Goal: Information Seeking & Learning: Learn about a topic

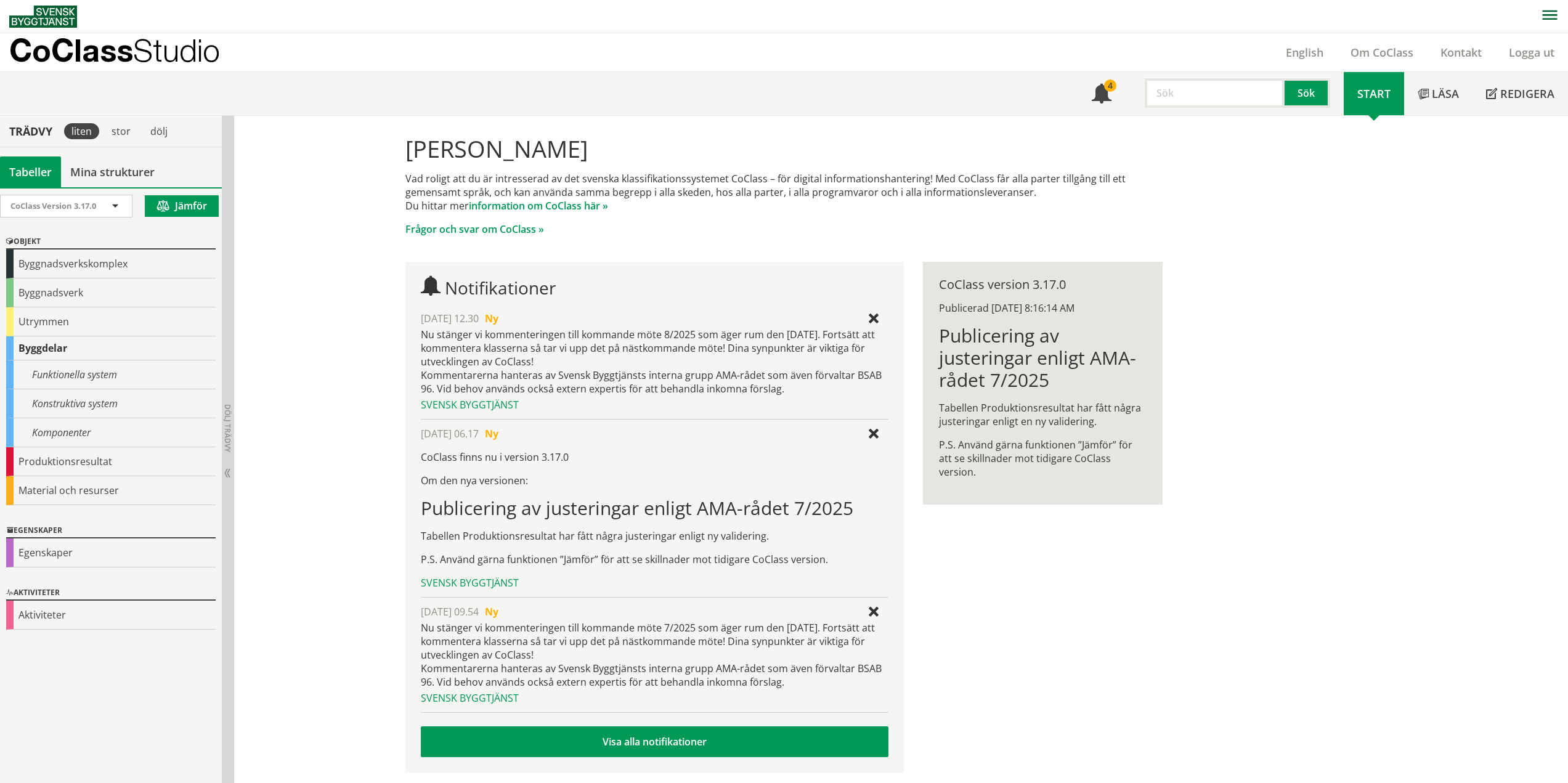
click at [28, 344] on div "Byggdelar" at bounding box center [111, 348] width 210 height 24
click at [74, 375] on div "Funktionella system" at bounding box center [111, 375] width 210 height 29
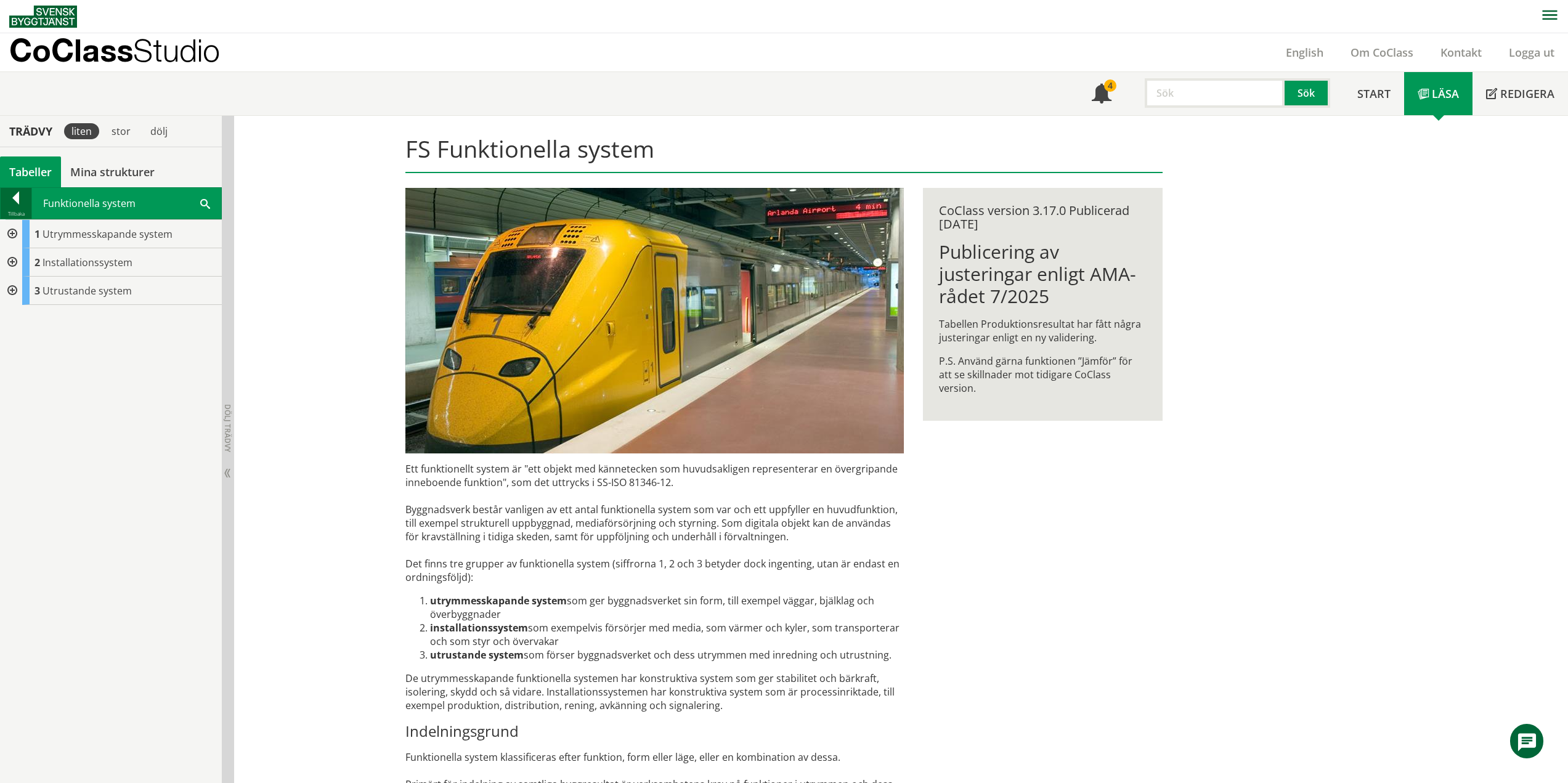
click at [16, 202] on div at bounding box center [16, 200] width 30 height 17
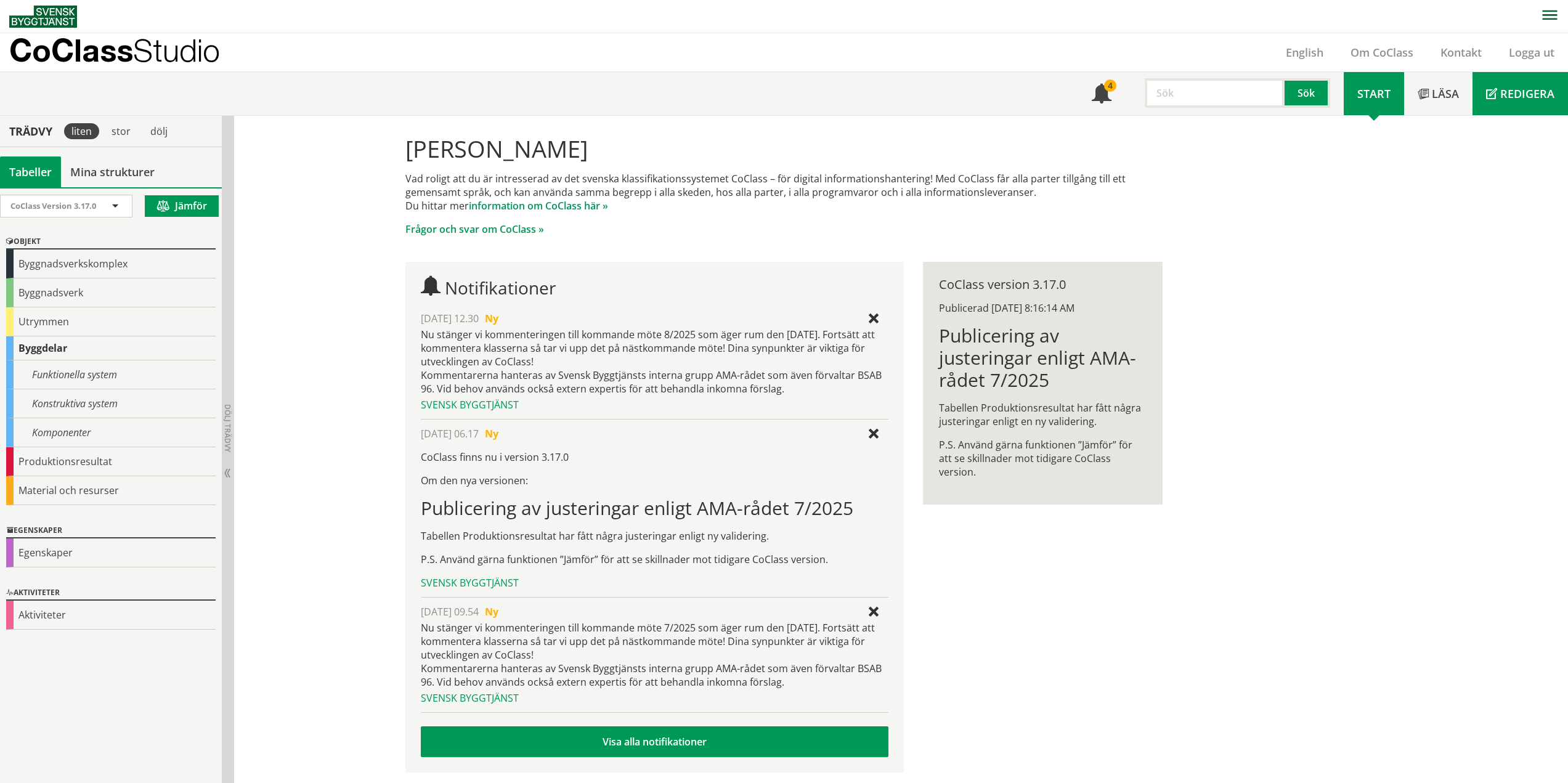
click at [1510, 100] on span "Redigera" at bounding box center [1527, 93] width 54 height 14
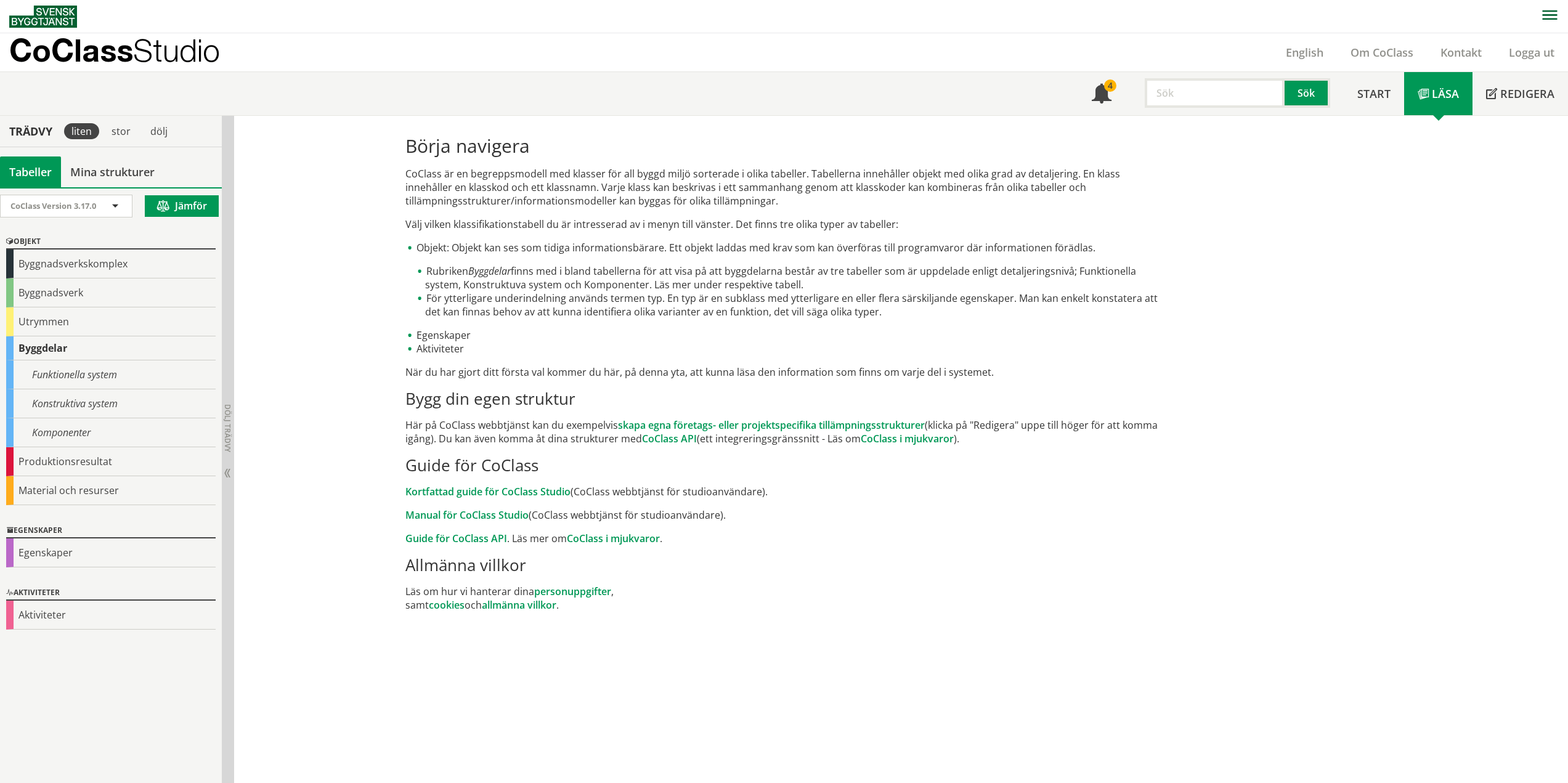
drag, startPoint x: 459, startPoint y: 535, endPoint x: 544, endPoint y: 544, distance: 85.5
click at [544, 541] on p "Guide för CoClass API . Läs mer om [PERSON_NAME] i mjukvaror ." at bounding box center [784, 538] width 757 height 13
click at [828, 264] on li "Objekt: Objekt kan ses som tidiga informationsbärare. Ett objekt laddas med kra…" at bounding box center [784, 280] width 757 height 78
click at [83, 377] on div "Funktionella system" at bounding box center [111, 375] width 210 height 29
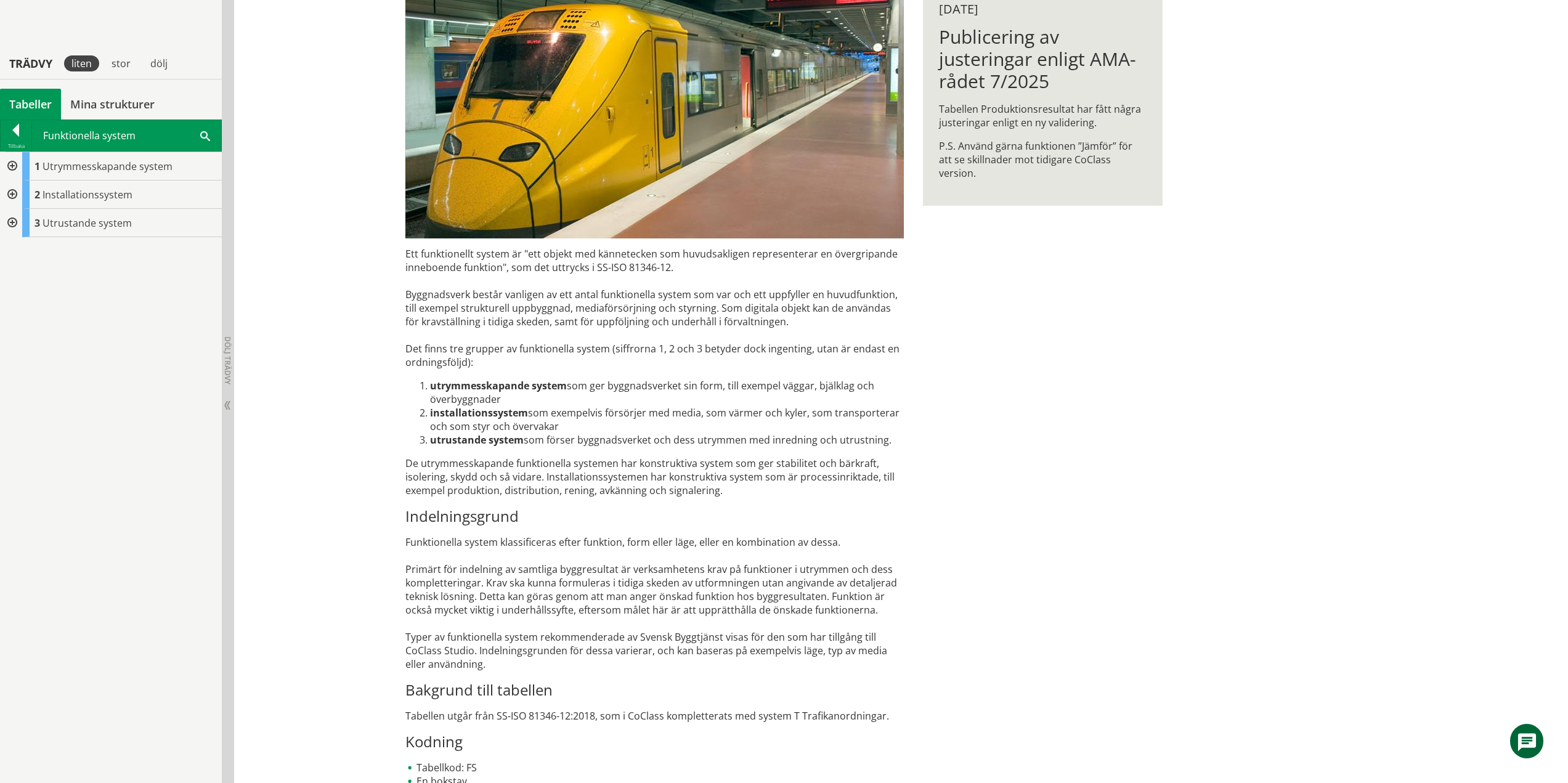
scroll to position [263, 0]
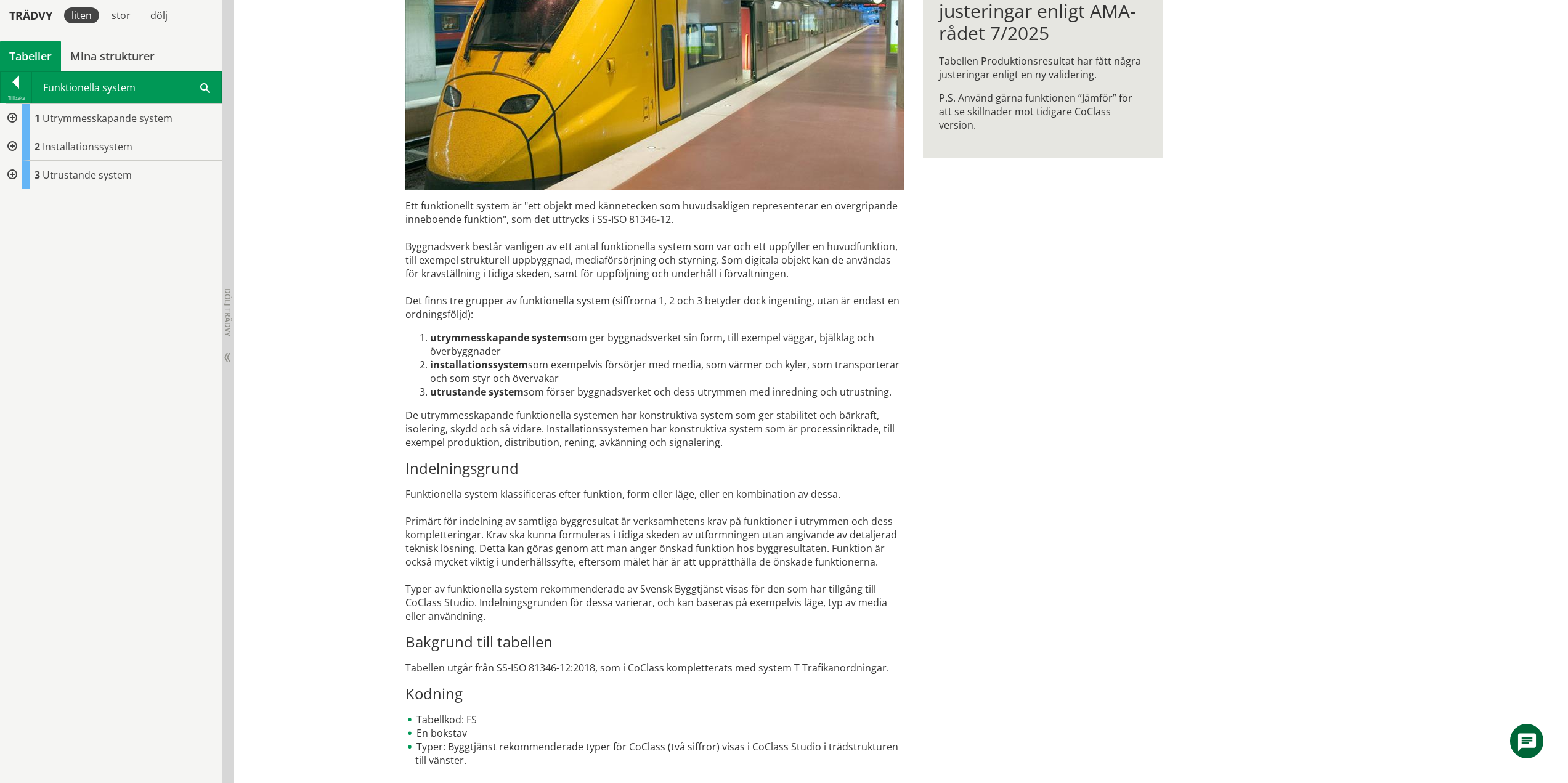
click at [13, 116] on div at bounding box center [11, 118] width 22 height 29
click at [22, 145] on div at bounding box center [21, 147] width 22 height 29
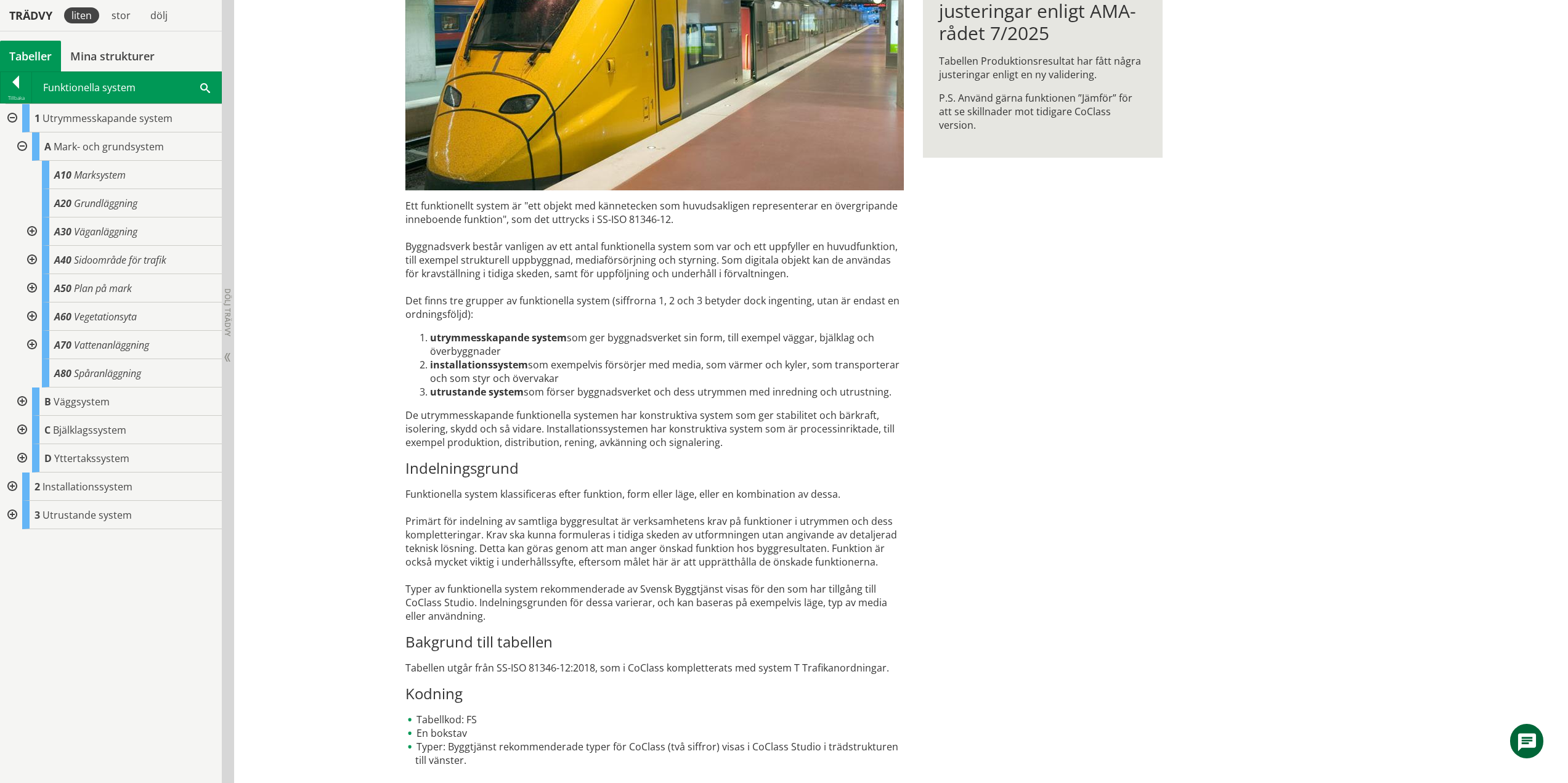
click at [21, 400] on div at bounding box center [21, 402] width 22 height 29
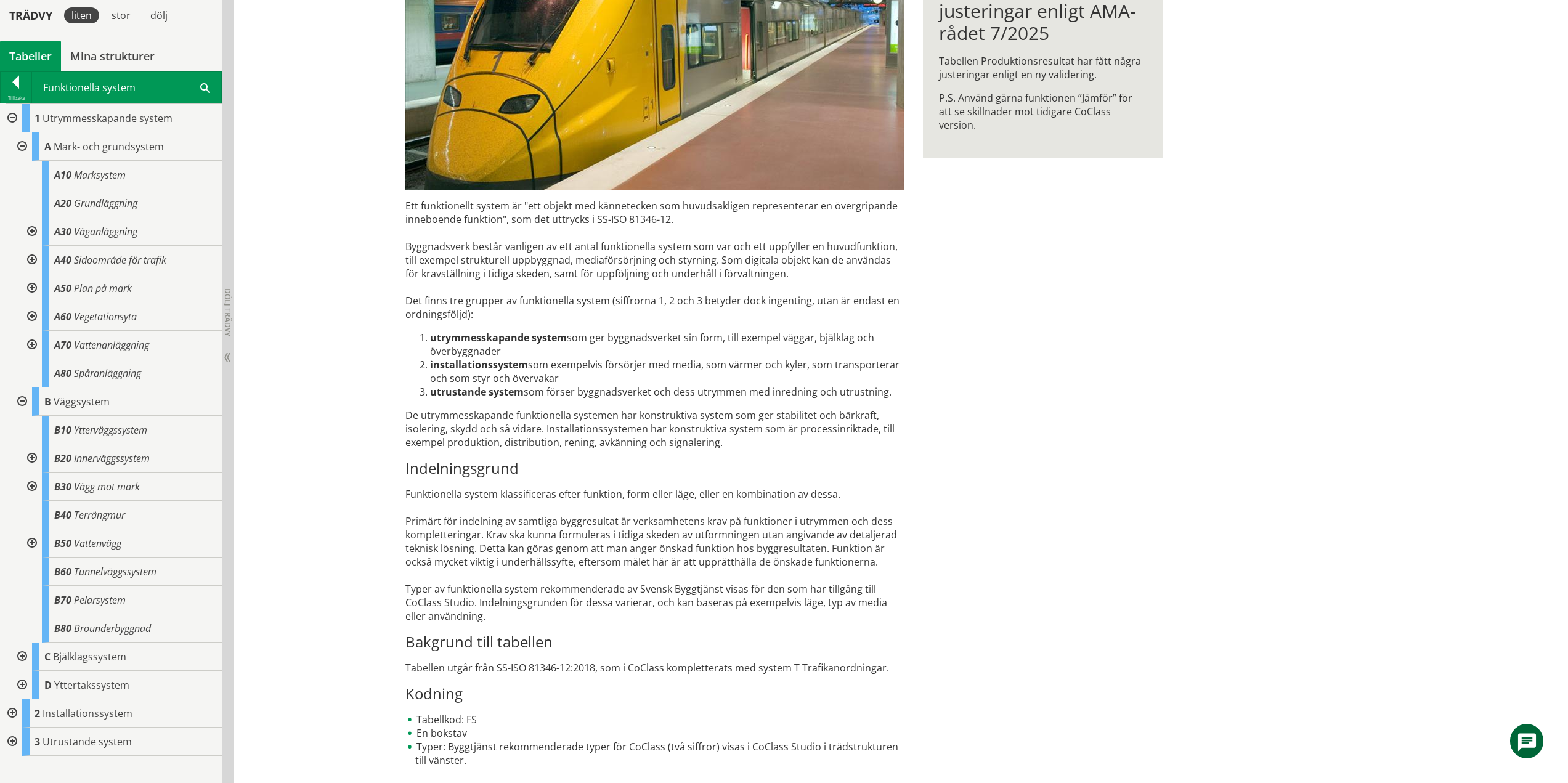
click at [23, 146] on div at bounding box center [21, 147] width 22 height 29
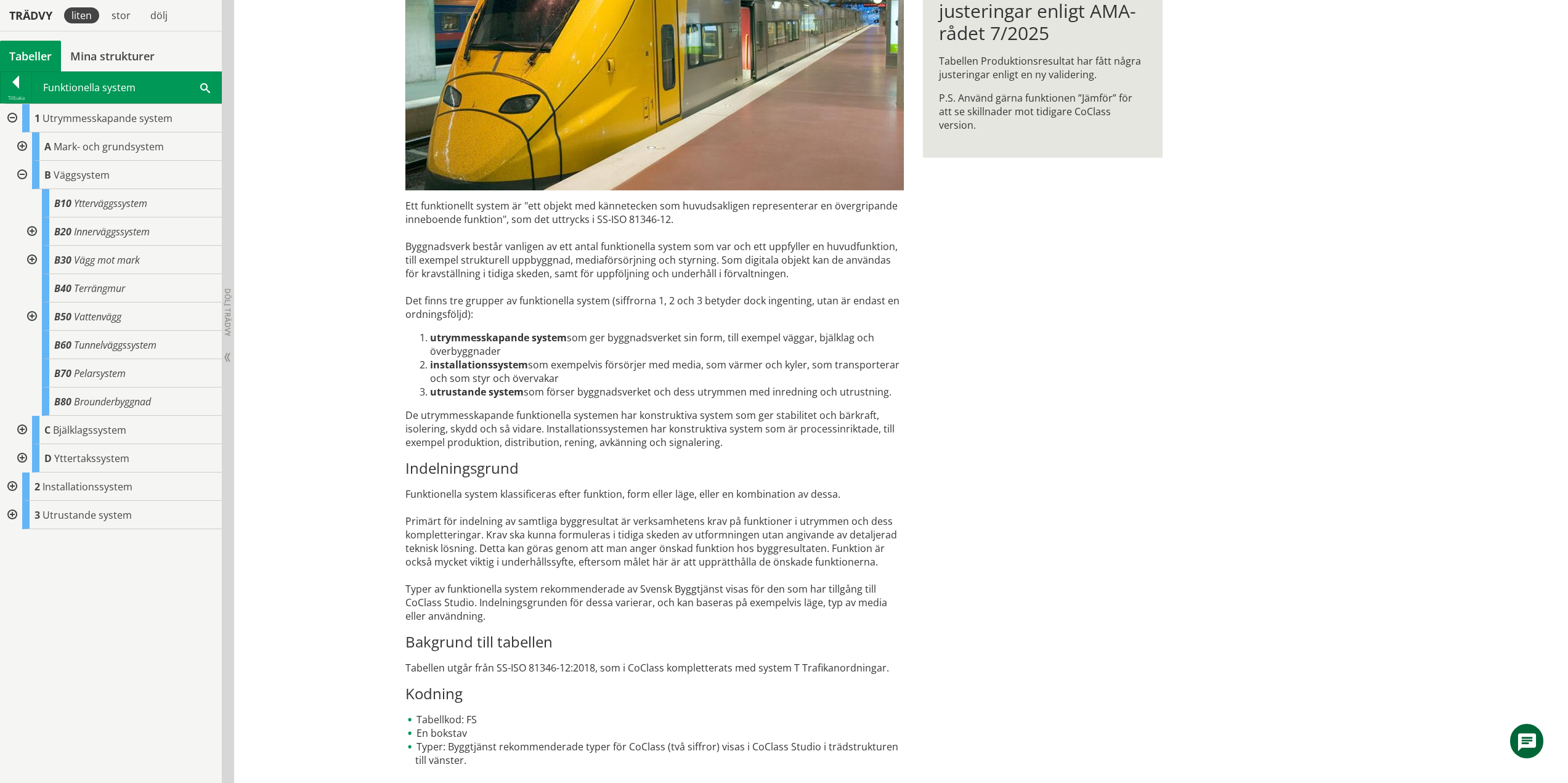
click at [22, 170] on div at bounding box center [21, 175] width 22 height 29
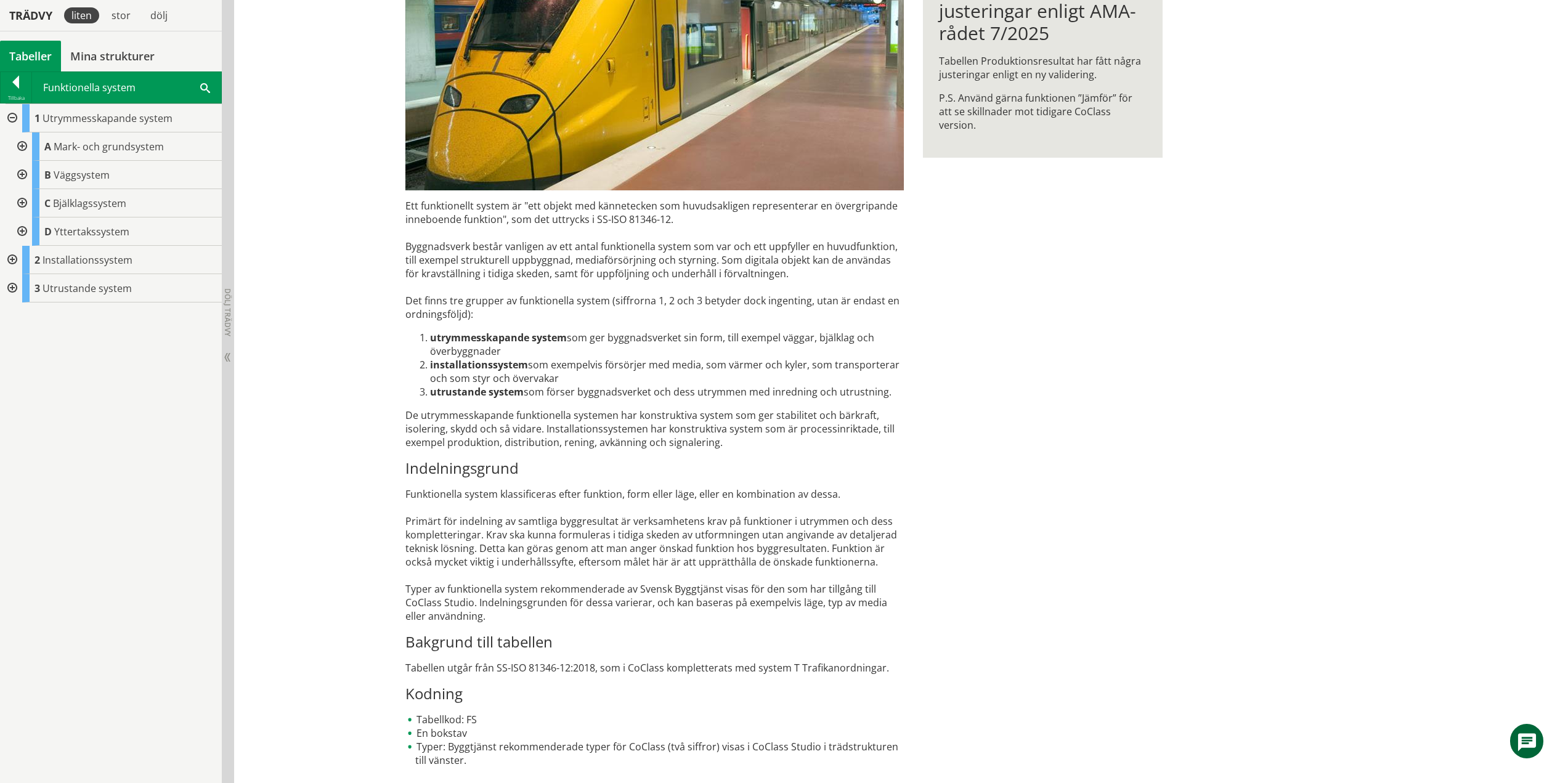
click at [9, 114] on div at bounding box center [11, 118] width 22 height 29
click at [18, 83] on div at bounding box center [16, 83] width 30 height 17
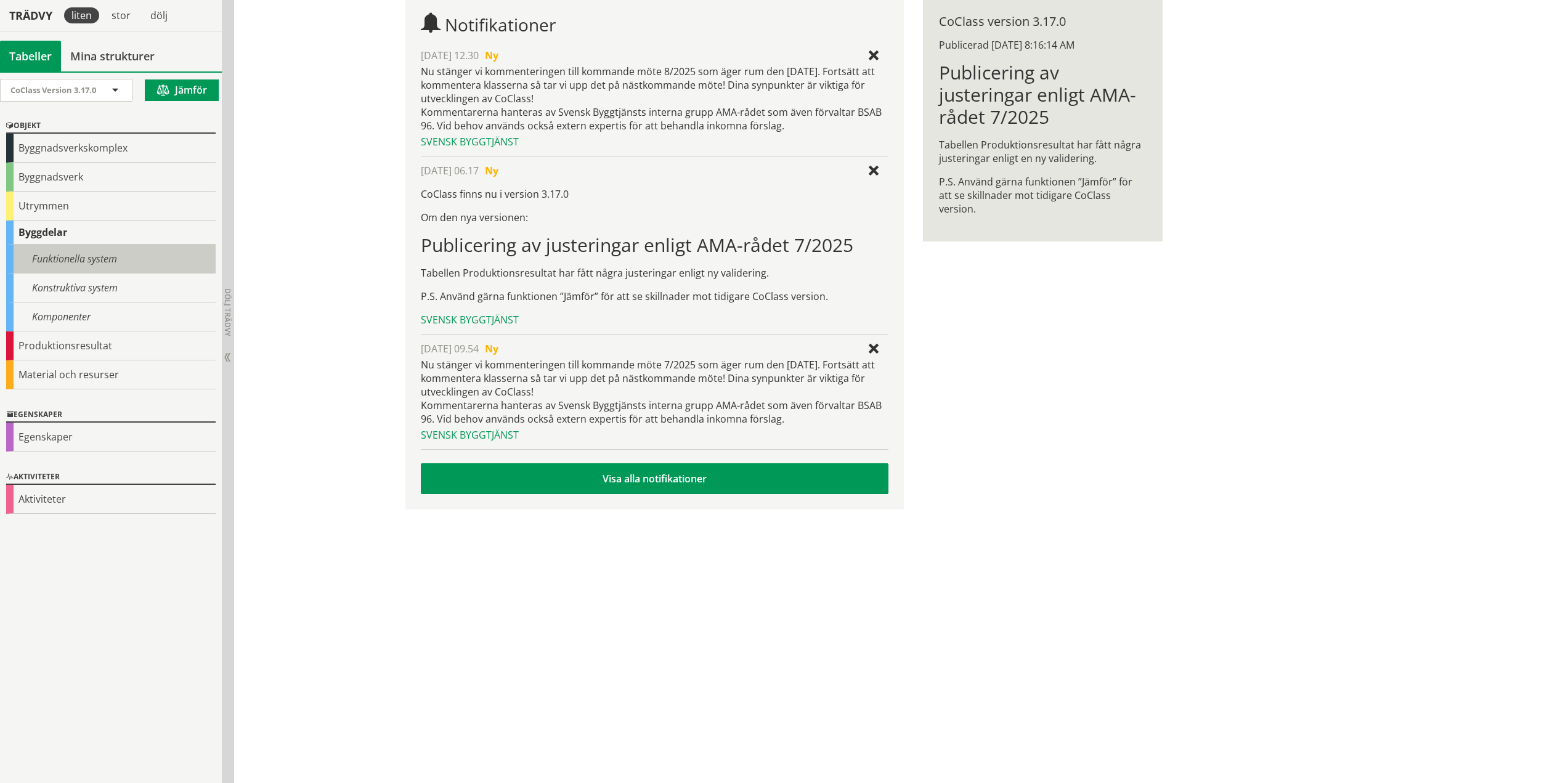
click at [66, 258] on div "Funktionella system" at bounding box center [111, 259] width 210 height 29
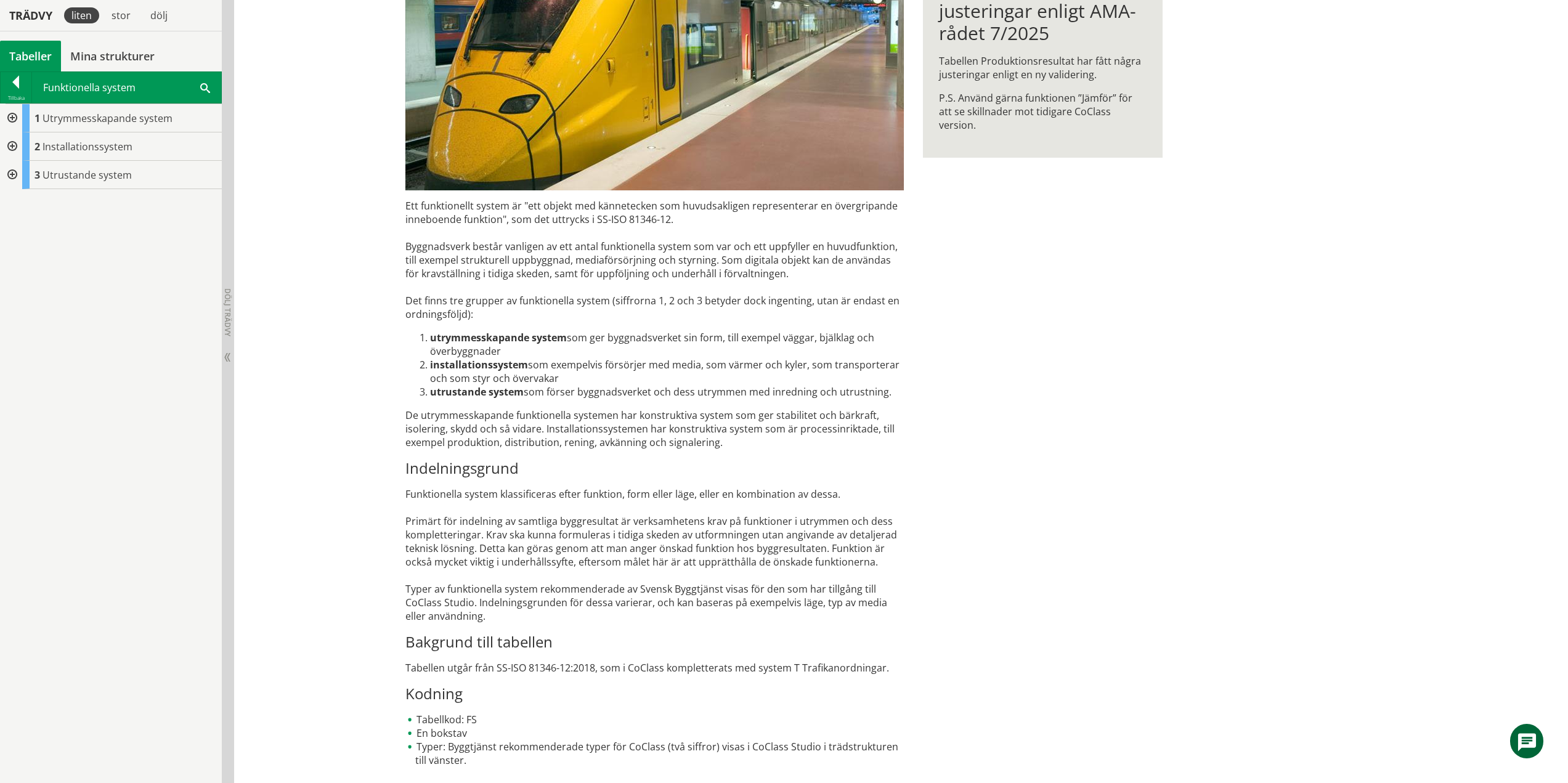
click at [13, 115] on div at bounding box center [11, 118] width 22 height 29
click at [23, 142] on div at bounding box center [21, 147] width 22 height 29
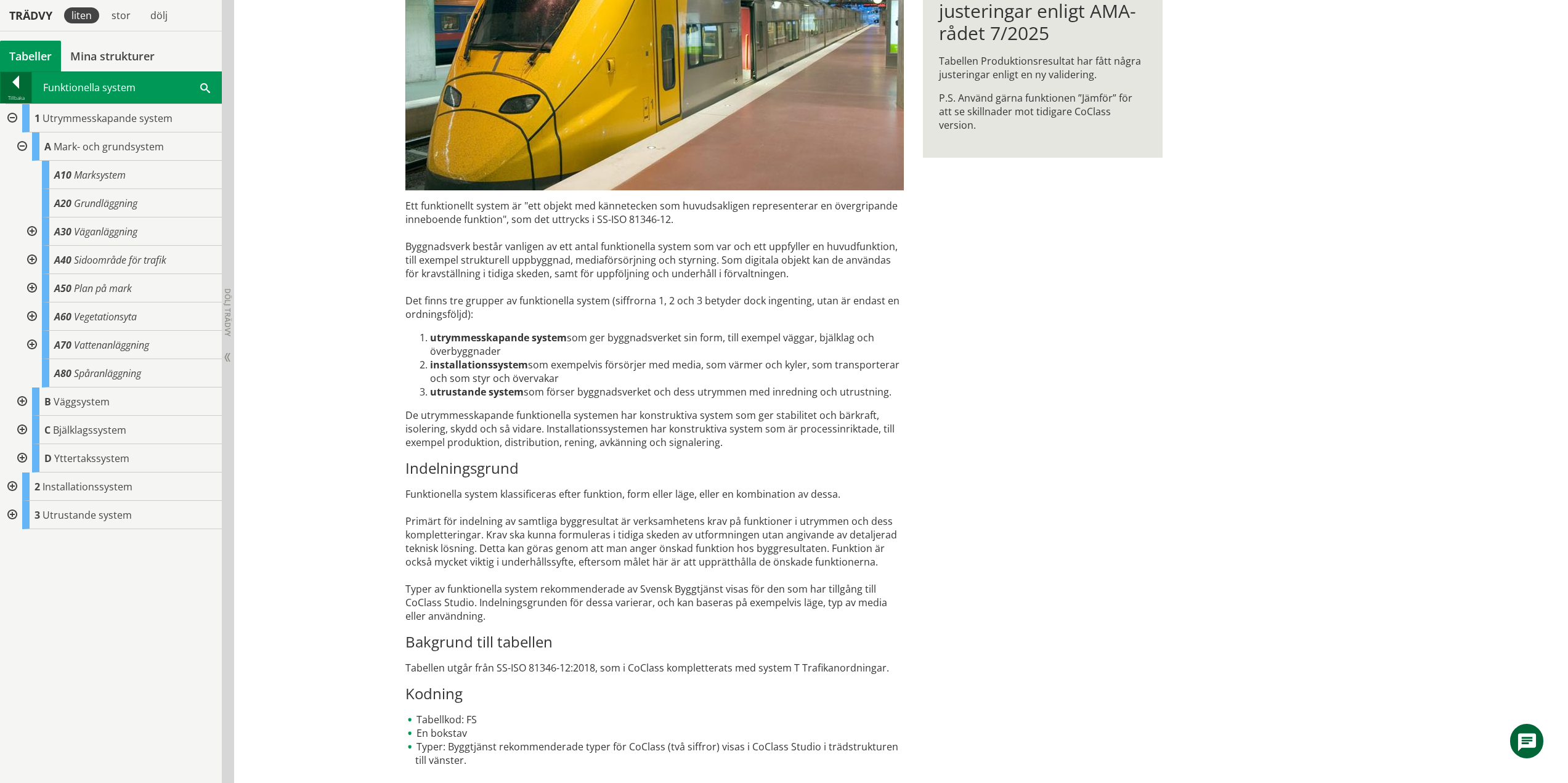
click at [20, 80] on div at bounding box center [16, 83] width 30 height 17
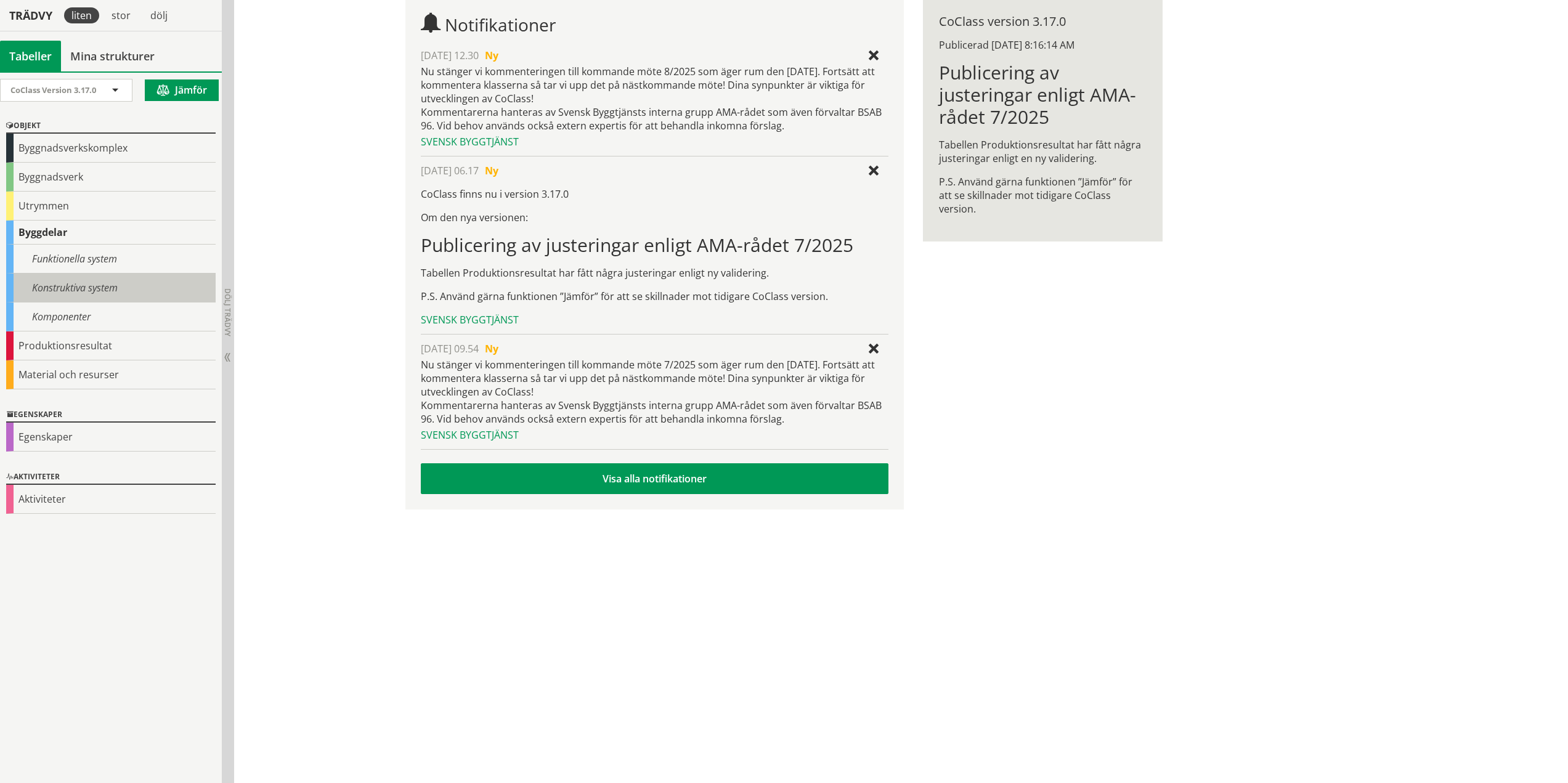
click at [60, 283] on div "Konstruktiva system" at bounding box center [111, 288] width 210 height 29
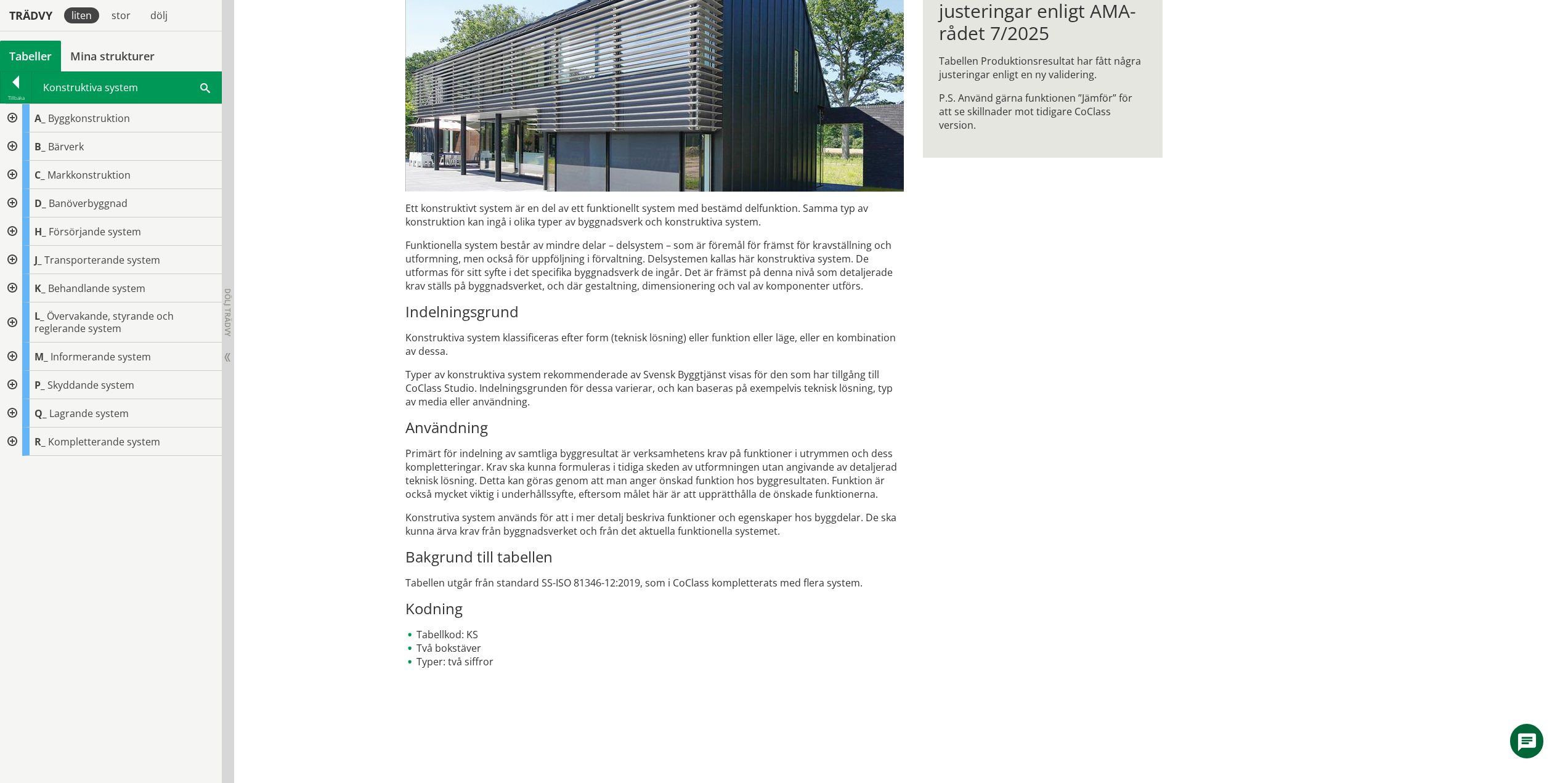
click at [10, 118] on div at bounding box center [11, 118] width 22 height 29
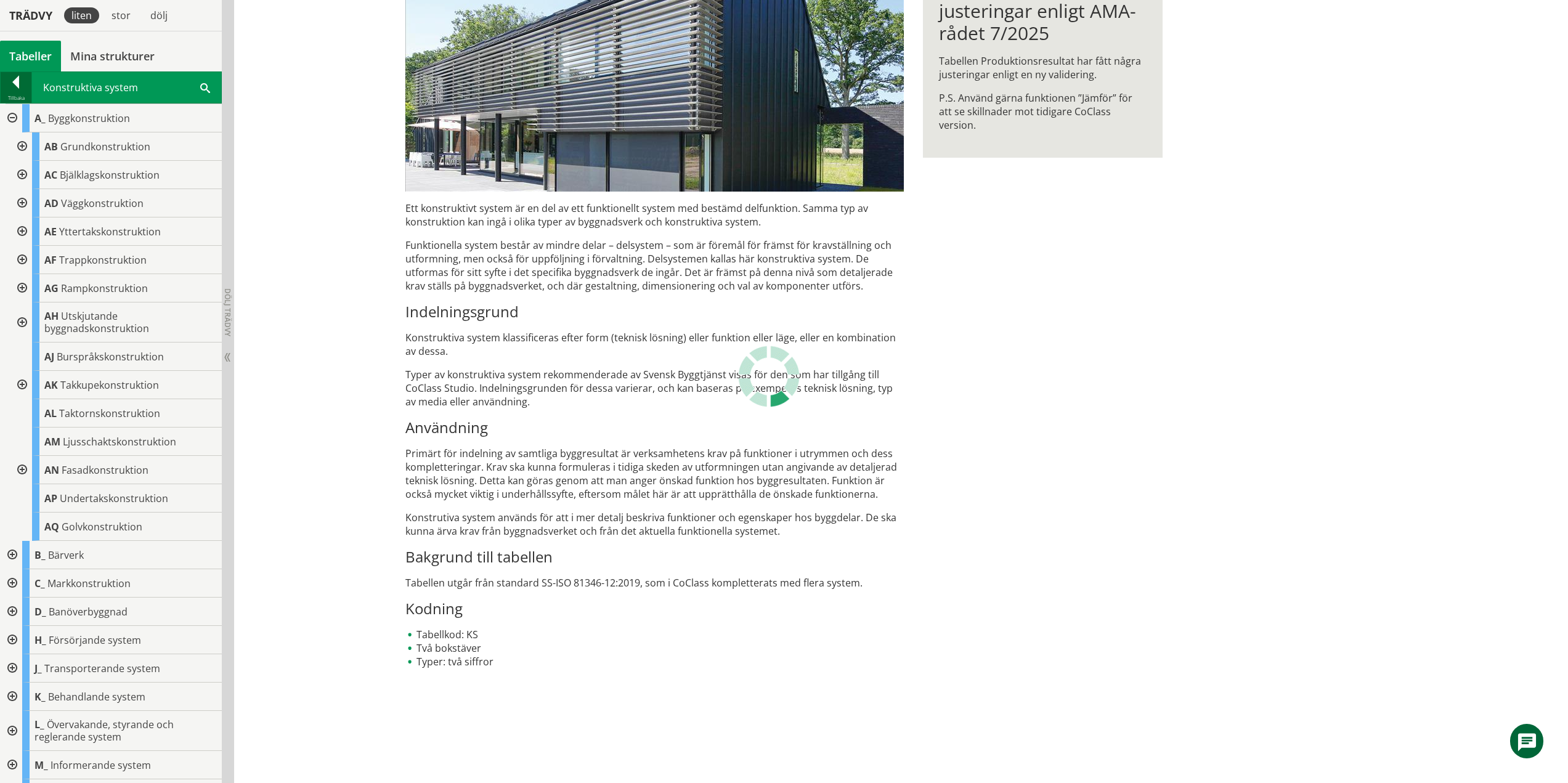
click at [17, 88] on div at bounding box center [16, 83] width 30 height 17
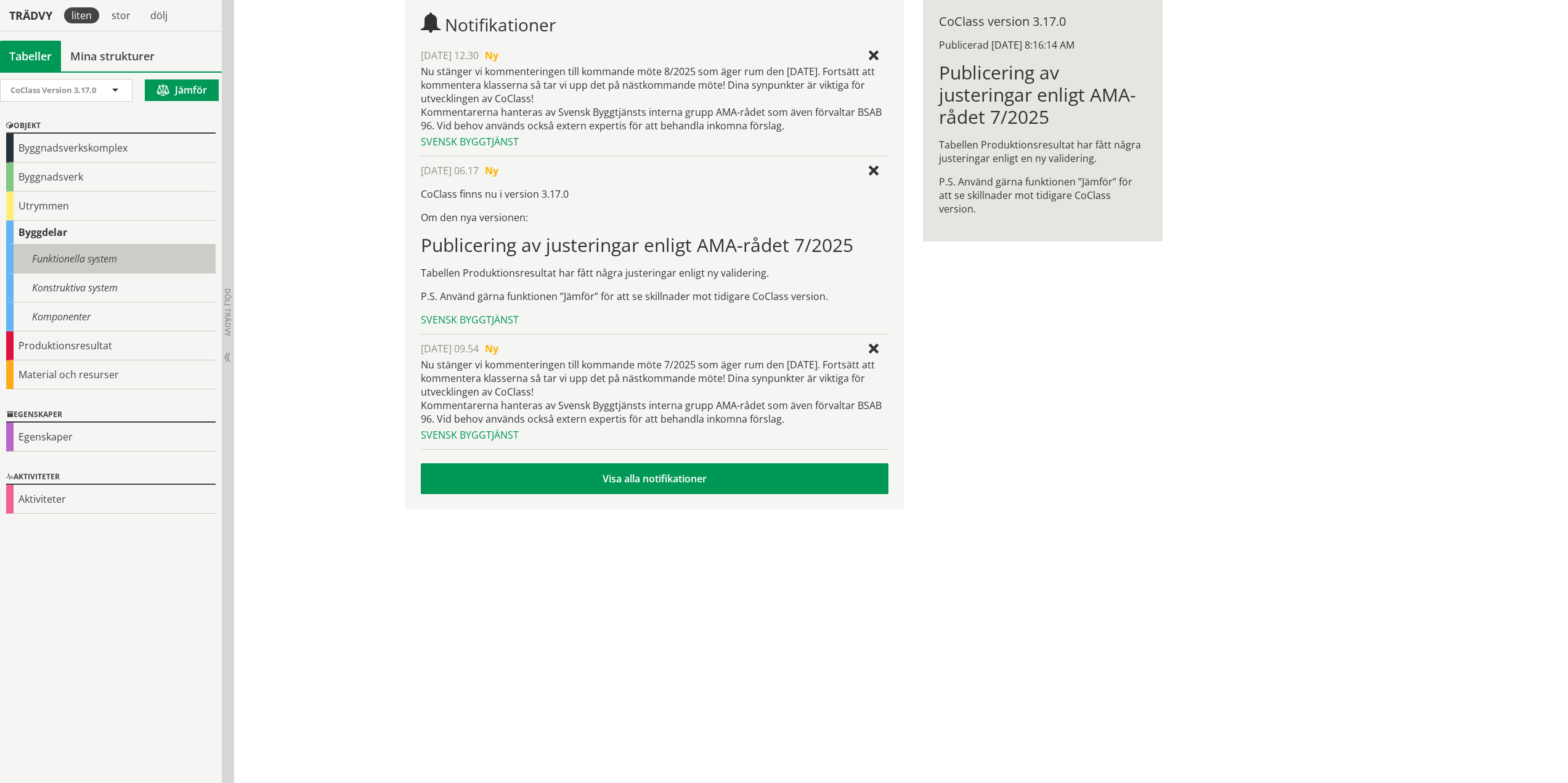
click at [67, 248] on div "Funktionella system" at bounding box center [111, 259] width 210 height 29
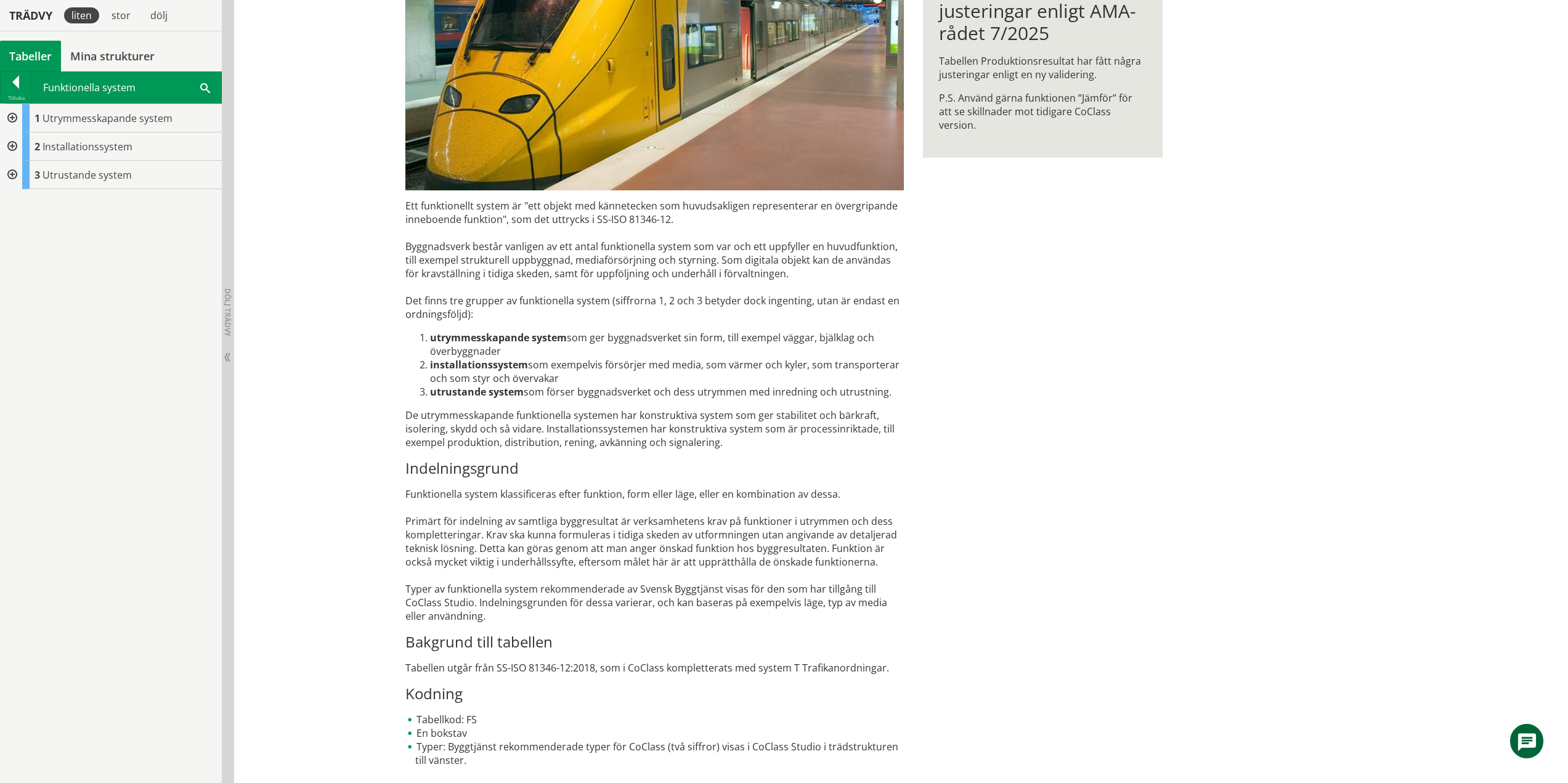
click at [12, 118] on div at bounding box center [11, 118] width 22 height 29
click at [23, 144] on div at bounding box center [21, 147] width 22 height 29
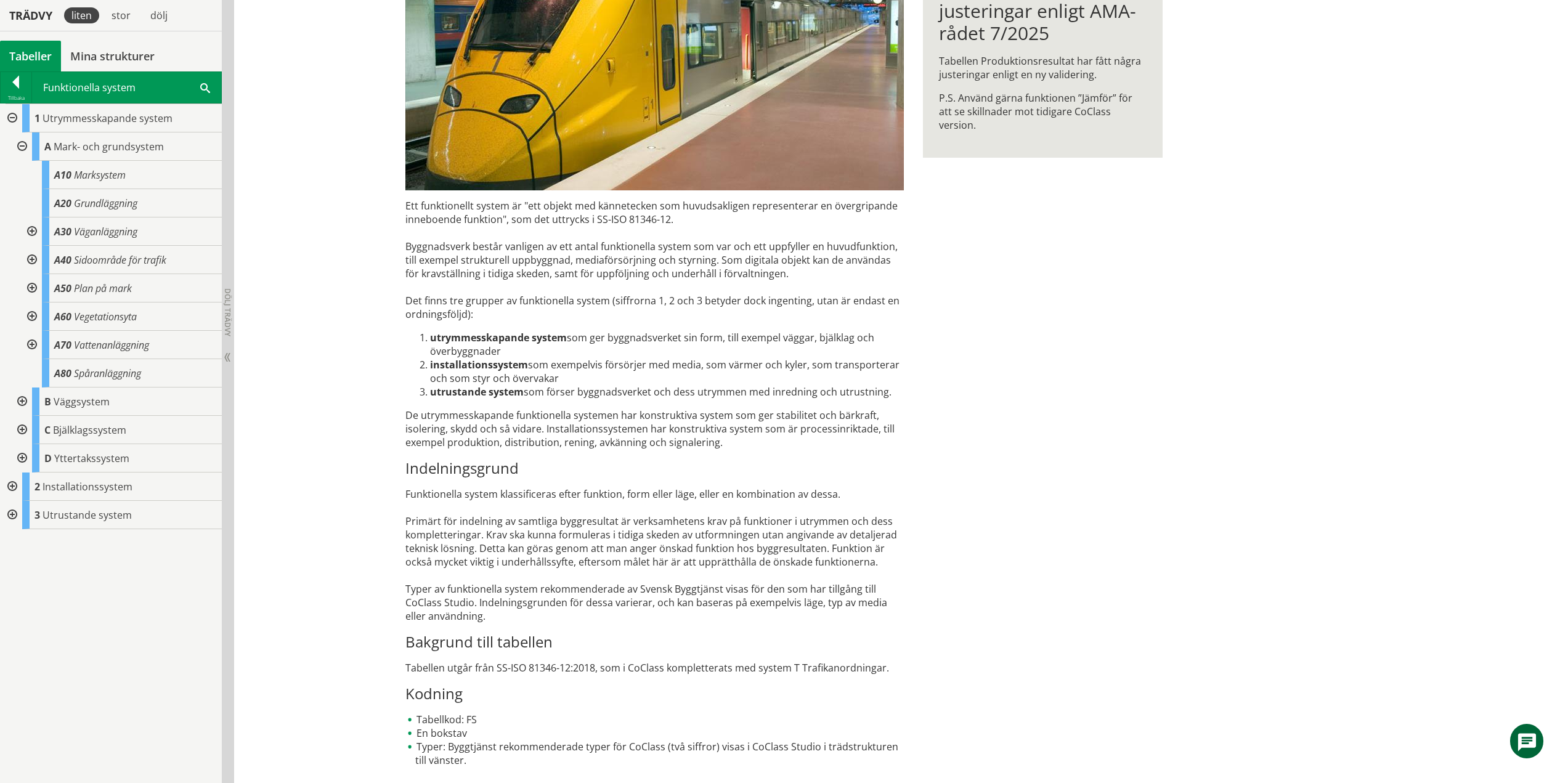
click at [34, 231] on div at bounding box center [30, 231] width 22 height 29
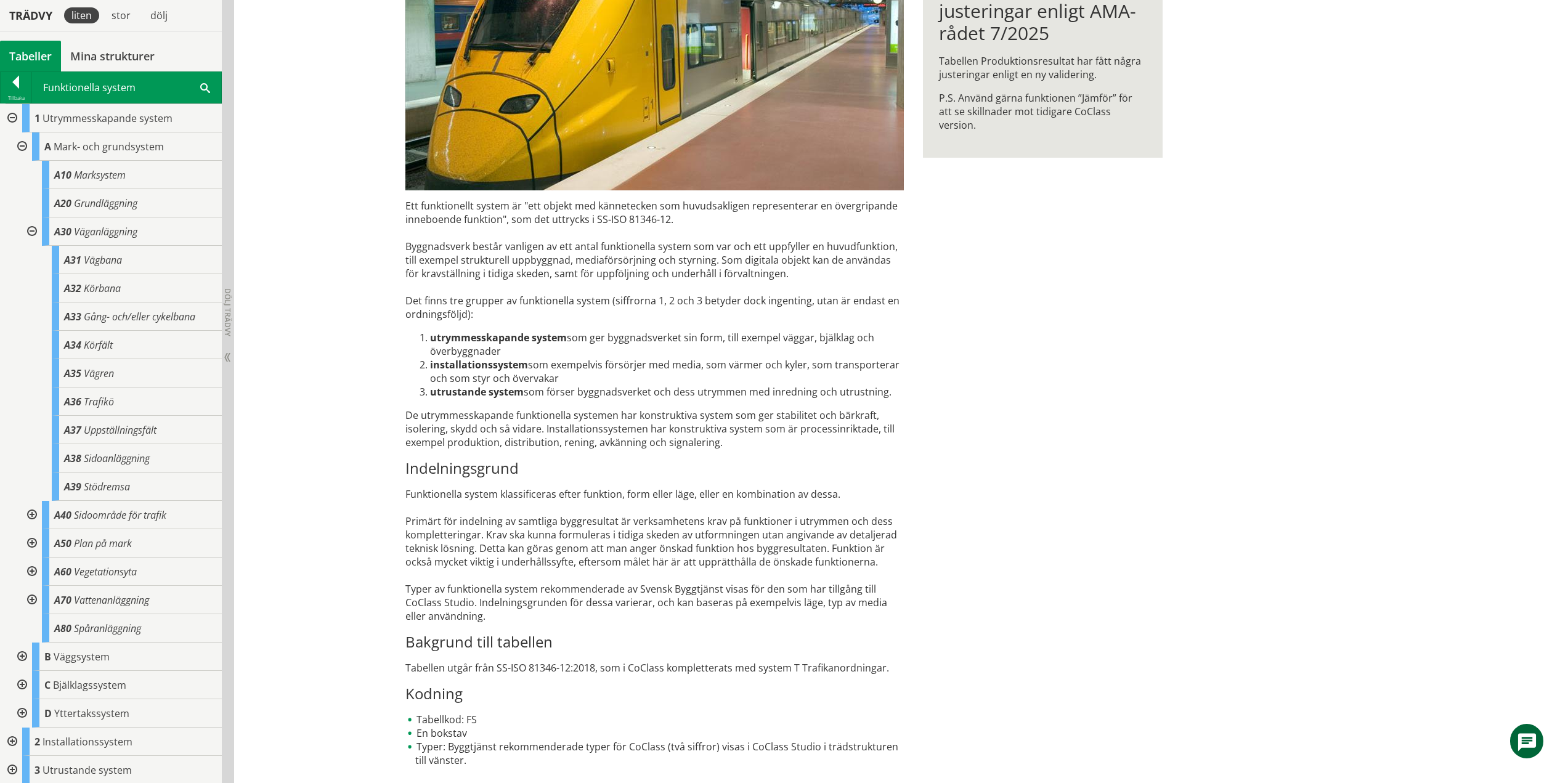
scroll to position [1, 0]
click at [19, 656] on div at bounding box center [21, 656] width 22 height 29
click at [14, 114] on div at bounding box center [11, 117] width 22 height 29
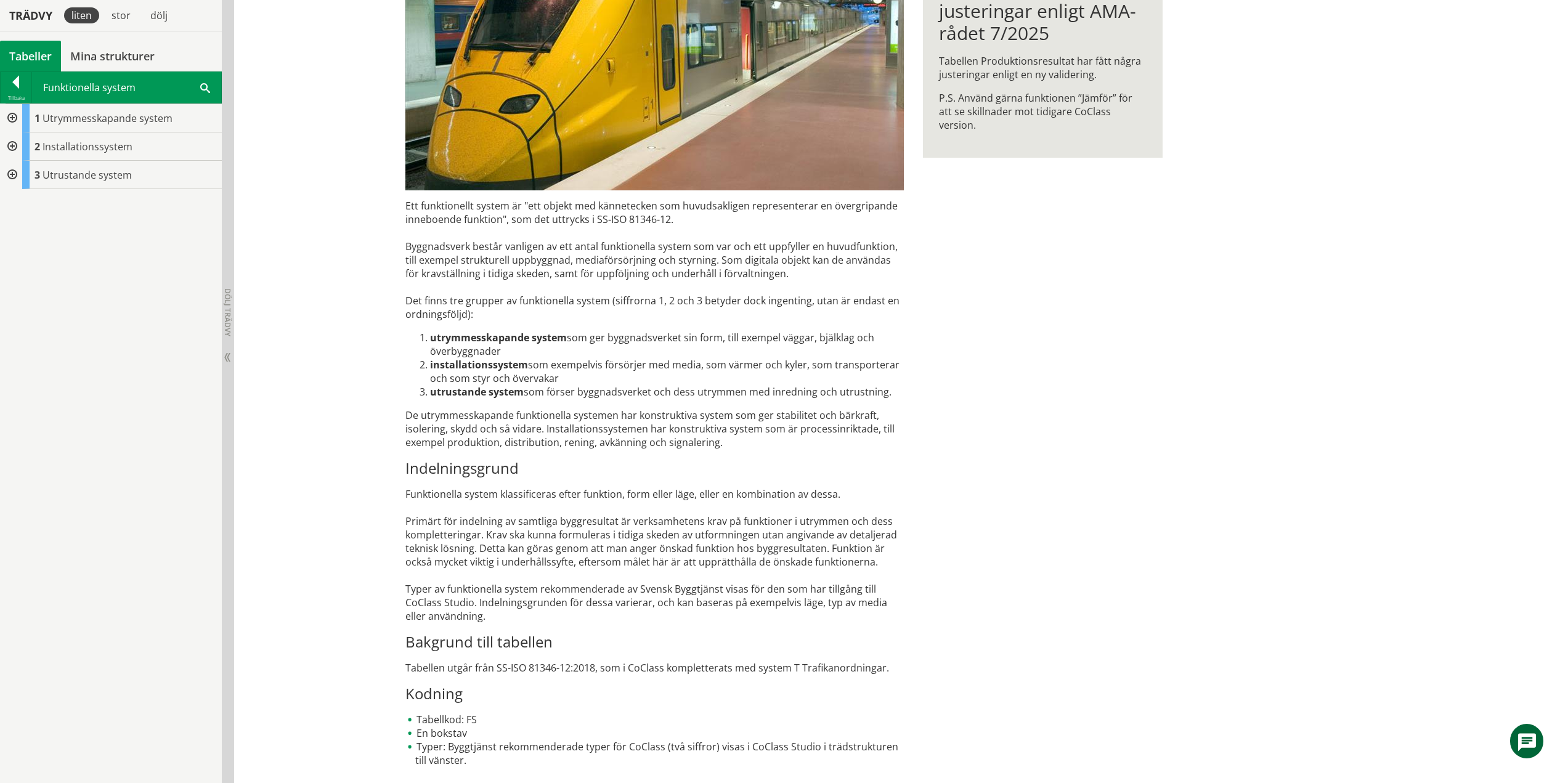
drag, startPoint x: 536, startPoint y: 298, endPoint x: 528, endPoint y: 315, distance: 18.8
click at [528, 315] on div "Ett funktionellt system är "ett objekt med kännetecken som huvudsakligen repres…" at bounding box center [655, 483] width 499 height 568
click at [12, 115] on div at bounding box center [11, 118] width 22 height 29
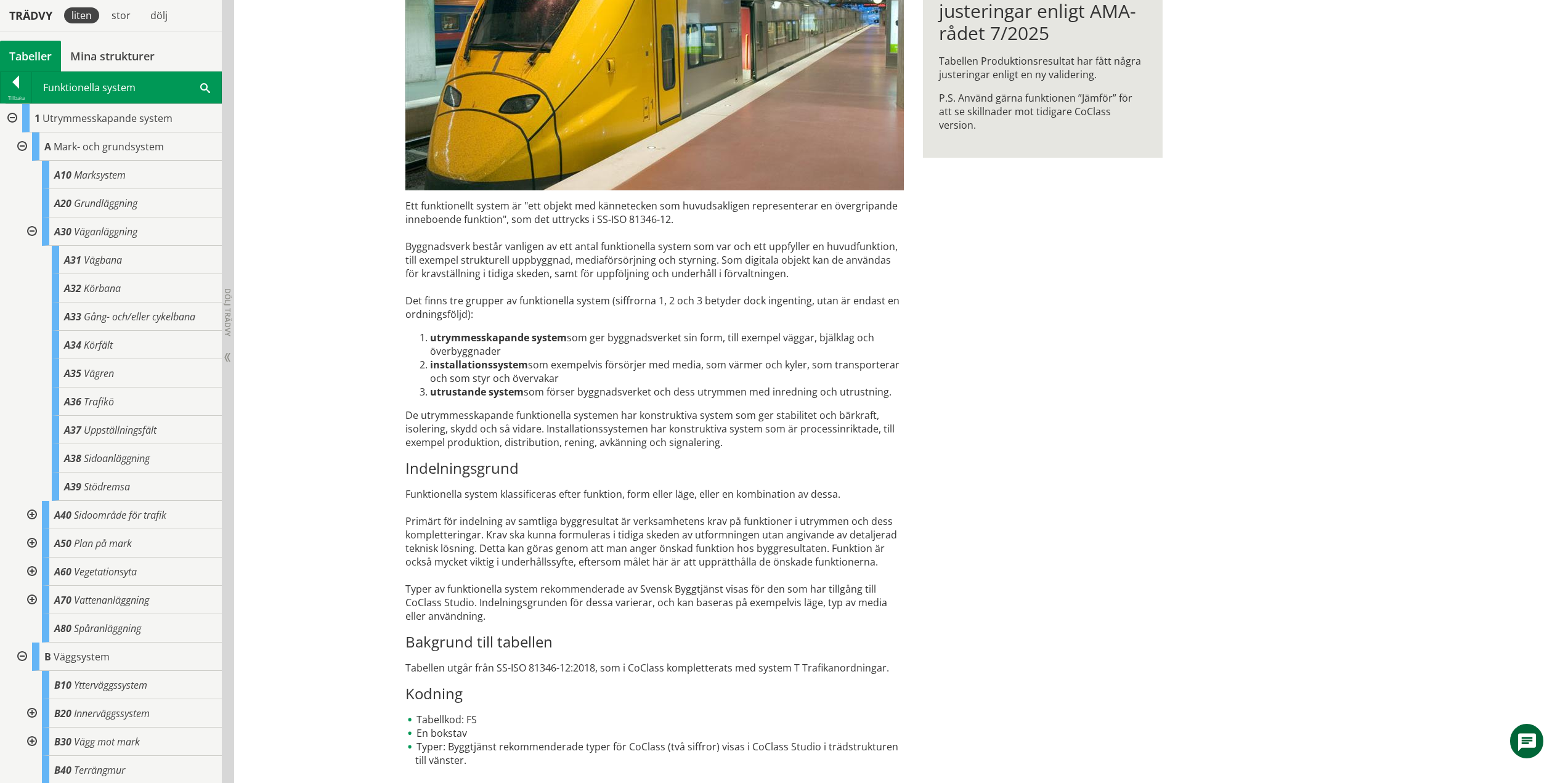
click at [30, 231] on div at bounding box center [30, 231] width 22 height 29
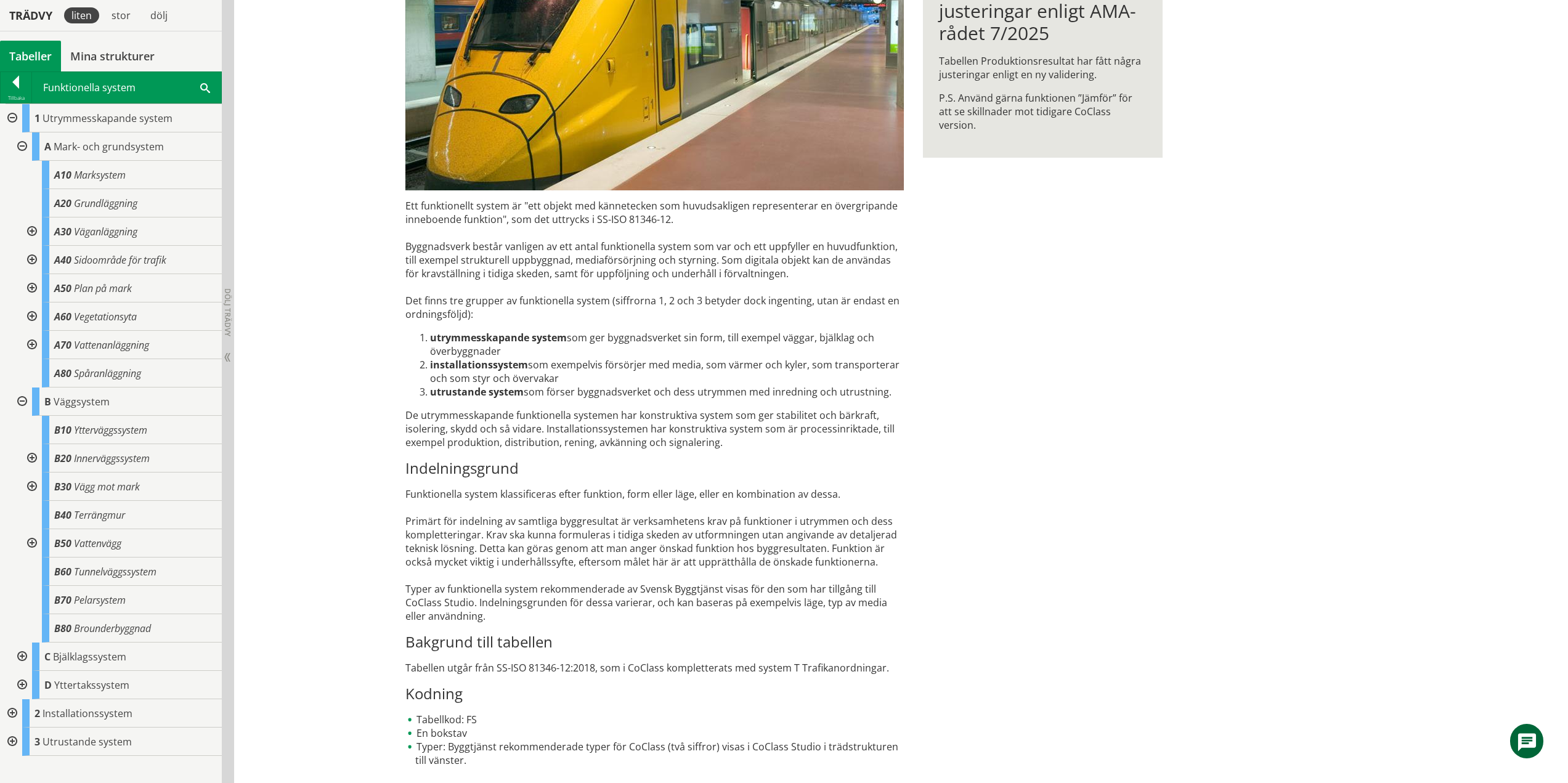
click at [18, 141] on div at bounding box center [21, 147] width 22 height 29
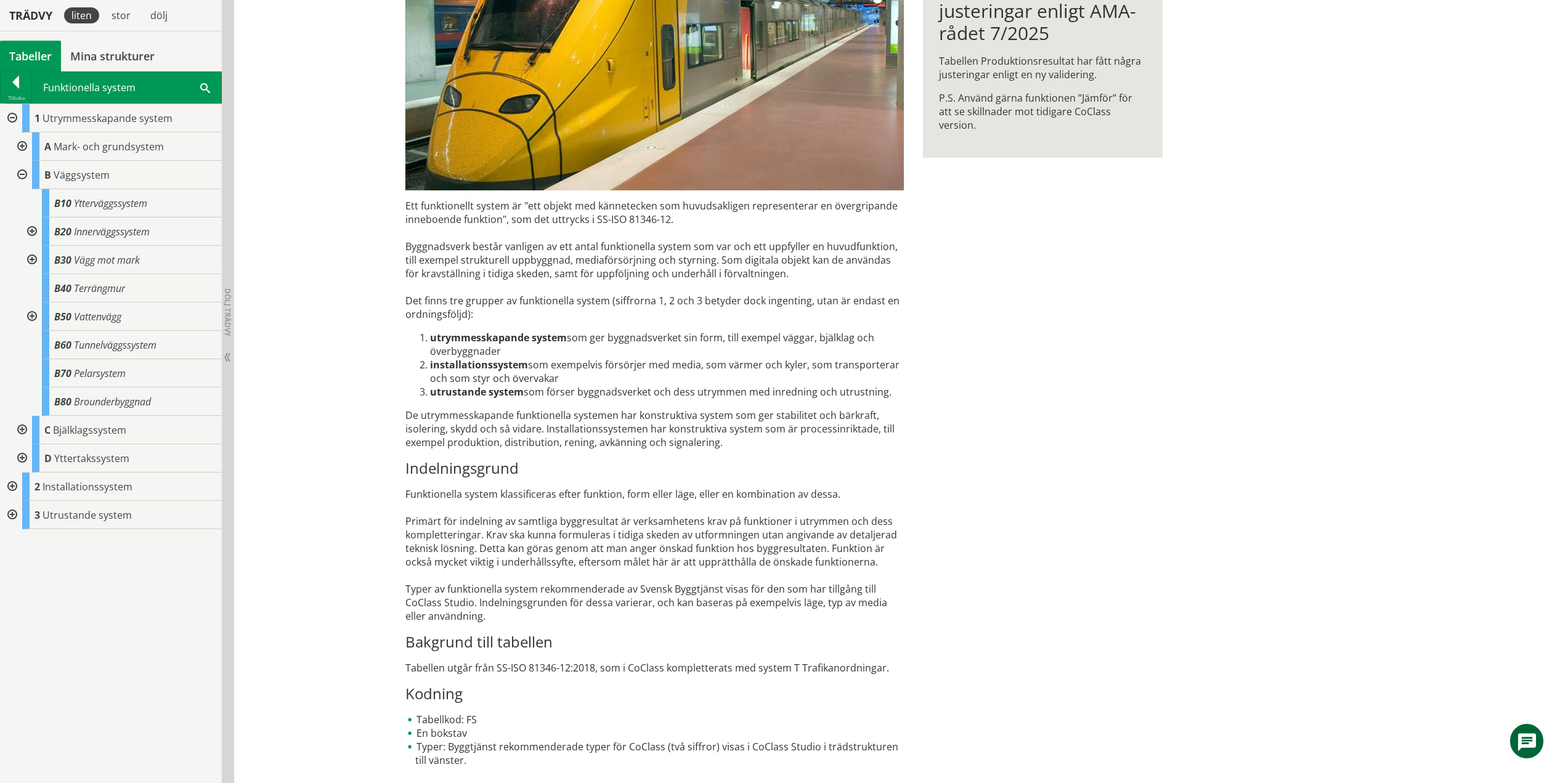
click at [19, 169] on div at bounding box center [21, 175] width 22 height 29
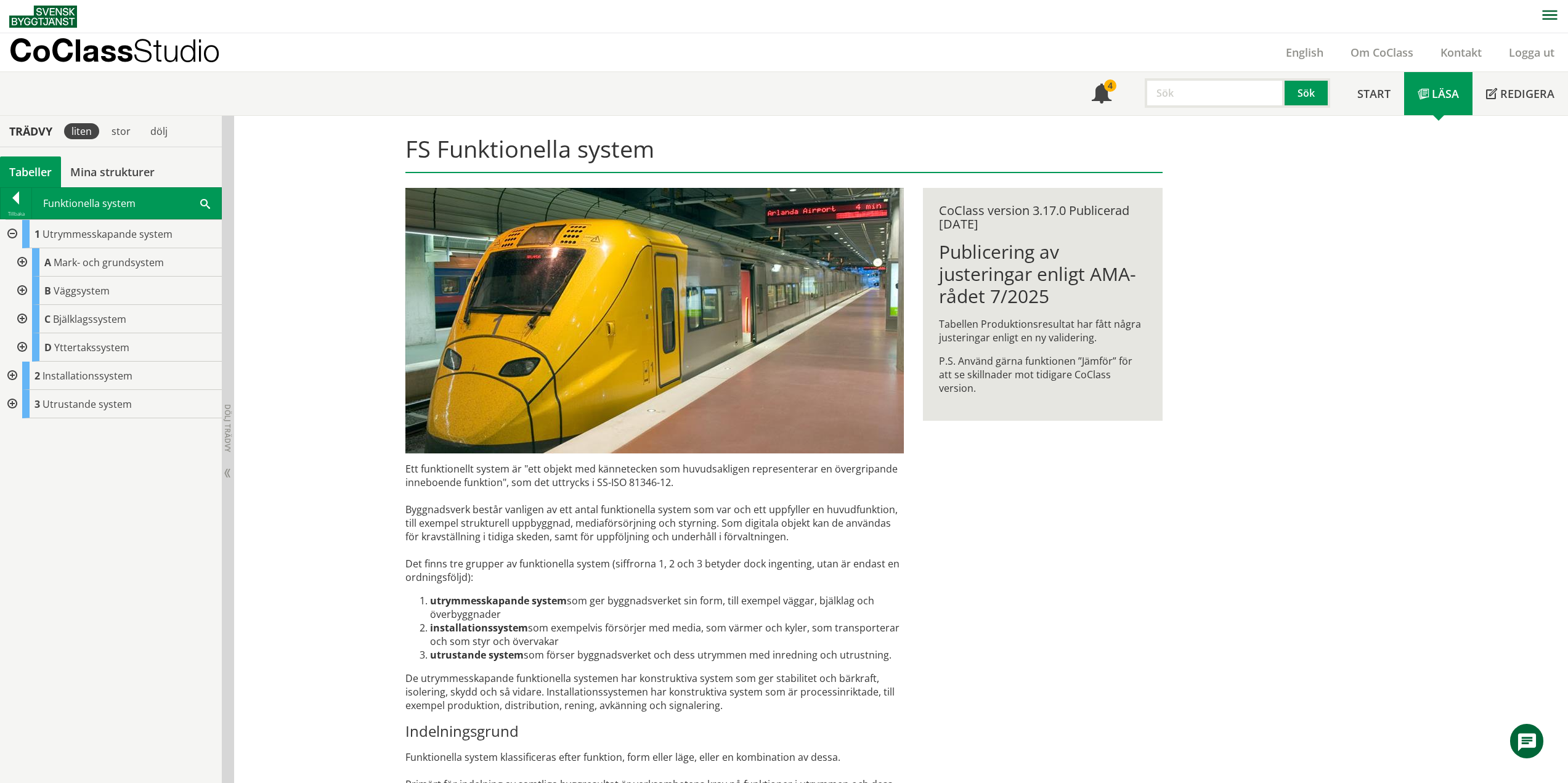
click at [18, 233] on div at bounding box center [11, 234] width 22 height 29
click at [13, 203] on div at bounding box center [16, 200] width 30 height 17
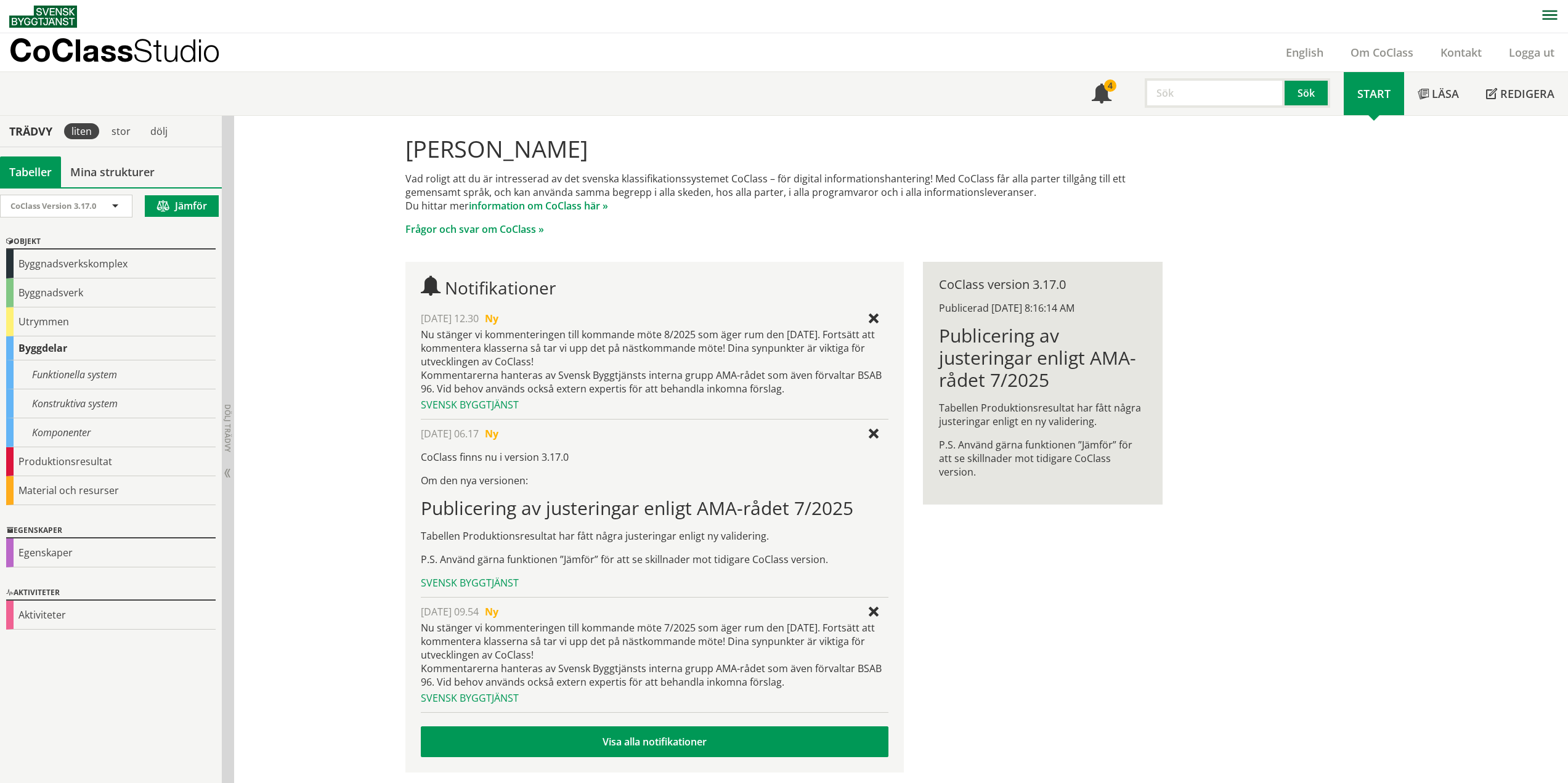
click at [48, 347] on div "Byggdelar" at bounding box center [111, 348] width 210 height 24
click at [74, 377] on div "Funktionella system" at bounding box center [111, 375] width 210 height 29
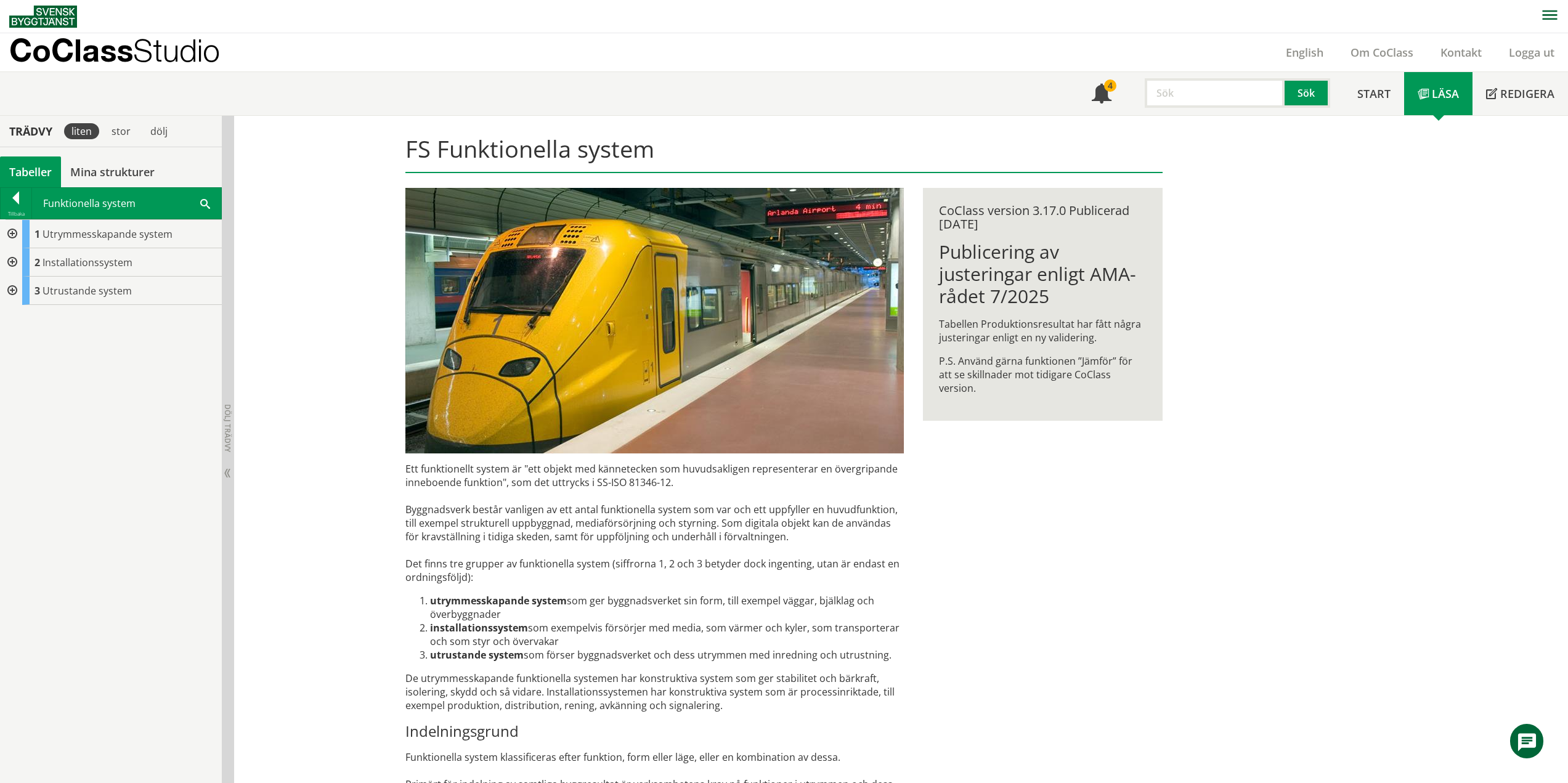
click at [15, 232] on div at bounding box center [11, 234] width 22 height 29
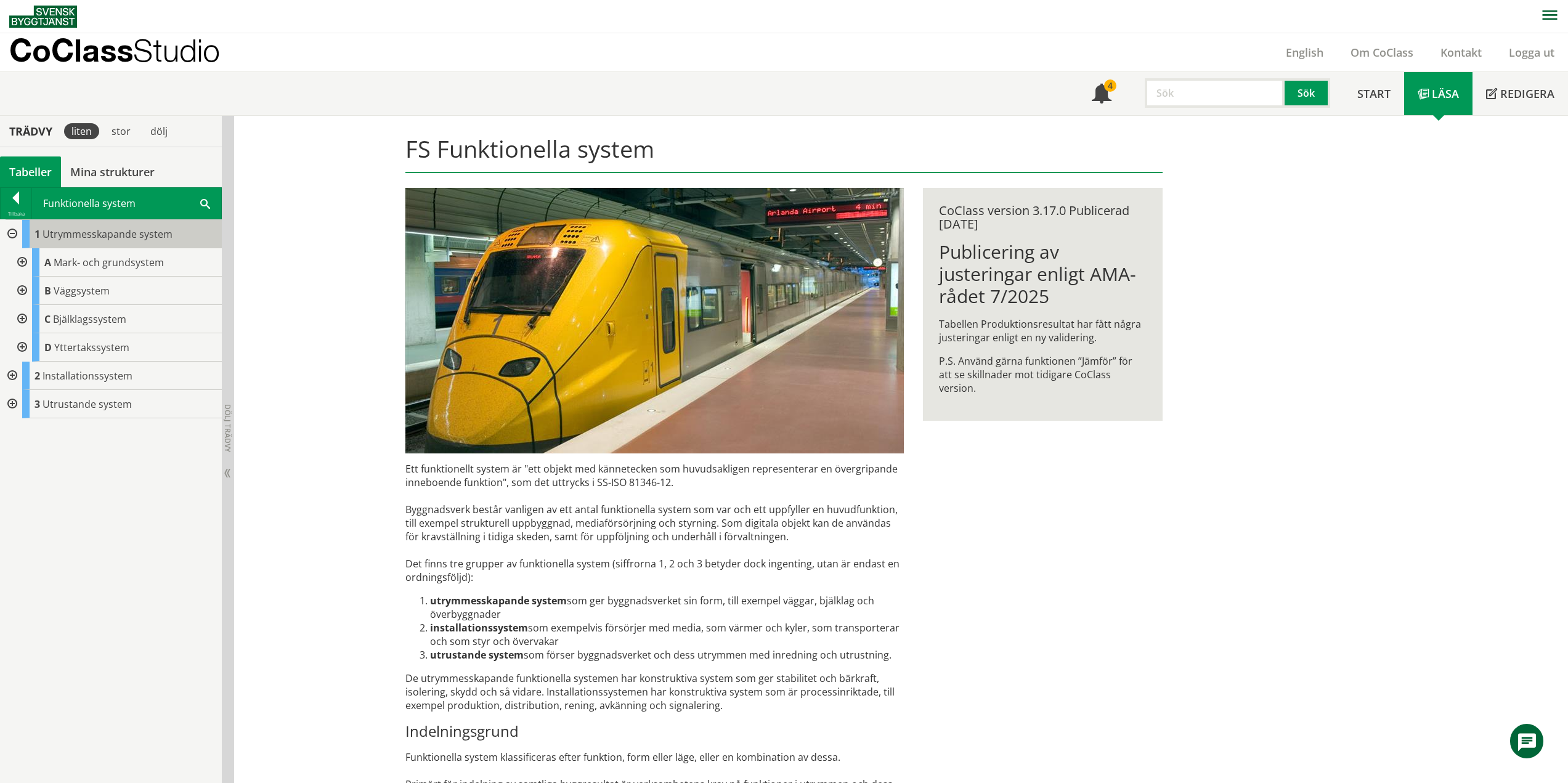
click at [100, 232] on span "Utrymmesskapande system" at bounding box center [107, 233] width 130 height 13
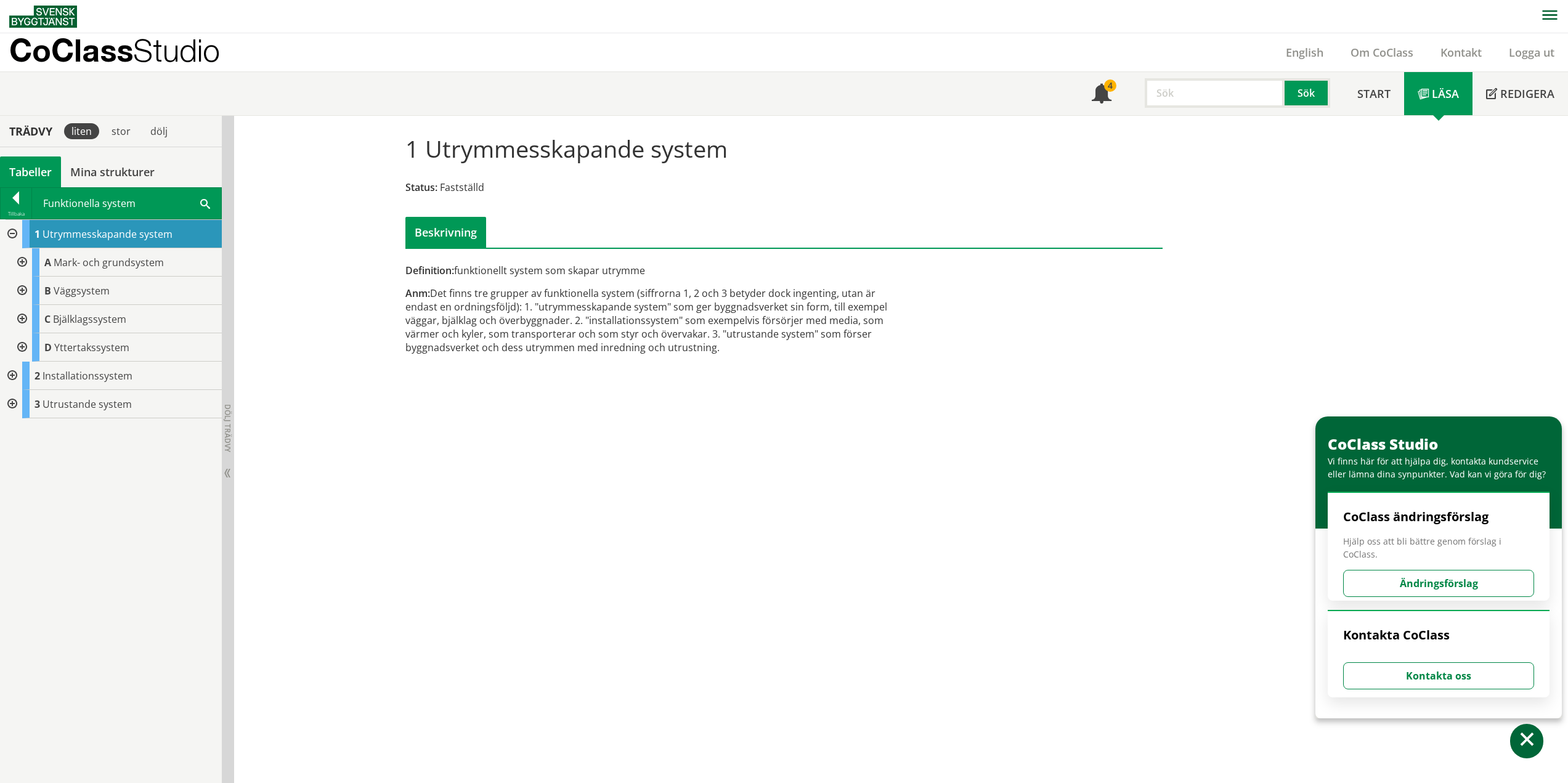
click at [26, 263] on div at bounding box center [21, 263] width 22 height 29
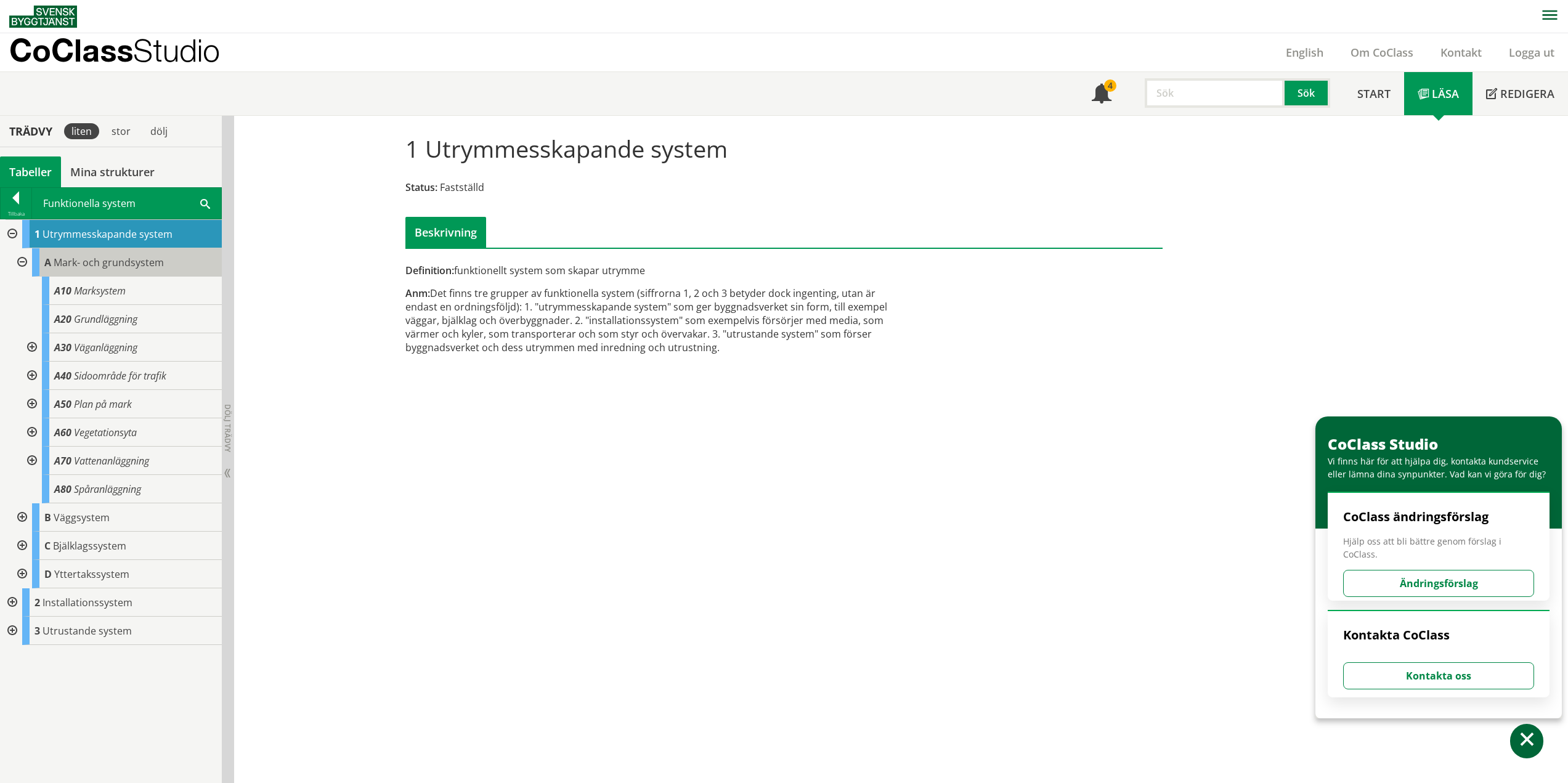
click at [100, 260] on span "Mark- och grundsystem" at bounding box center [109, 262] width 110 height 13
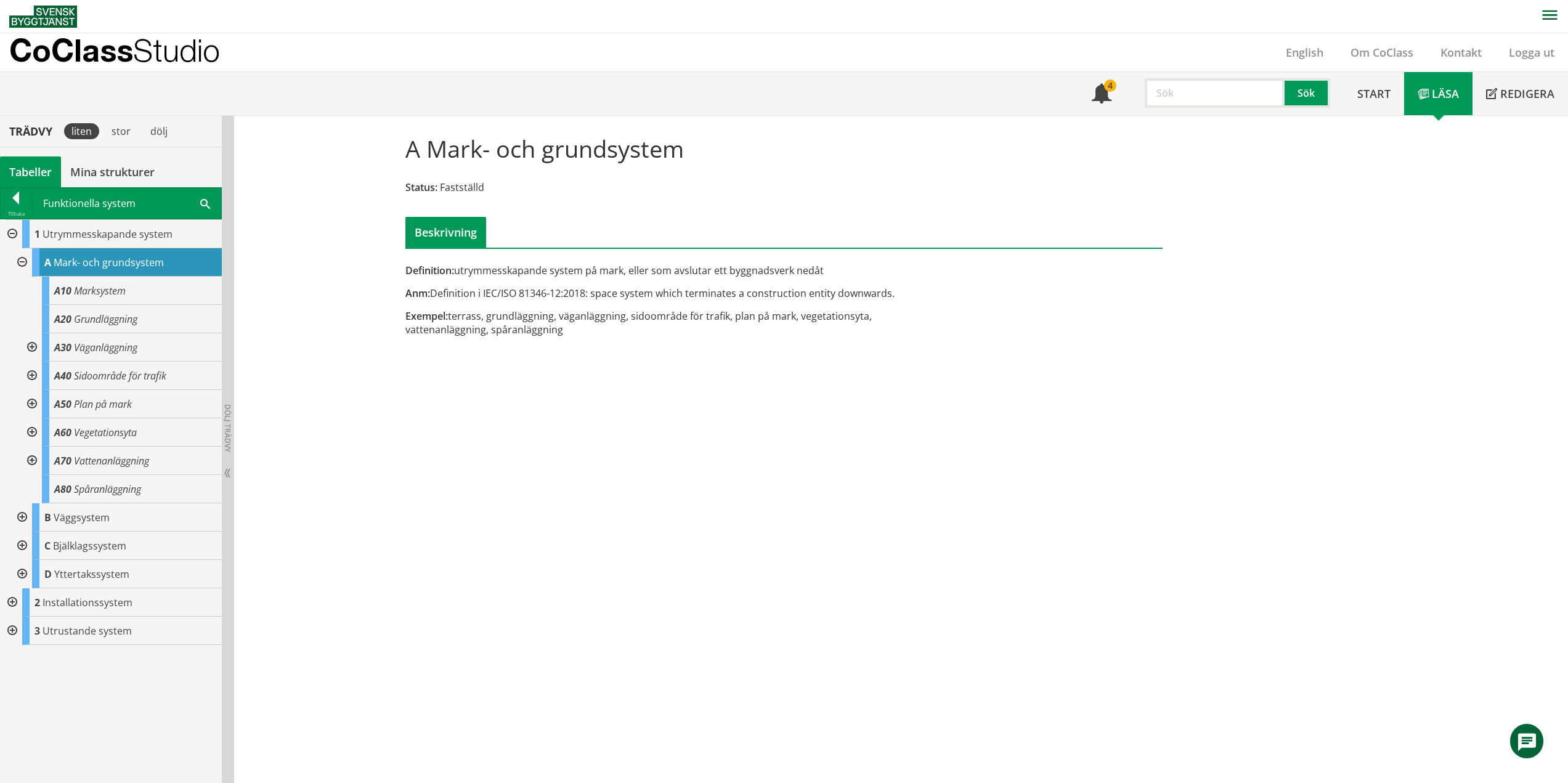
click at [467, 268] on div "Definition: utrymmesskapande system på mark, eller som avslutar ett byggnadsver…" at bounding box center [655, 270] width 499 height 13
drag, startPoint x: 451, startPoint y: 273, endPoint x: 554, endPoint y: 272, distance: 103.0
click at [553, 272] on div "Definition: utrymmesskapande system på mark, eller som avslutar ett byggnadsver…" at bounding box center [655, 270] width 499 height 13
click at [554, 272] on div "Definition: utrymmesskapande system på mark, eller som avslutar ett byggnadsver…" at bounding box center [655, 270] width 499 height 13
click at [583, 266] on div "Definition: utrymmesskapande system på mark, eller som avslutar ett byggnadsver…" at bounding box center [655, 270] width 499 height 13
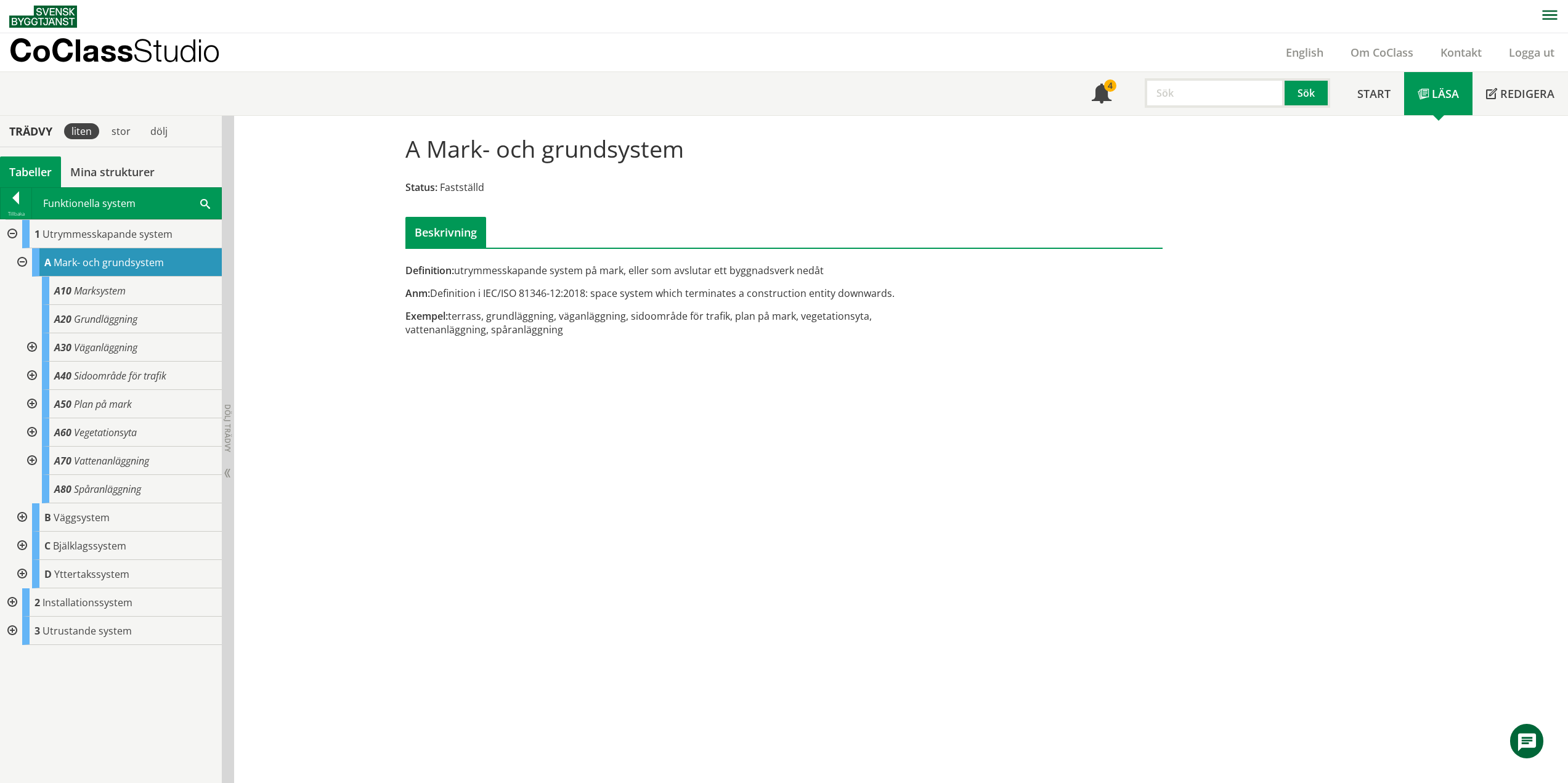
click at [583, 266] on div "Definition: utrymmesskapande system på mark, eller som avslutar ett byggnadsver…" at bounding box center [655, 270] width 499 height 13
click at [583, 272] on div "Definition: utrymmesskapande system på mark, eller som avslutar ett byggnadsver…" at bounding box center [655, 270] width 499 height 13
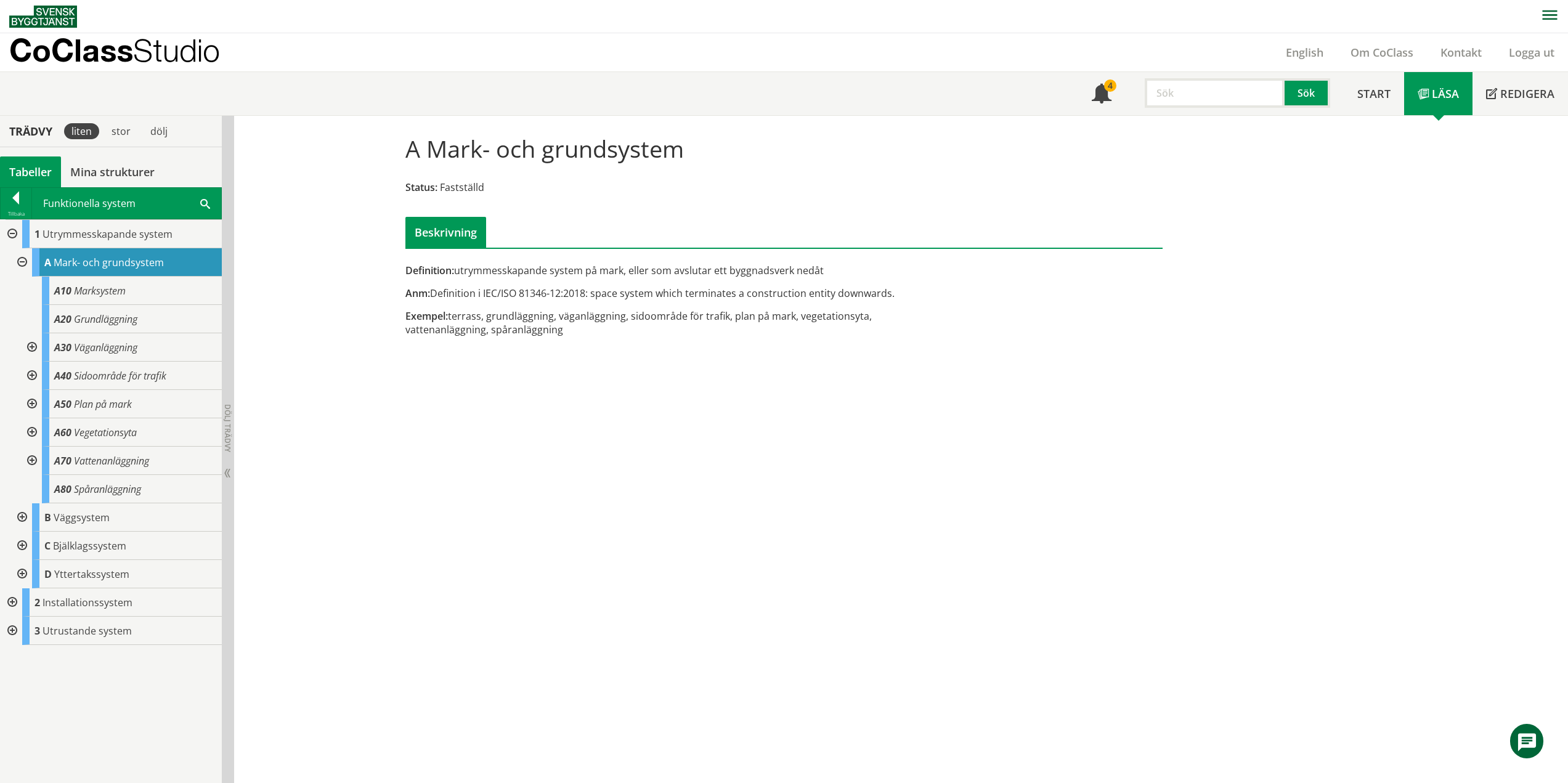
click at [517, 271] on div "Definition: utrymmesskapande system på mark, eller som avslutar ett byggnadsver…" at bounding box center [655, 270] width 499 height 13
drag, startPoint x: 413, startPoint y: 263, endPoint x: 725, endPoint y: 283, distance: 312.6
click at [725, 283] on div "Definition: utrymmesskapande system på mark, eller som avslutar ett byggnadsver…" at bounding box center [784, 235] width 776 height 221
click at [726, 281] on div "Definition: utrymmesskapande system på mark, eller som avslutar ett byggnadsver…" at bounding box center [655, 304] width 518 height 82
drag, startPoint x: 730, startPoint y: 270, endPoint x: 710, endPoint y: 273, distance: 20.2
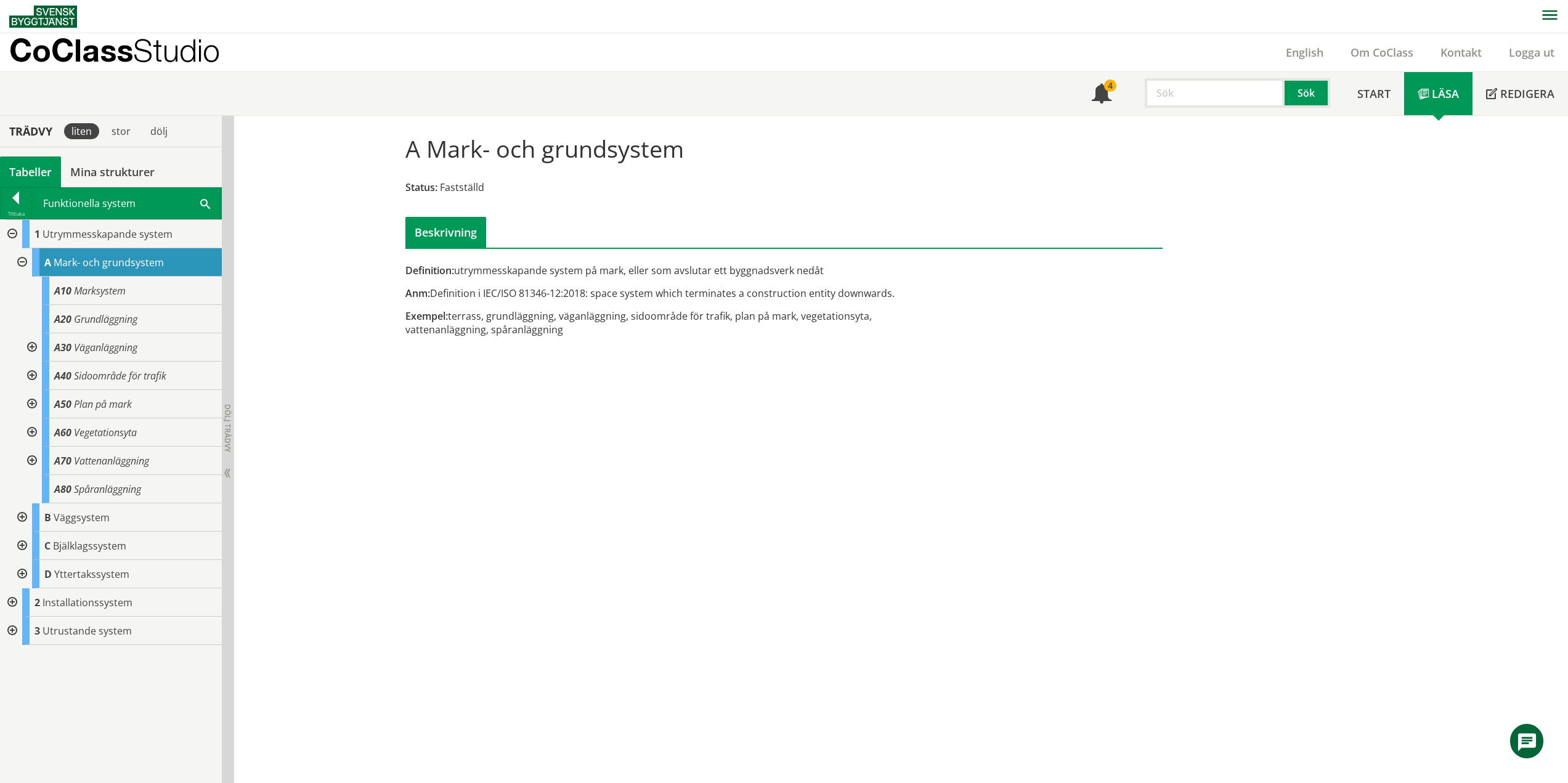
click at [710, 273] on div "Definition: utrymmesskapande system på mark, eller som avslutar ett byggnadsver…" at bounding box center [655, 270] width 499 height 13
drag, startPoint x: 810, startPoint y: 270, endPoint x: 596, endPoint y: 278, distance: 214.1
click at [596, 278] on div "Definition: utrymmesskapande system på mark, eller som avslutar ett byggnadsver…" at bounding box center [655, 304] width 518 height 82
drag, startPoint x: 390, startPoint y: 257, endPoint x: 910, endPoint y: 283, distance: 520.6
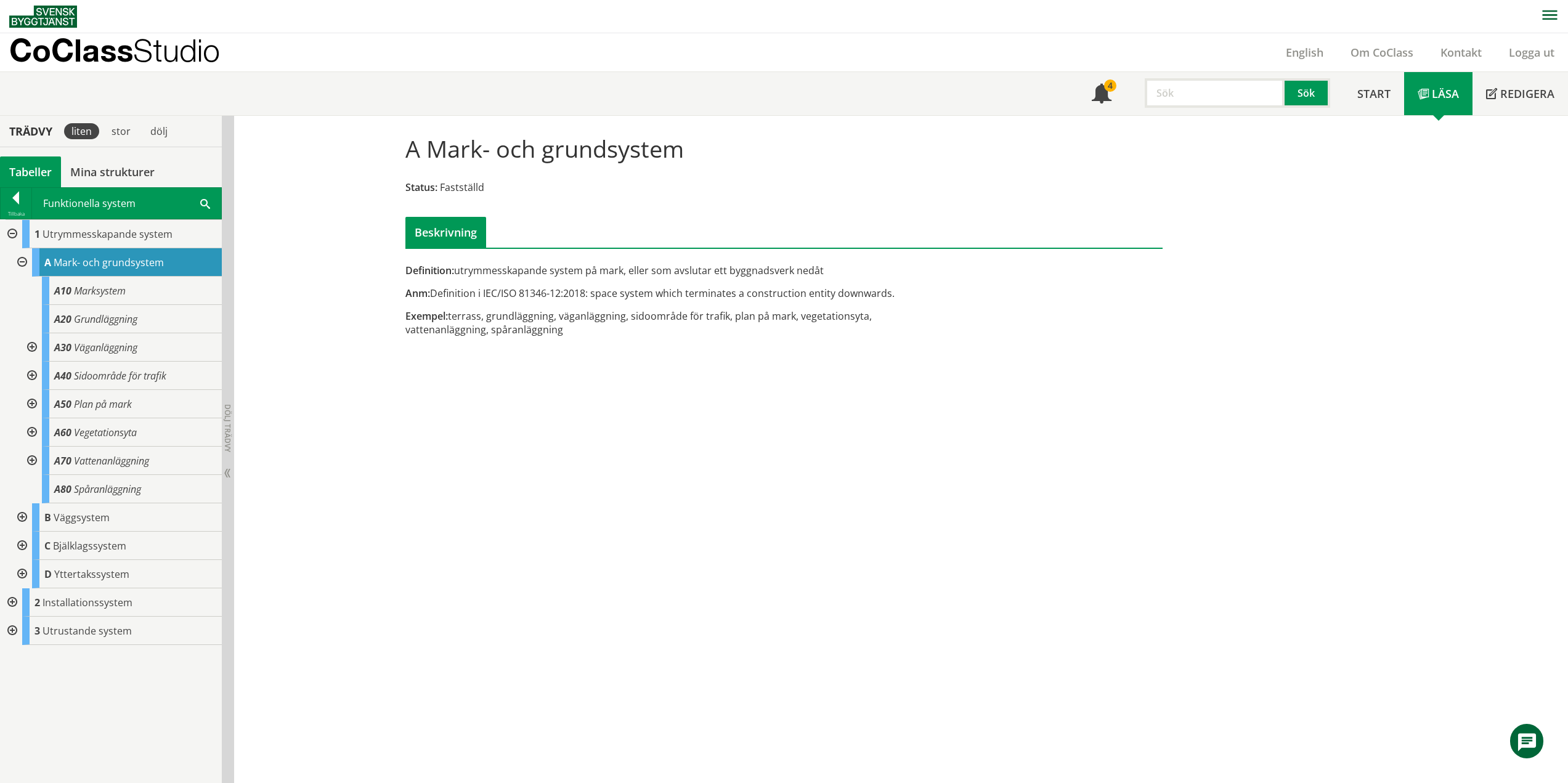
click at [910, 283] on div "A Mark- och grundsystem Status: Fastställd Beskrivning Definition: utrymmesskap…" at bounding box center [784, 233] width 788 height 236
drag, startPoint x: 504, startPoint y: 289, endPoint x: 481, endPoint y: 293, distance: 23.3
click at [481, 293] on div "Anm: Definition i IEC/ISO 81346-12:2018: space system which terminates a constr…" at bounding box center [655, 292] width 499 height 13
click at [414, 326] on div "Exempel: terrass, grundläggning, väganläggning, sidoområde för trafik, plan på …" at bounding box center [655, 323] width 499 height 27
drag, startPoint x: 291, startPoint y: 299, endPoint x: 200, endPoint y: 293, distance: 91.2
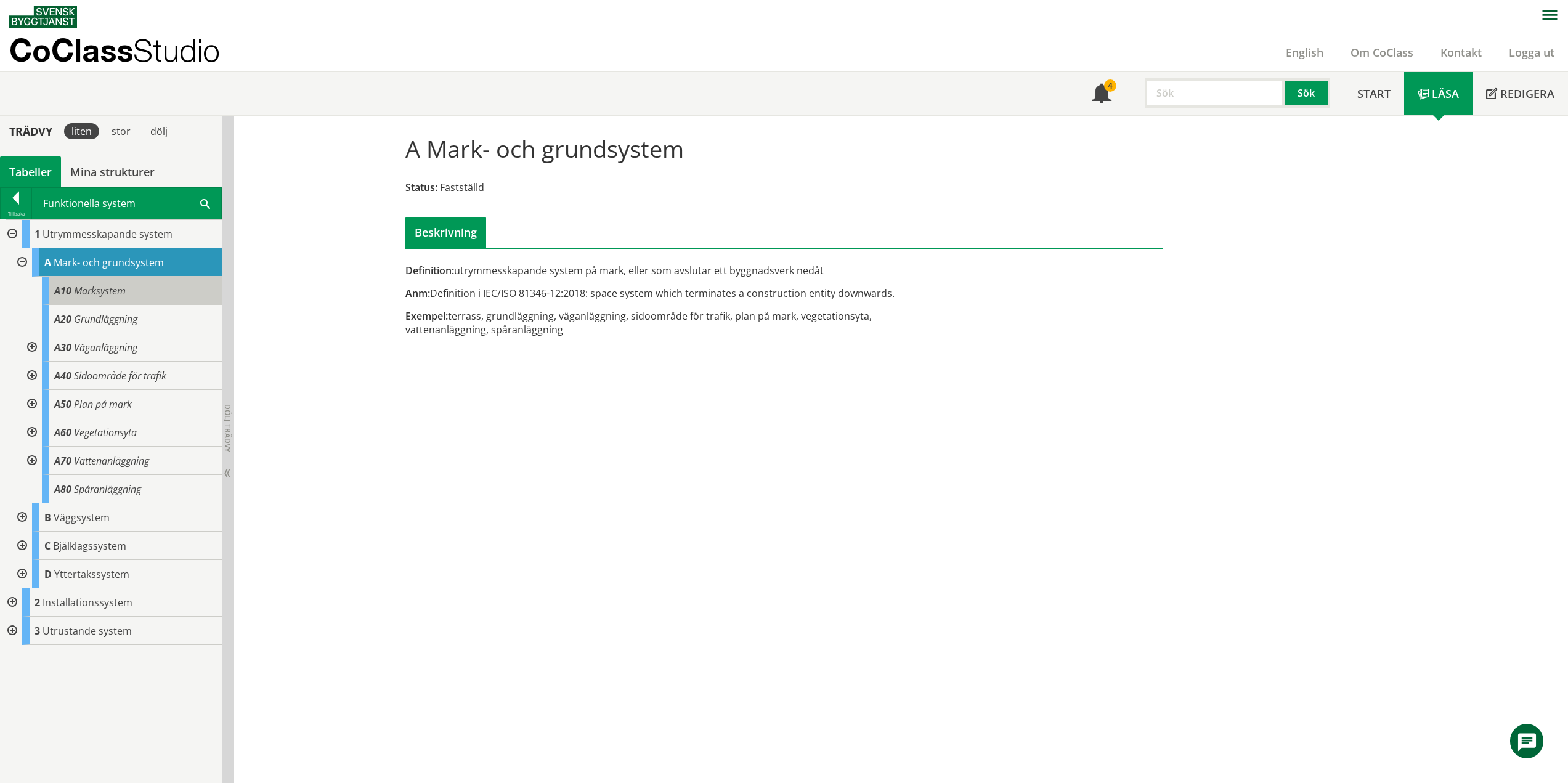
click at [291, 299] on div "A Mark- och grundsystem Status: Fastställd Beskrivning Definition: utrymmesskap…" at bounding box center [901, 449] width 1334 height 668
click at [105, 291] on span "Marksystem" at bounding box center [100, 291] width 52 height 13
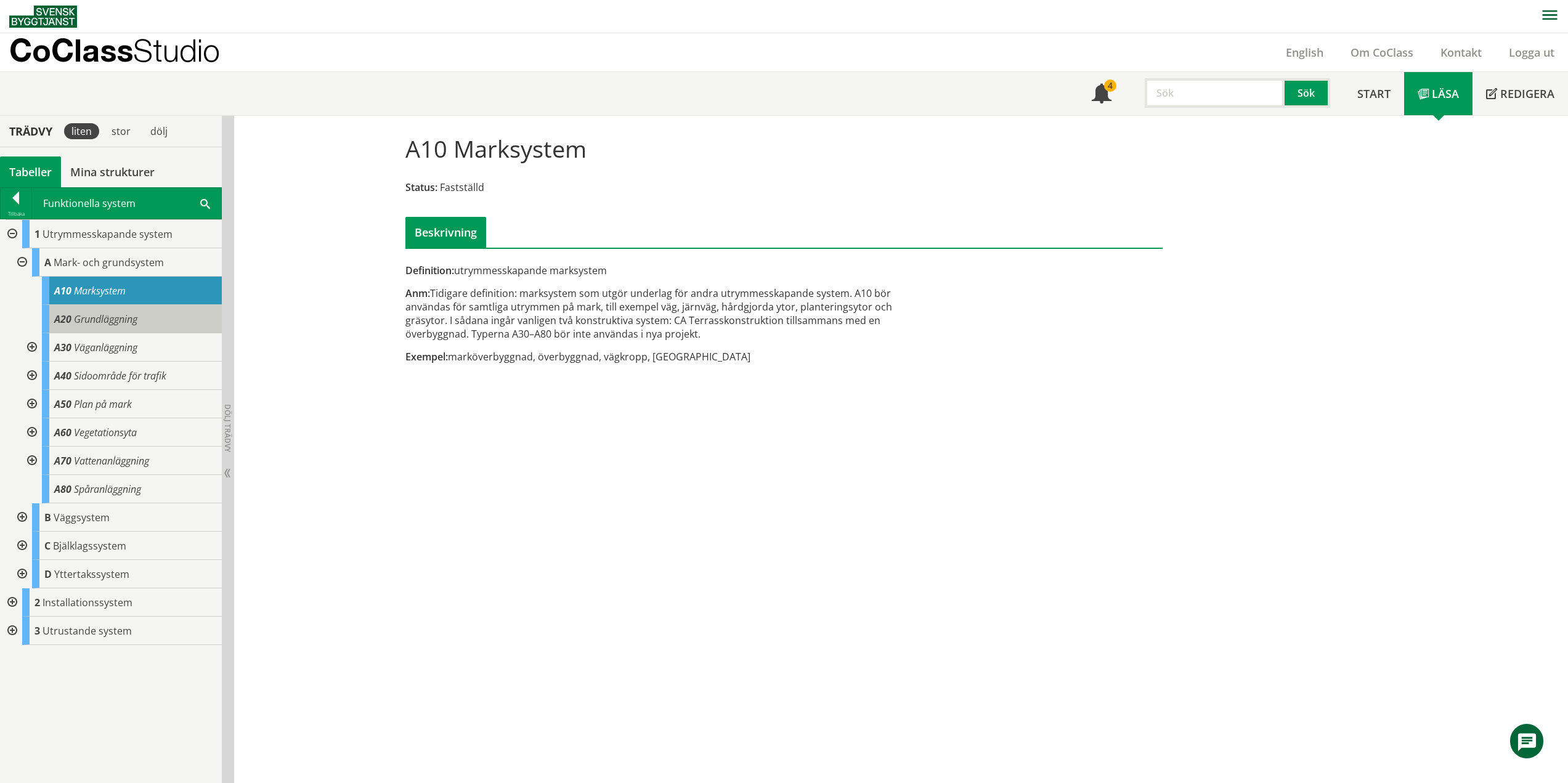
click at [106, 322] on span "Grundläggning" at bounding box center [105, 318] width 64 height 13
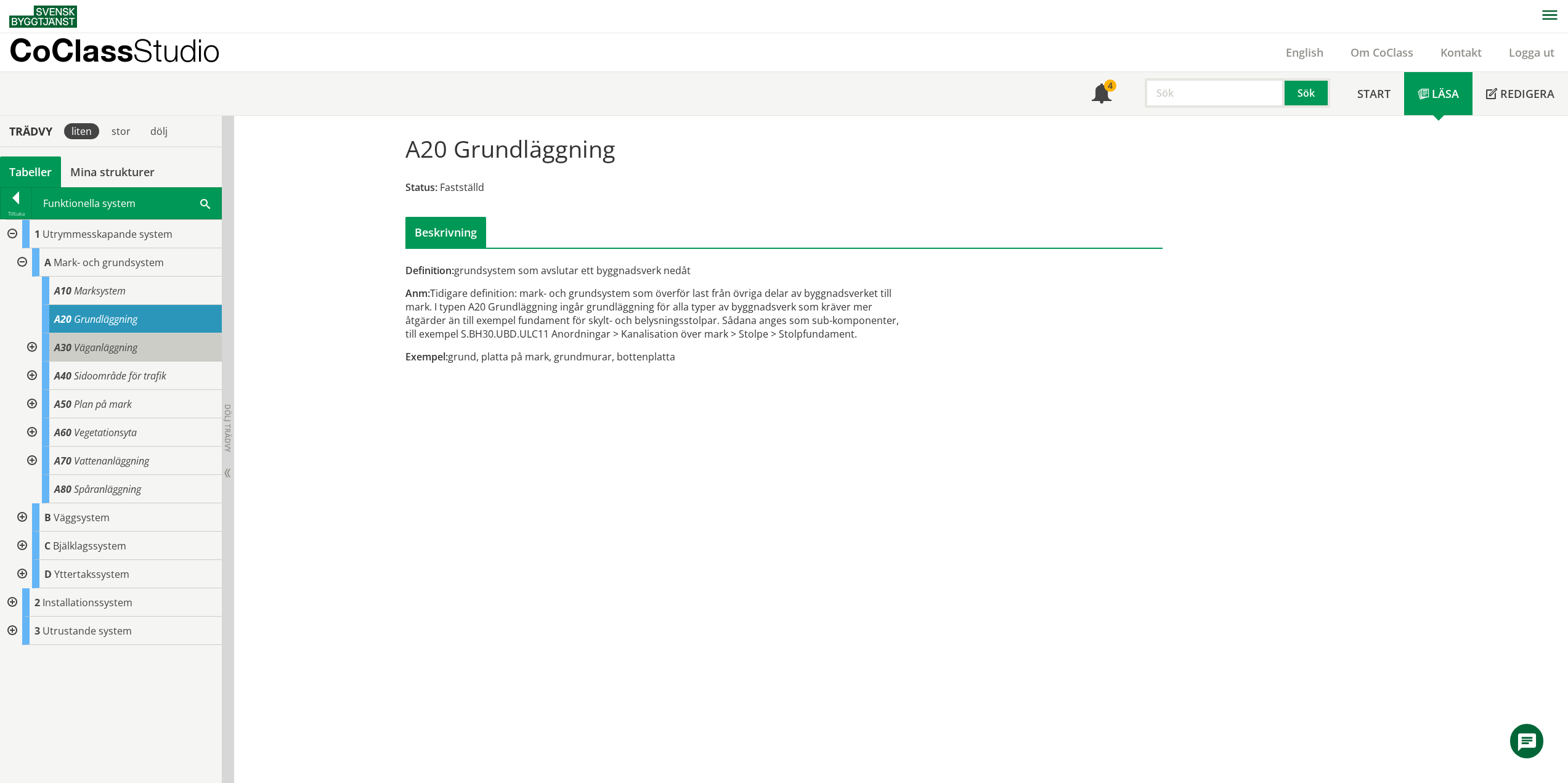
click at [113, 349] on span "Väganläggning" at bounding box center [105, 347] width 64 height 13
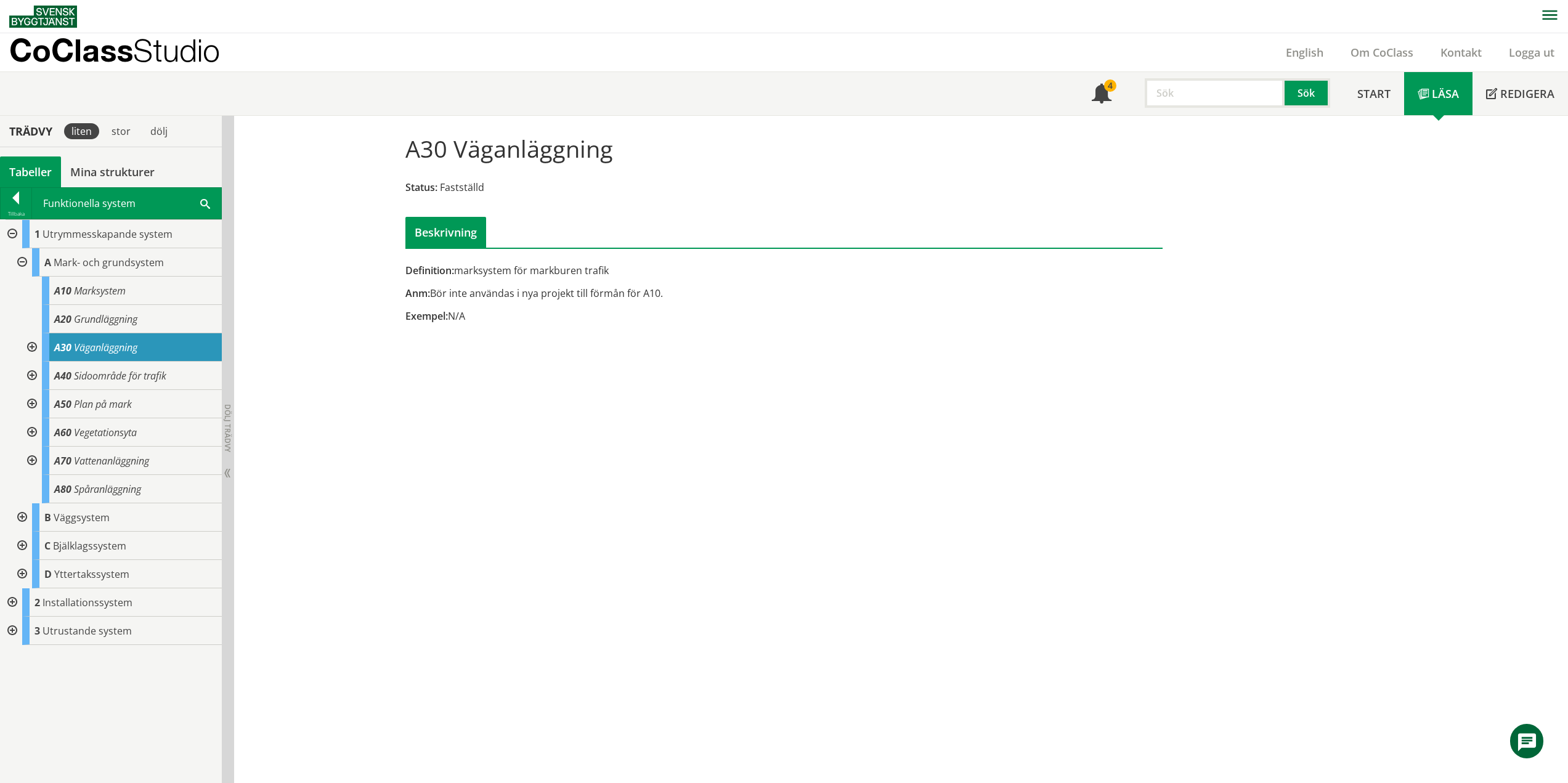
click at [426, 403] on div "A30 Väganläggning Status: Fastställd Beskrivning Definition: marksystem för mar…" at bounding box center [901, 449] width 1334 height 668
click at [115, 377] on span "Sidoområde för trafik" at bounding box center [119, 375] width 92 height 13
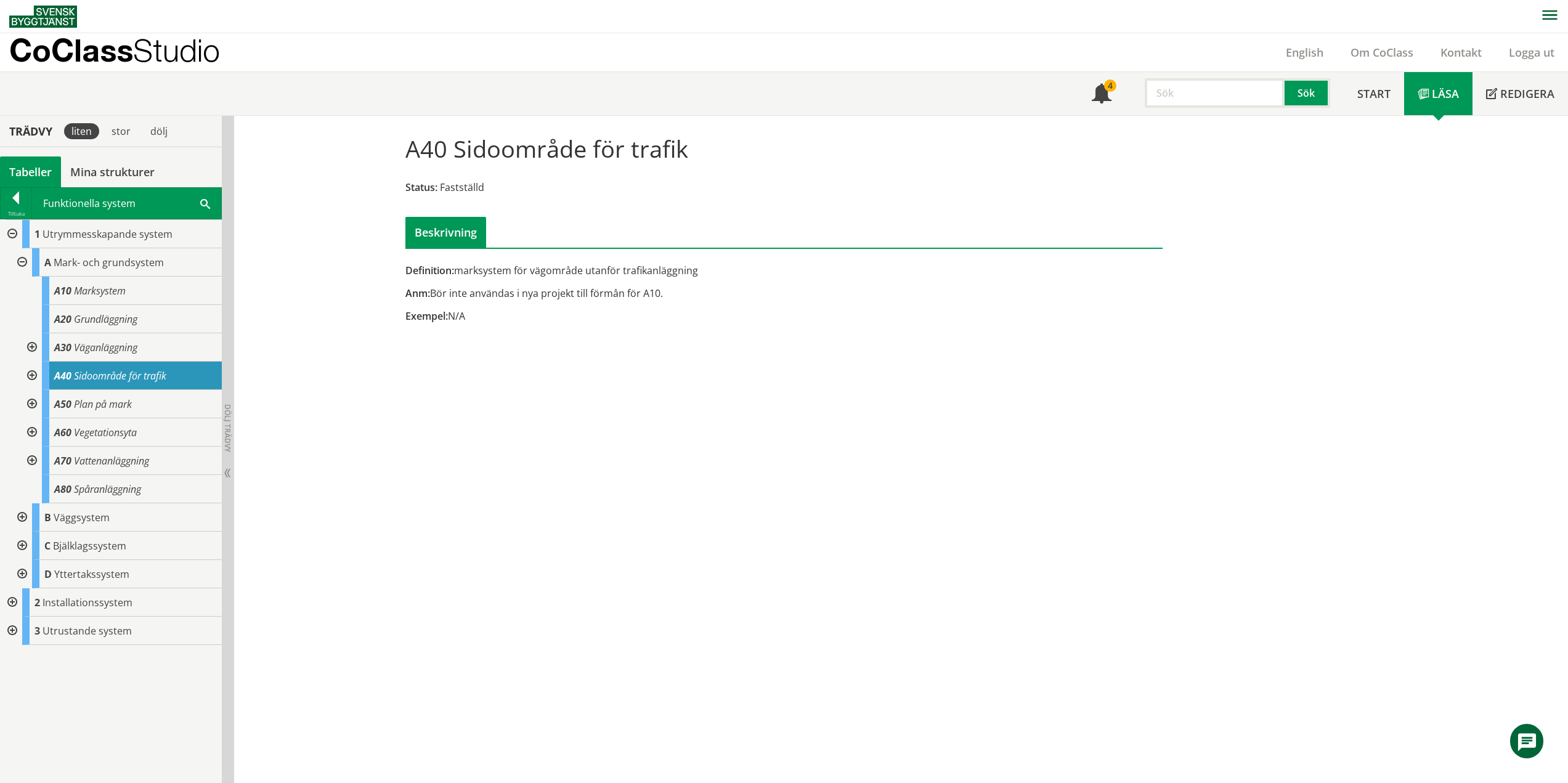
click at [443, 345] on div "A40 Sidoområde för trafik Status: Fastställd Beskrivning Definition: marksystem…" at bounding box center [901, 449] width 1334 height 668
click at [123, 403] on span "Plan på mark" at bounding box center [102, 404] width 58 height 13
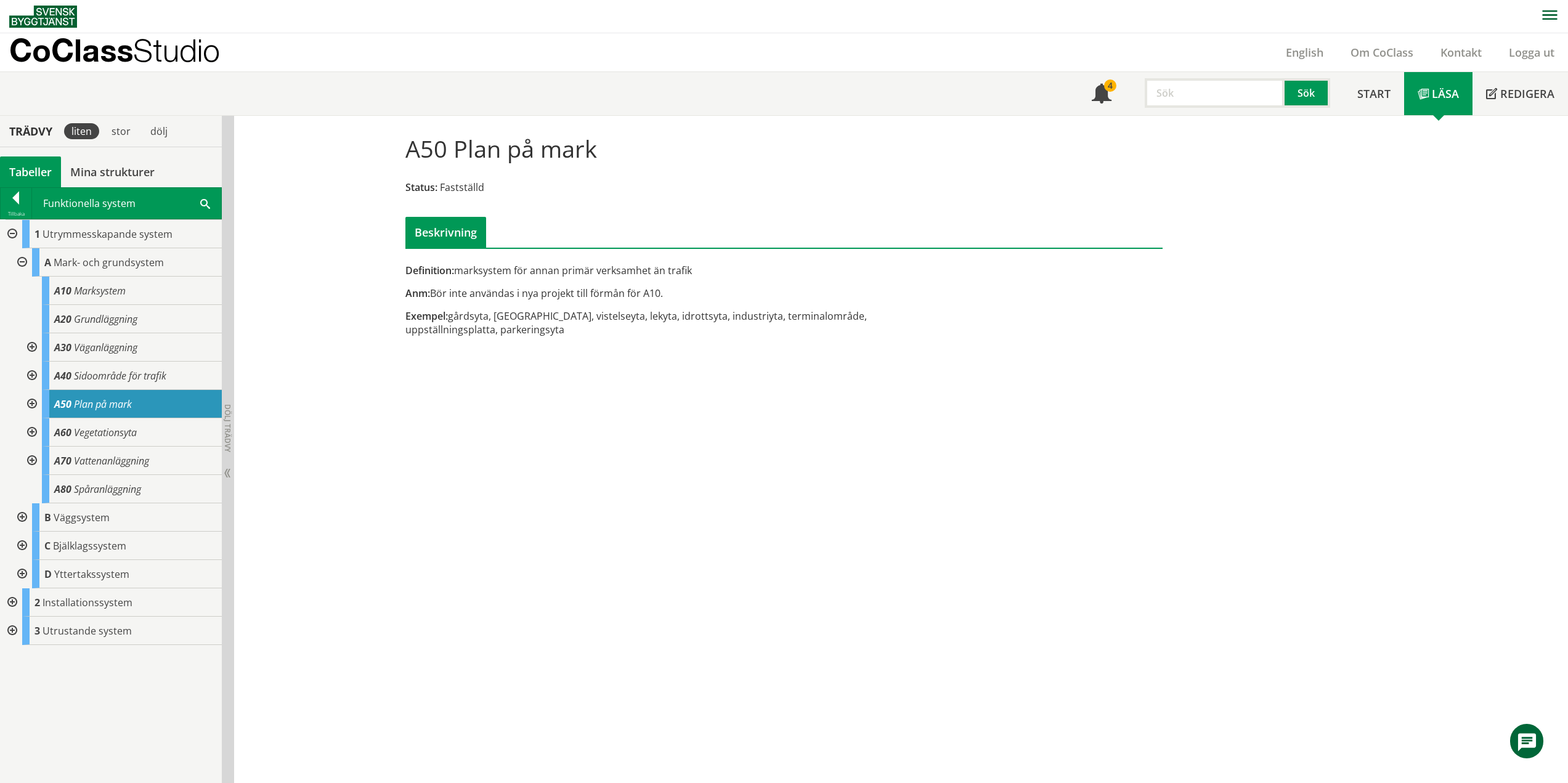
click at [498, 361] on div "A50 Plan på mark Status: Fastställd Beskrivning Definition: marksystem för anna…" at bounding box center [901, 449] width 1334 height 668
click at [129, 434] on span "Vegetationsyta" at bounding box center [105, 432] width 63 height 13
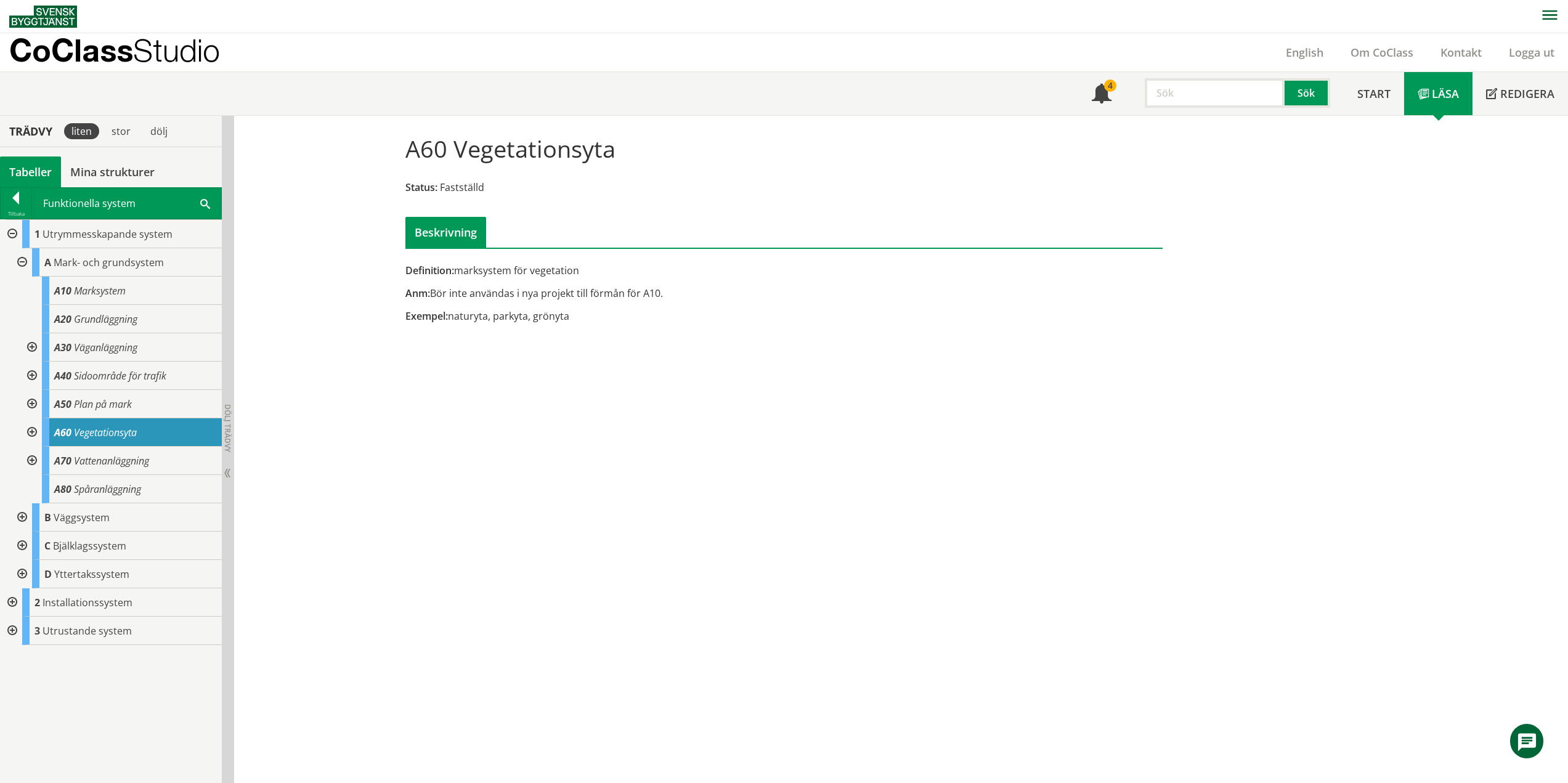
click at [115, 436] on span "Vegetationsyta" at bounding box center [105, 432] width 63 height 13
drag, startPoint x: 135, startPoint y: 465, endPoint x: 144, endPoint y: 467, distance: 9.2
click at [135, 465] on span "Vattenanläggning" at bounding box center [111, 460] width 75 height 13
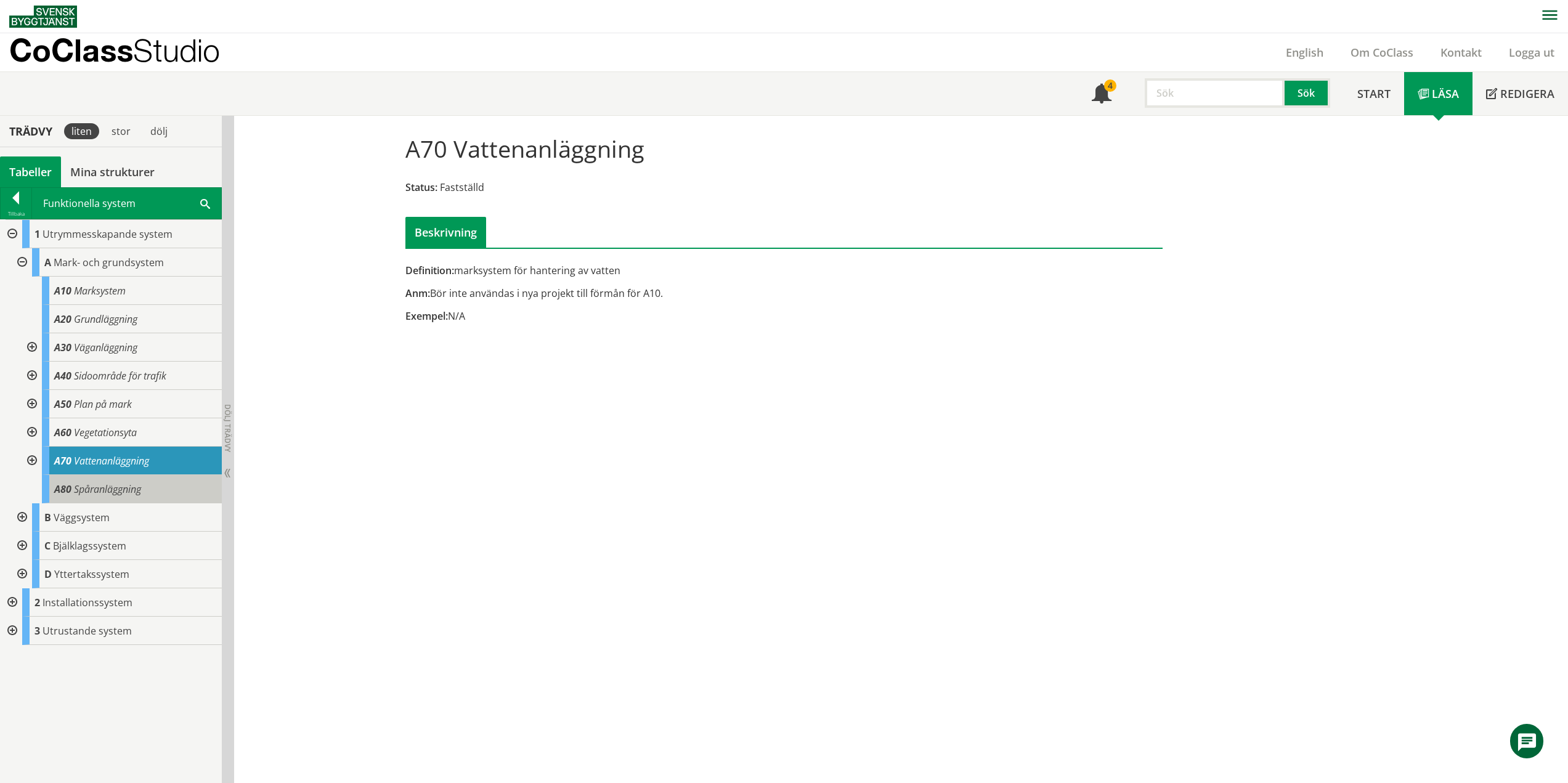
click at [135, 495] on span "Spåranläggning" at bounding box center [107, 489] width 67 height 13
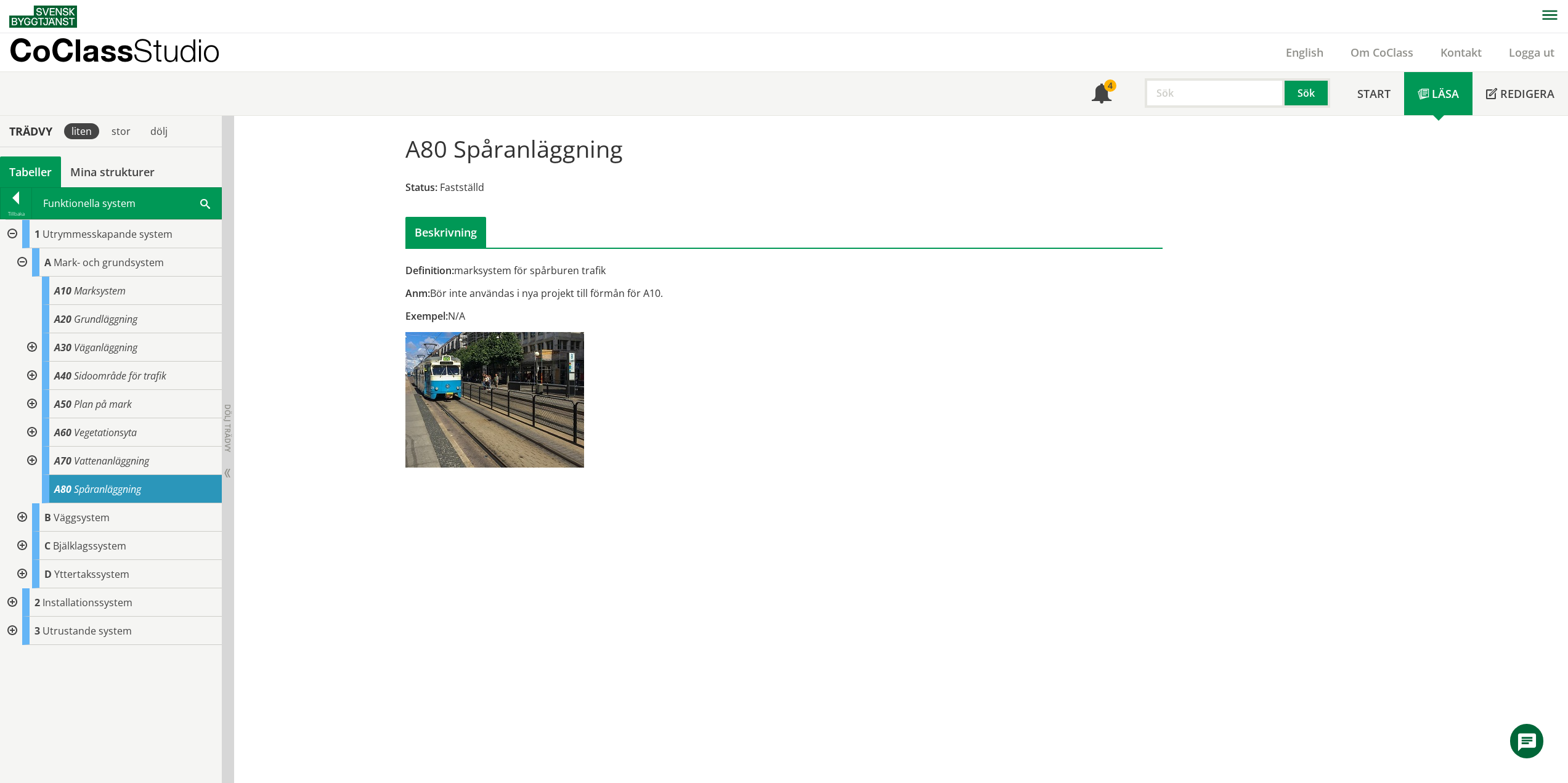
click at [32, 344] on div at bounding box center [30, 348] width 22 height 29
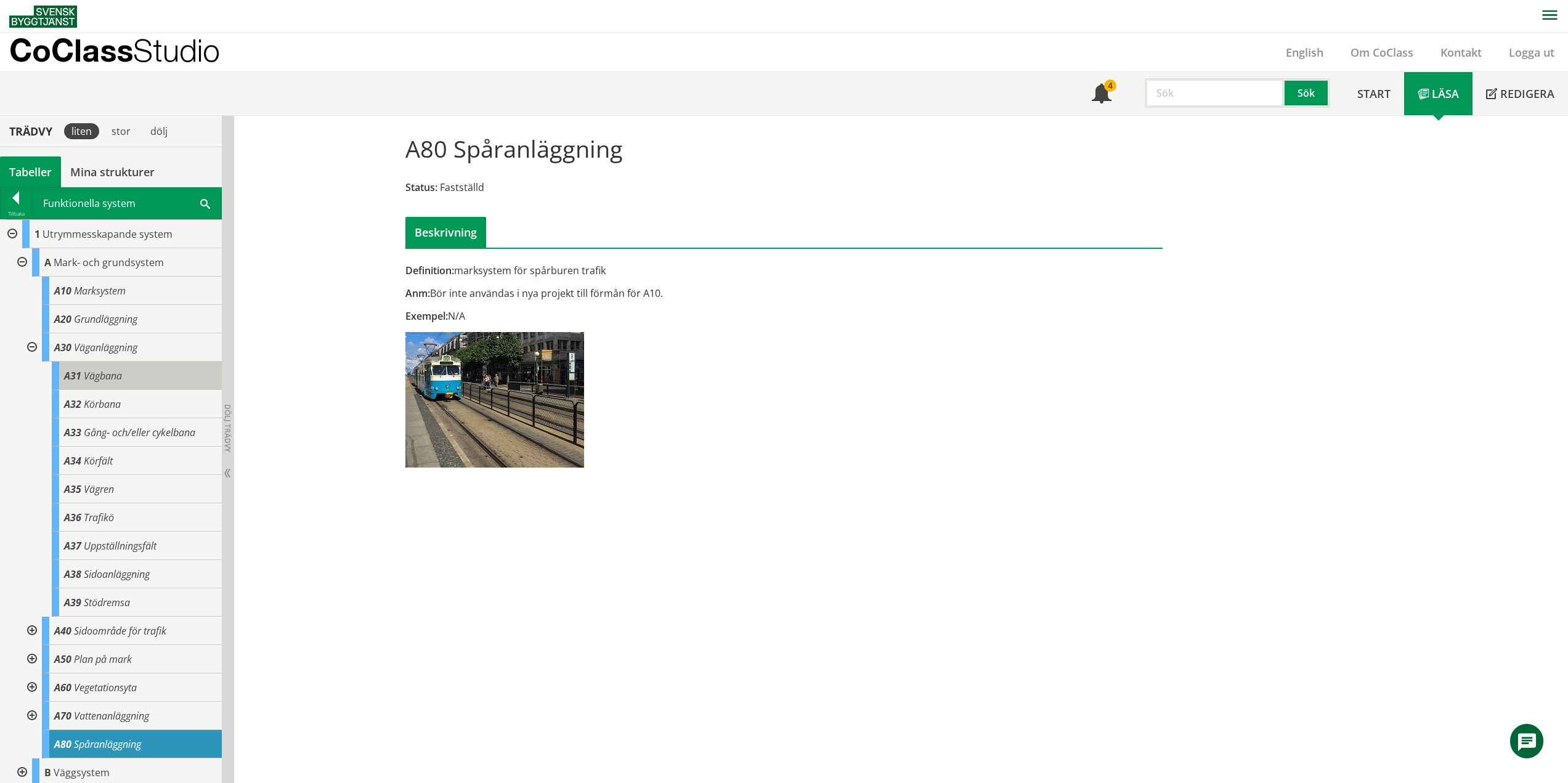
click at [108, 378] on span "Vägbana" at bounding box center [102, 375] width 39 height 13
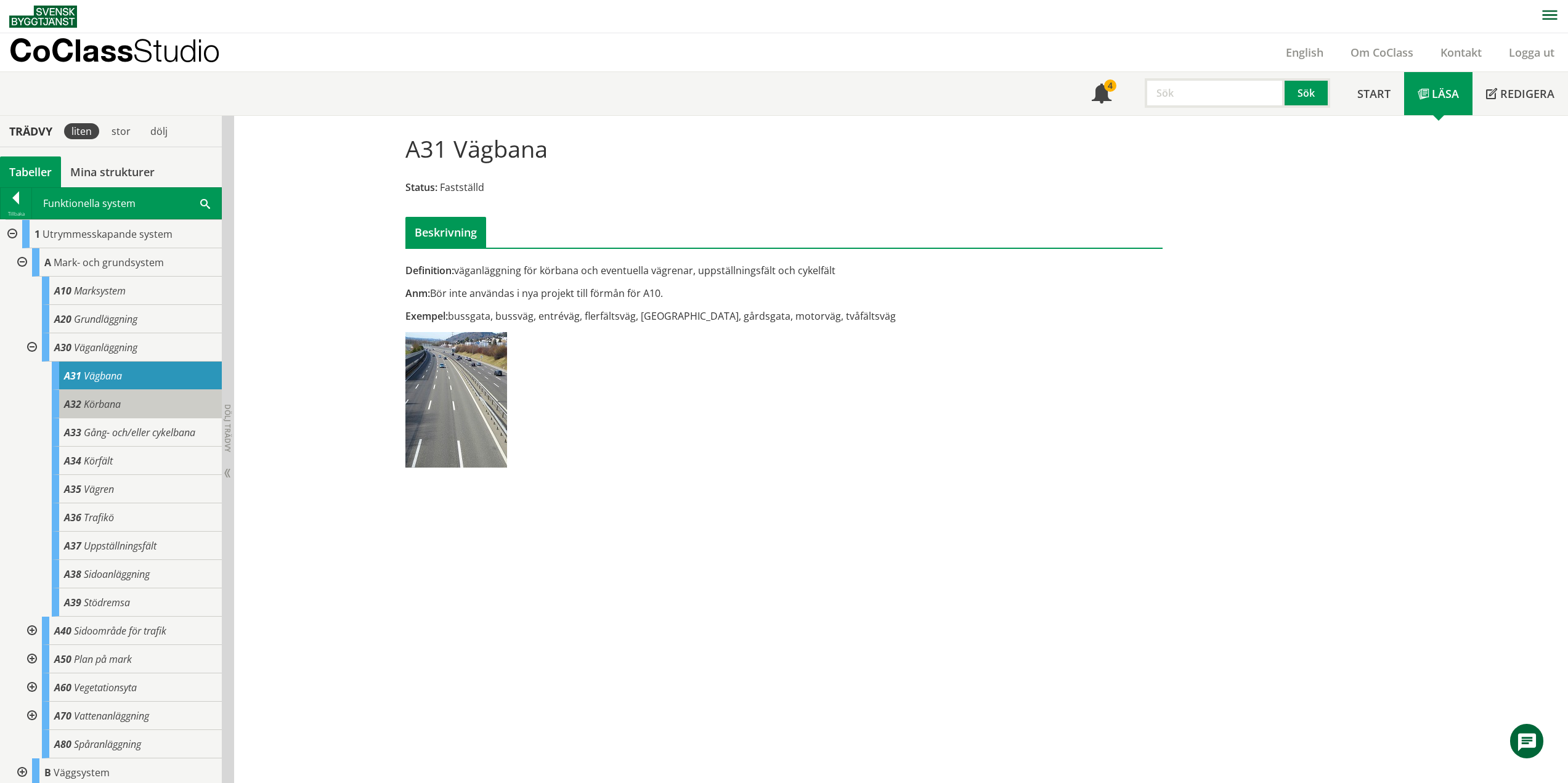
click at [111, 390] on div "A32 Körbana" at bounding box center [137, 405] width 170 height 29
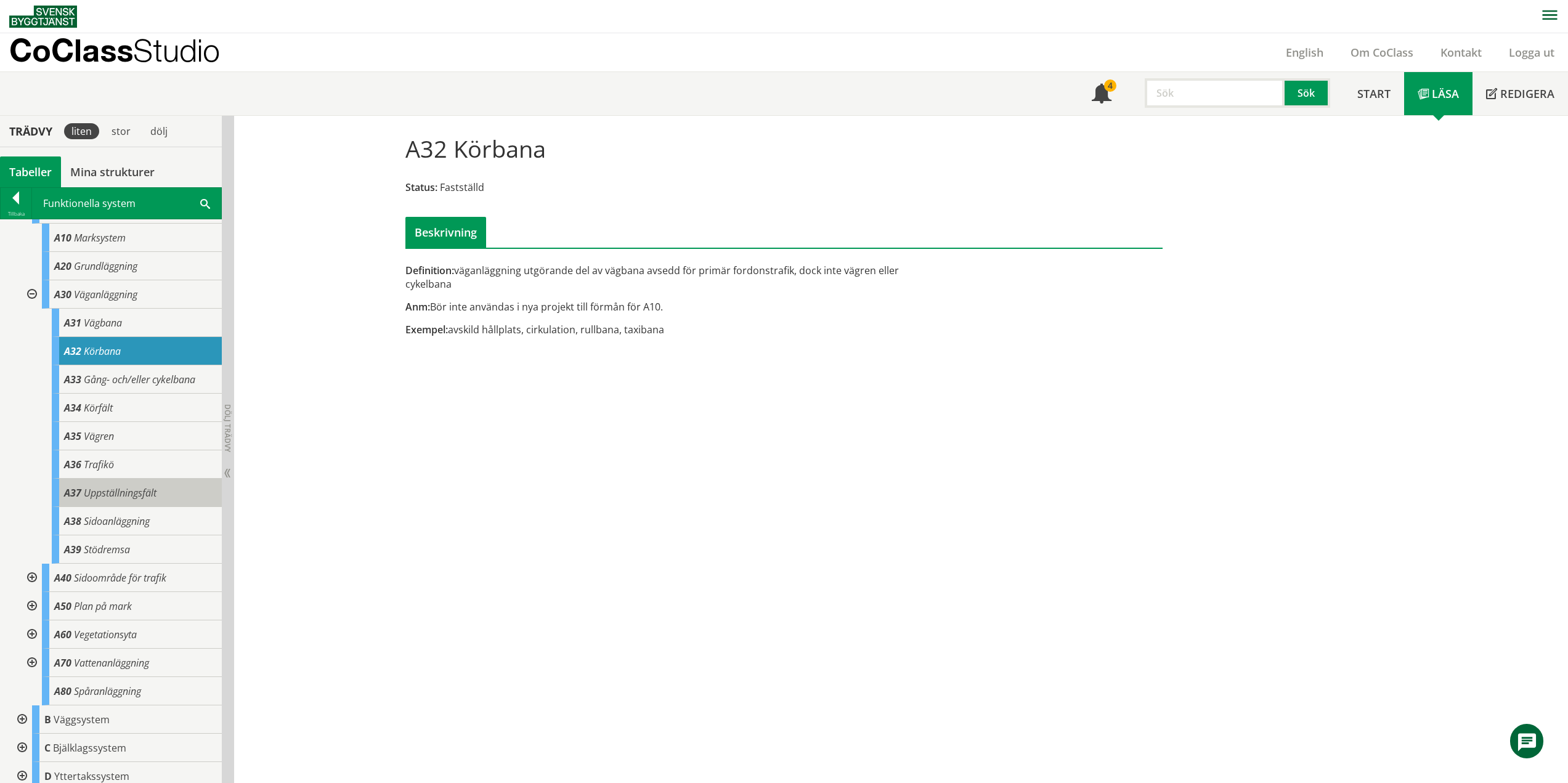
scroll to position [117, 0]
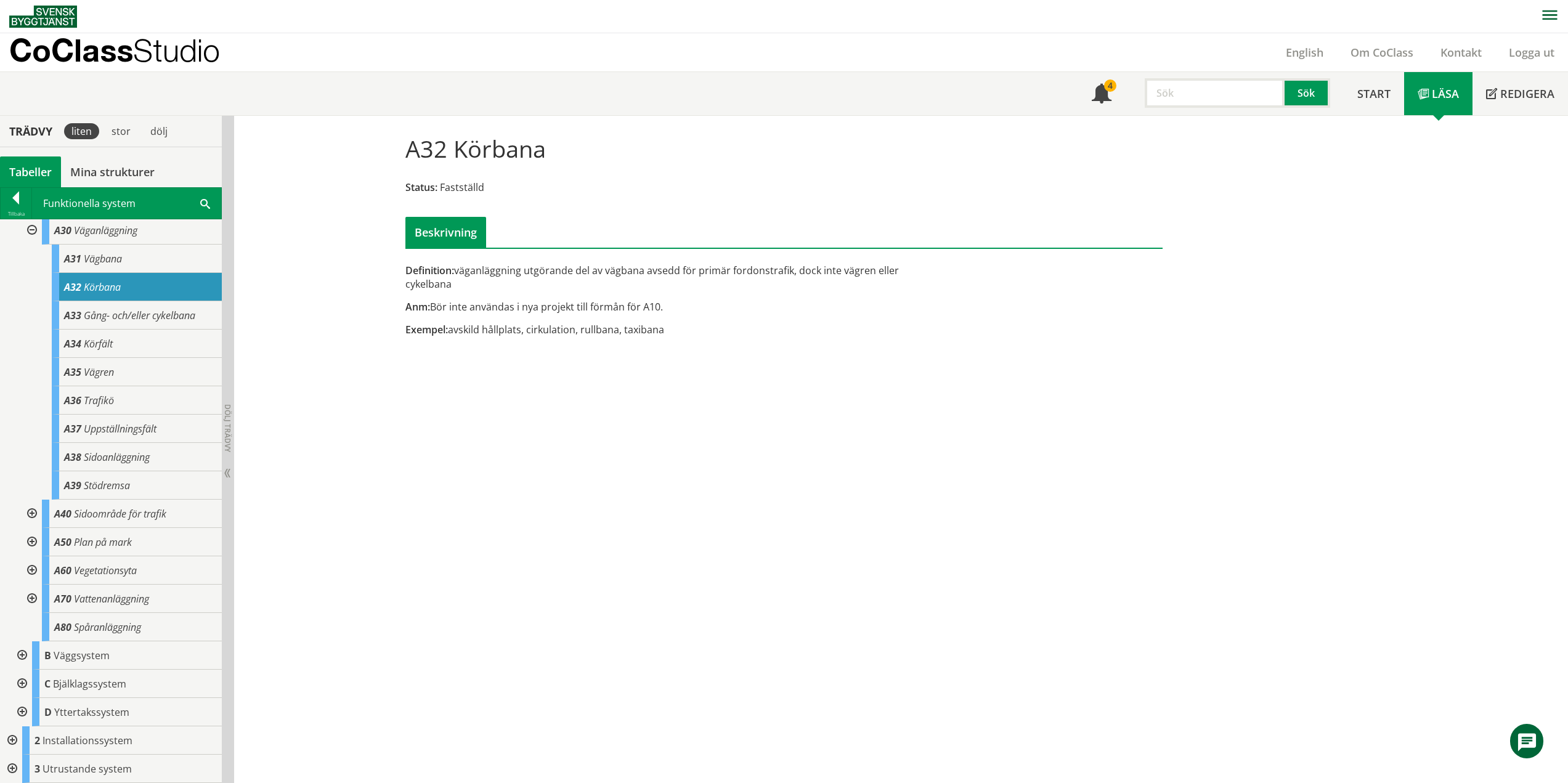
click at [431, 402] on div "A32 Körbana Status: Fastställd Beskrivning Definition: väganläggning utgörande …" at bounding box center [901, 449] width 1334 height 668
click at [131, 318] on span "Gång- och/eller cykelbana" at bounding box center [139, 315] width 111 height 13
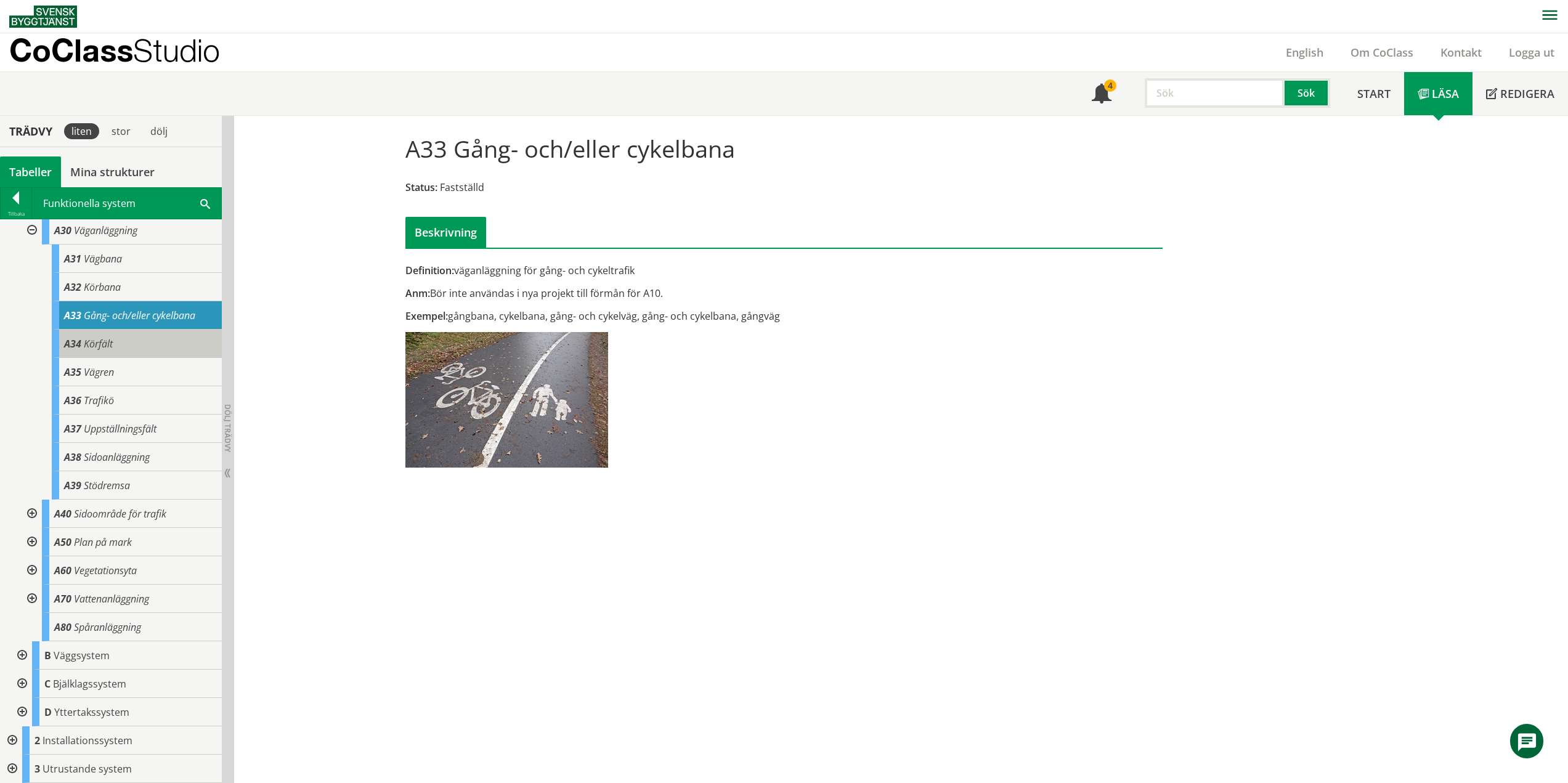
click at [98, 338] on span "Körfält" at bounding box center [98, 344] width 29 height 13
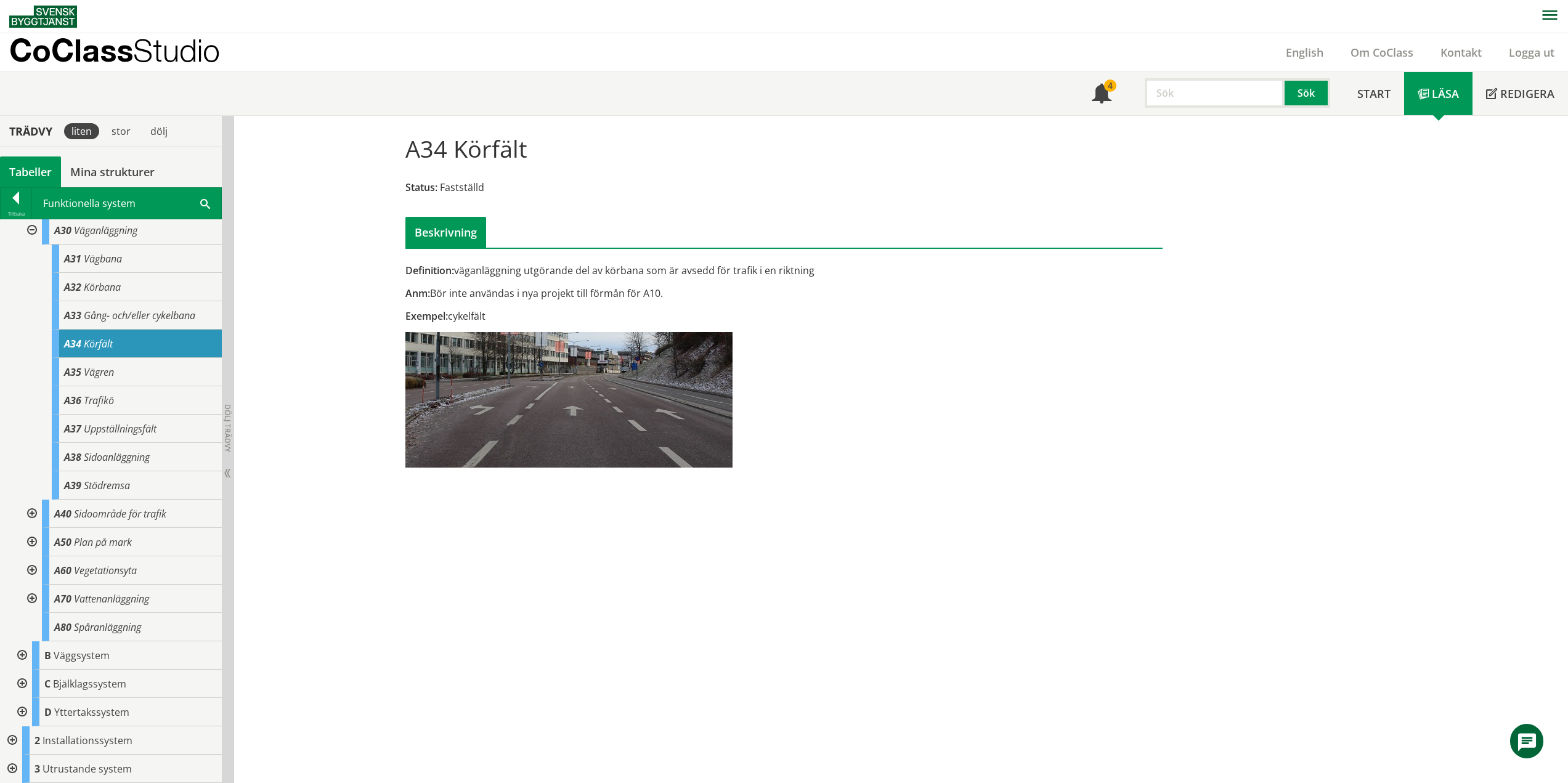
click at [396, 349] on div "Definition: väganläggning utgörande del av körbana som är avsedd för trafik i e…" at bounding box center [655, 370] width 518 height 213
click at [98, 376] on span "Vägren" at bounding box center [99, 371] width 30 height 13
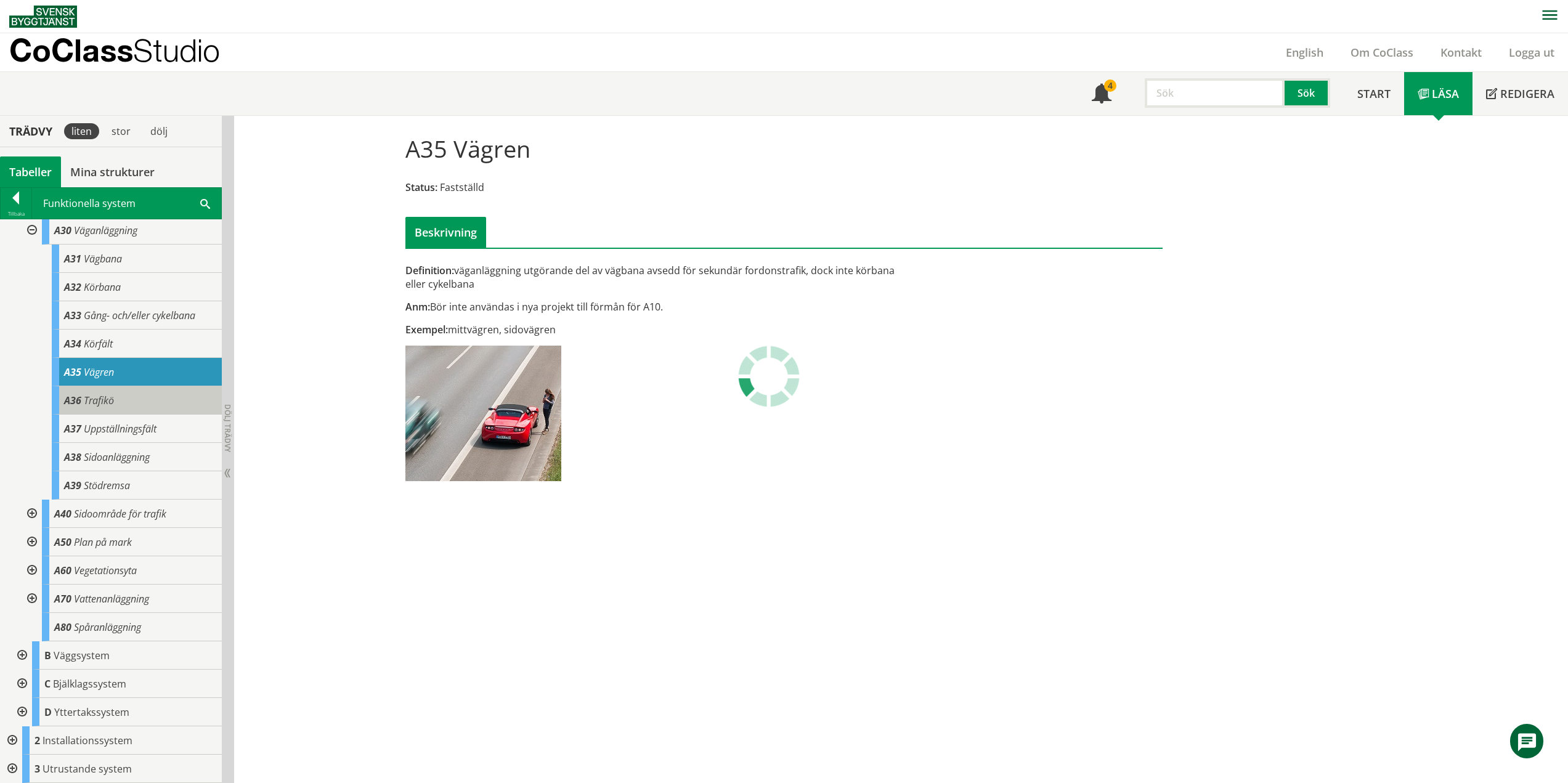
click at [135, 403] on div "A36 Trafikö" at bounding box center [137, 401] width 170 height 29
click at [97, 405] on span "Trafikö" at bounding box center [99, 400] width 30 height 13
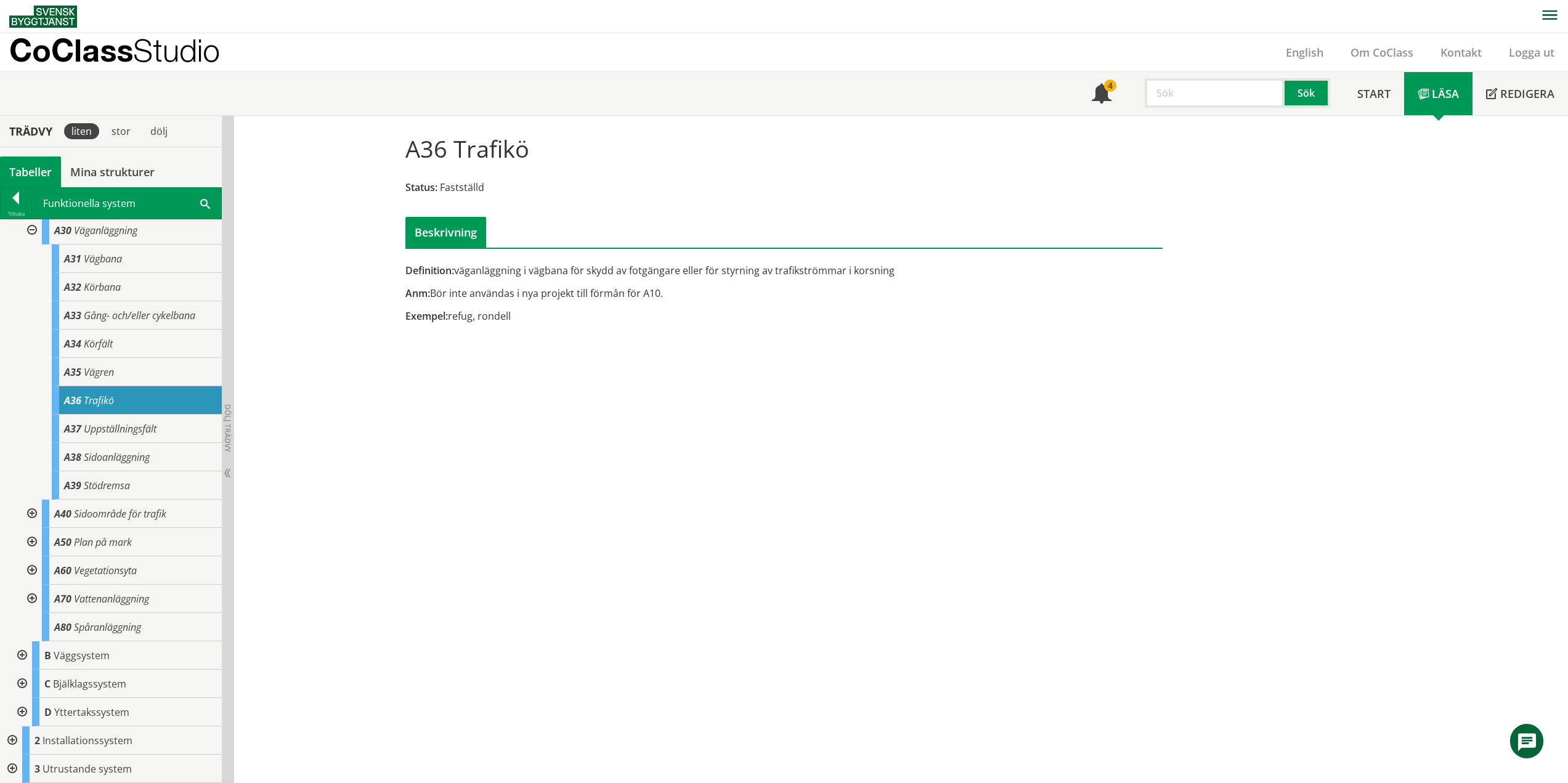
click at [434, 366] on div "A36 Trafikö Status: Fastställd Beskrivning Definition: väganläggning i vägbana …" at bounding box center [901, 449] width 1334 height 668
drag, startPoint x: 134, startPoint y: 426, endPoint x: 141, endPoint y: 429, distance: 7.6
click at [134, 426] on span "Uppställningsfält" at bounding box center [119, 428] width 73 height 13
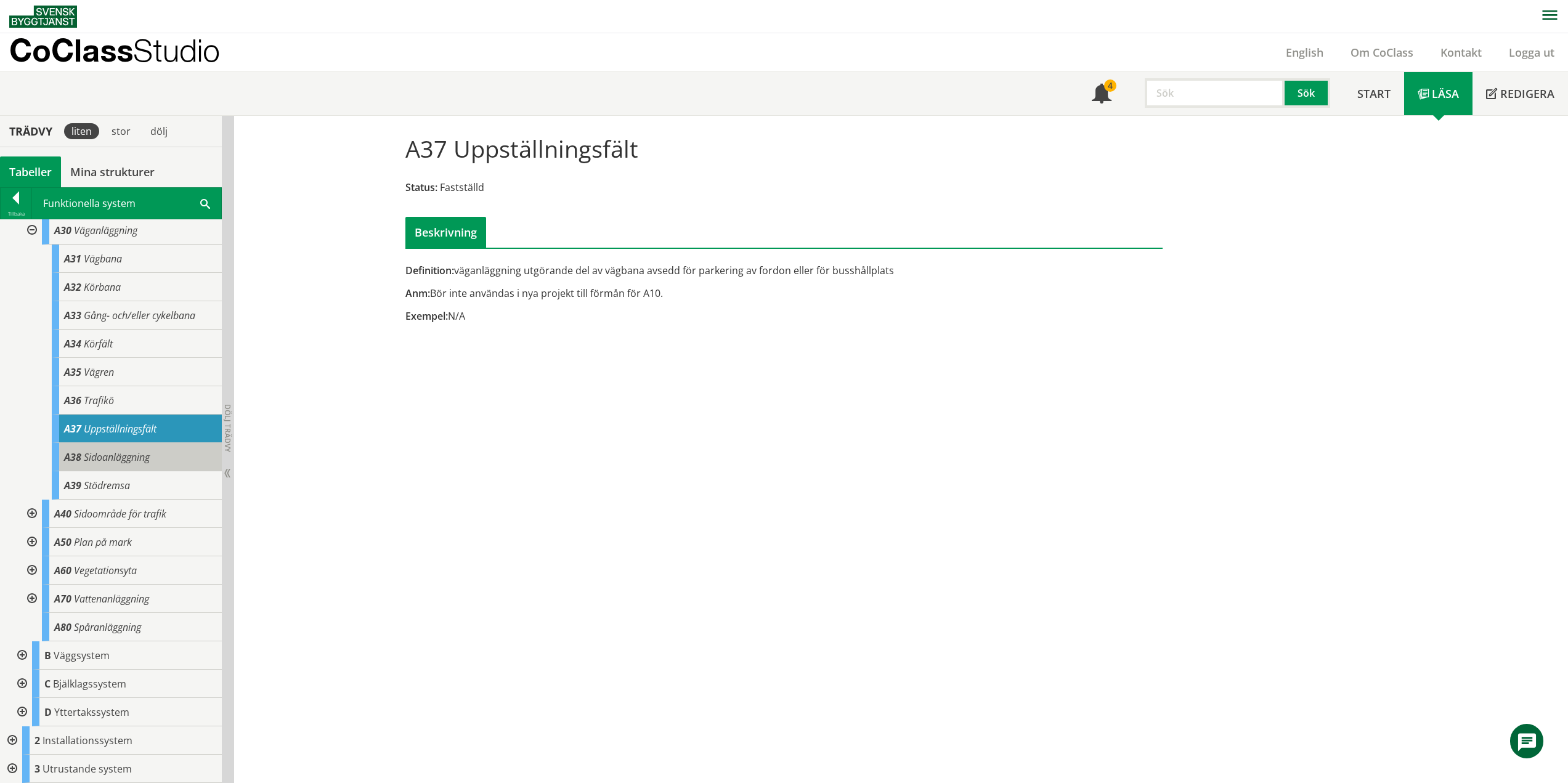
click at [164, 468] on div "A38 Sidoanläggning" at bounding box center [137, 457] width 170 height 29
click at [123, 464] on div "A38 Sidoanläggning" at bounding box center [137, 457] width 170 height 29
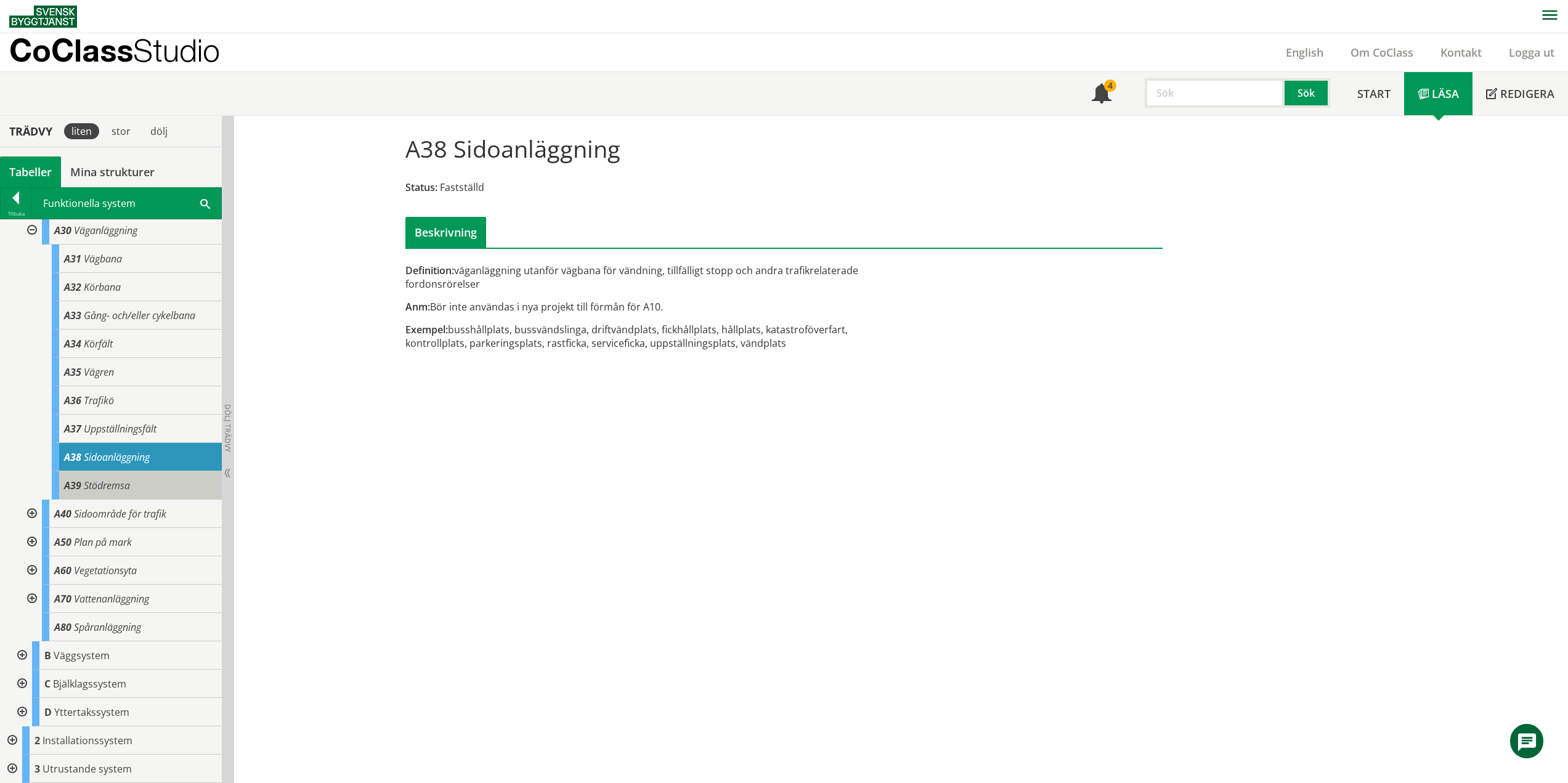
click at [129, 484] on span "Stödremsa" at bounding box center [107, 485] width 47 height 13
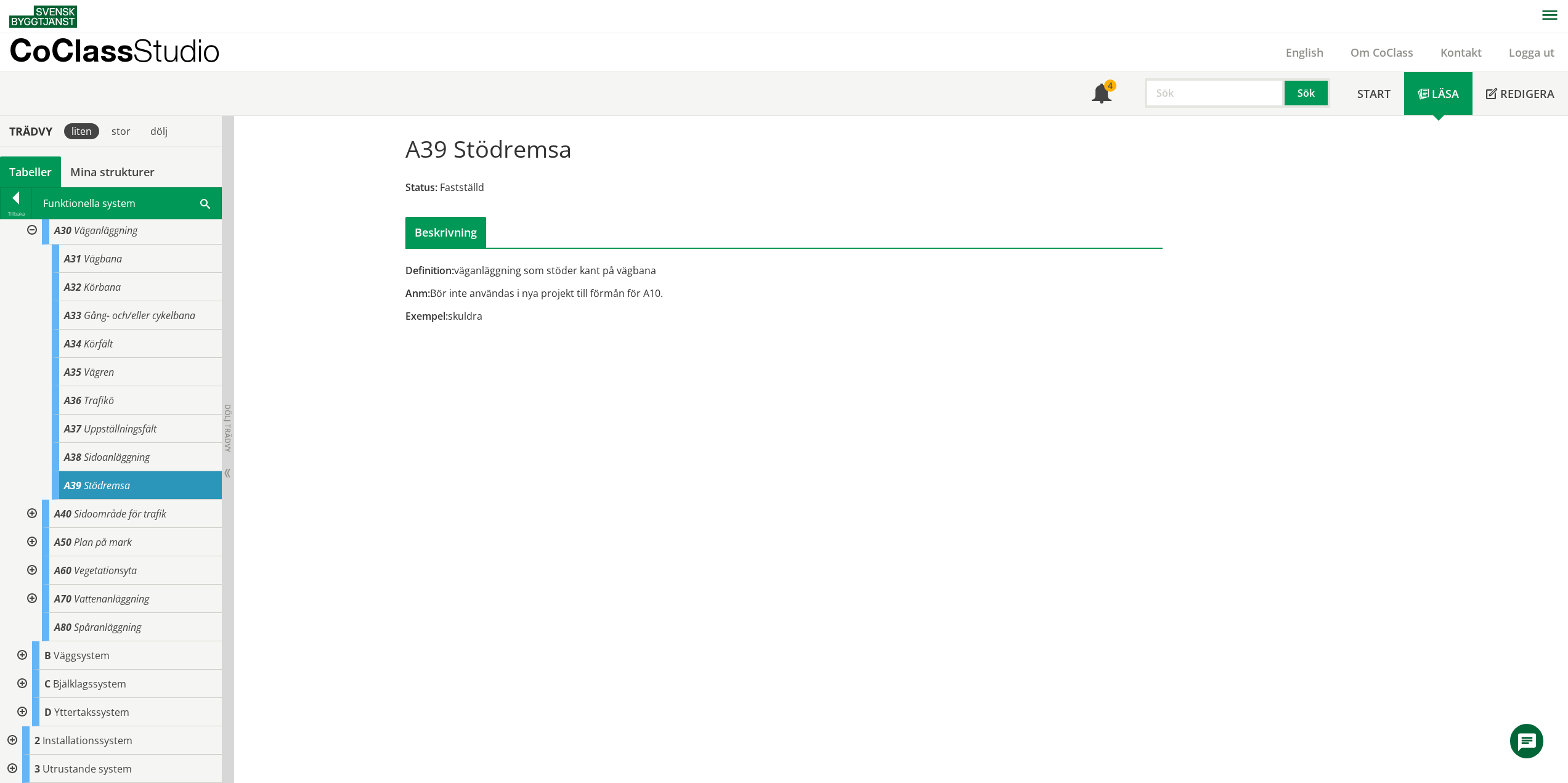
click at [29, 227] on div at bounding box center [30, 231] width 22 height 29
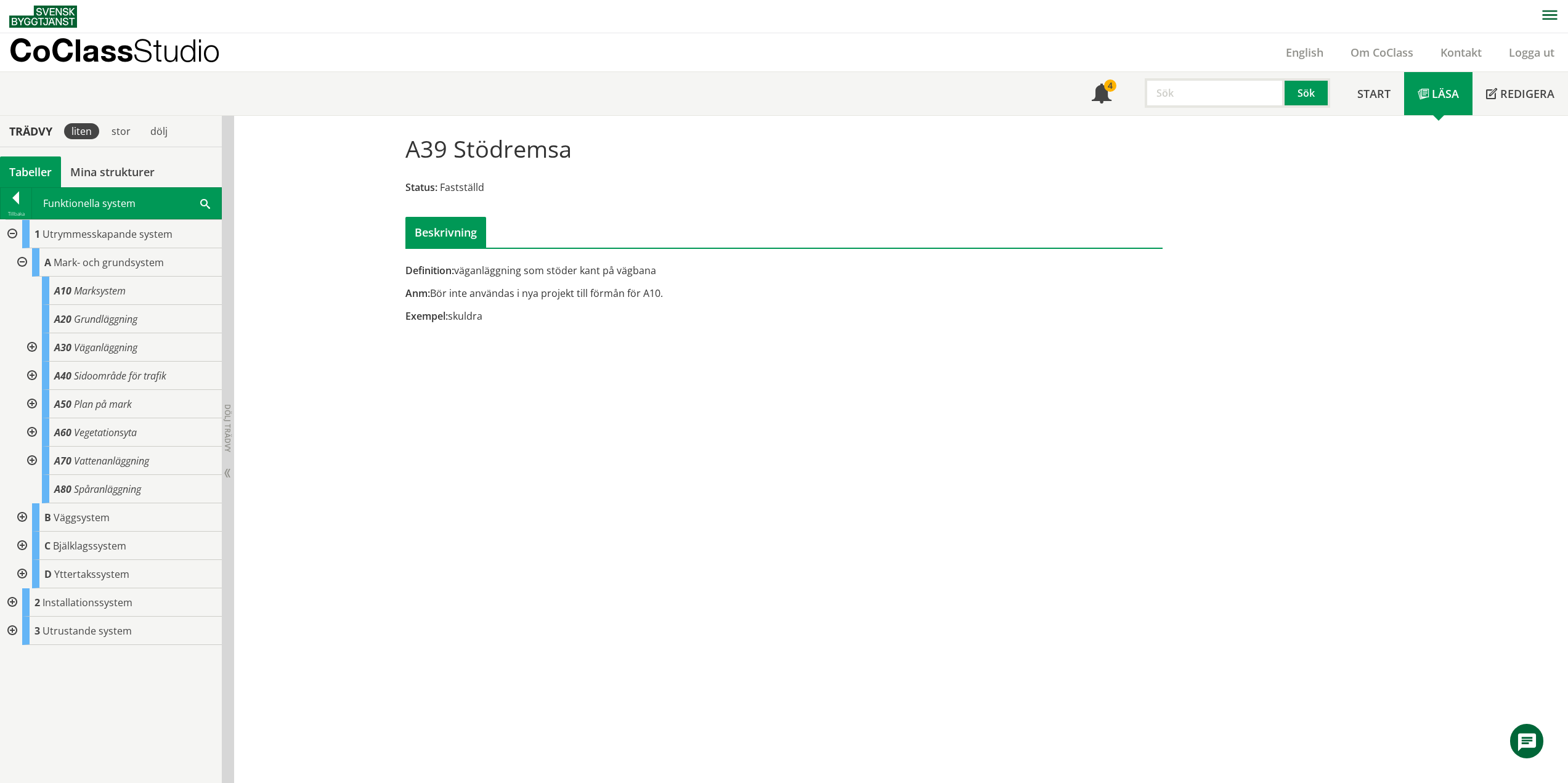
click at [27, 370] on div at bounding box center [30, 376] width 22 height 29
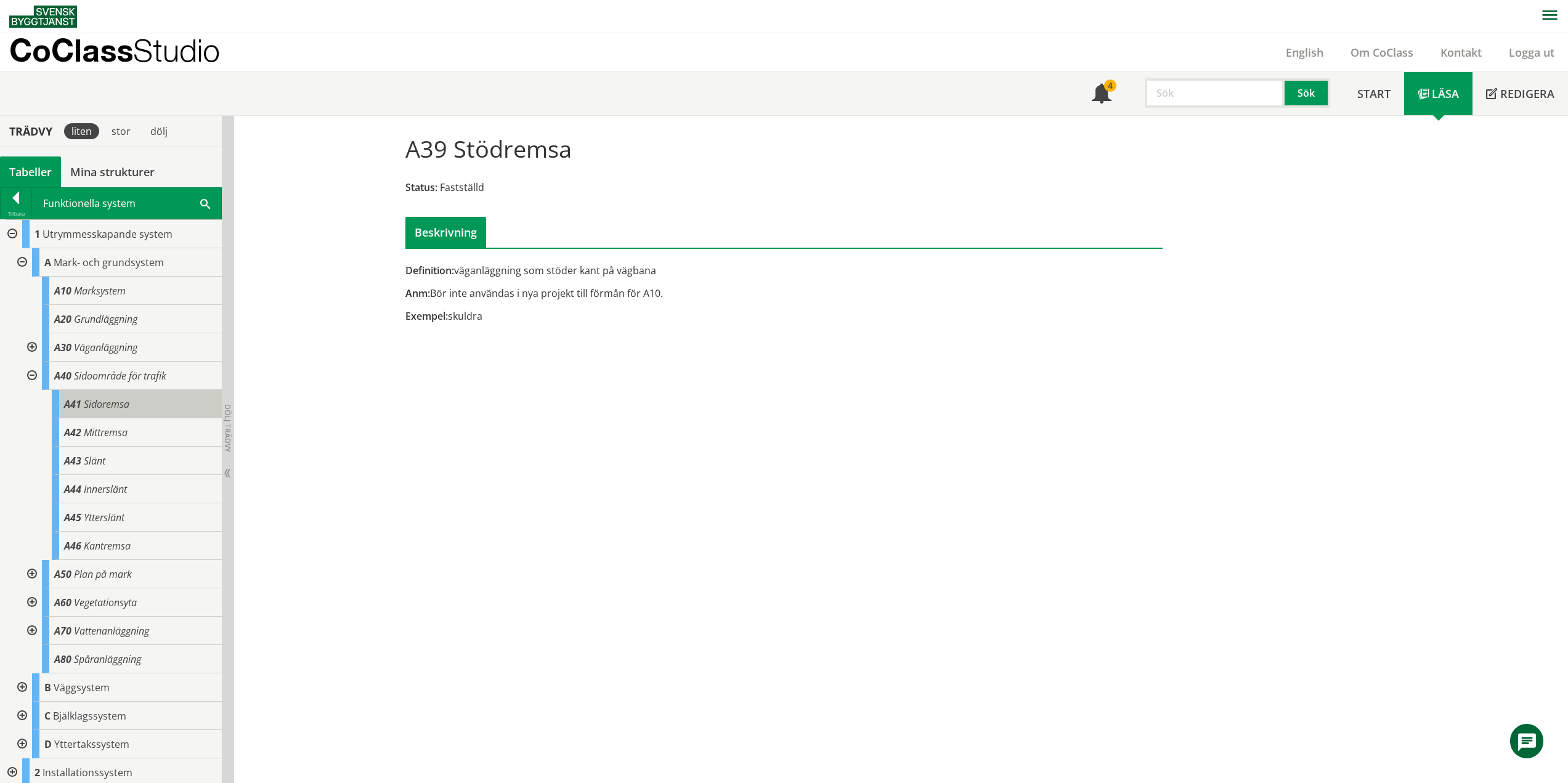
click at [138, 410] on div "A41 Sidoremsa" at bounding box center [137, 405] width 170 height 29
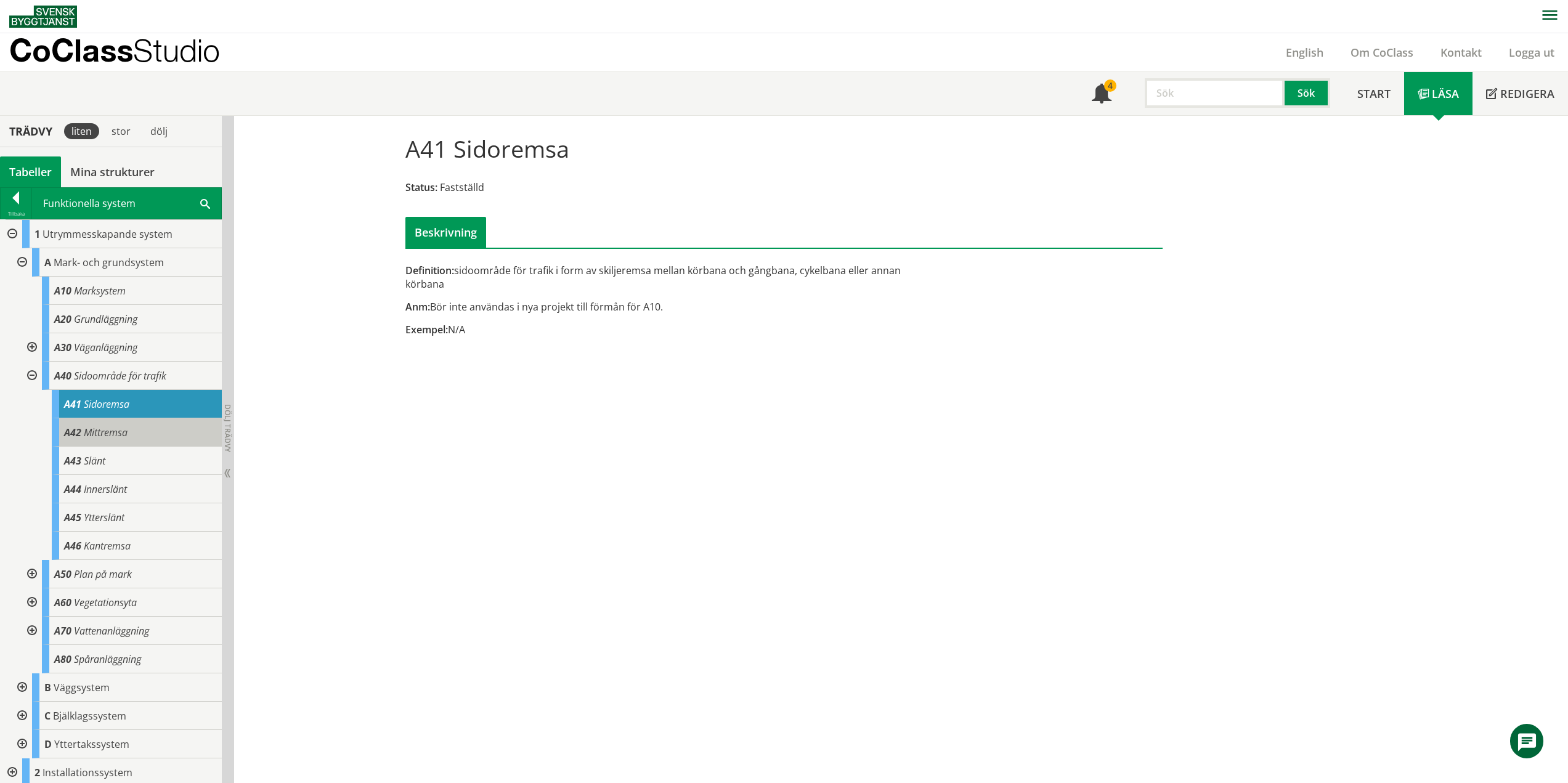
click at [121, 430] on span "Mittremsa" at bounding box center [105, 432] width 44 height 13
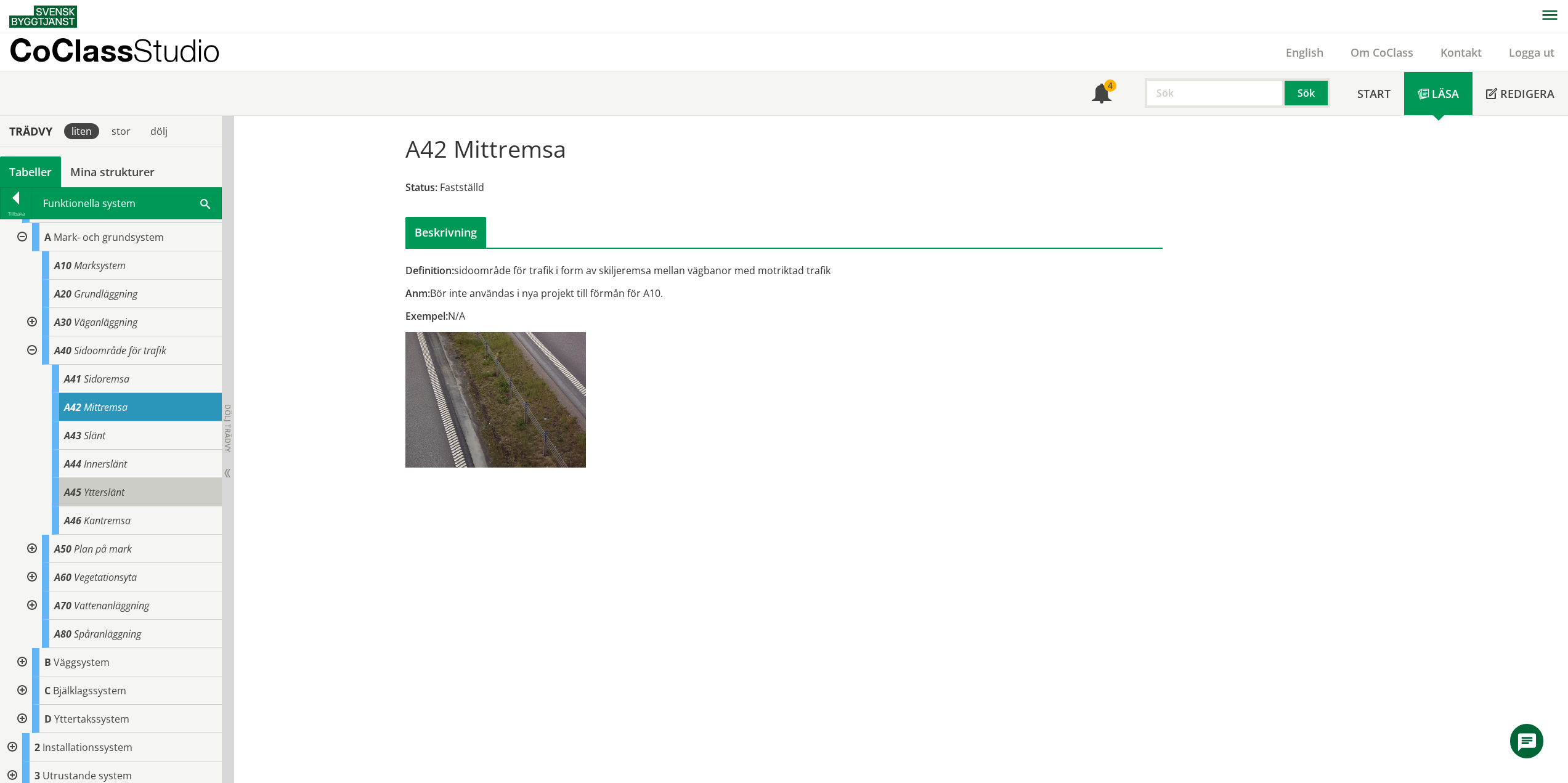
scroll to position [32, 0]
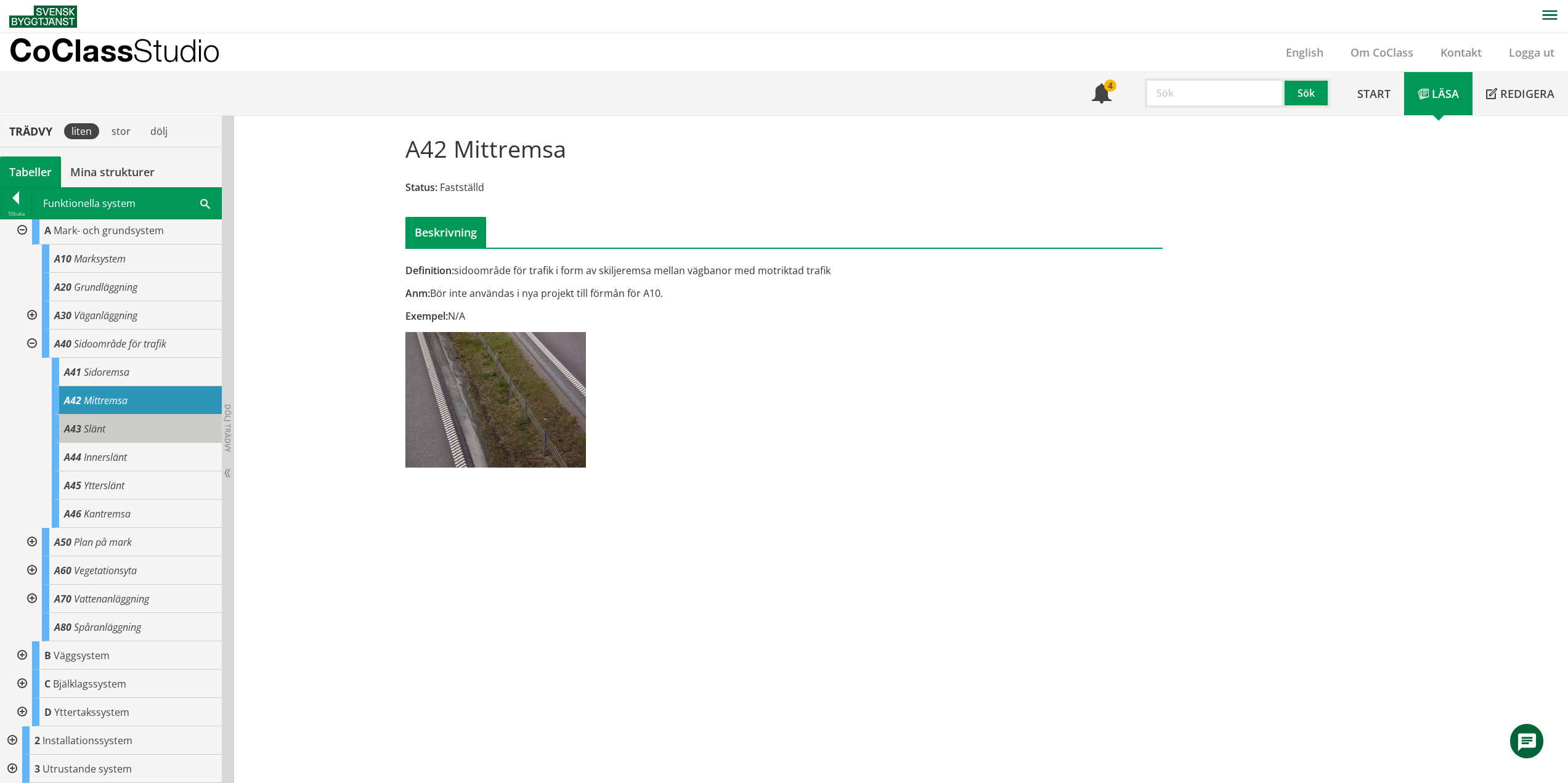
click at [121, 424] on div "A43 Slänt" at bounding box center [137, 429] width 170 height 29
click at [116, 431] on div "A43 Slänt" at bounding box center [137, 429] width 170 height 29
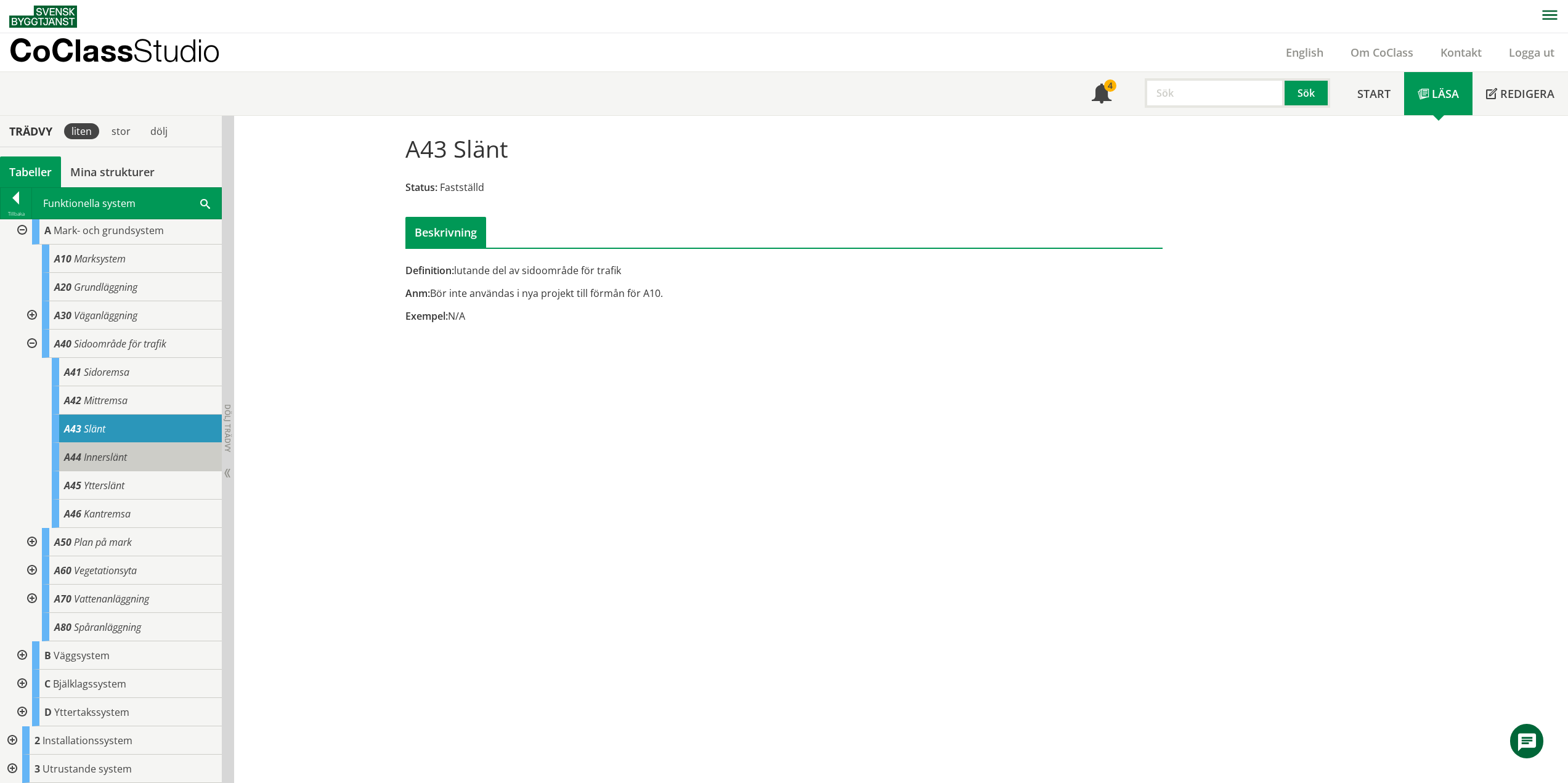
click at [135, 457] on div "A44 Innerslänt" at bounding box center [137, 457] width 170 height 29
click at [118, 459] on span "Innerslänt" at bounding box center [105, 457] width 43 height 13
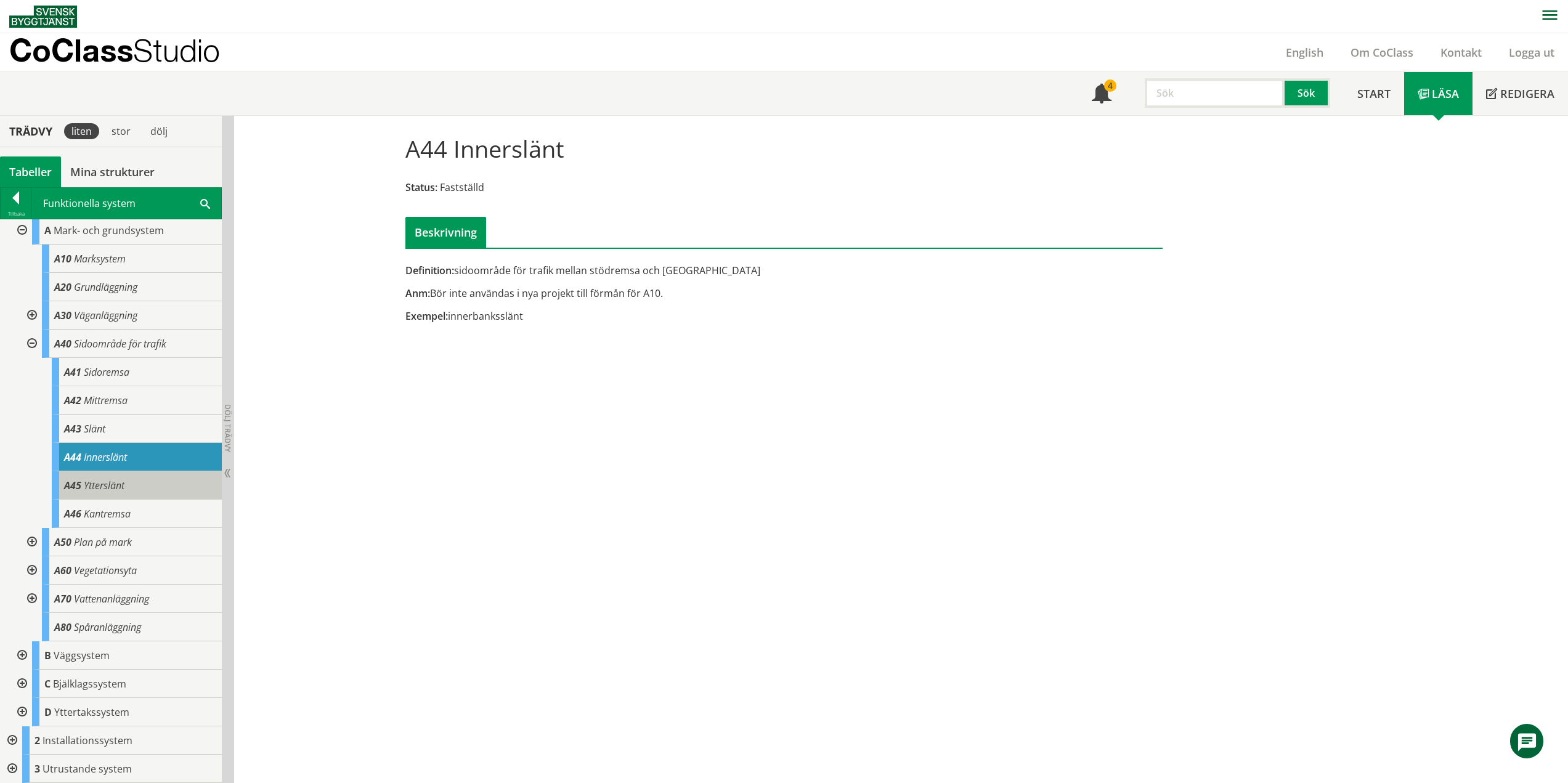
click at [118, 489] on span "Ytterslänt" at bounding box center [103, 485] width 40 height 13
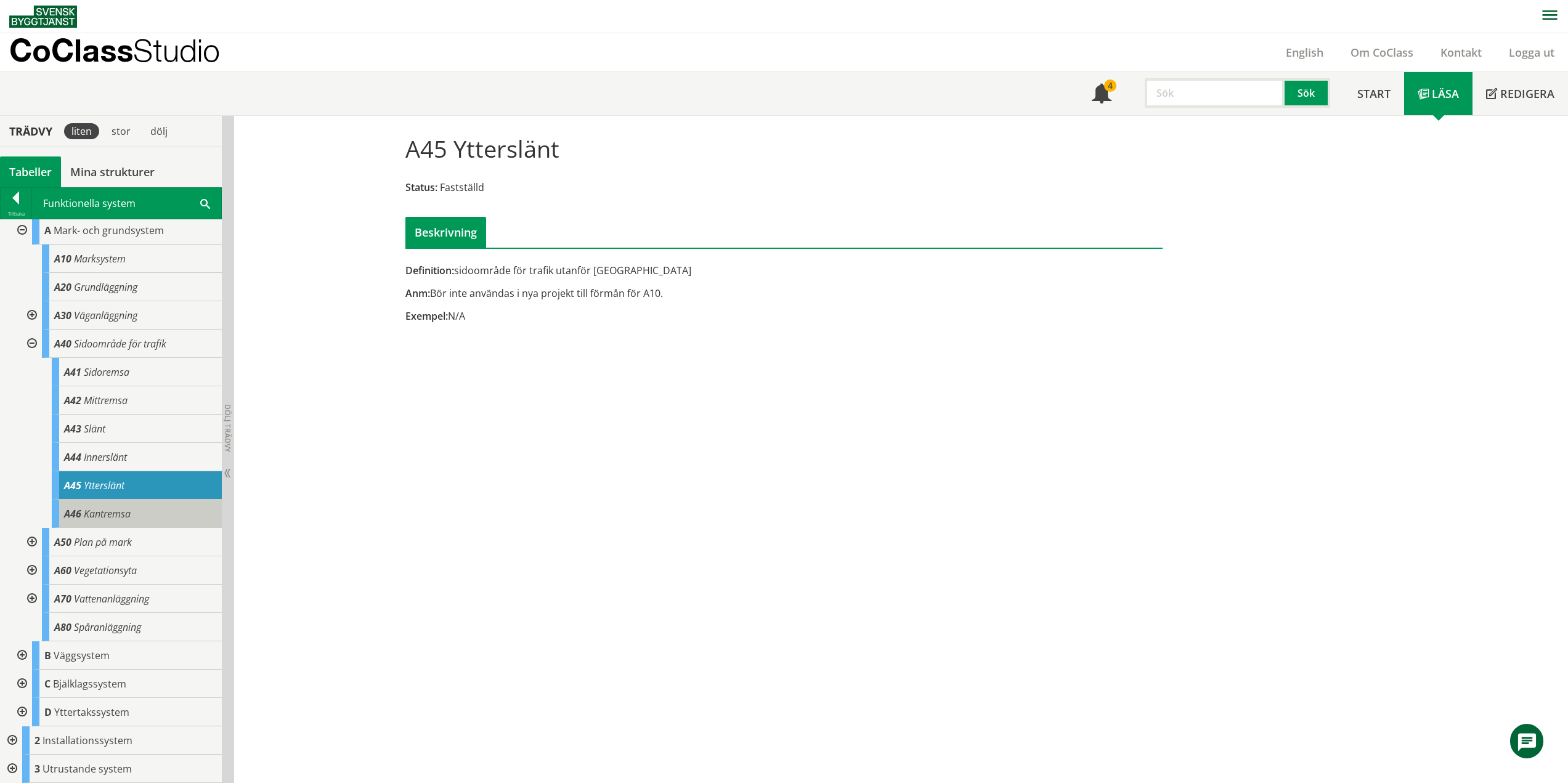
click at [114, 516] on span "Kantremsa" at bounding box center [107, 513] width 47 height 13
click at [115, 512] on span "Kantremsa" at bounding box center [107, 513] width 47 height 13
click at [340, 328] on div "A45 Ytterslänt Status: Fastställd Beskrivning Definition: sidoområde för trafik…" at bounding box center [901, 449] width 1334 height 668
click at [431, 306] on div "Definition: sidoområde för trafik utanför [GEOGRAPHIC_DATA] Anm: Bör inte använ…" at bounding box center [655, 298] width 518 height 68
click at [105, 510] on span "Kantremsa" at bounding box center [107, 513] width 47 height 13
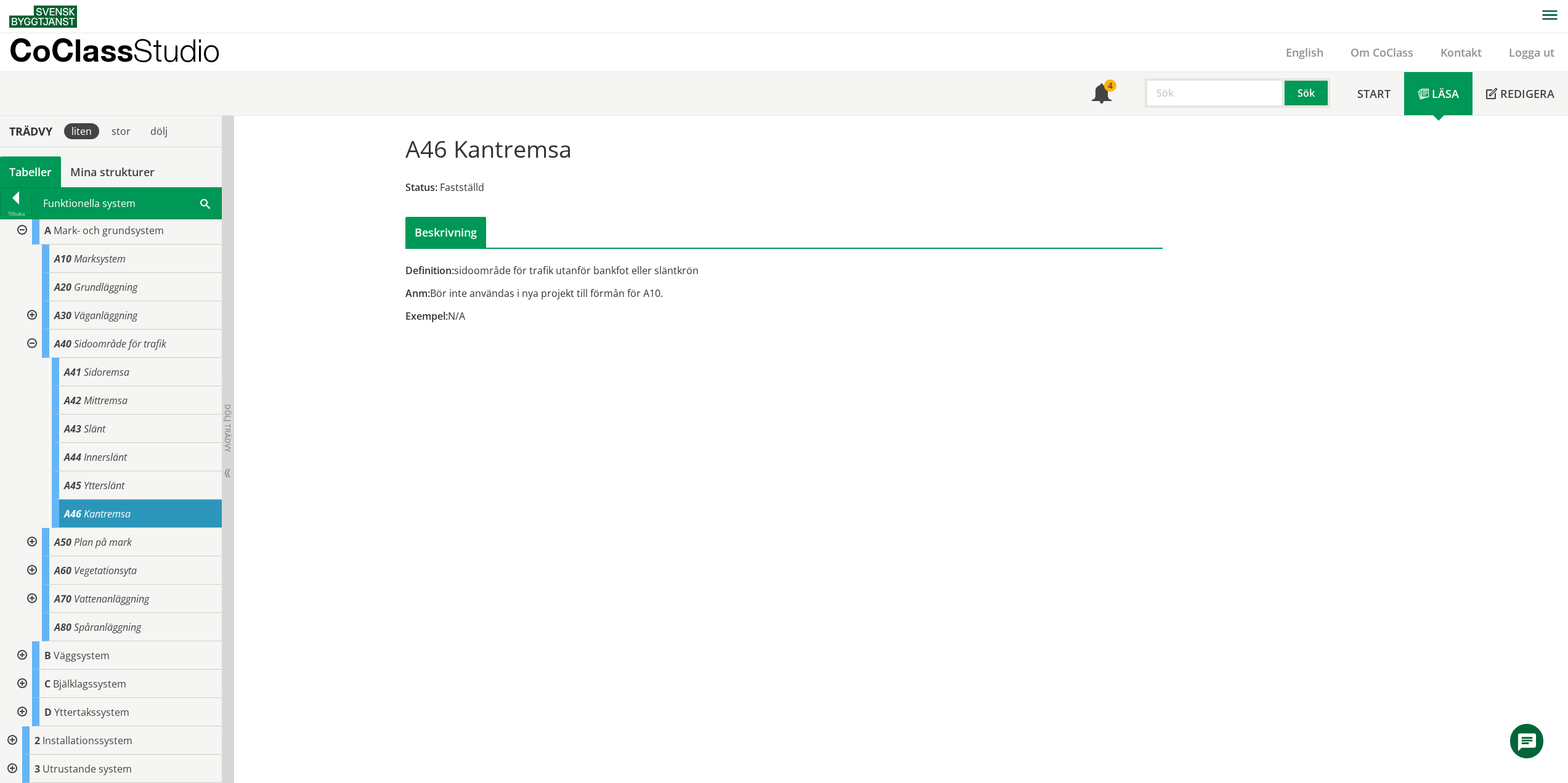
click at [356, 348] on div "A46 Kantremsa Status: Fastställd Beskrivning Definition: sidoområde för trafik …" at bounding box center [901, 449] width 1334 height 668
drag, startPoint x: 32, startPoint y: 345, endPoint x: 37, endPoint y: 356, distance: 12.1
click at [32, 345] on div at bounding box center [30, 344] width 22 height 29
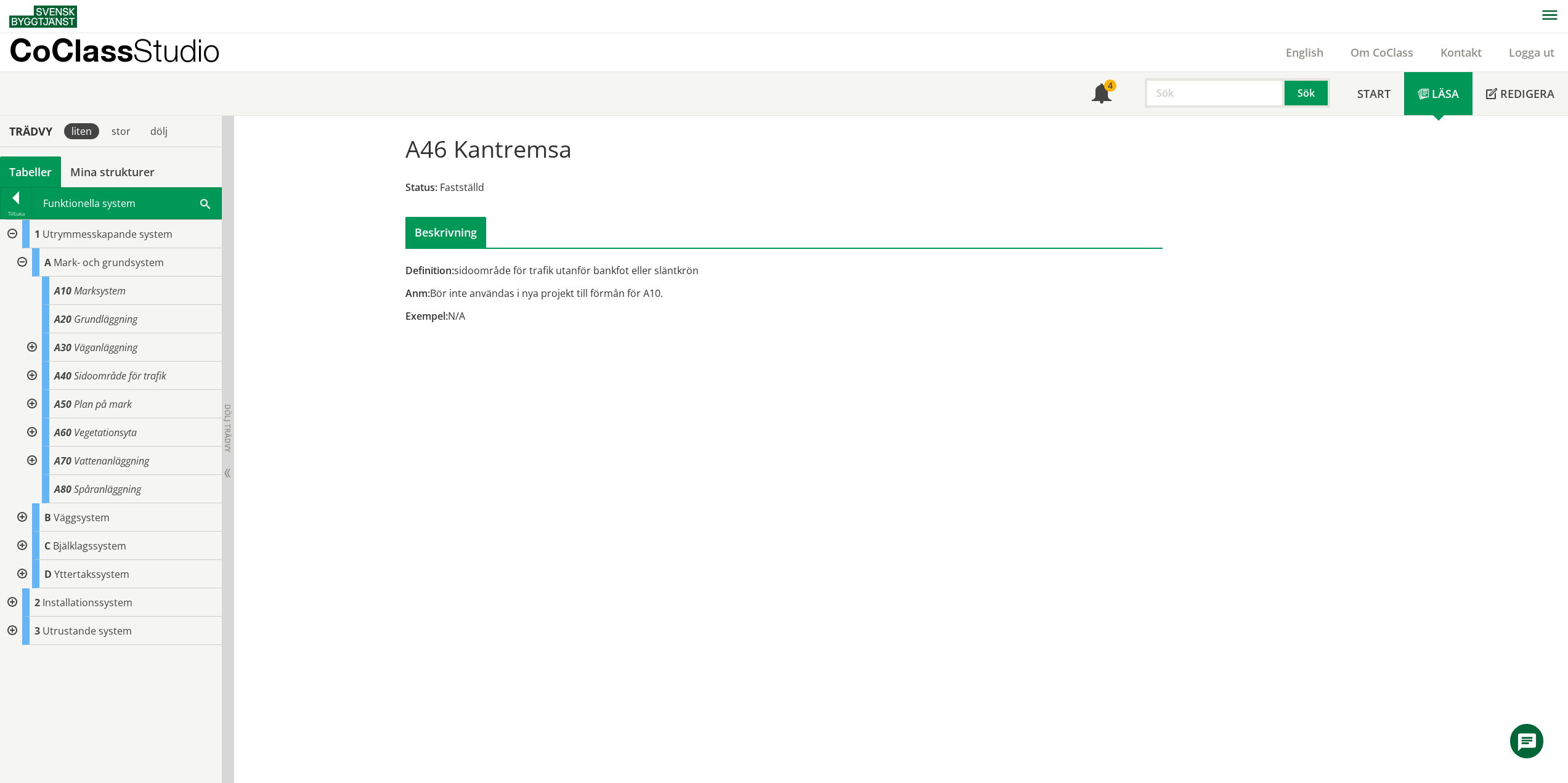
click at [34, 400] on div at bounding box center [30, 405] width 22 height 29
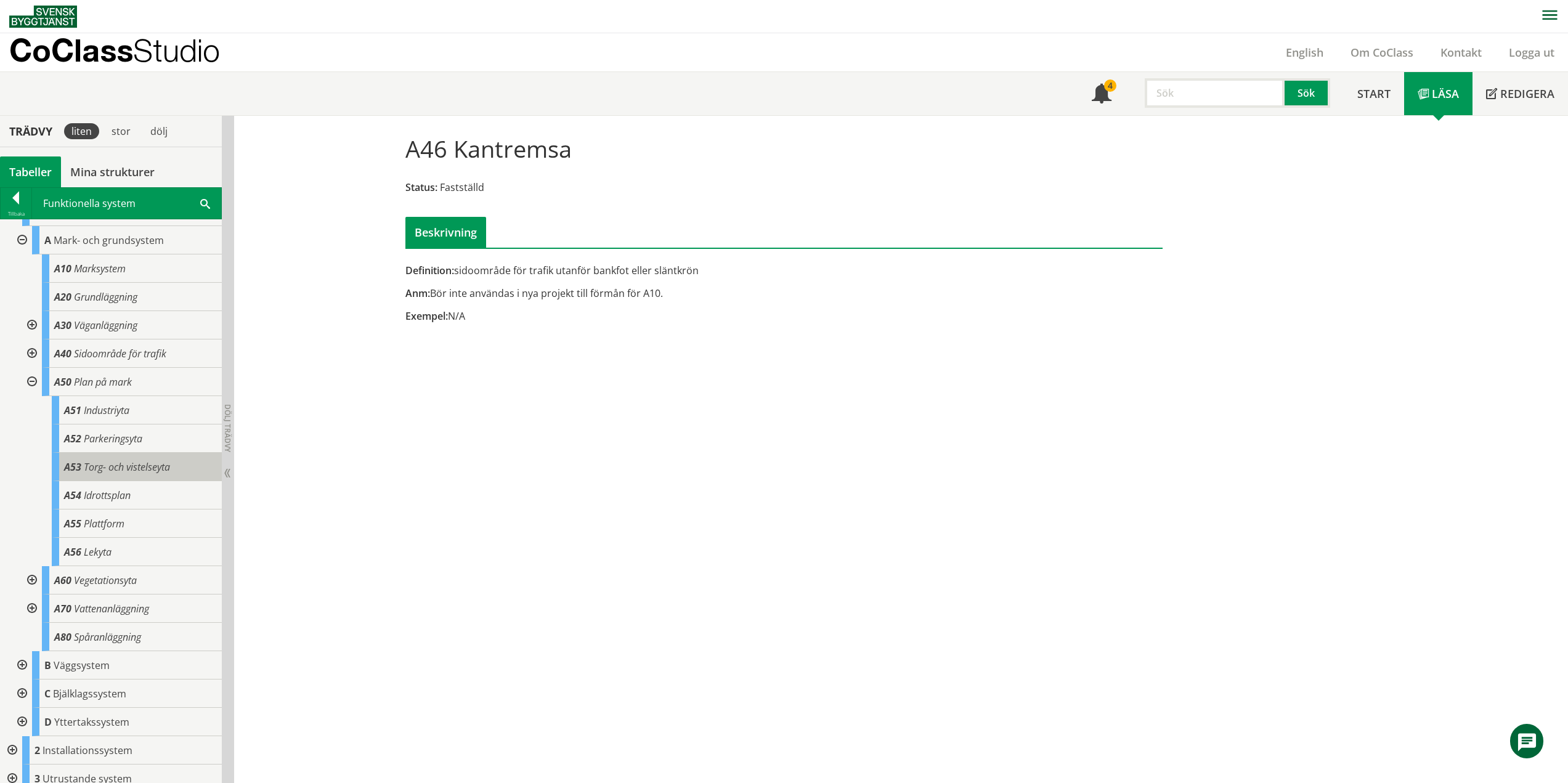
scroll to position [32, 0]
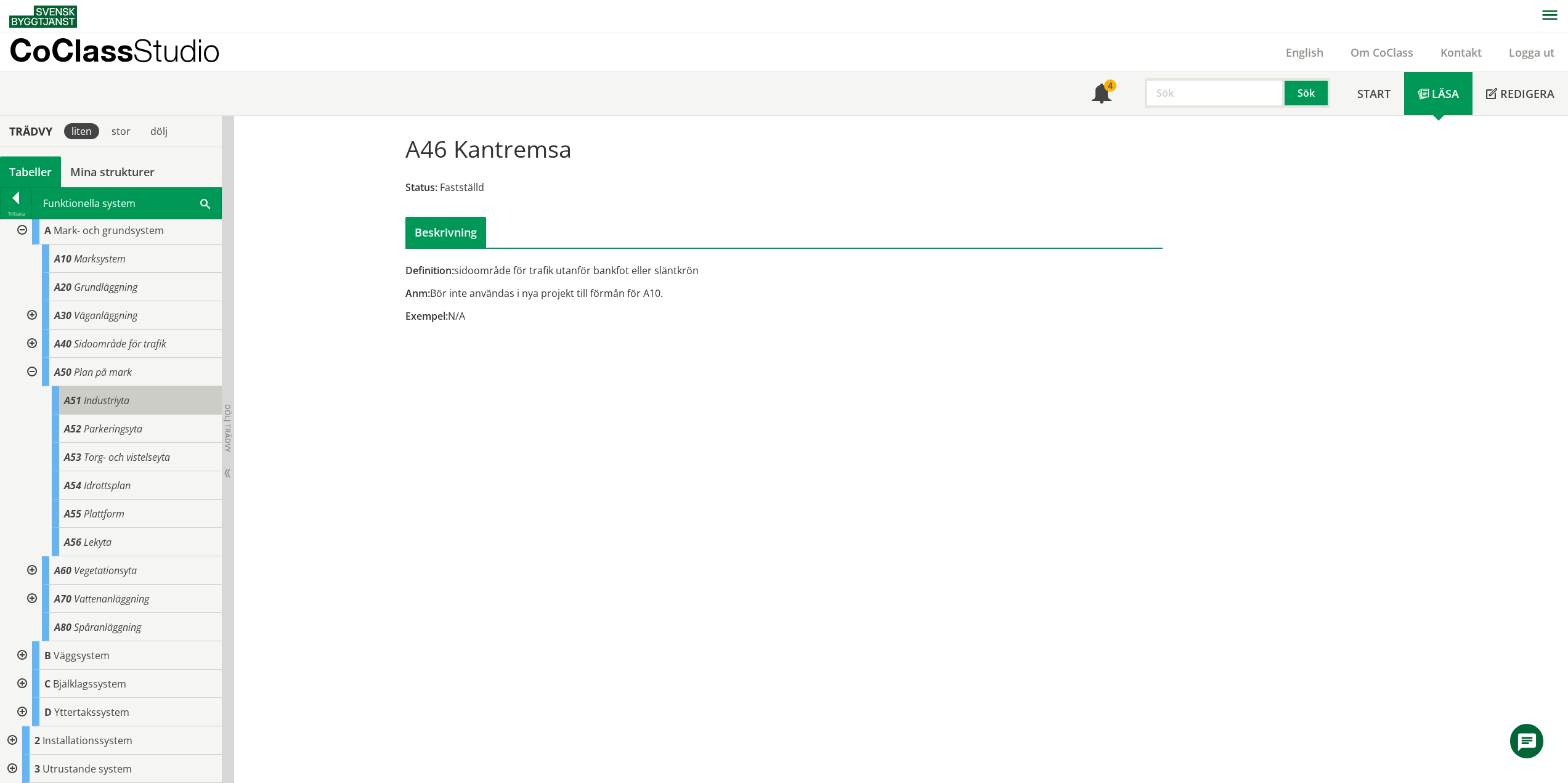
click at [149, 399] on div "A51 Industriyta" at bounding box center [137, 401] width 170 height 29
click at [426, 271] on span "Definition:" at bounding box center [430, 270] width 48 height 13
click at [91, 431] on span "Parkeringsyta" at bounding box center [112, 428] width 58 height 13
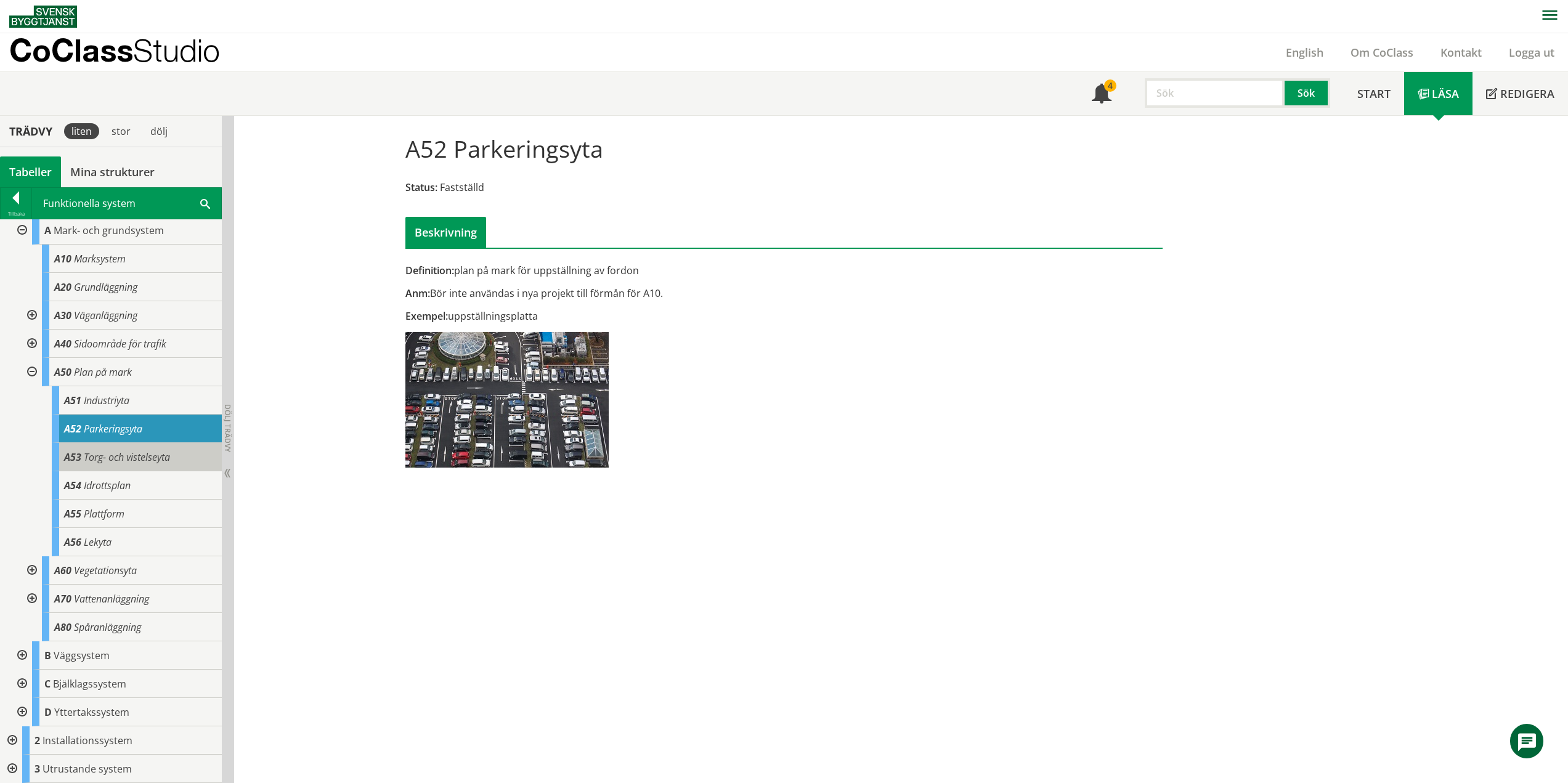
click at [161, 457] on span "Torg- och vistelseyta" at bounding box center [126, 457] width 86 height 13
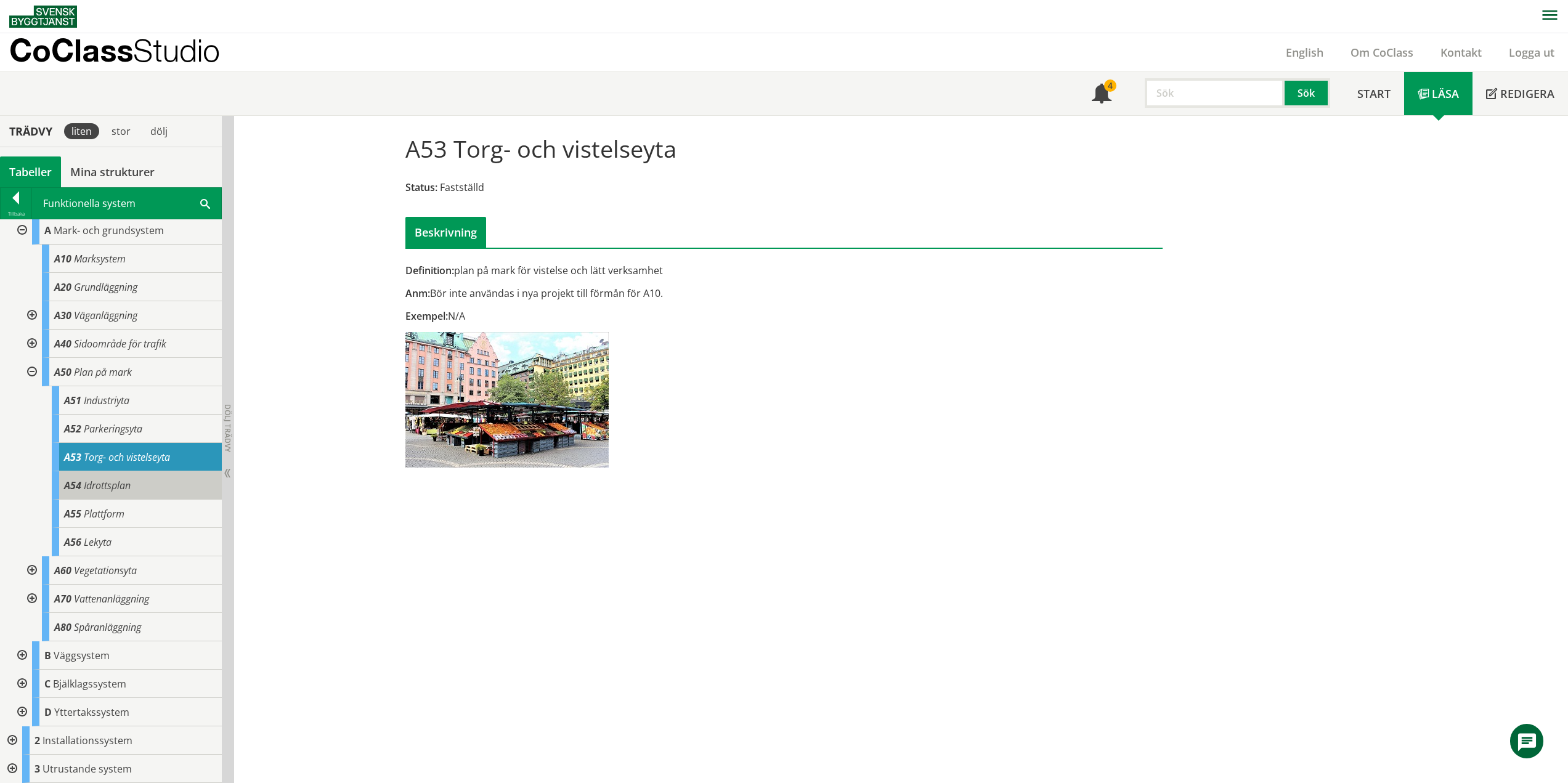
click at [133, 485] on div "A54 Idrottsplan" at bounding box center [137, 485] width 170 height 29
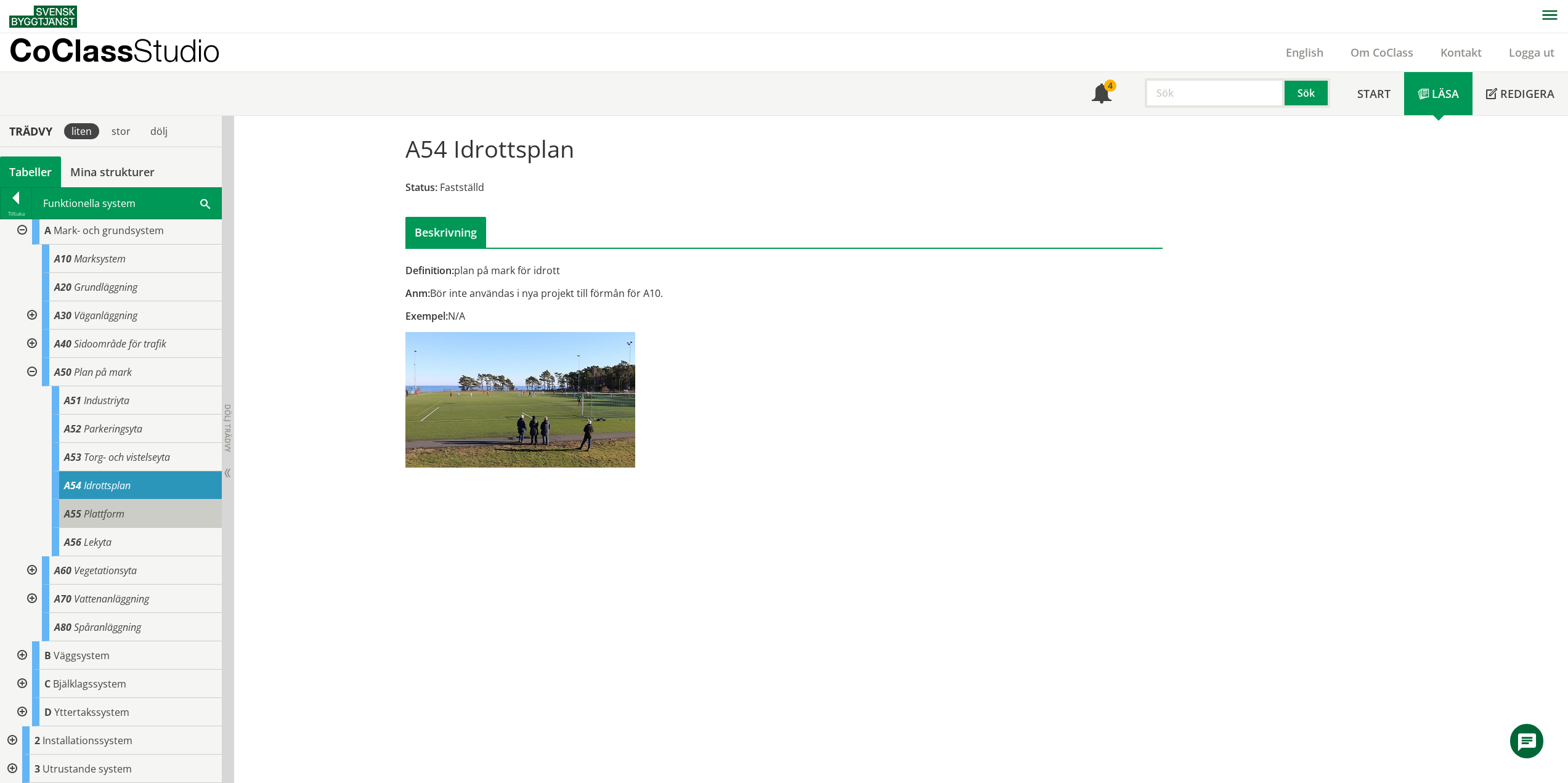
click at [94, 516] on span "Plattform" at bounding box center [103, 513] width 40 height 13
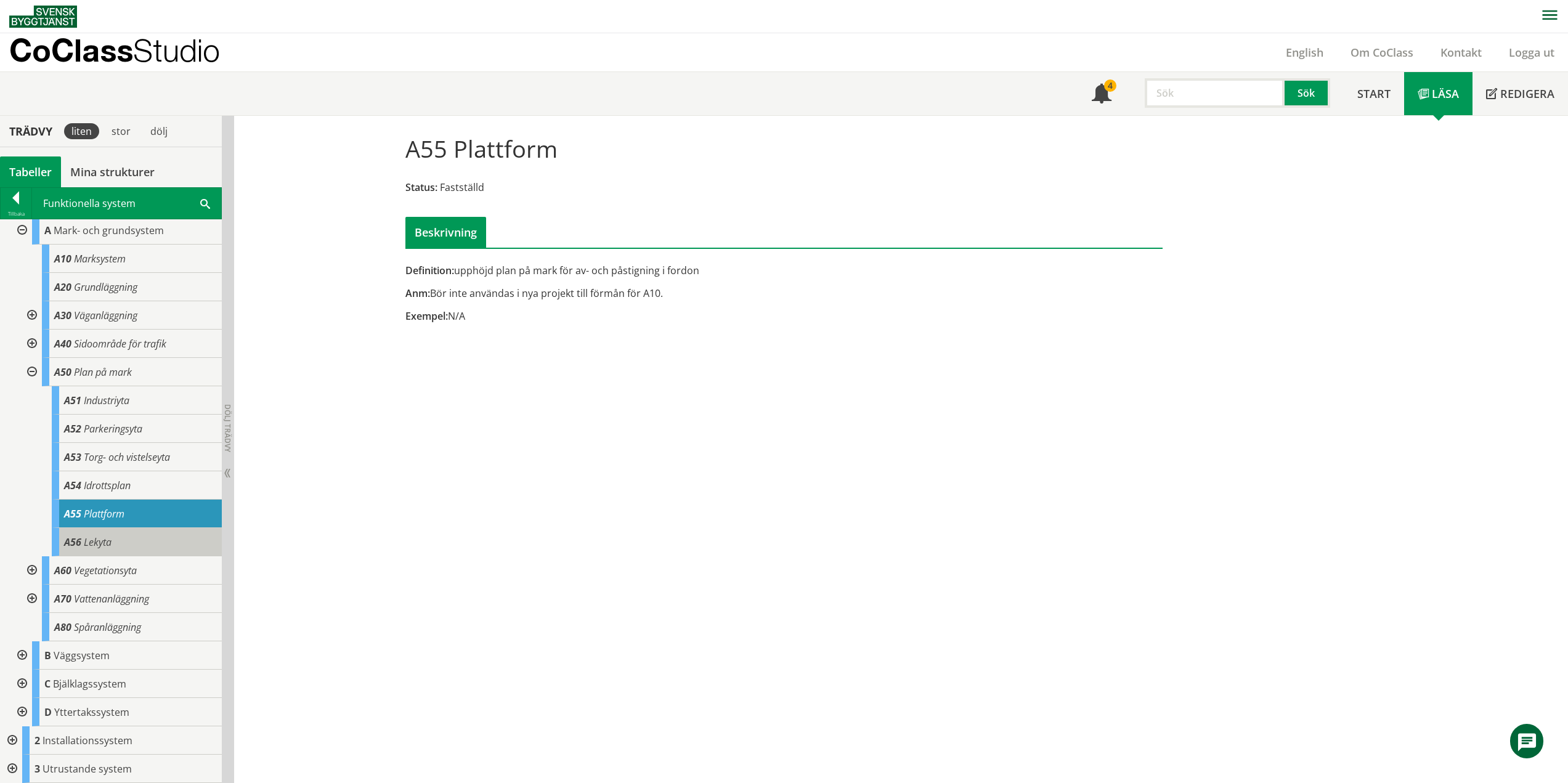
click at [132, 542] on div "A56 Lekyta" at bounding box center [137, 543] width 170 height 29
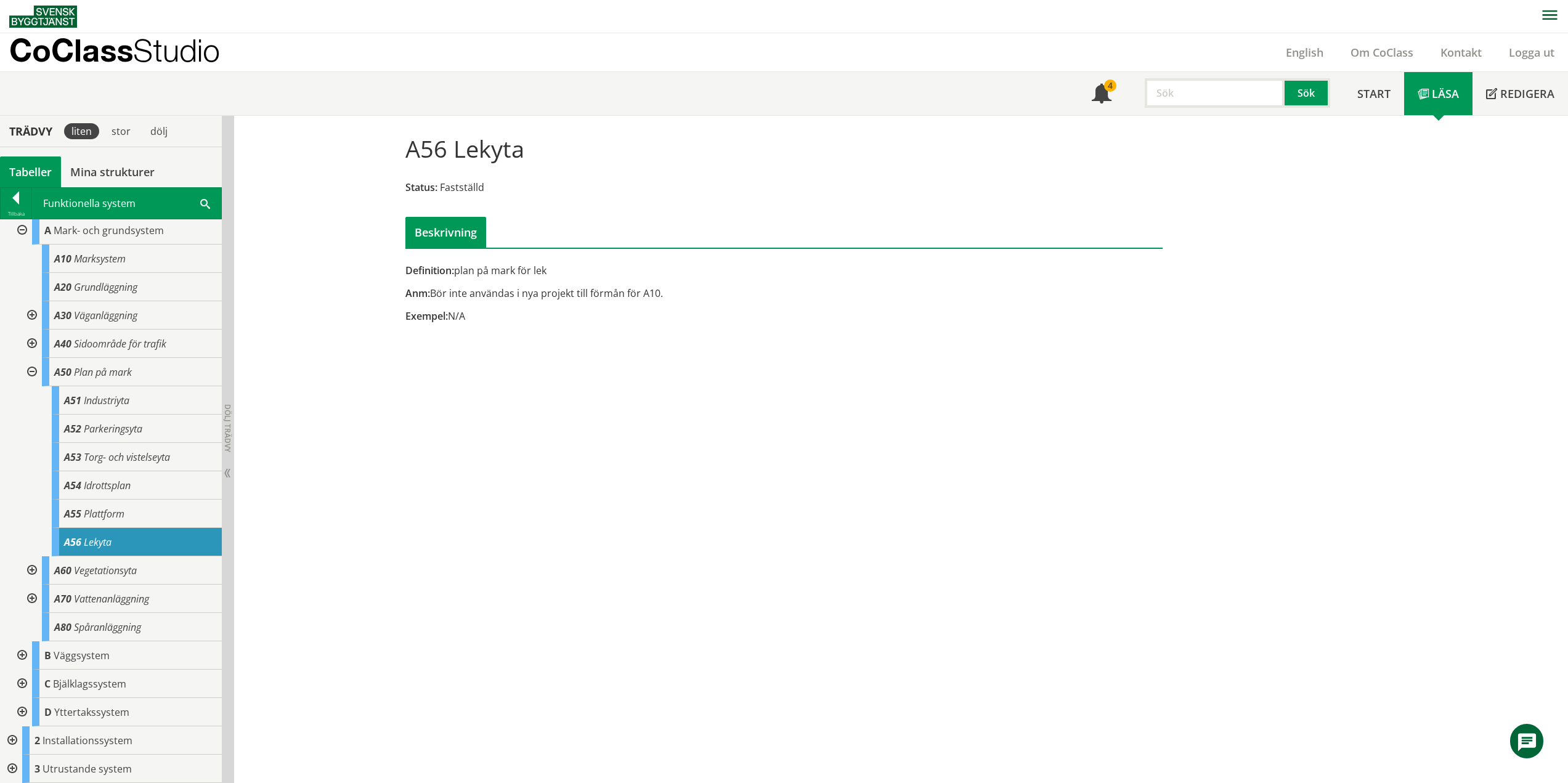
drag, startPoint x: 17, startPoint y: 202, endPoint x: 39, endPoint y: 213, distance: 24.6
click at [17, 202] on div at bounding box center [16, 200] width 30 height 17
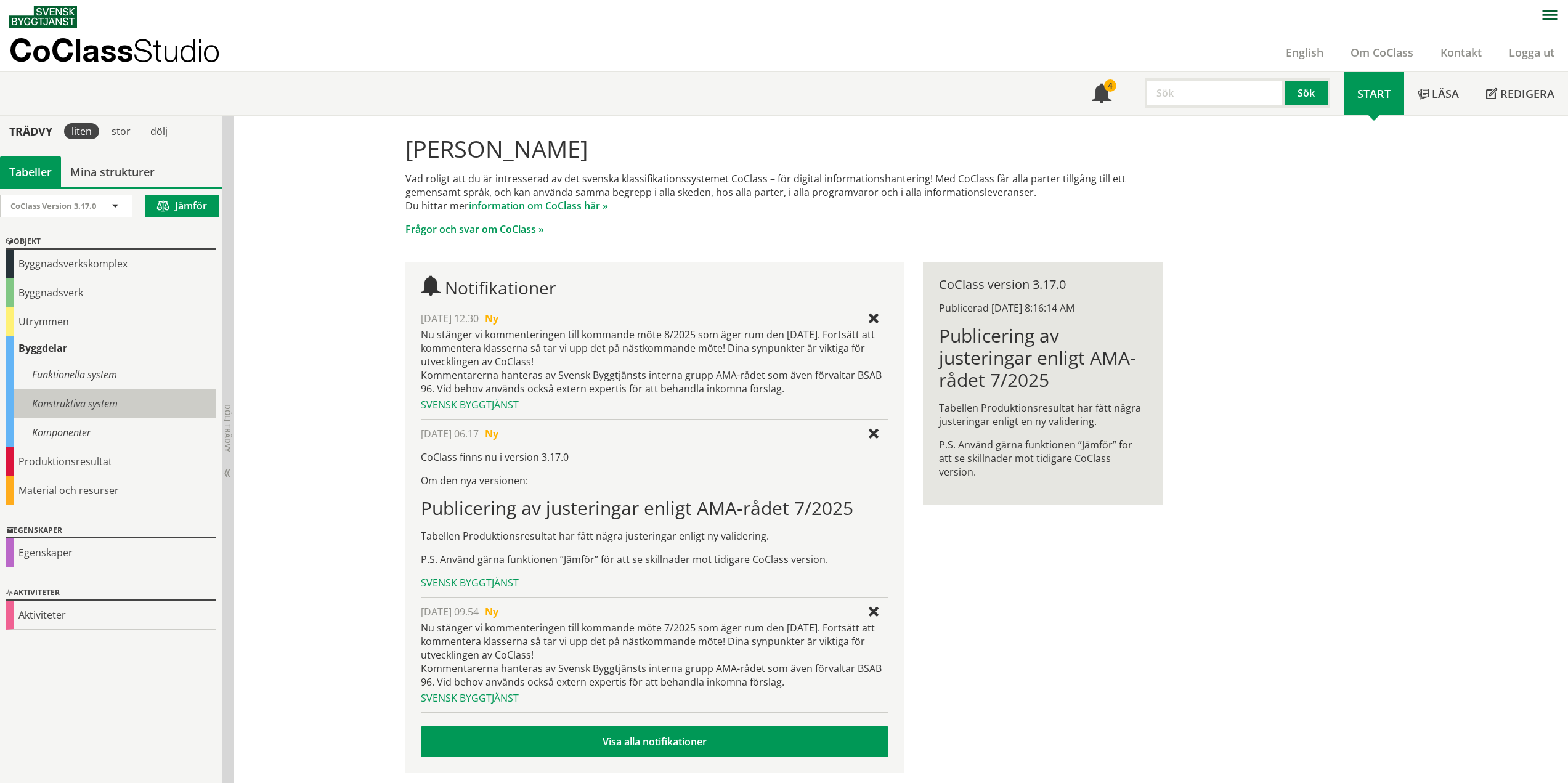
drag, startPoint x: 83, startPoint y: 377, endPoint x: 101, endPoint y: 401, distance: 30.0
click at [83, 377] on div "Funktionella system" at bounding box center [111, 375] width 210 height 29
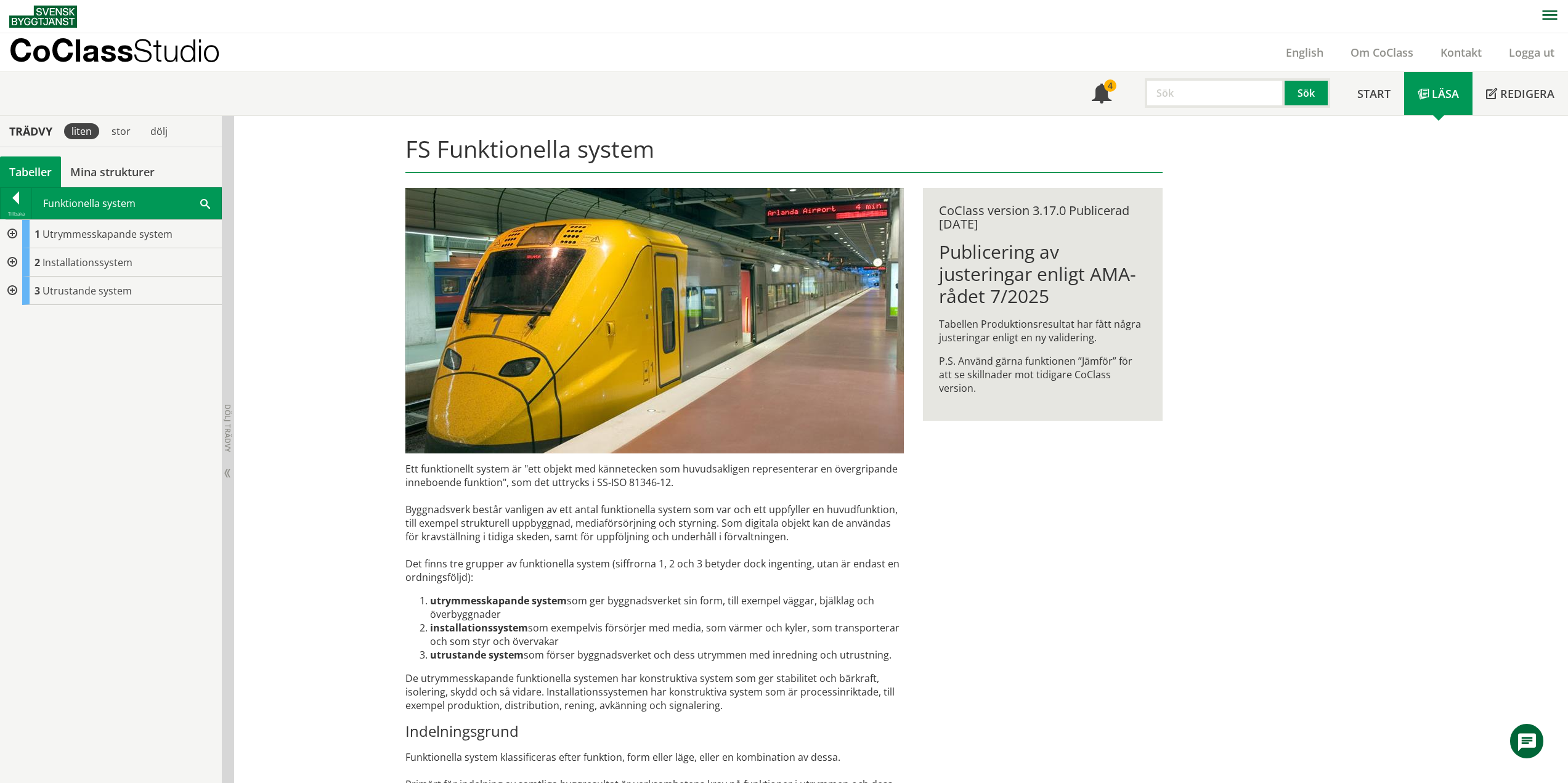
click at [16, 235] on div at bounding box center [11, 234] width 22 height 29
click at [22, 257] on div at bounding box center [21, 263] width 22 height 29
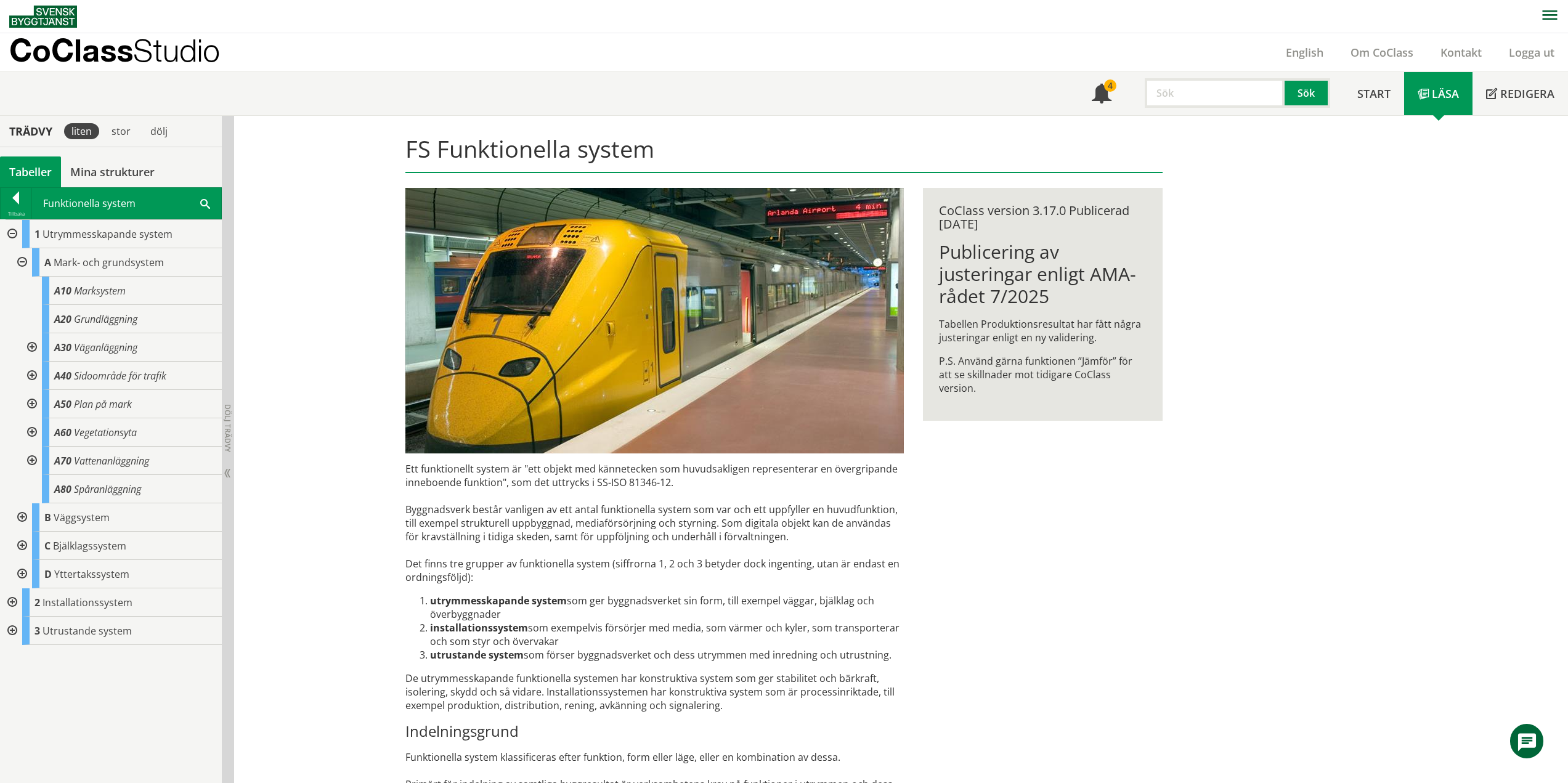
click at [30, 403] on div at bounding box center [30, 405] width 22 height 29
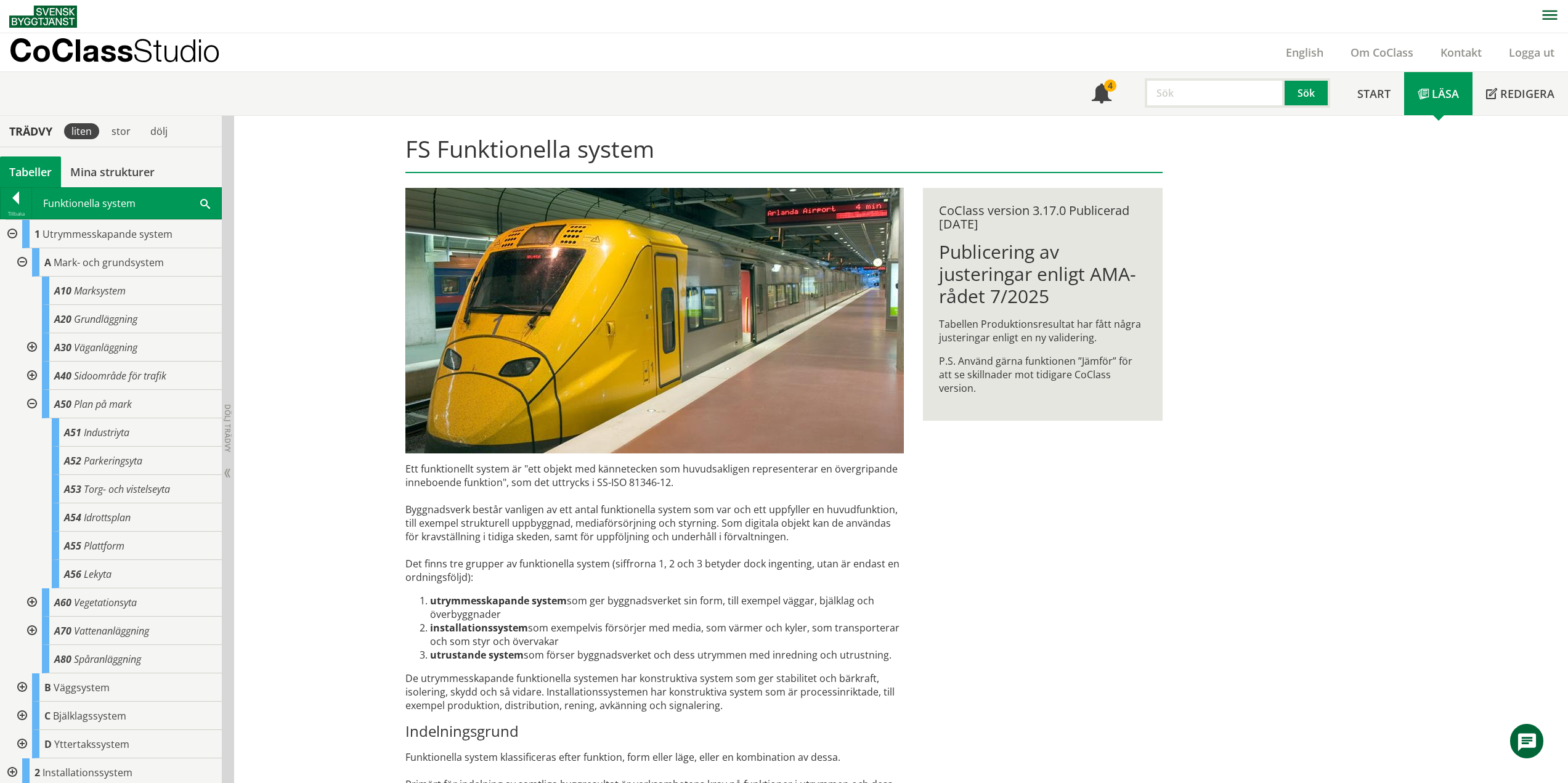
click at [30, 405] on div at bounding box center [30, 405] width 22 height 29
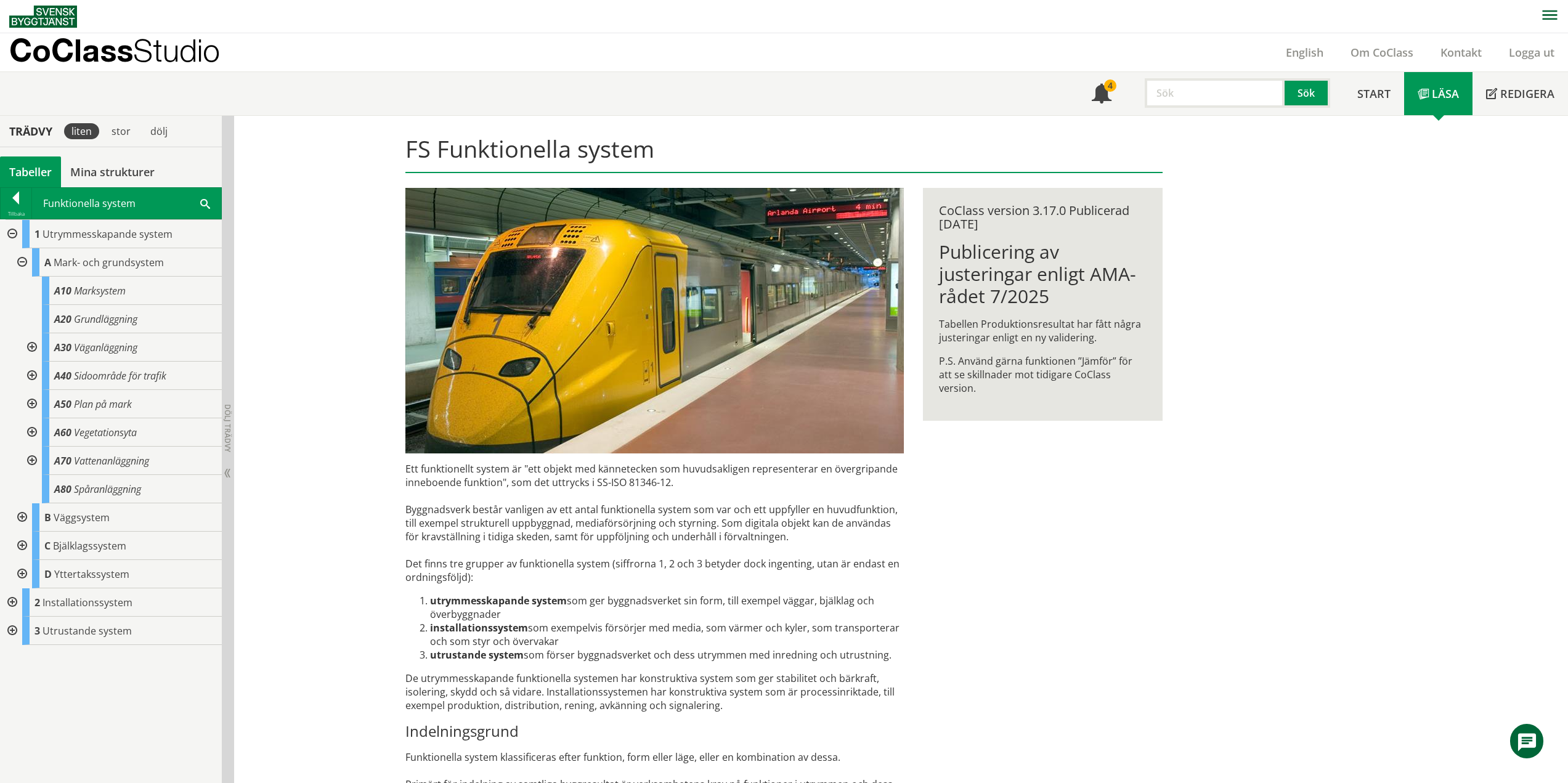
click at [33, 432] on div at bounding box center [30, 432] width 22 height 29
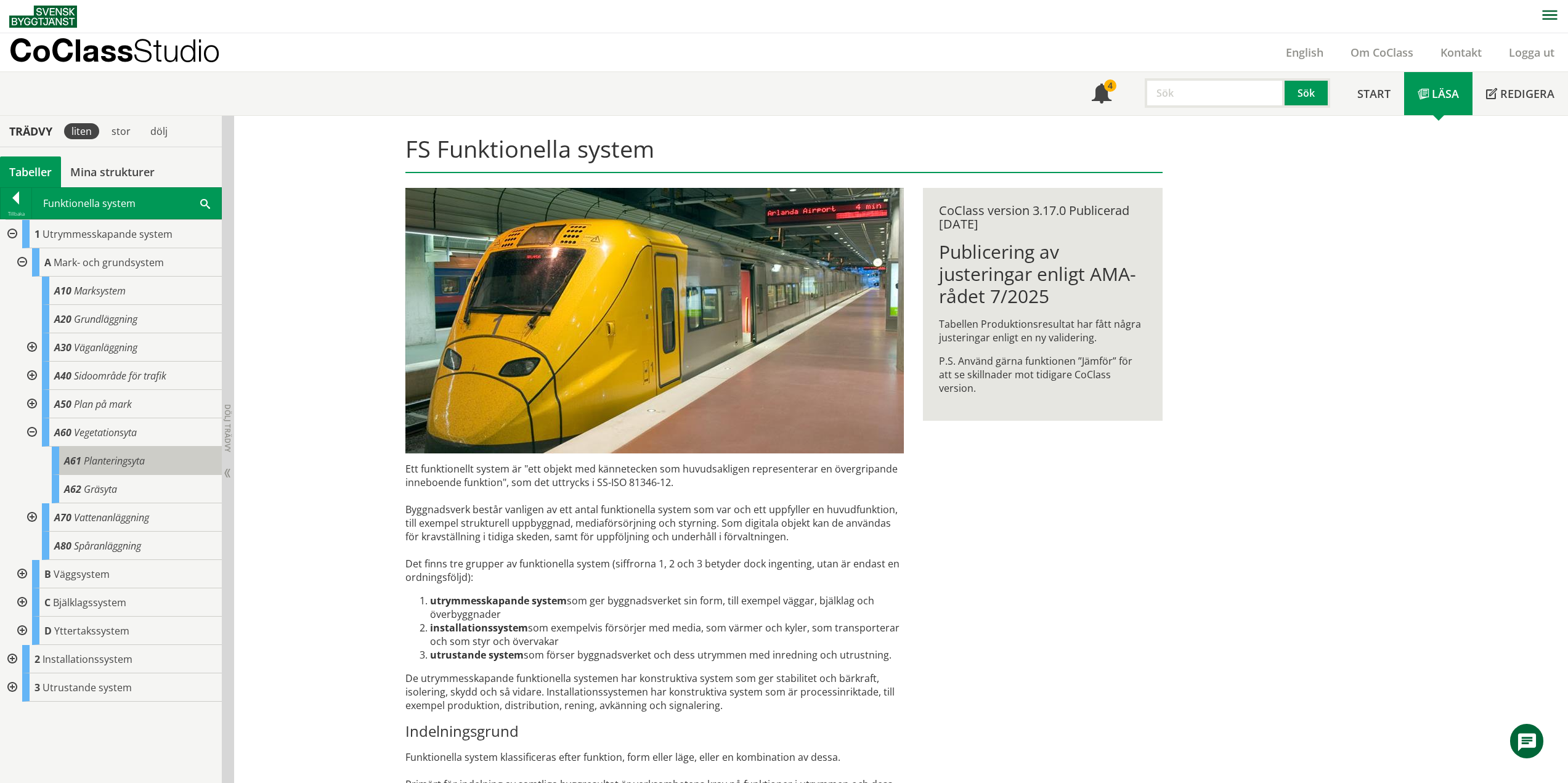
click at [126, 465] on span "Planteringsyta" at bounding box center [114, 460] width 61 height 13
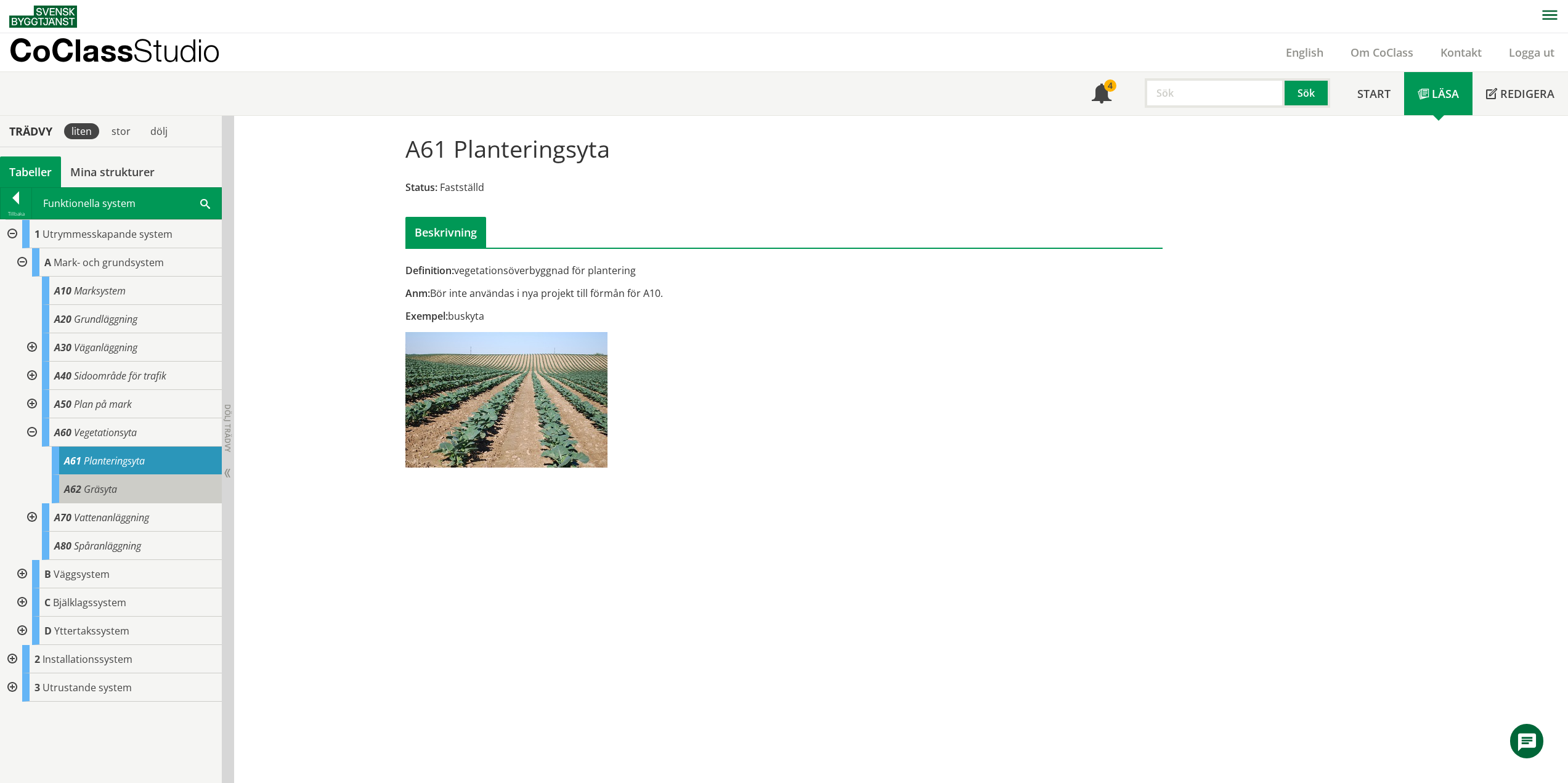
click at [121, 489] on div "A62 Gräsyta" at bounding box center [137, 490] width 170 height 29
click at [111, 487] on span "Gräsyta" at bounding box center [100, 489] width 33 height 13
click at [99, 492] on span "Gräsyta" at bounding box center [100, 489] width 33 height 13
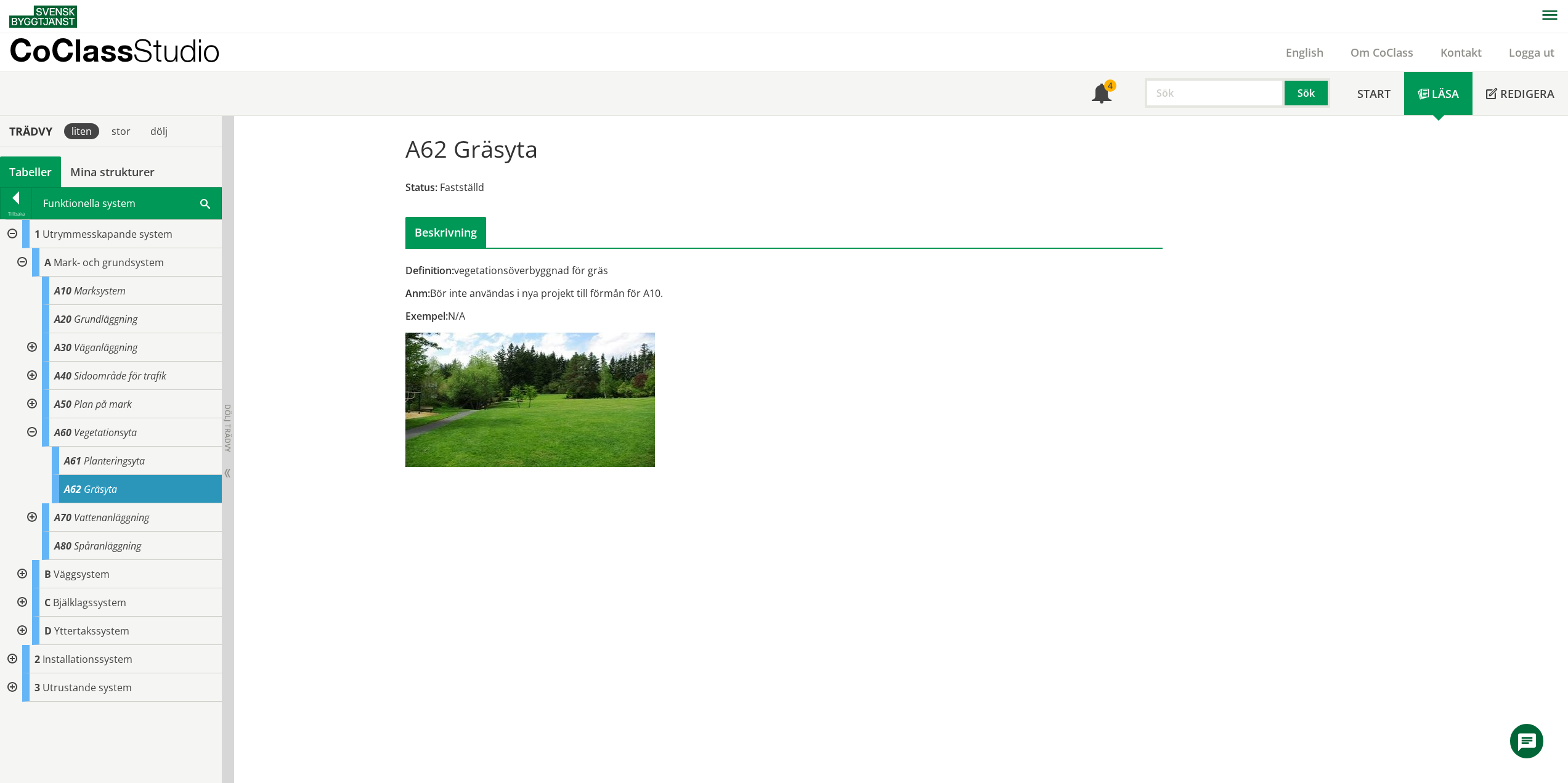
click at [34, 431] on div at bounding box center [30, 432] width 22 height 29
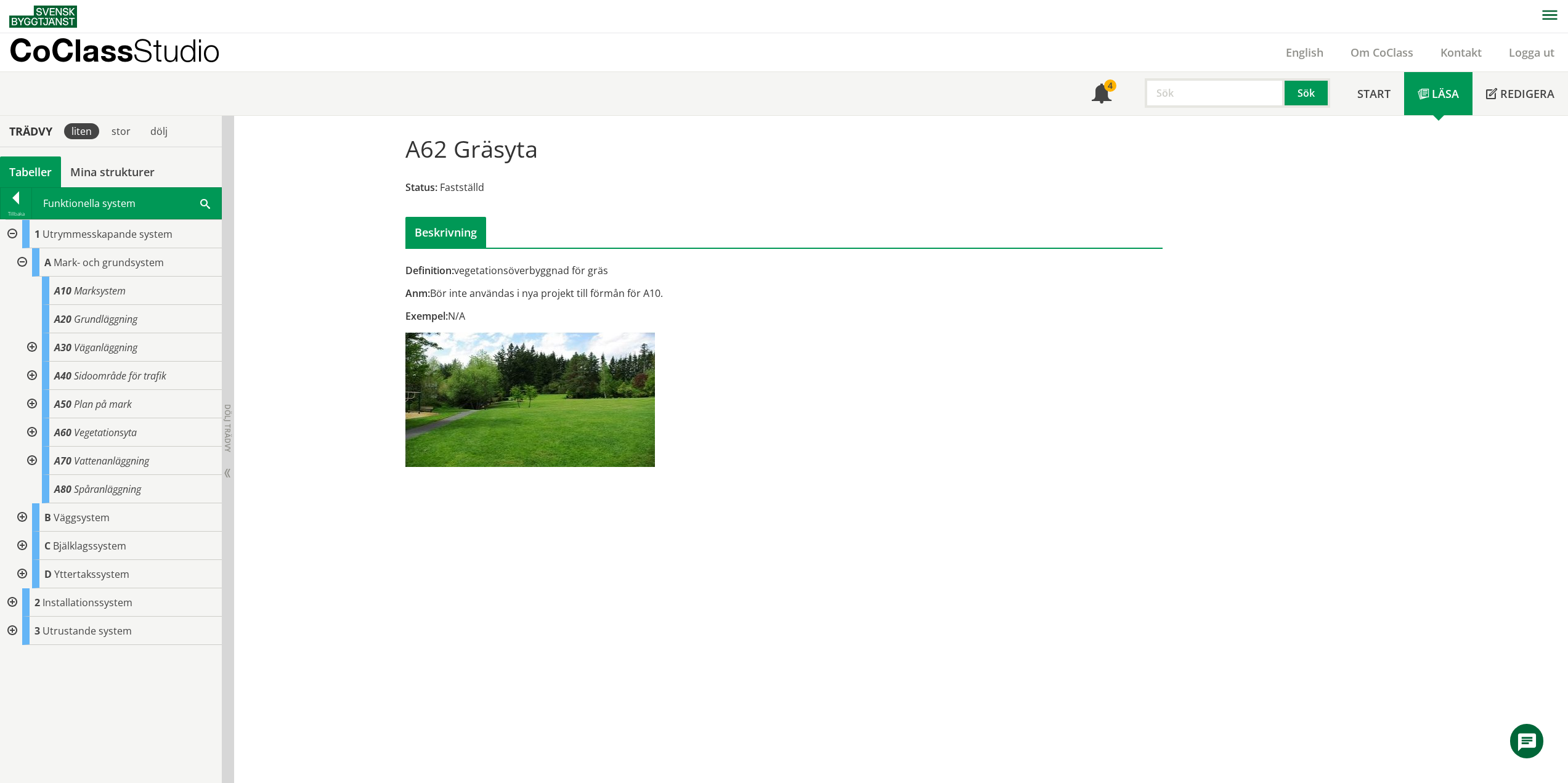
click at [29, 459] on div at bounding box center [30, 461] width 22 height 29
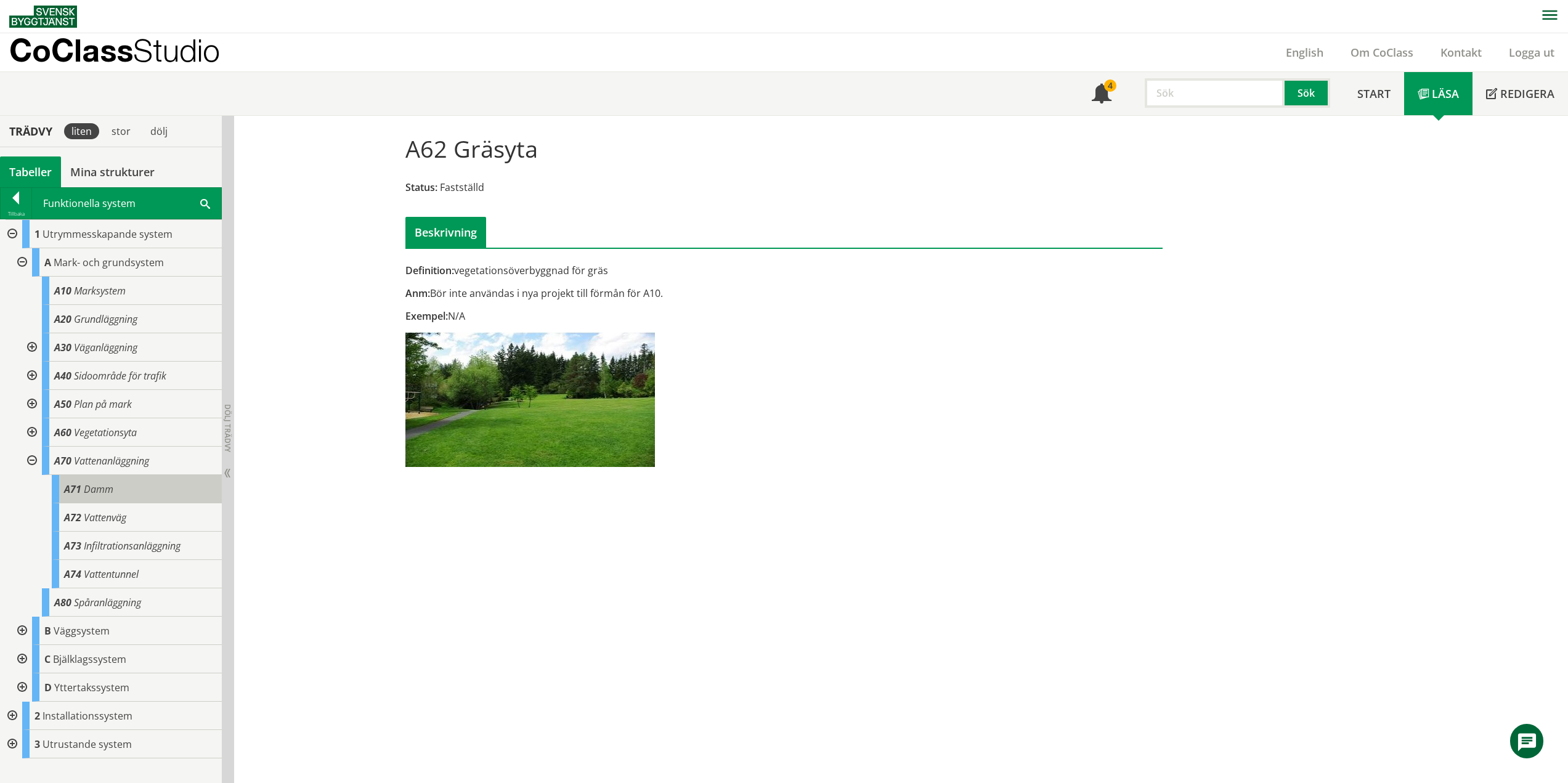
click at [100, 486] on span "Damm" at bounding box center [98, 489] width 30 height 13
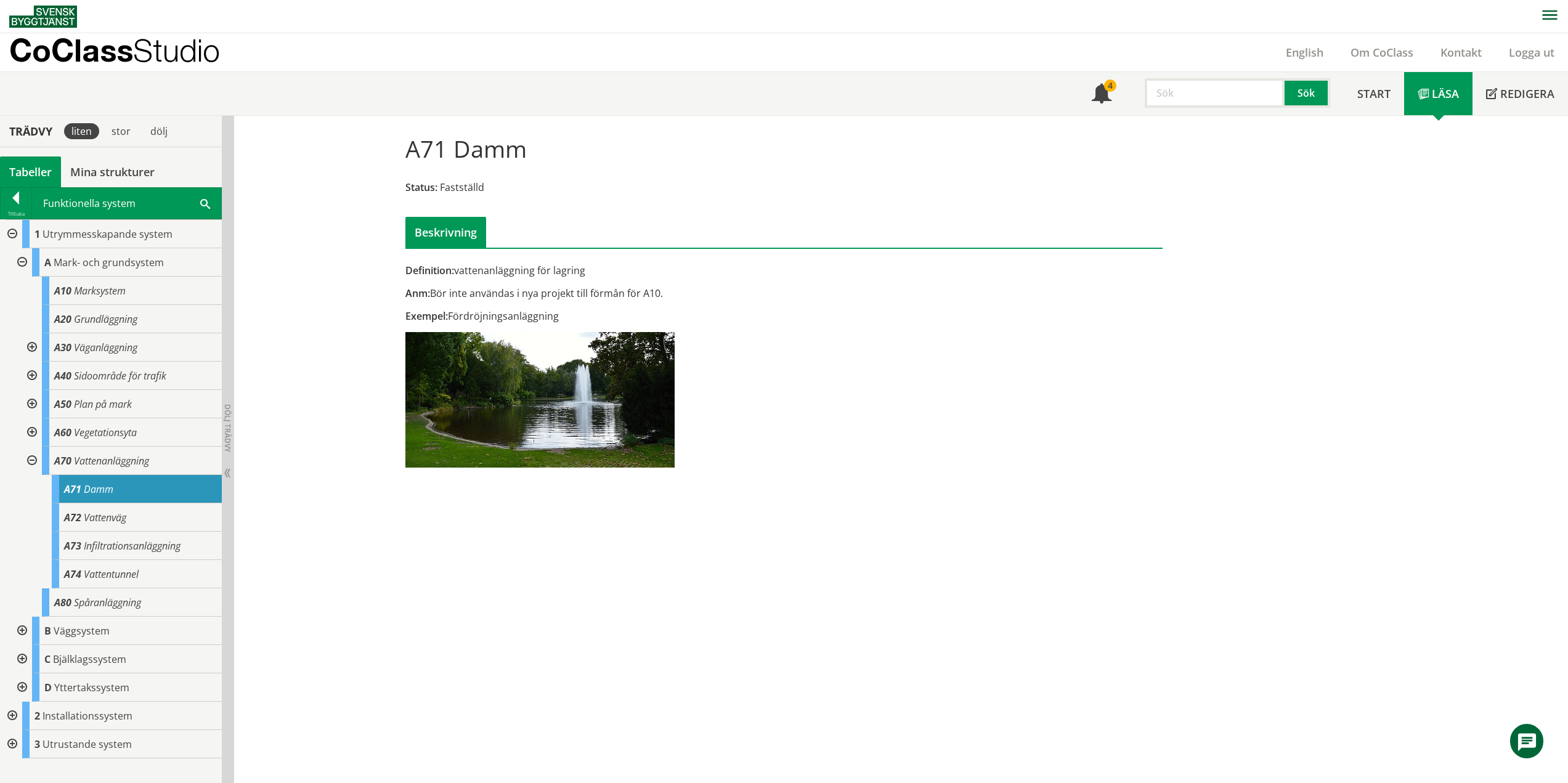
scroll to position [1, 0]
click at [101, 511] on span "Vattenväg" at bounding box center [104, 517] width 42 height 13
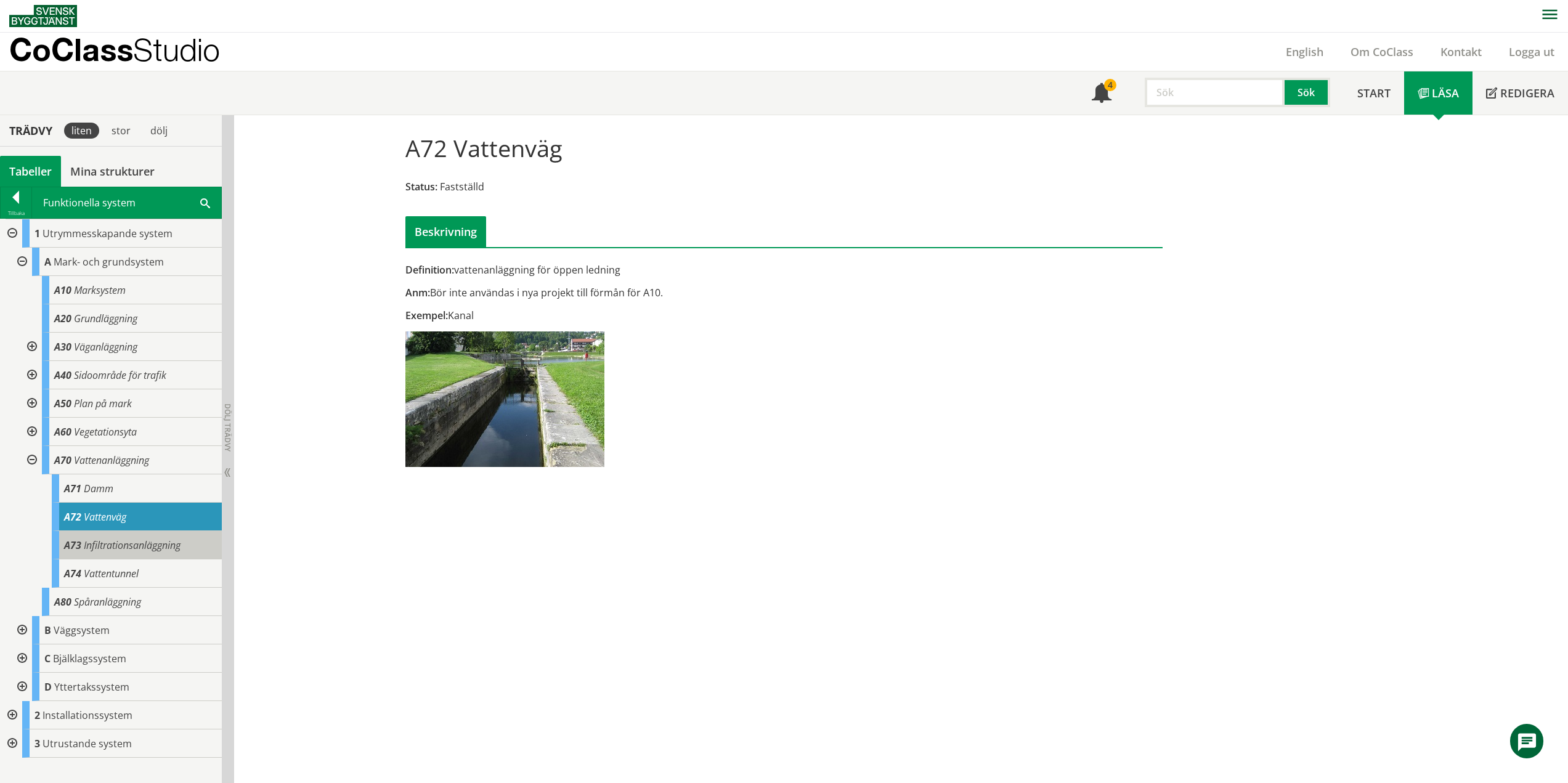
click at [163, 556] on div "A73 Infiltrationsanläggning" at bounding box center [137, 545] width 170 height 29
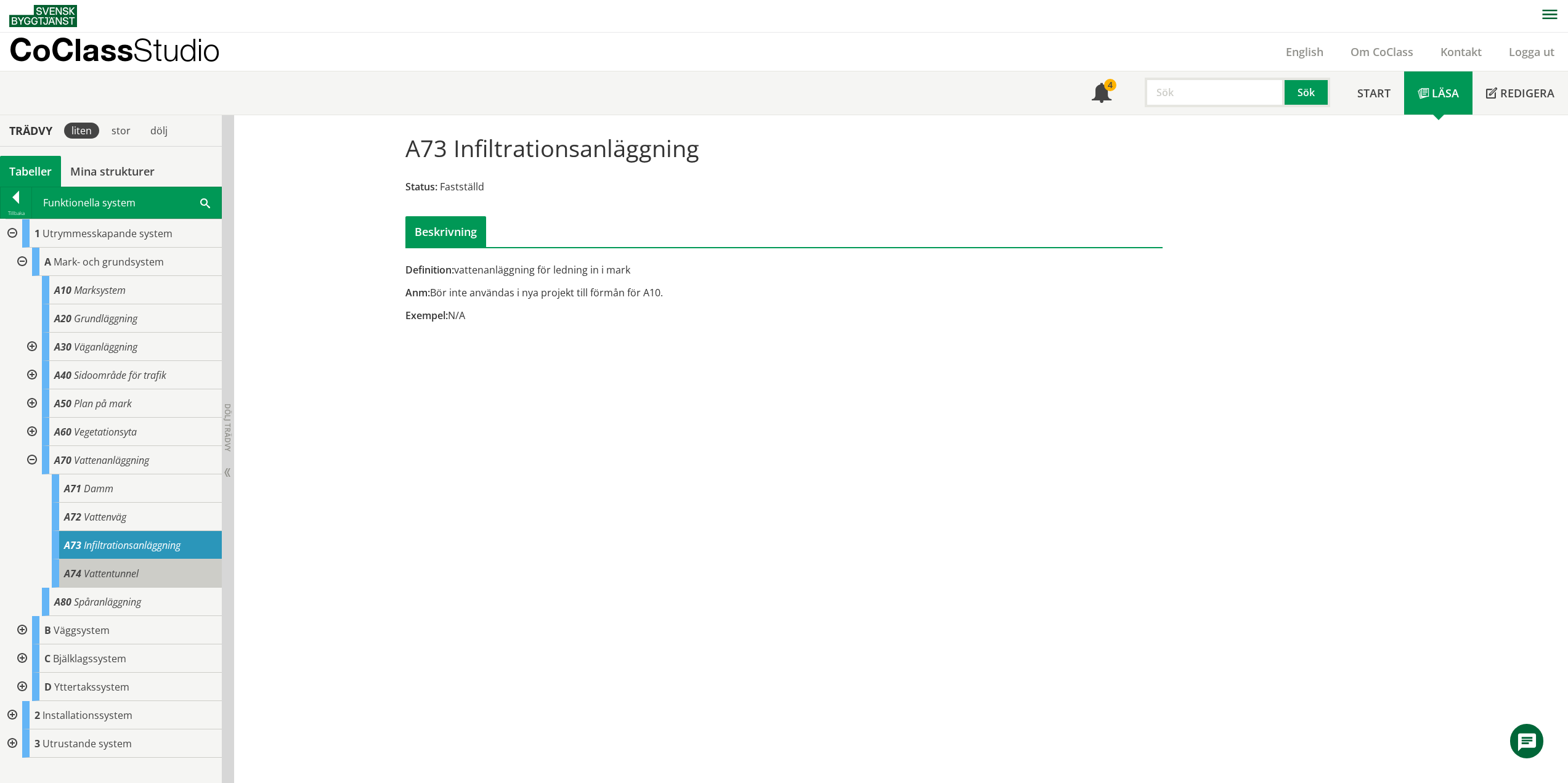
click at [149, 578] on div "A74 Vattentunnel" at bounding box center [137, 574] width 170 height 29
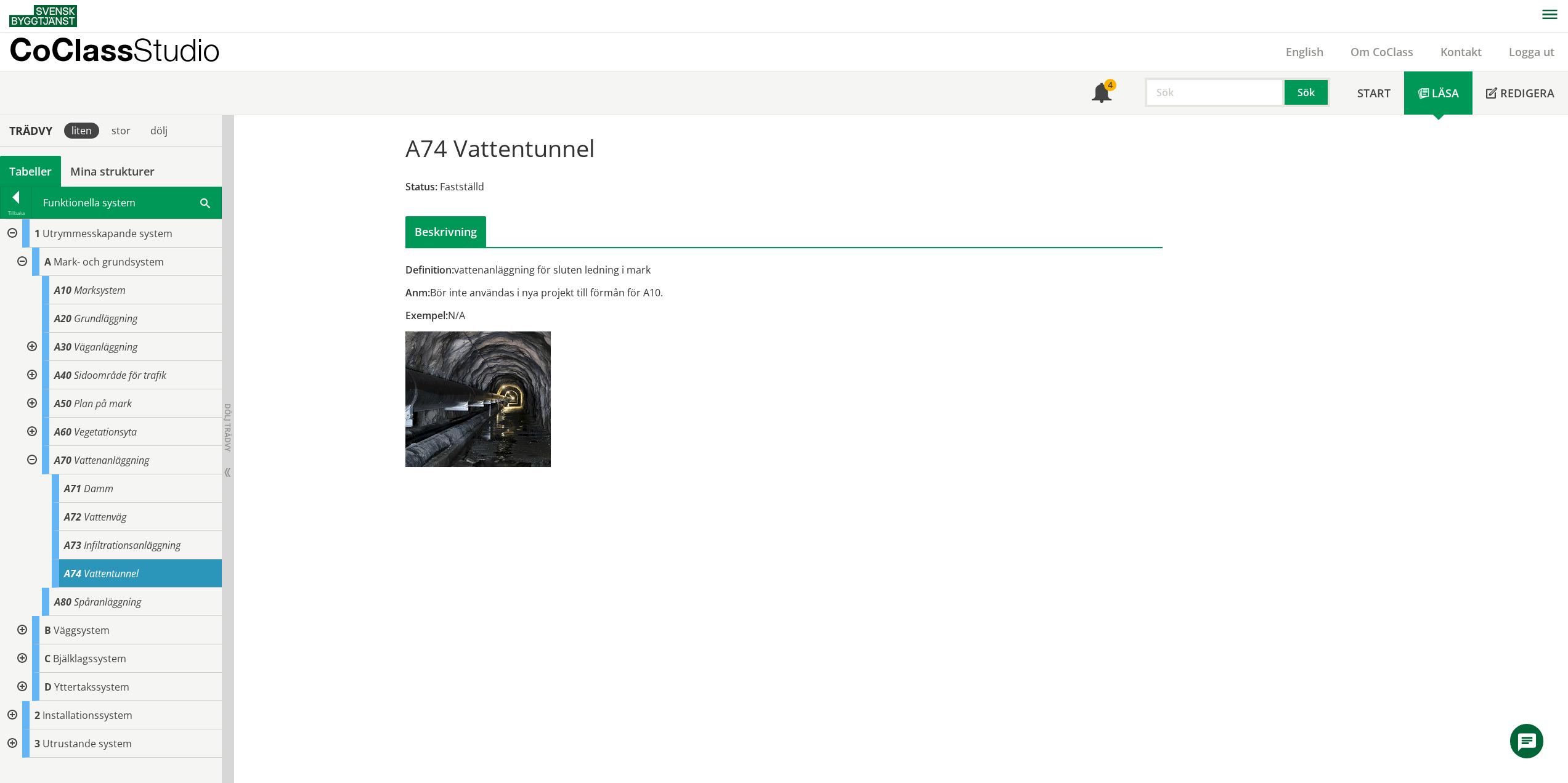
click at [32, 458] on div at bounding box center [30, 460] width 22 height 29
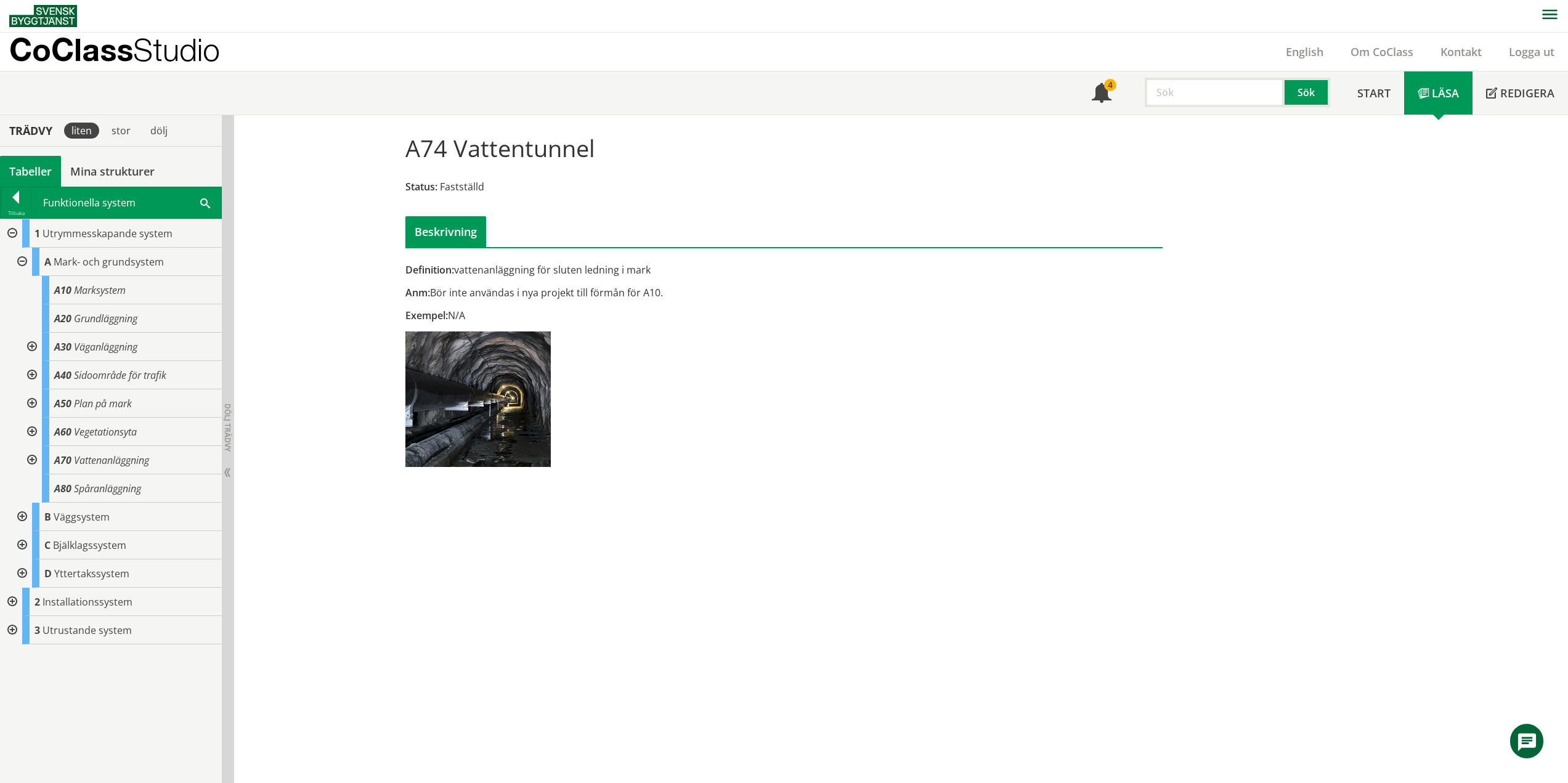
click at [24, 513] on div at bounding box center [21, 517] width 22 height 29
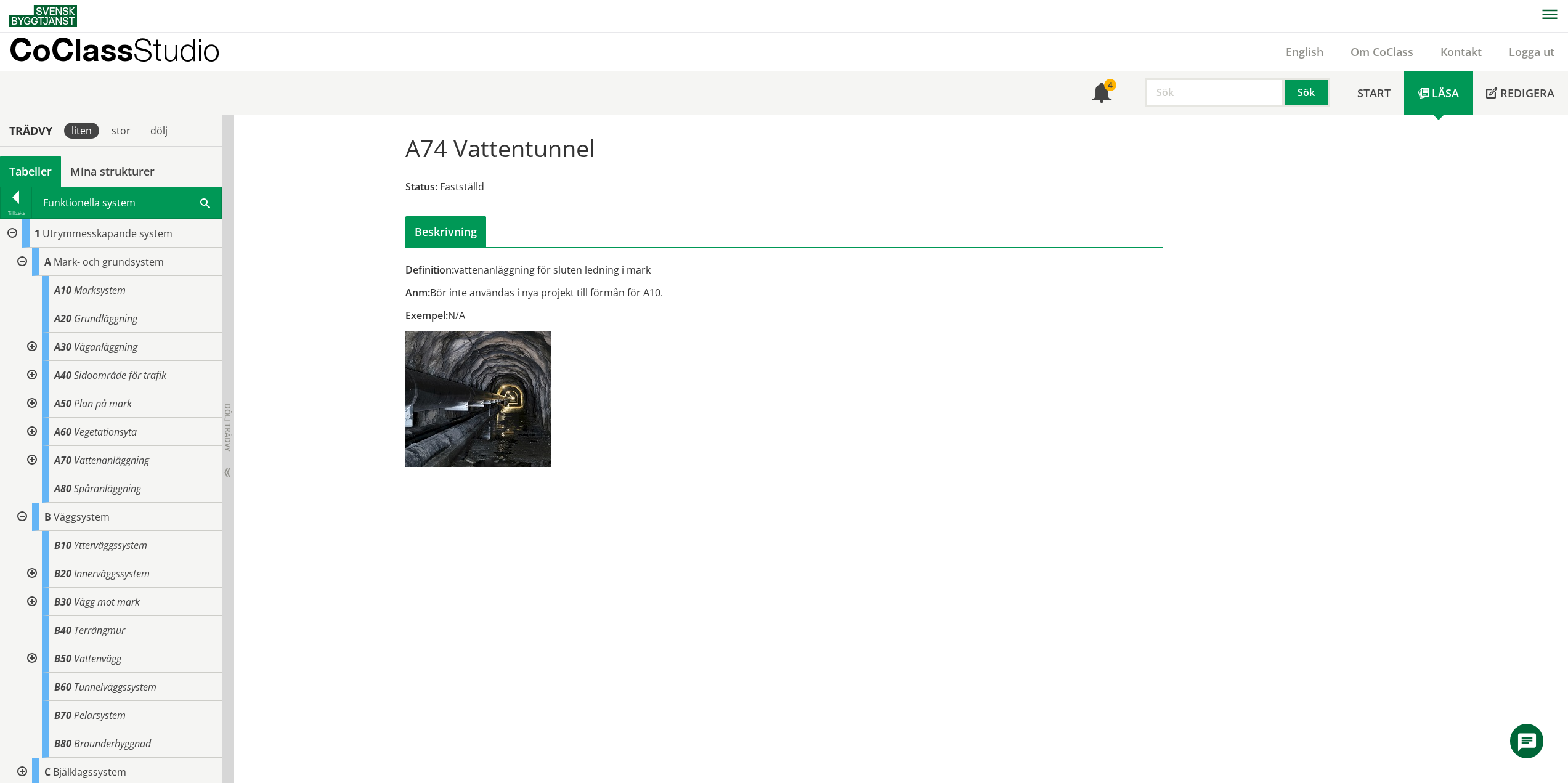
click at [21, 258] on div at bounding box center [21, 262] width 22 height 29
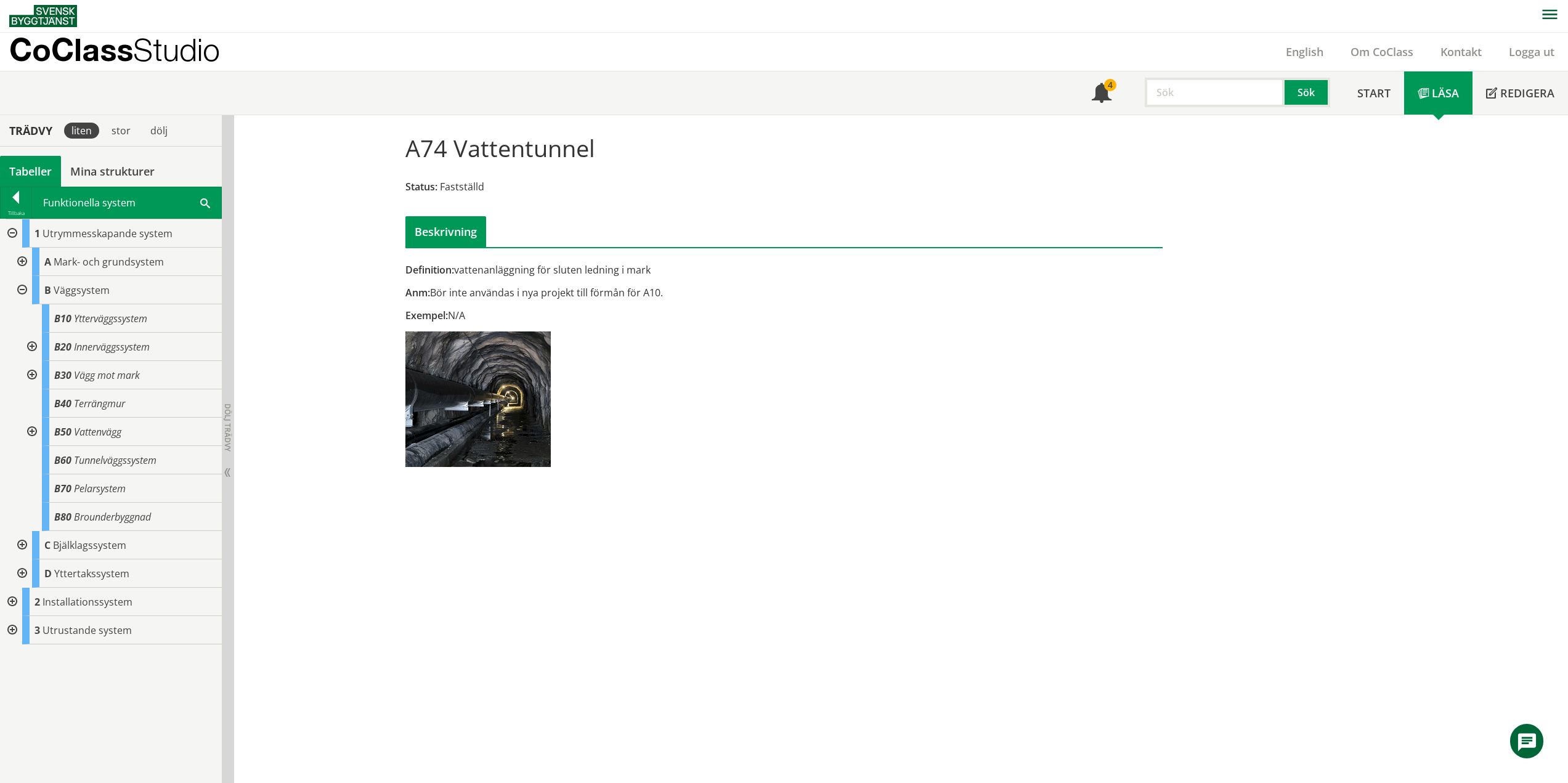
click at [20, 287] on div at bounding box center [21, 291] width 22 height 29
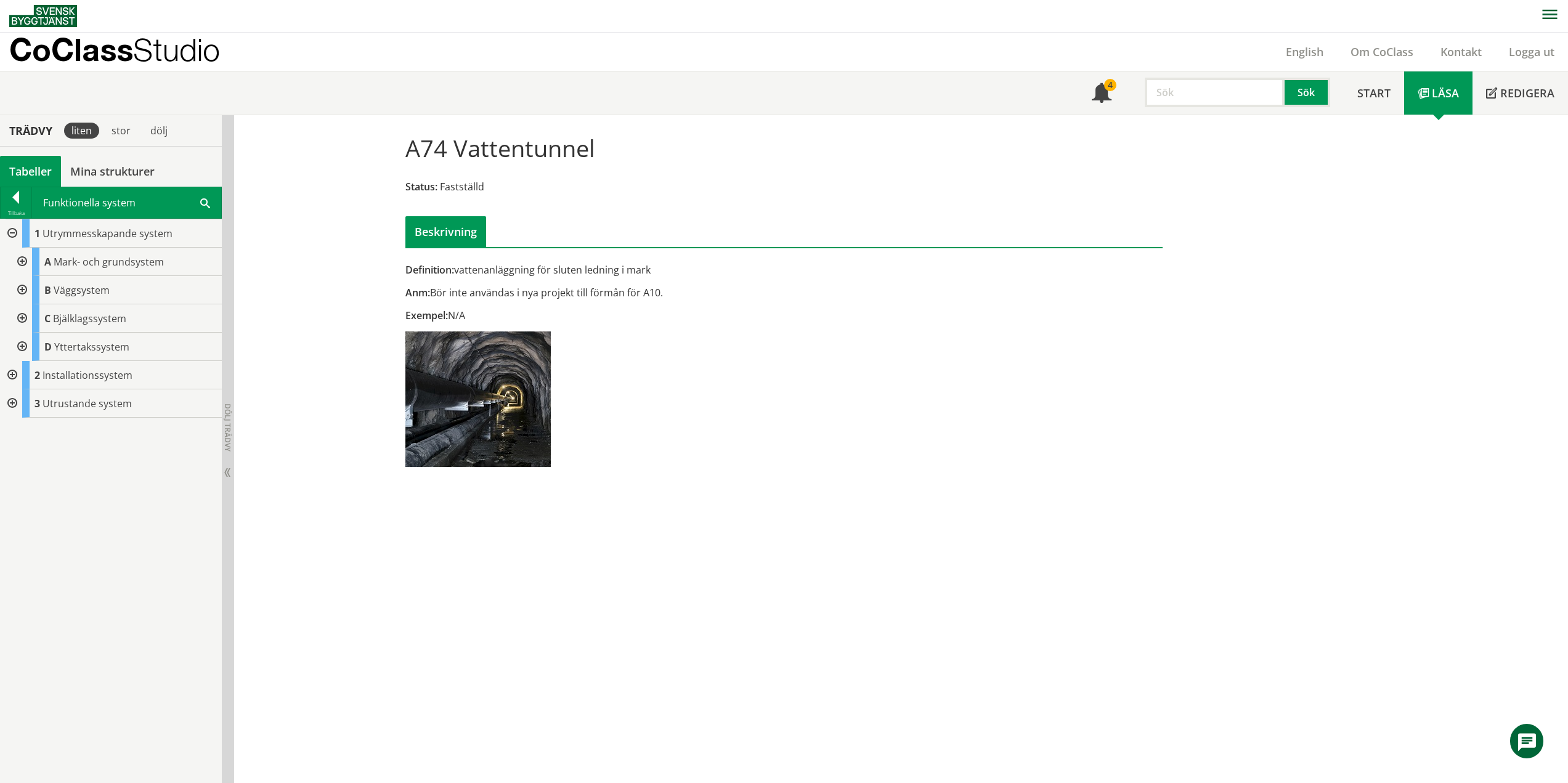
click at [21, 258] on div at bounding box center [21, 262] width 22 height 29
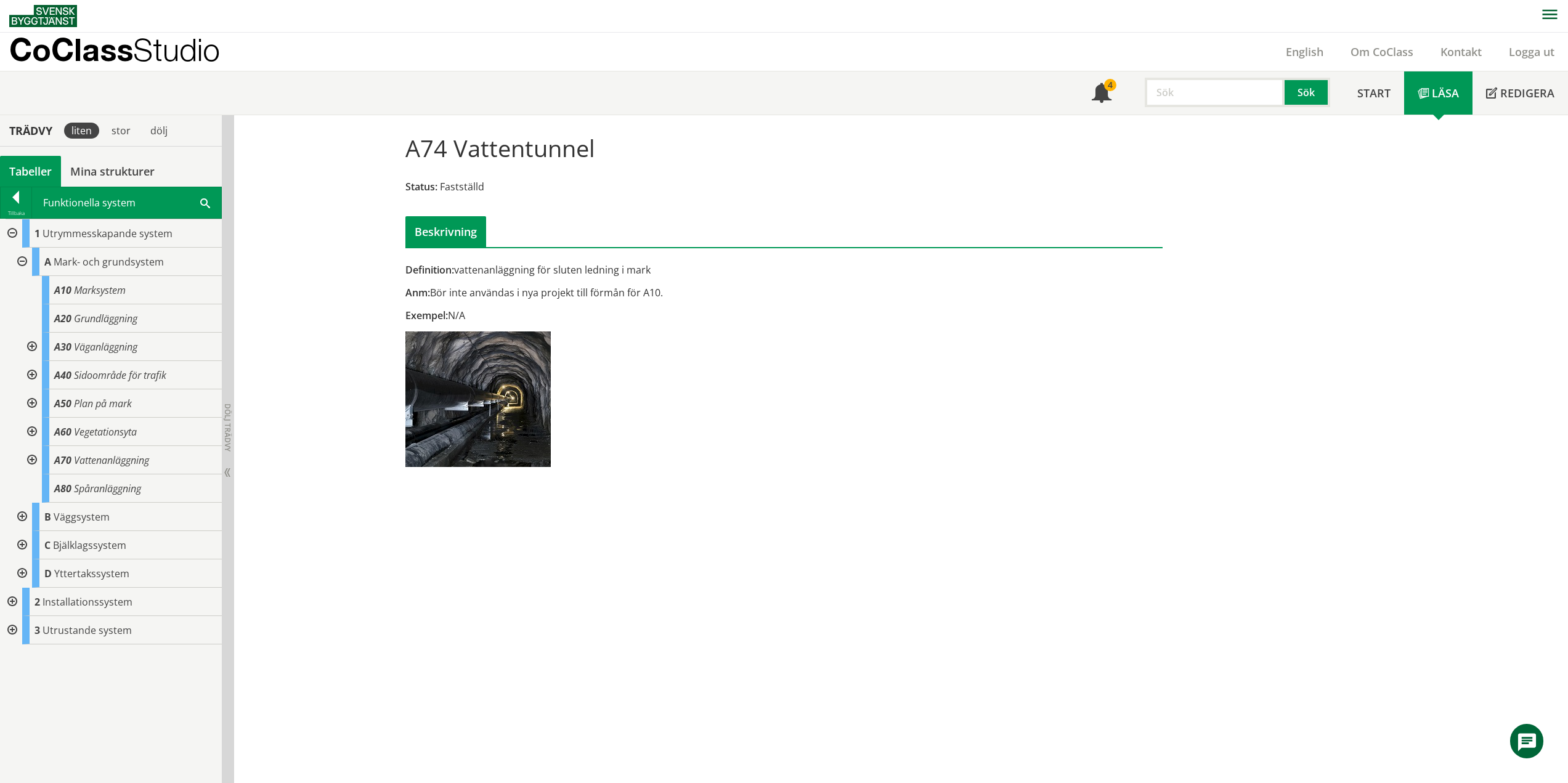
click at [22, 260] on div at bounding box center [21, 262] width 22 height 29
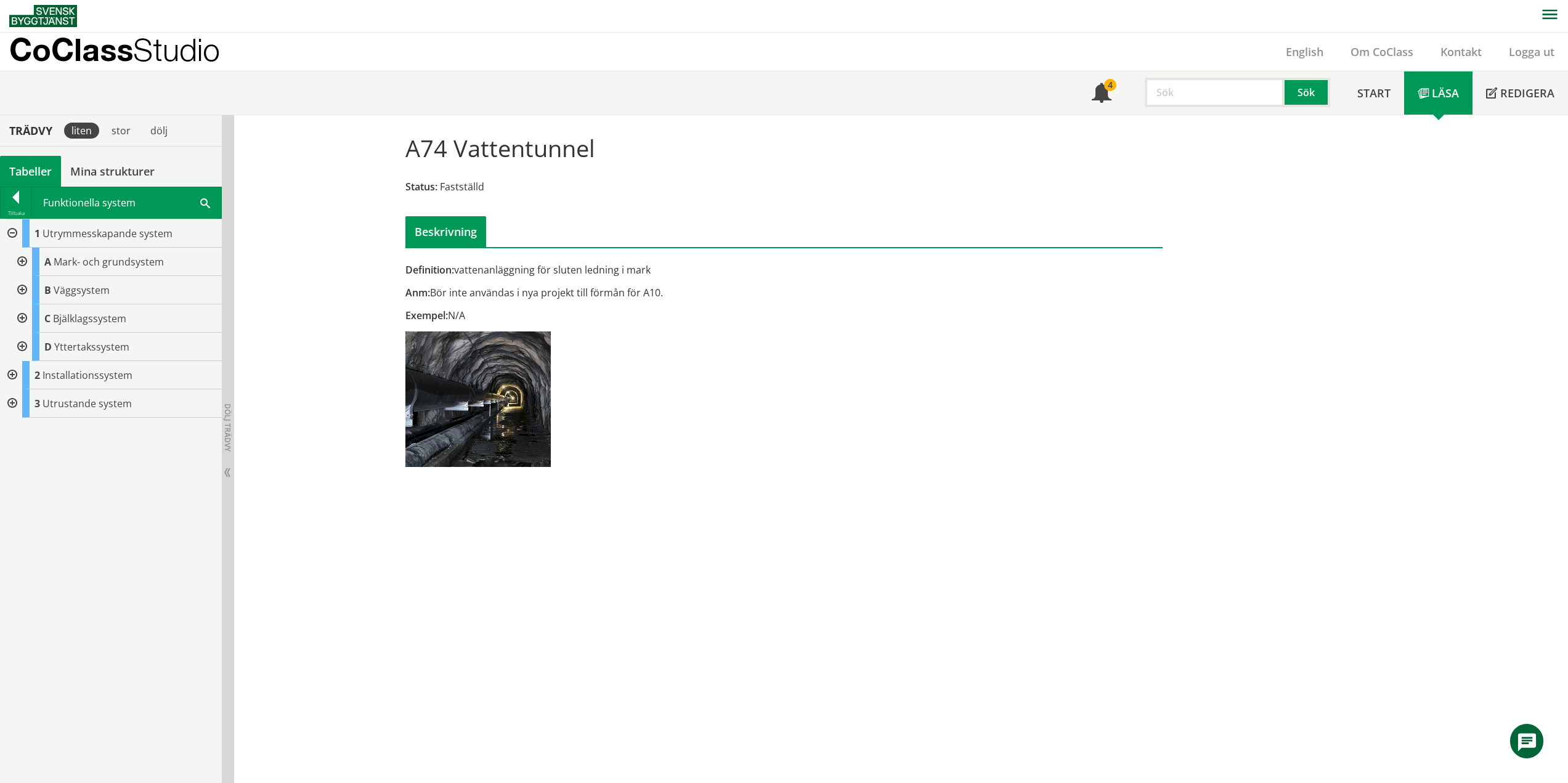
drag, startPoint x: 21, startPoint y: 287, endPoint x: 22, endPoint y: 296, distance: 9.1
click at [21, 287] on div at bounding box center [21, 291] width 22 height 29
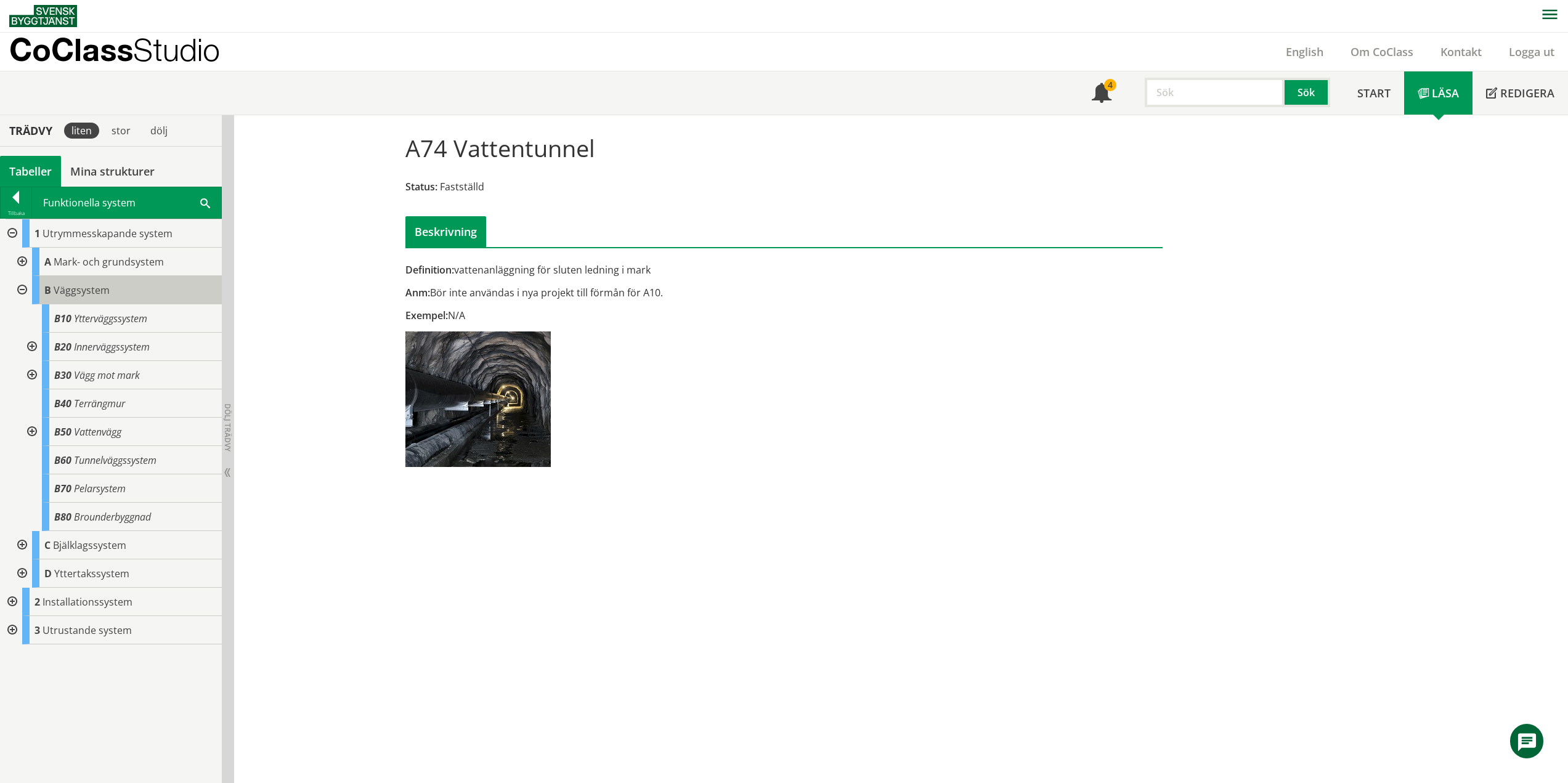
click at [93, 291] on span "Väggsystem" at bounding box center [82, 290] width 57 height 13
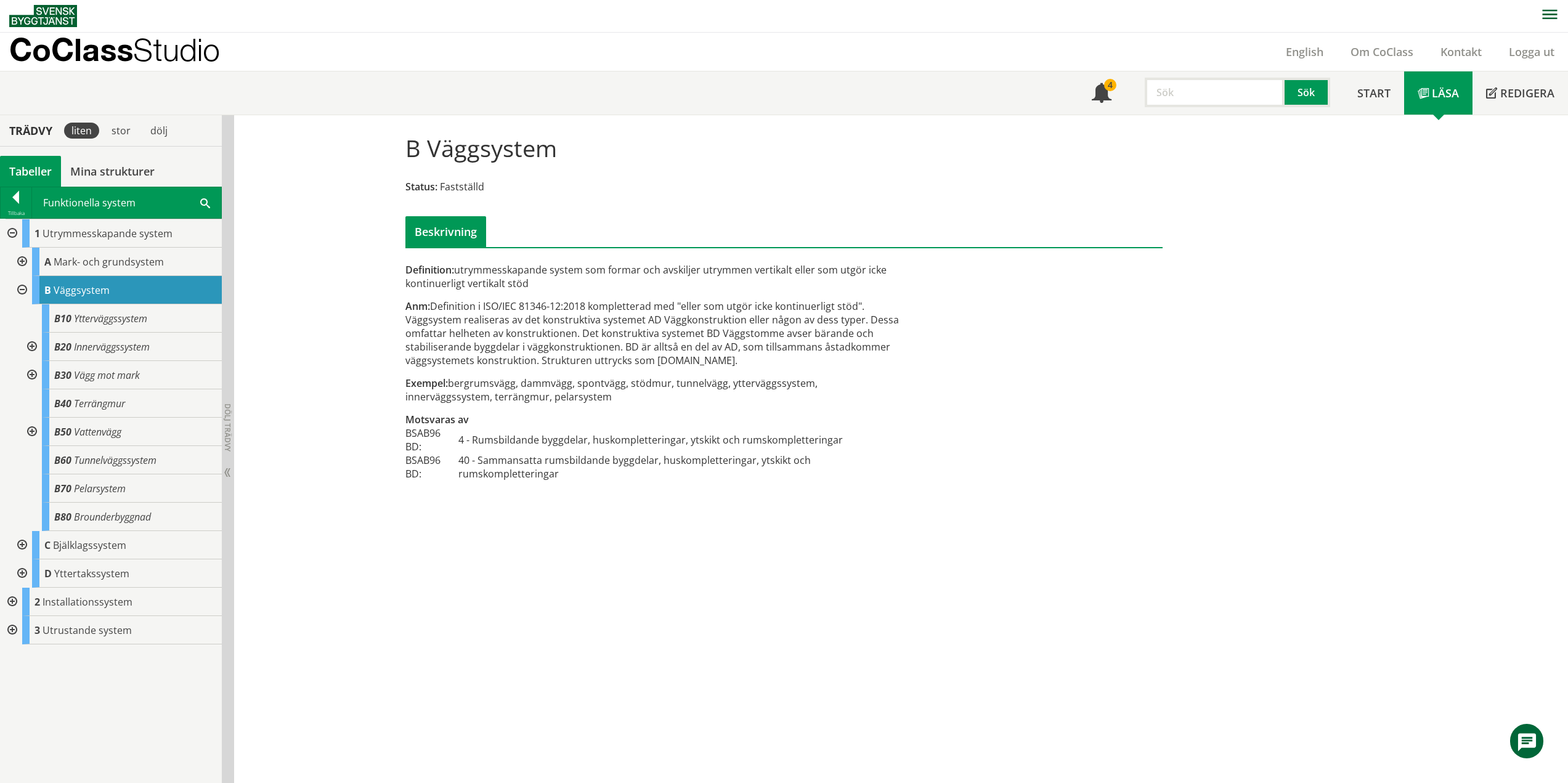
click at [385, 266] on div "B Väggsystem Status: Fastställd Beskrivning Definition: utrymmesskapande system…" at bounding box center [901, 448] width 1334 height 668
click at [104, 318] on body "AMA AMA Beskrivningsverktyg AMA Funktion BSAB Bygginfo Byggjura Byggkatalogen […" at bounding box center [784, 390] width 1568 height 783
click at [135, 324] on span "Ytterväggssystem" at bounding box center [110, 318] width 74 height 13
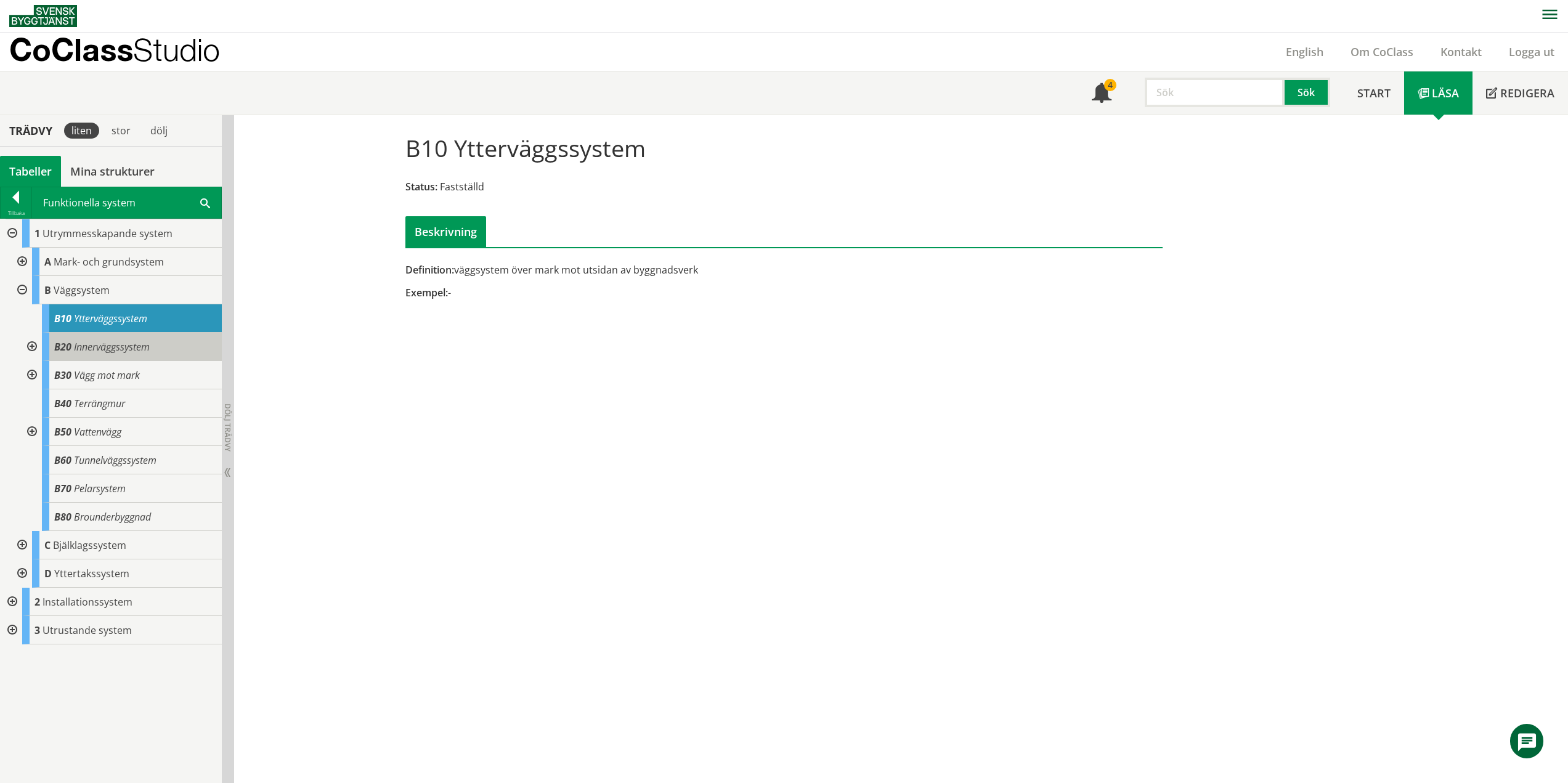
click at [105, 343] on span "Innerväggssystem" at bounding box center [111, 346] width 75 height 13
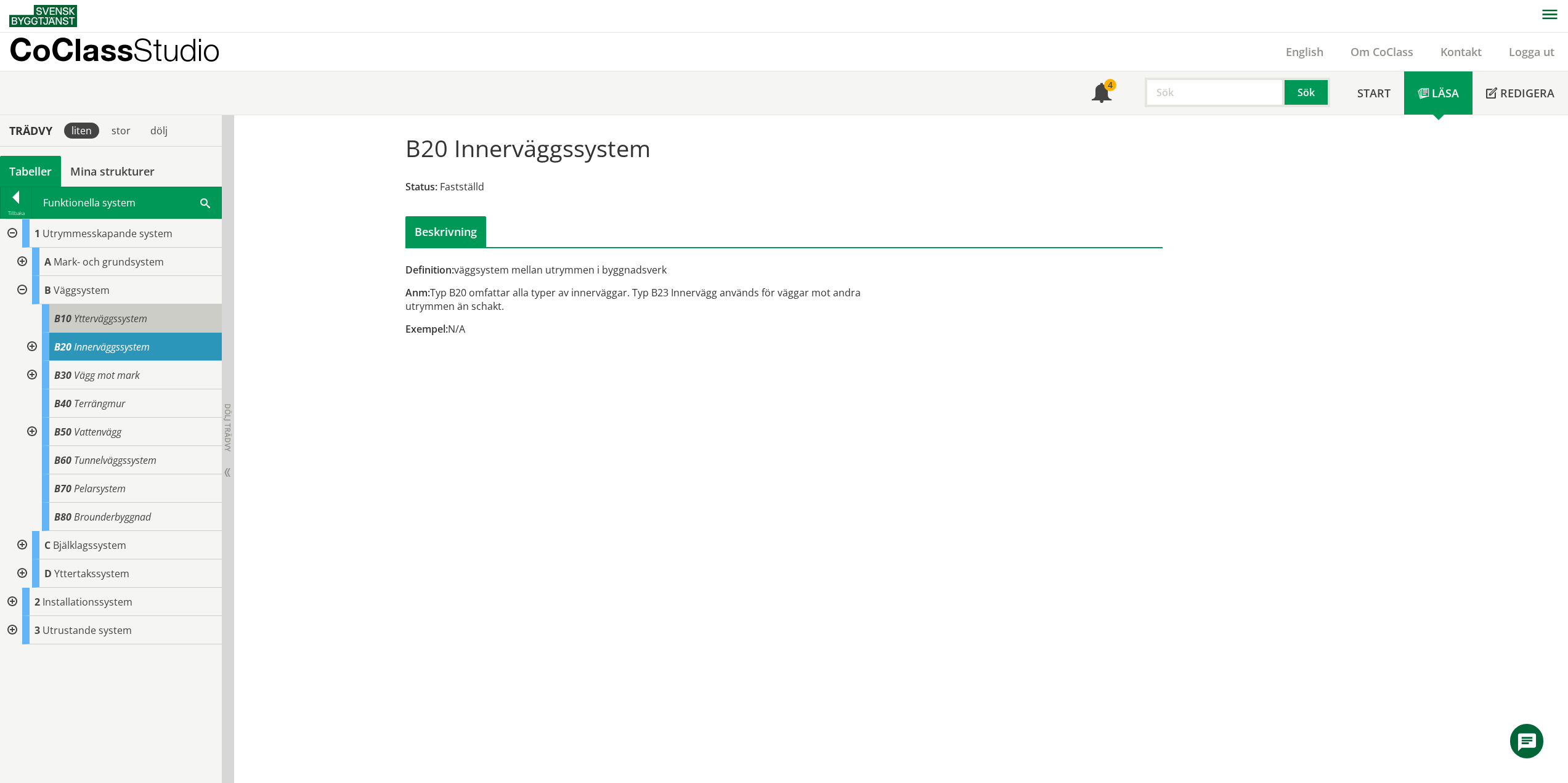
click at [107, 324] on span "Ytterväggssystem" at bounding box center [110, 318] width 74 height 13
click at [123, 324] on span "Ytterväggssystem" at bounding box center [110, 318] width 74 height 13
click at [126, 318] on span "Ytterväggssystem" at bounding box center [110, 318] width 74 height 13
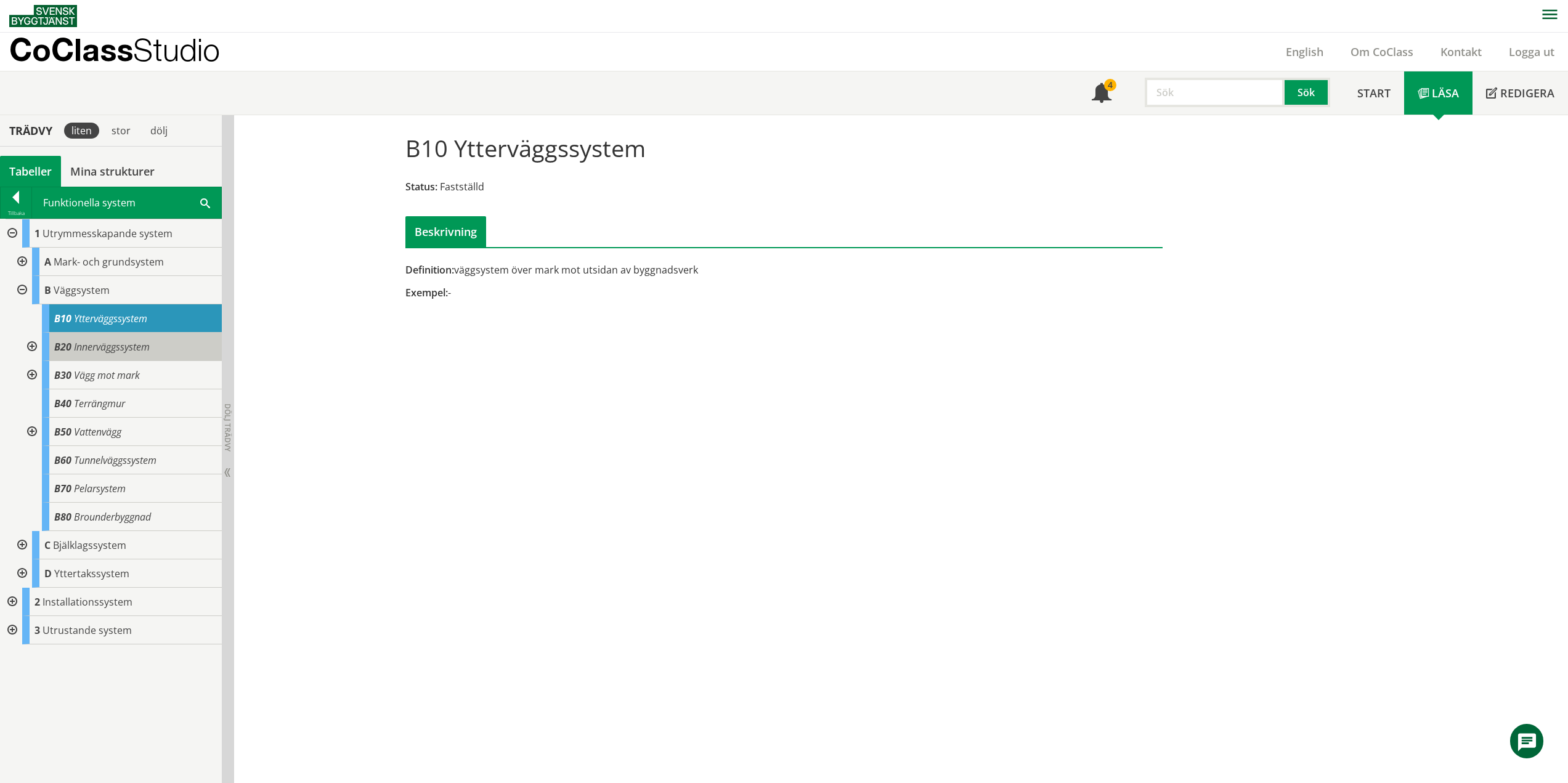
click at [98, 344] on span "Innerväggssystem" at bounding box center [111, 346] width 75 height 13
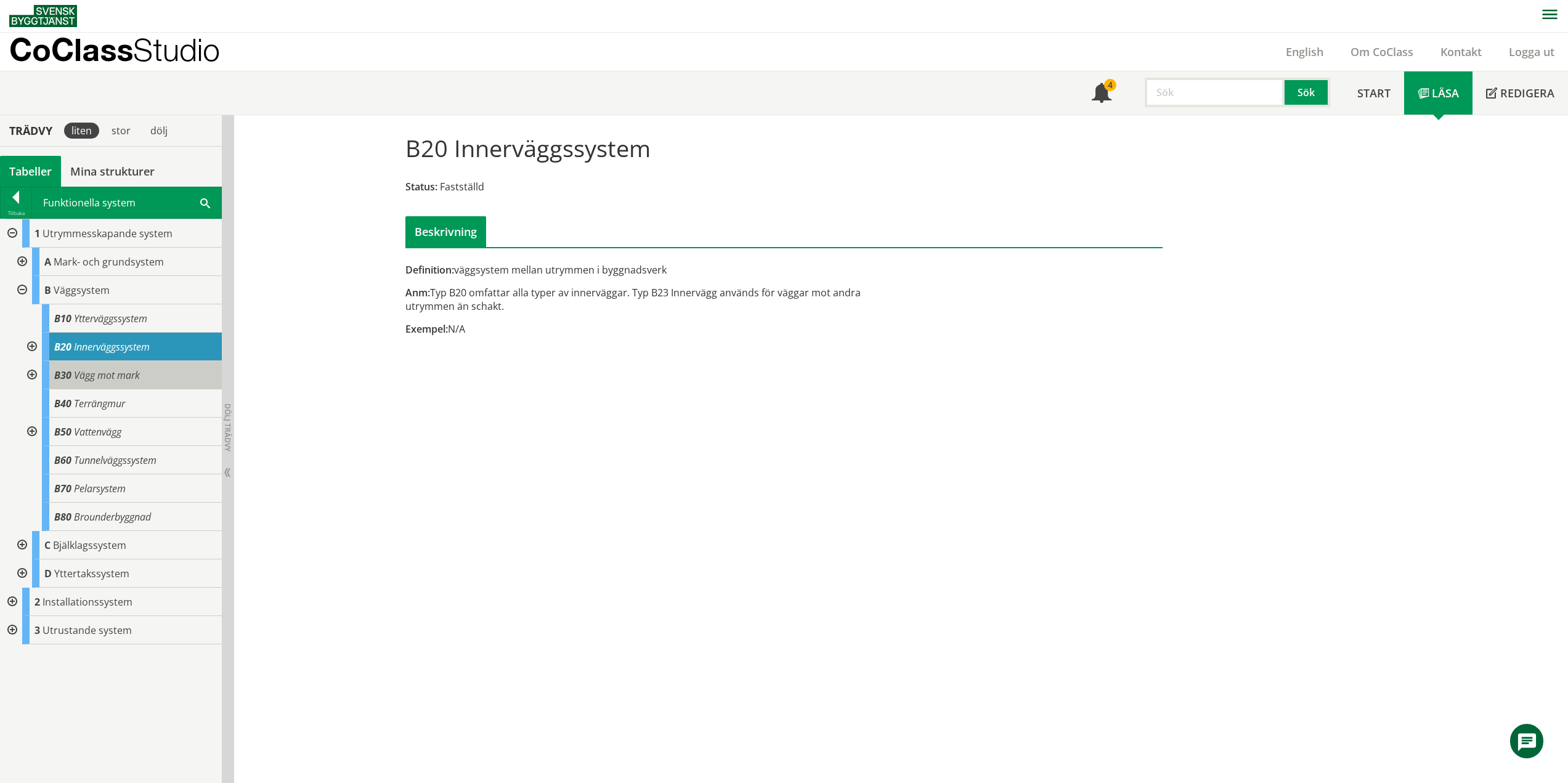
click at [174, 377] on div "B30 Vägg mot mark" at bounding box center [132, 375] width 180 height 29
click at [121, 375] on span "Vägg mot mark" at bounding box center [106, 375] width 65 height 13
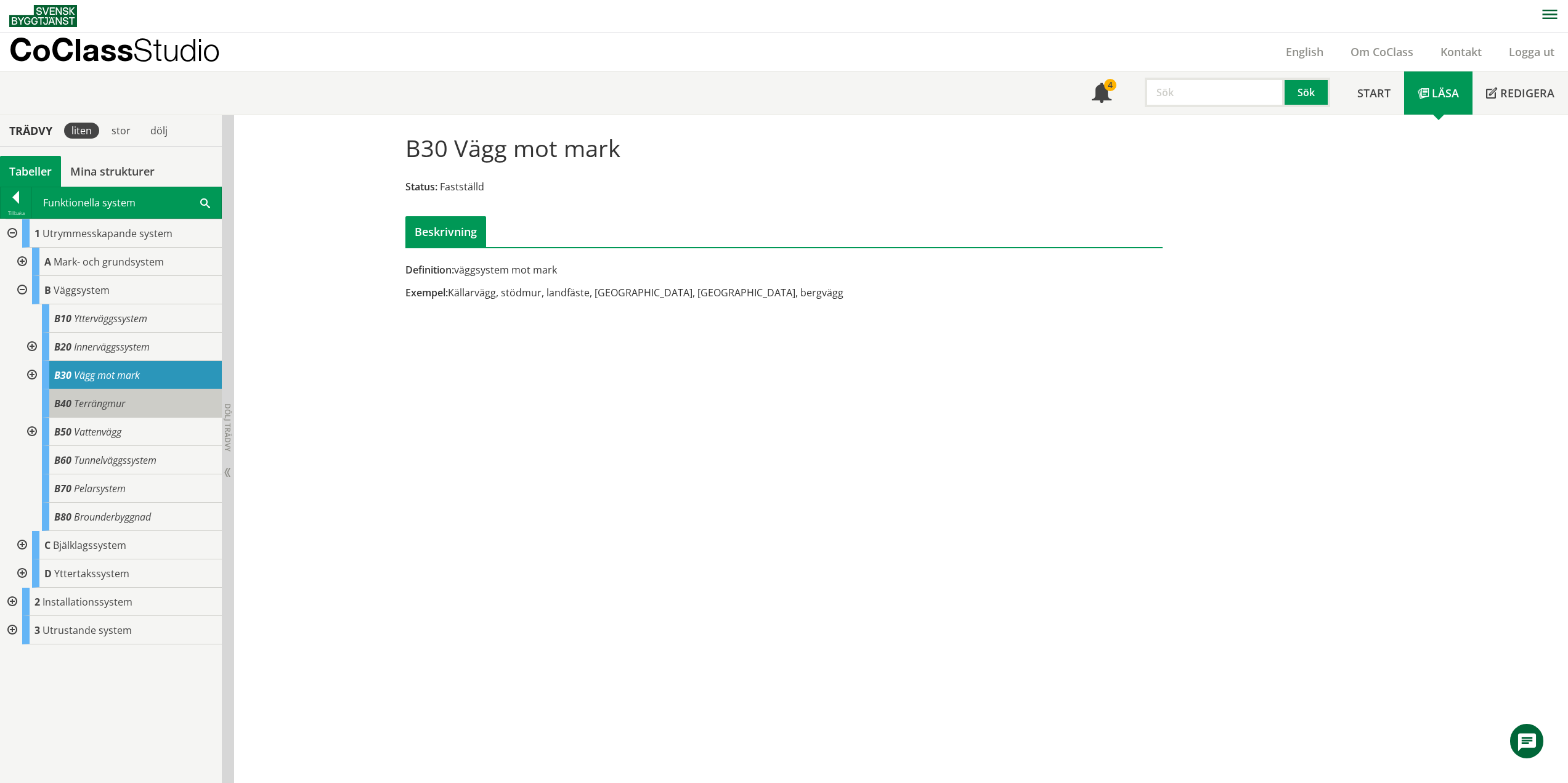
click at [145, 406] on div "B40 Terrängmur" at bounding box center [132, 404] width 180 height 29
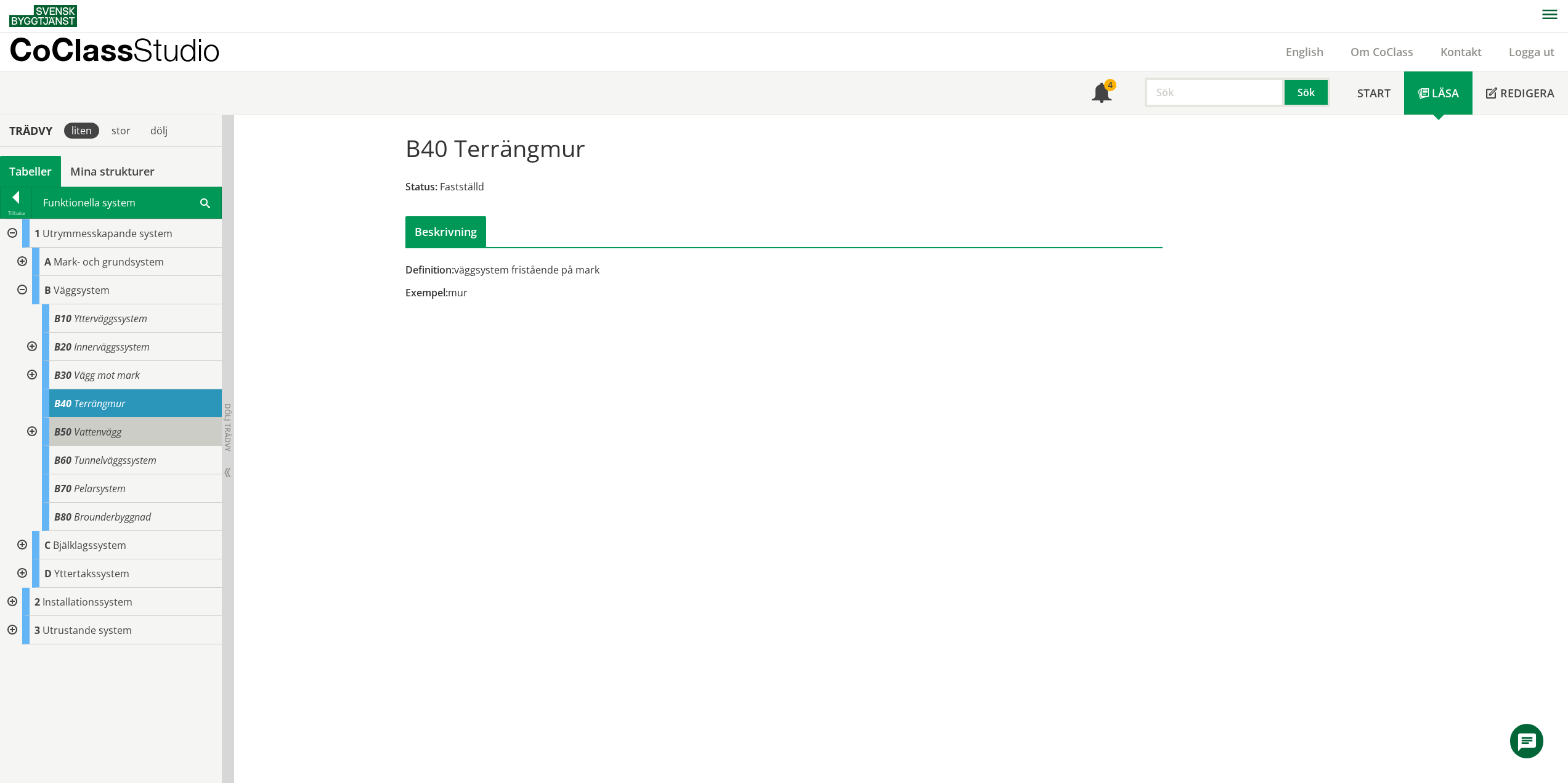
click at [121, 434] on span "Vattenvägg" at bounding box center [97, 431] width 48 height 13
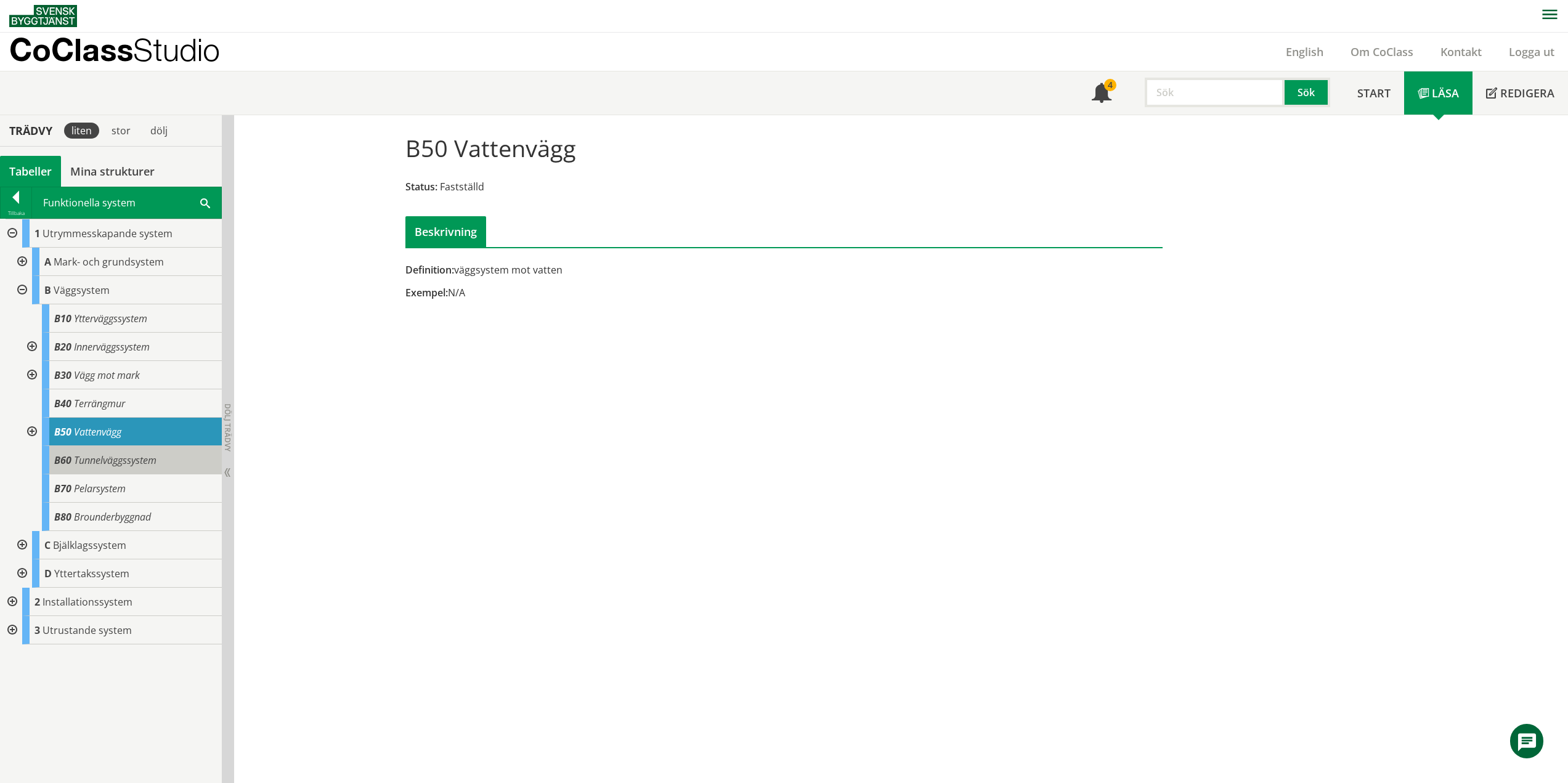
click at [161, 458] on div "B60 Tunnelväggssystem" at bounding box center [132, 460] width 180 height 29
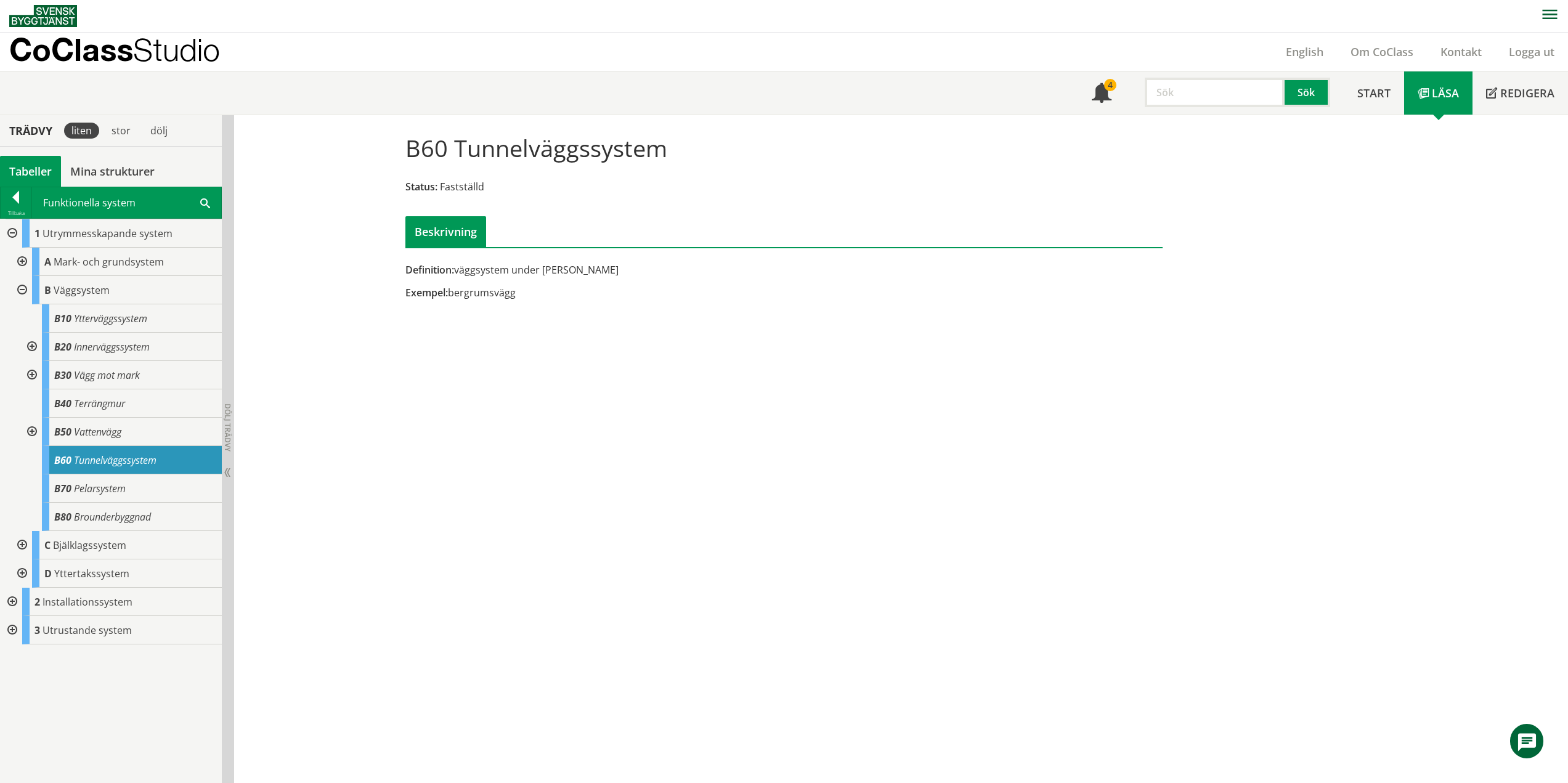
drag, startPoint x: 371, startPoint y: 313, endPoint x: 378, endPoint y: 310, distance: 7.6
click at [373, 313] on div "B60 Tunnelväggssystem Status: Fastställd Beskrivning Definition: väggsystem und…" at bounding box center [901, 448] width 1334 height 668
click at [136, 494] on div "B70 Pelarsystem" at bounding box center [132, 489] width 180 height 29
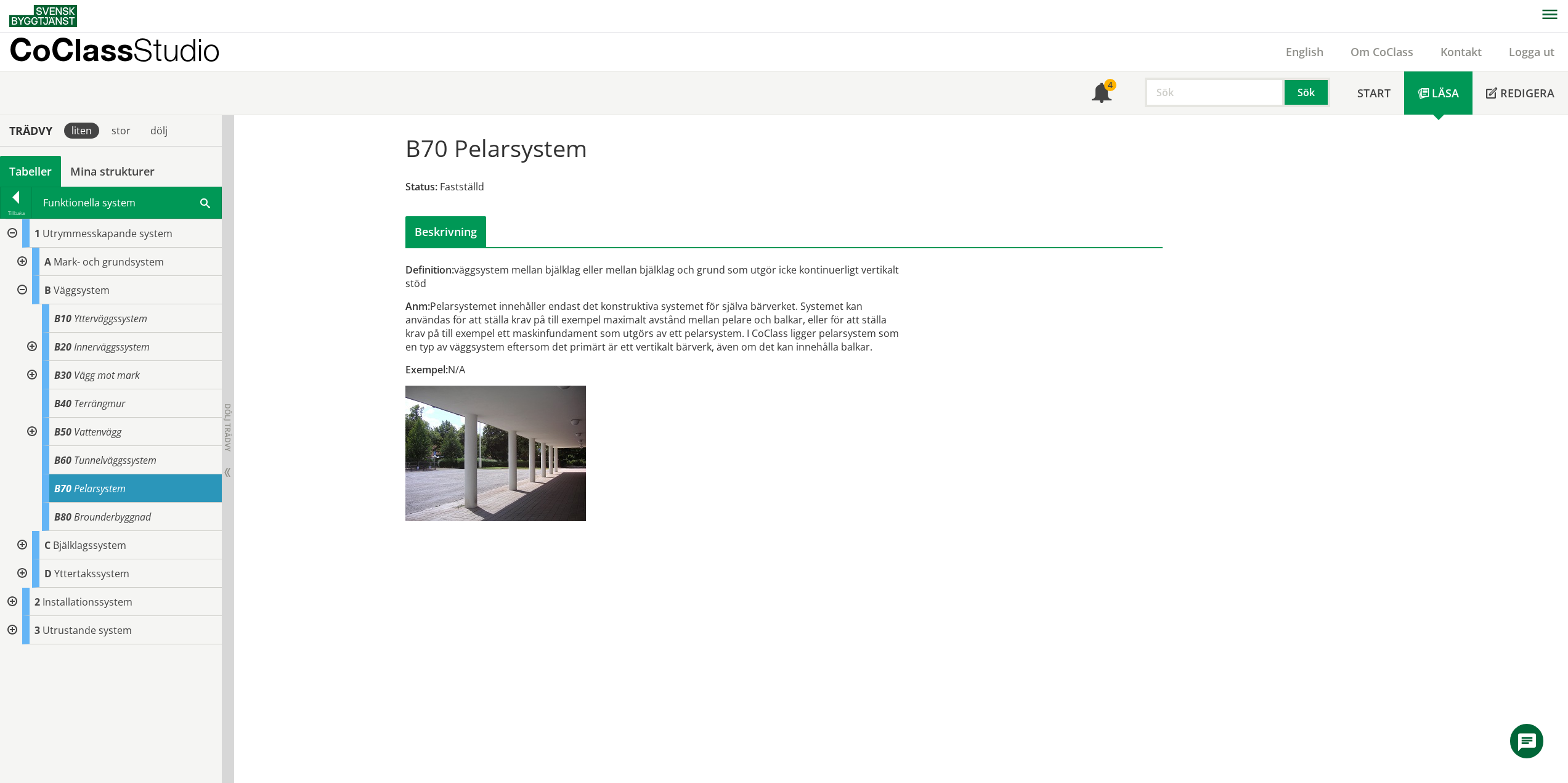
click at [385, 570] on div "B70 Pelarsystem Status: Fastställd Beskrivning Definition: väggsystem mellan bj…" at bounding box center [901, 448] width 1334 height 668
click at [353, 509] on div "B70 Pelarsystem Status: Fastställd Beskrivning Definition: väggsystem mellan bj…" at bounding box center [901, 448] width 1334 height 668
click at [110, 512] on span "Brounderbyggnad" at bounding box center [112, 517] width 77 height 13
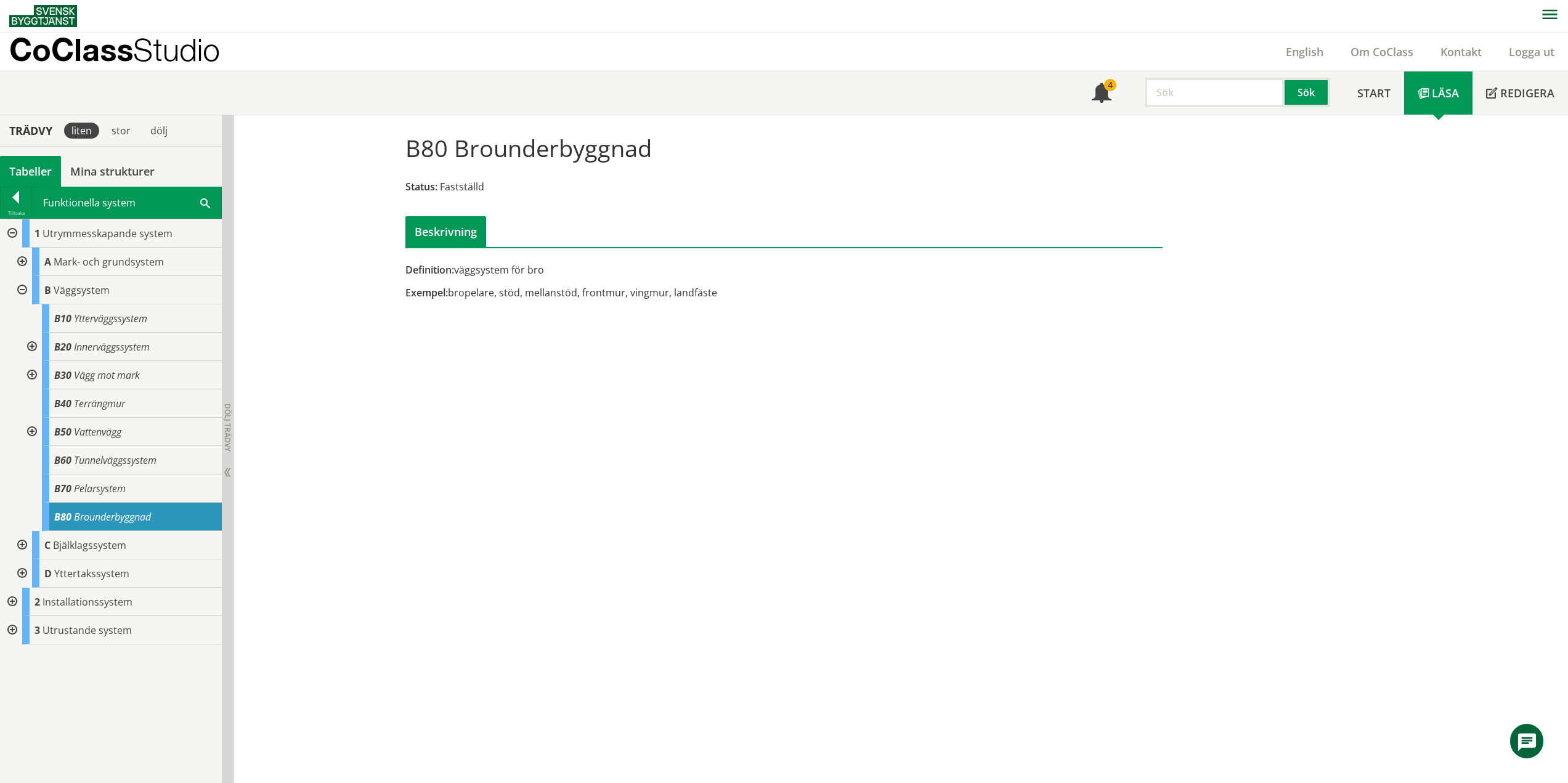
click at [32, 343] on div at bounding box center [30, 347] width 22 height 29
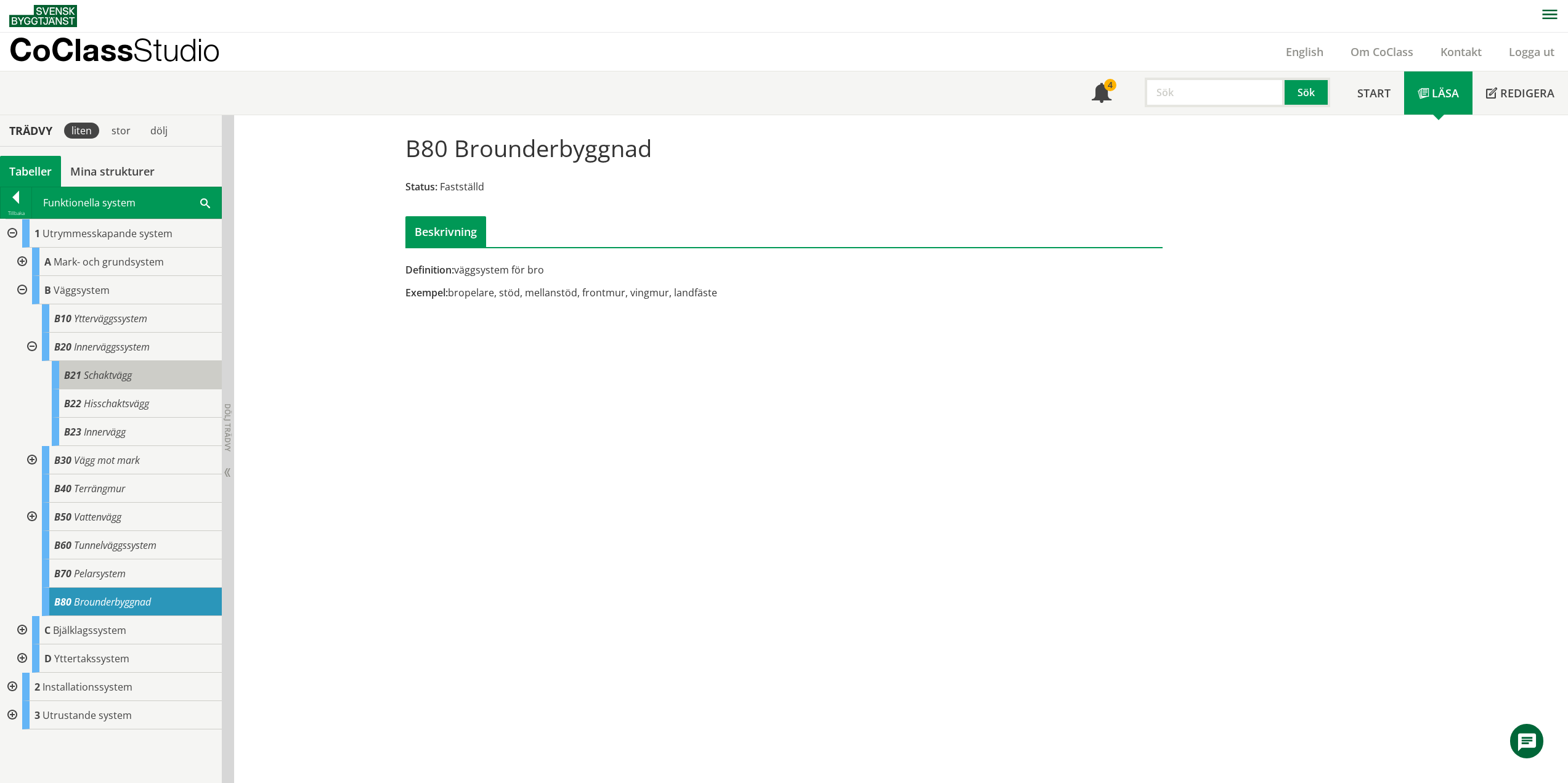
click at [138, 378] on div "B21 Schaktvägg" at bounding box center [137, 375] width 170 height 29
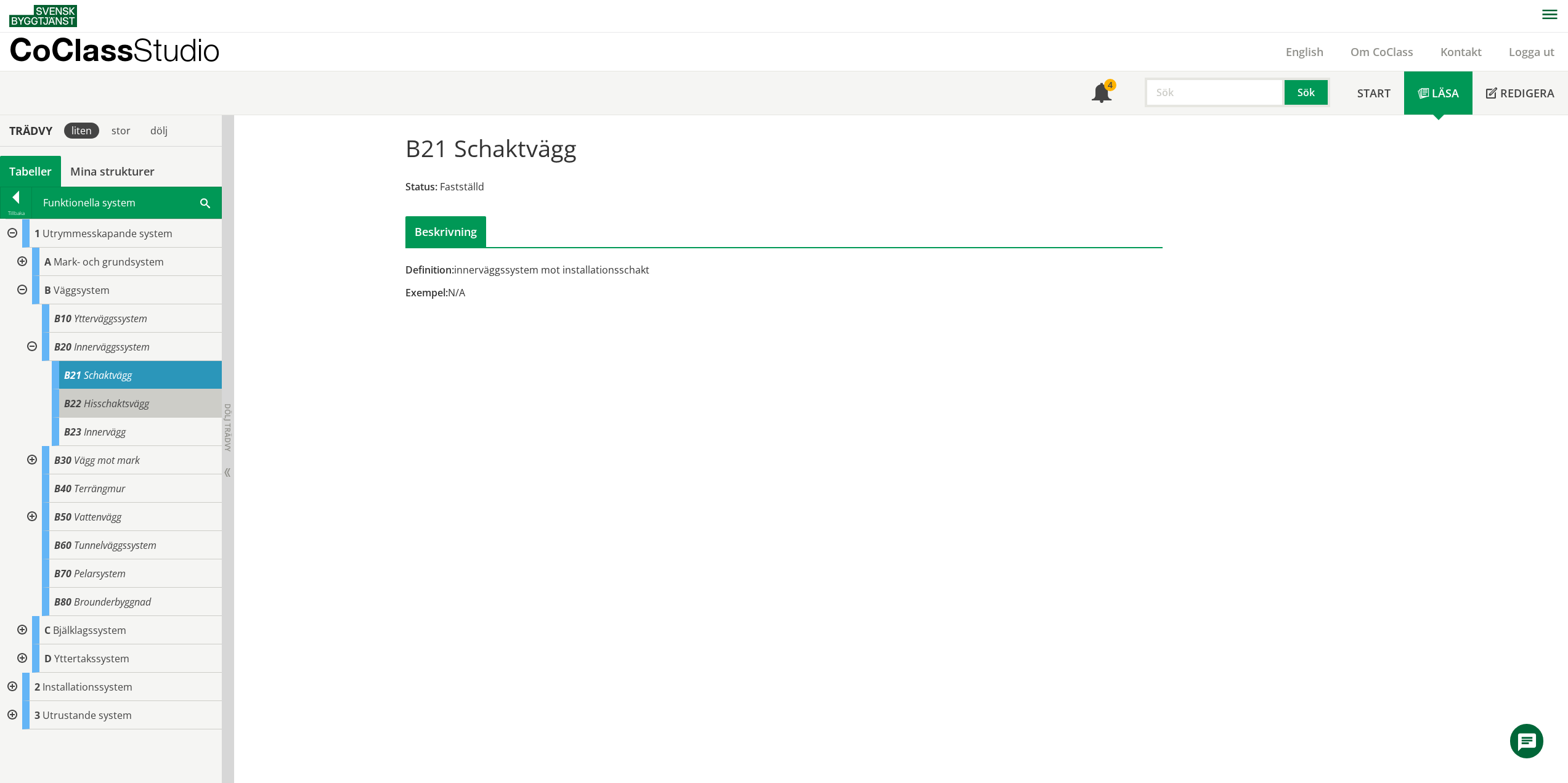
click at [101, 400] on body "AMA AMA Beskrivningsverktyg AMA Funktion BSAB Bygginfo Byggjura Byggkatalogen […" at bounding box center [784, 390] width 1568 height 783
click at [151, 399] on div "B22 Hisschaktsvägg" at bounding box center [137, 404] width 170 height 29
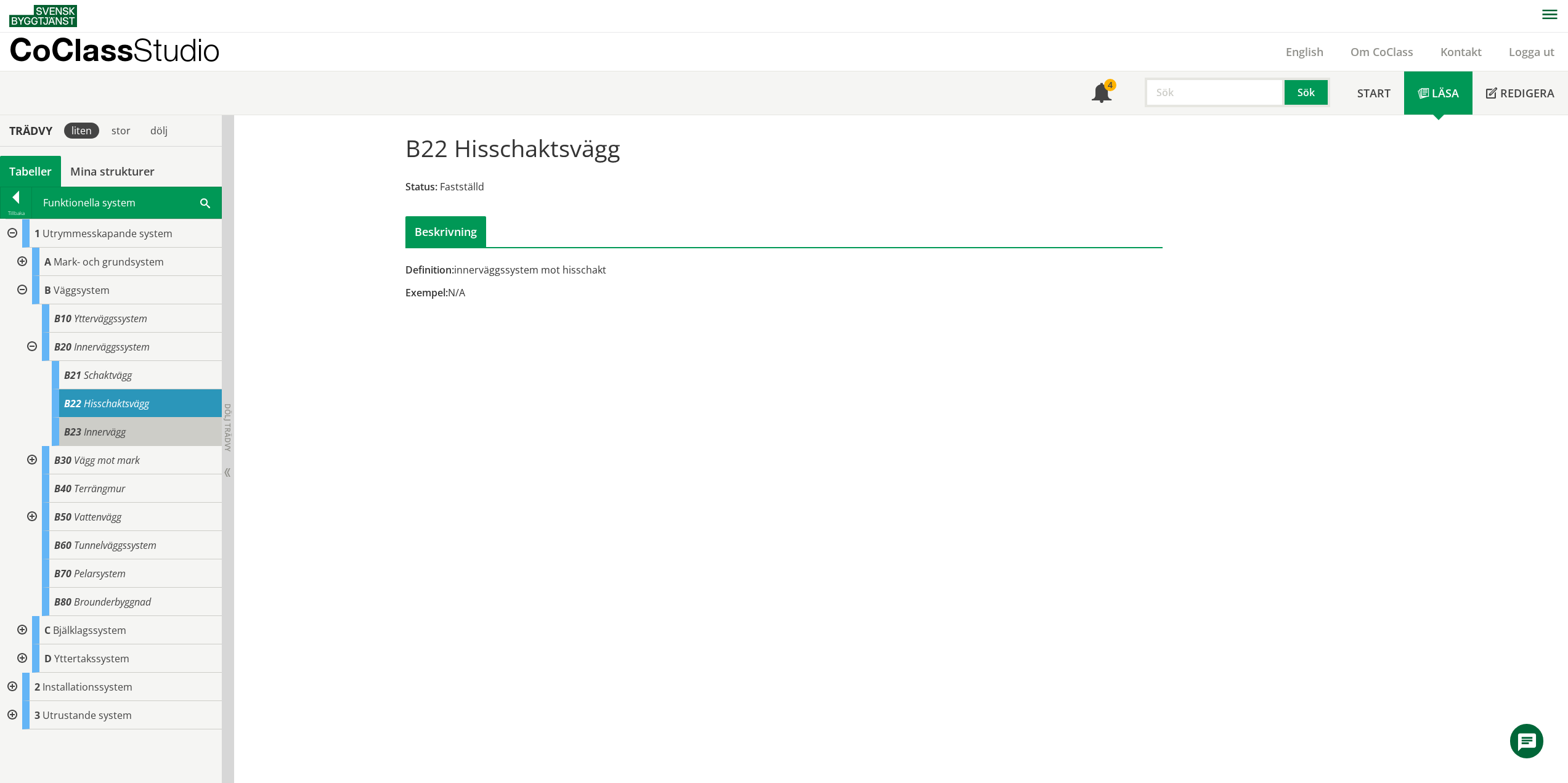
click at [135, 430] on div "B23 Innervägg" at bounding box center [137, 432] width 170 height 29
click at [135, 431] on div "B23 Innervägg" at bounding box center [137, 432] width 170 height 29
drag, startPoint x: 435, startPoint y: 296, endPoint x: 448, endPoint y: 289, distance: 14.8
click at [438, 296] on span "Exempel:" at bounding box center [426, 292] width 42 height 13
click at [448, 290] on div "Exempel: N/A" at bounding box center [655, 292] width 499 height 13
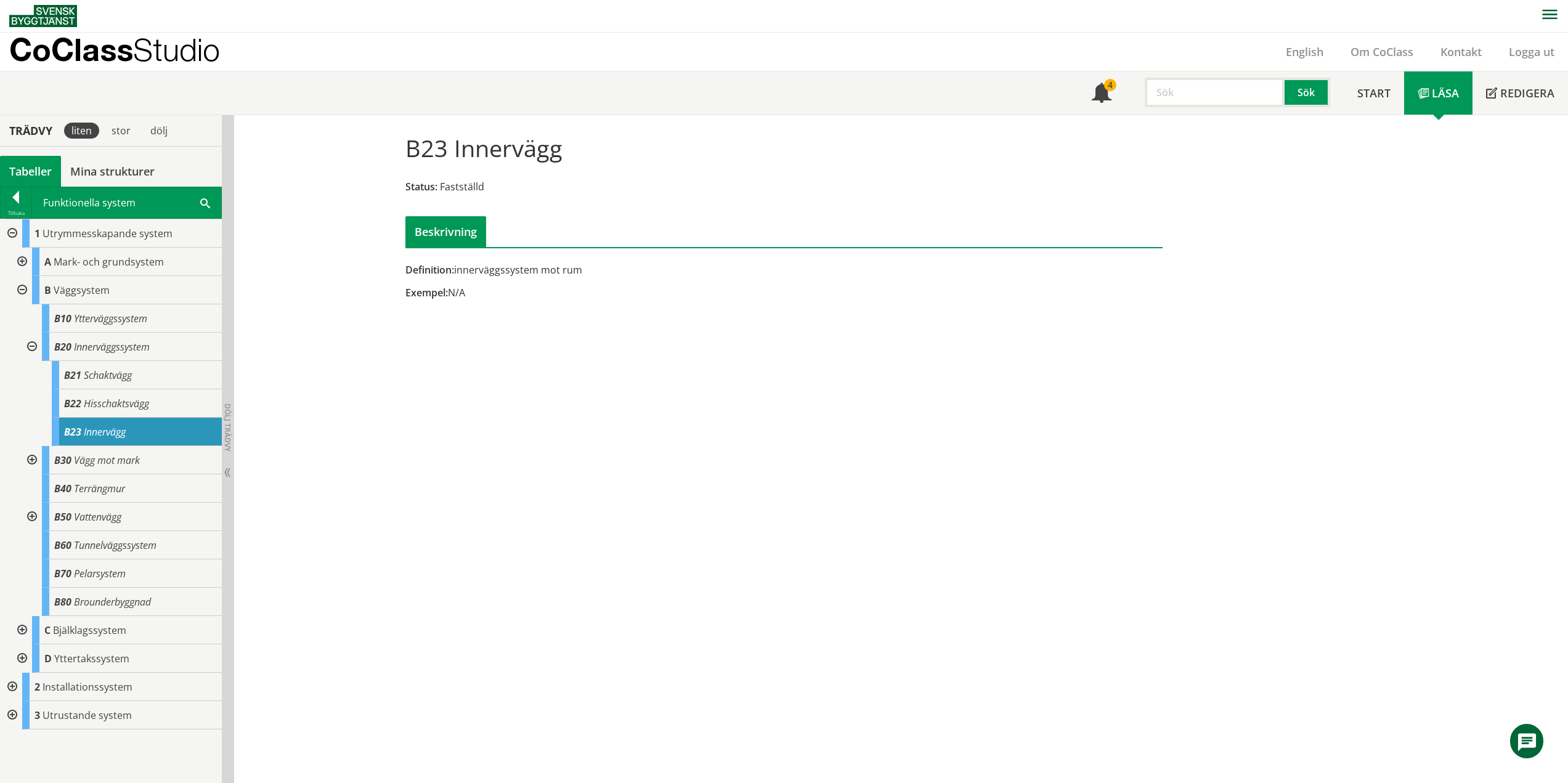
click at [459, 290] on div "Exempel: N/A" at bounding box center [655, 292] width 499 height 13
click at [449, 294] on div "Exempel: N/A" at bounding box center [655, 292] width 499 height 13
drag, startPoint x: 30, startPoint y: 344, endPoint x: 33, endPoint y: 350, distance: 6.7
click at [30, 344] on div at bounding box center [30, 347] width 22 height 29
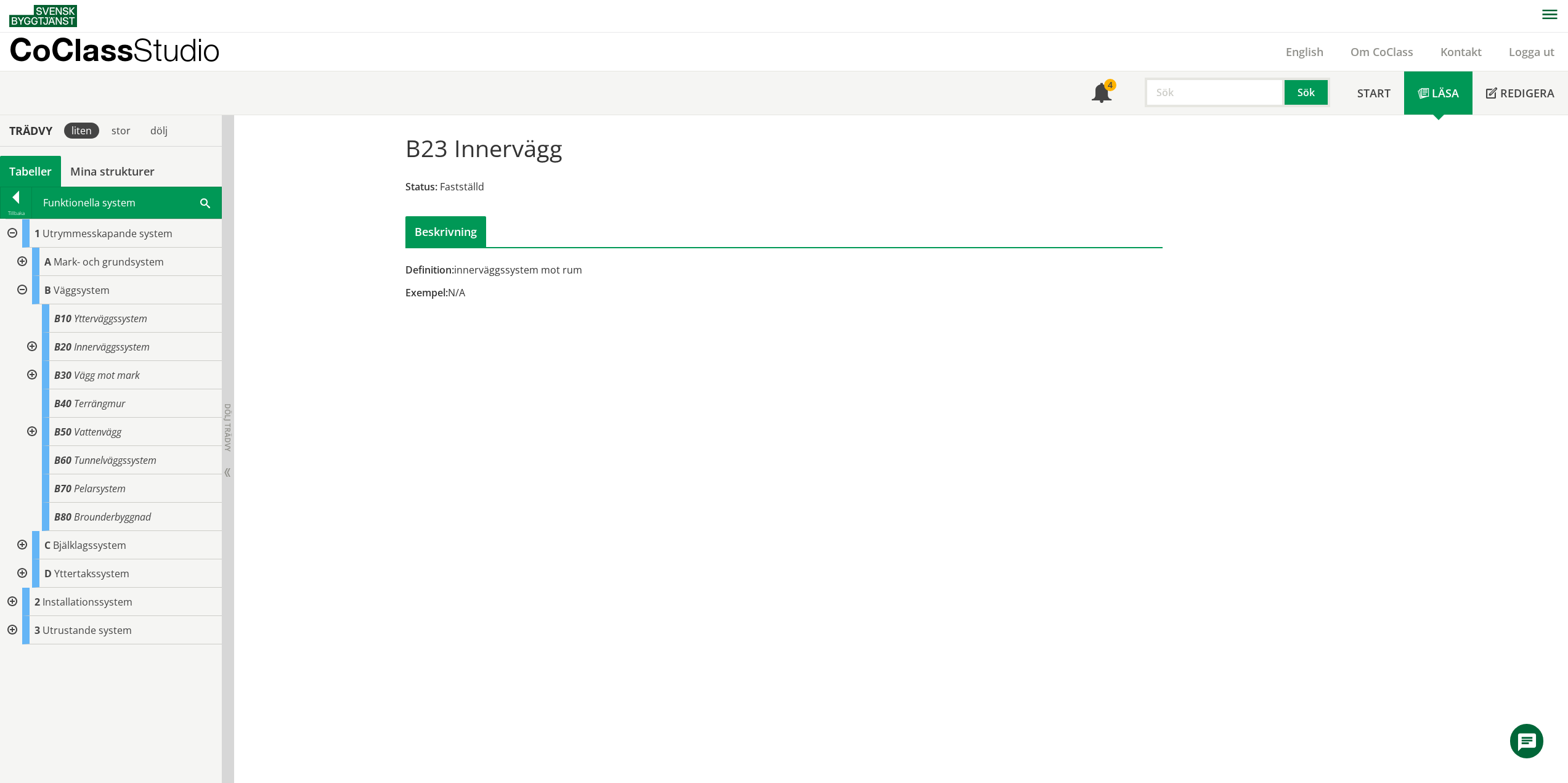
click at [31, 370] on div at bounding box center [30, 375] width 22 height 29
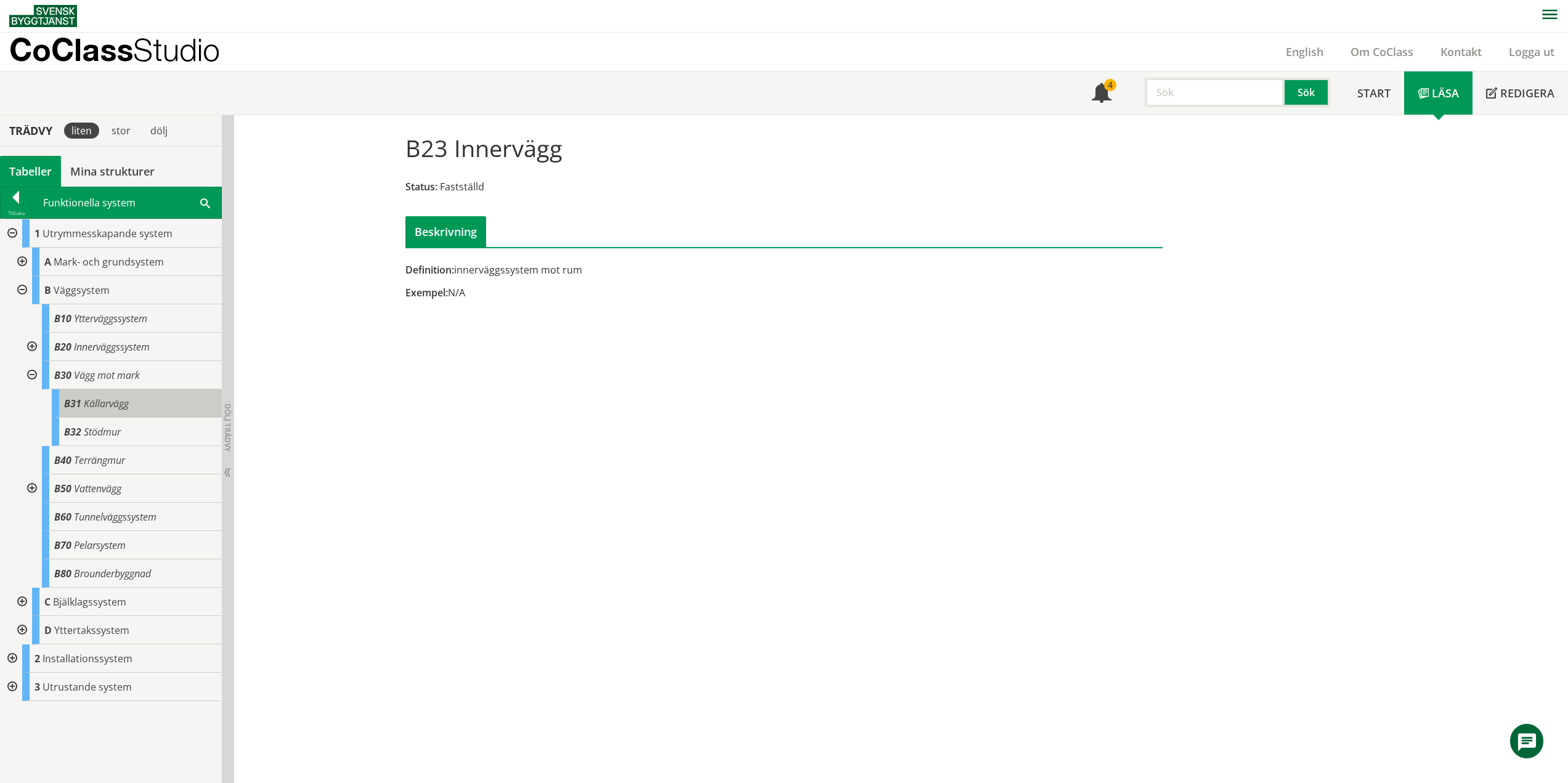
click at [154, 410] on div "B31 Källarvägg" at bounding box center [137, 404] width 170 height 29
click at [152, 408] on div "B31 Källarvägg" at bounding box center [137, 404] width 170 height 29
click at [108, 431] on span "Stödmur" at bounding box center [101, 431] width 37 height 13
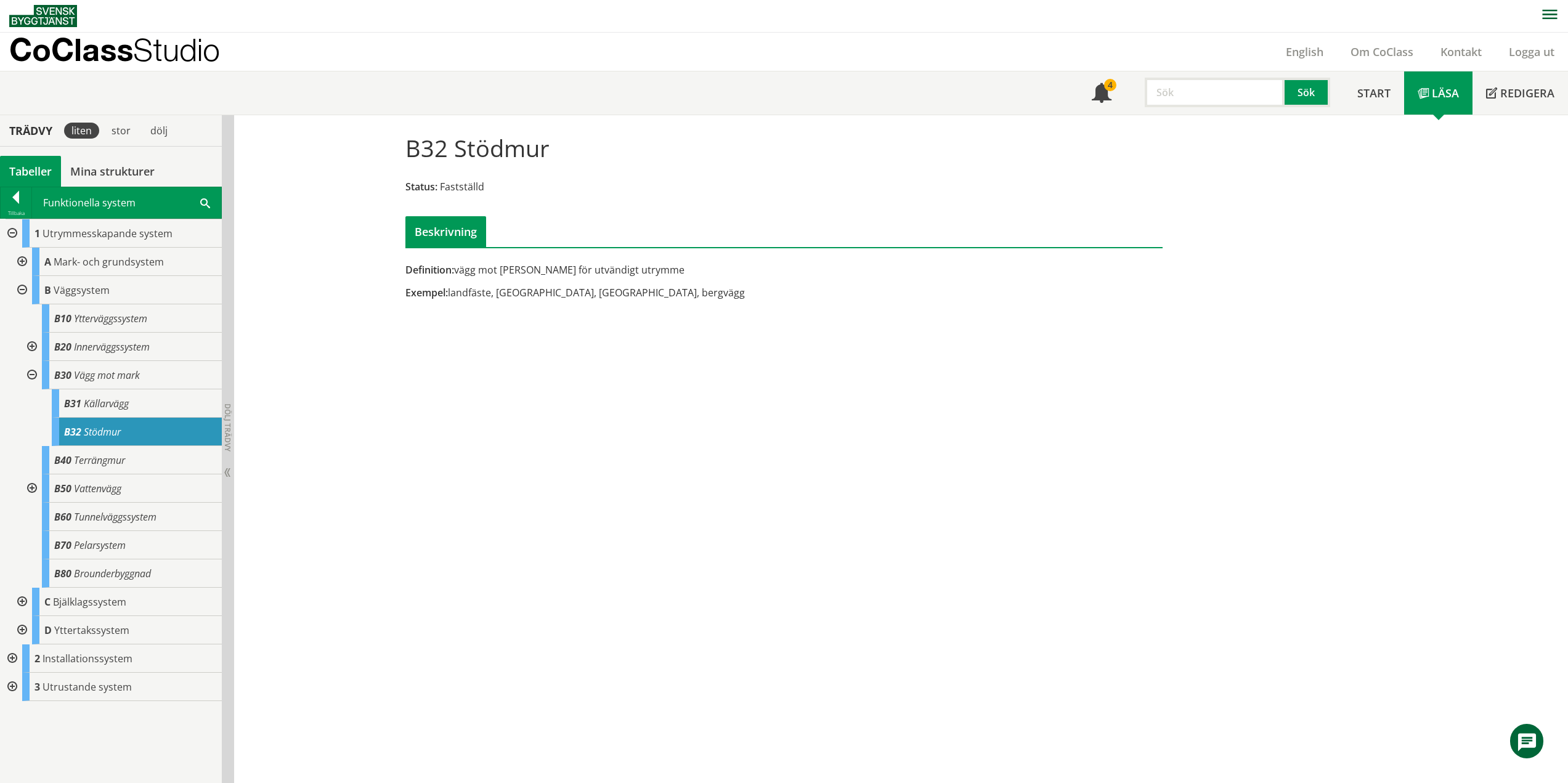
click at [32, 369] on div at bounding box center [30, 375] width 22 height 29
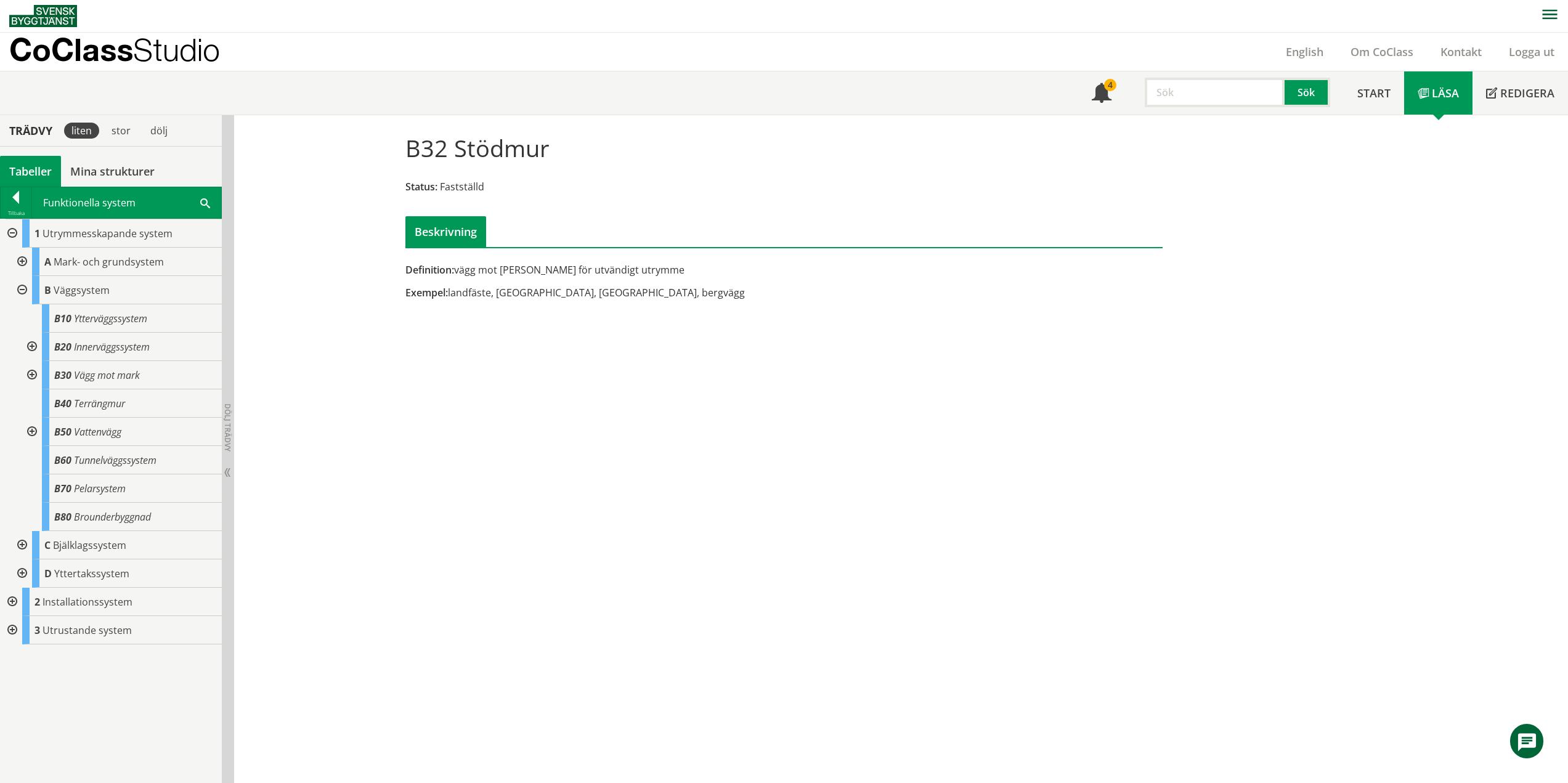
click at [32, 426] on div at bounding box center [30, 432] width 22 height 29
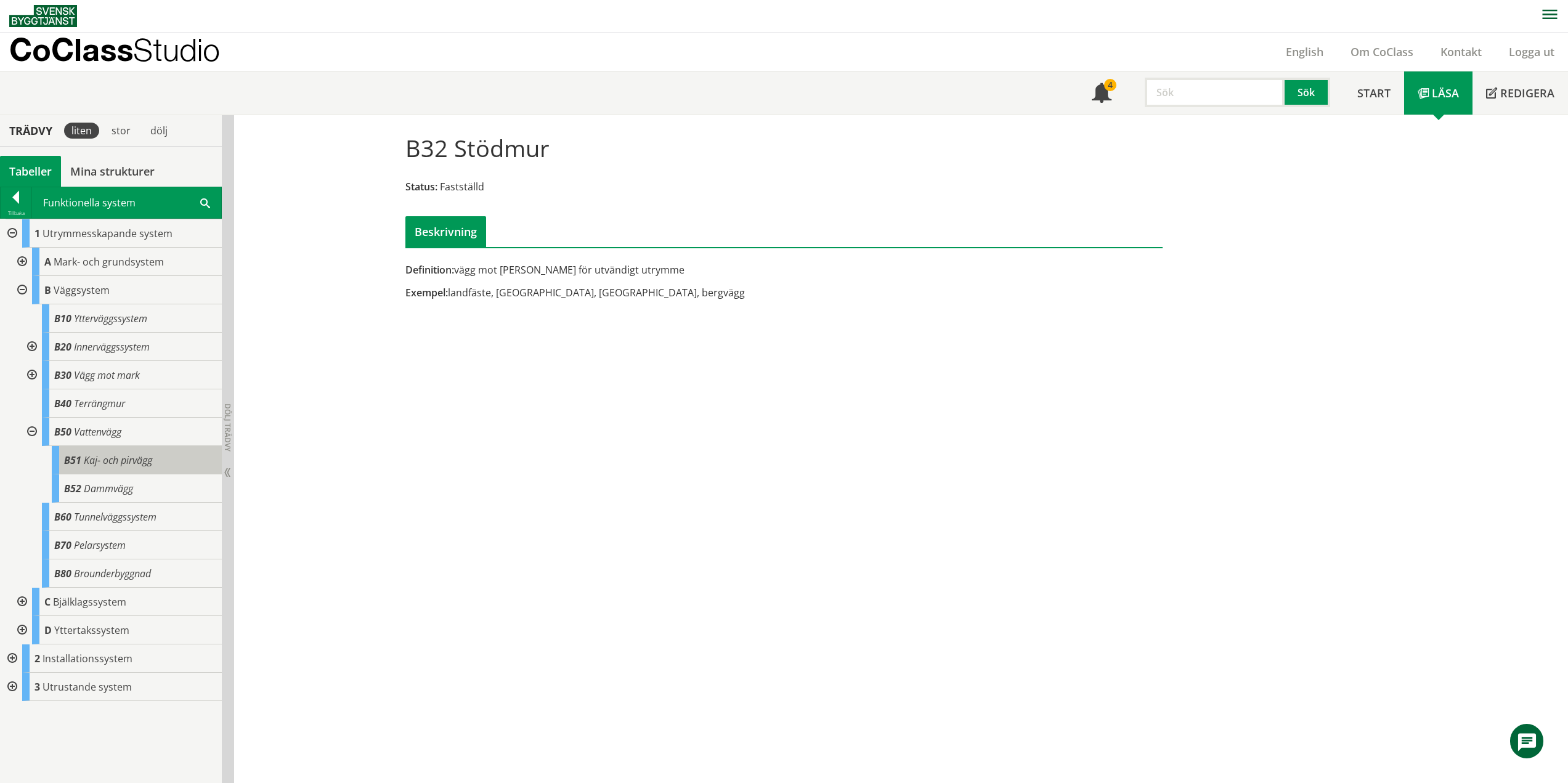
click at [149, 460] on span "Kaj- och pirvägg" at bounding box center [118, 460] width 68 height 13
click at [151, 460] on span "Kaj- och pirvägg" at bounding box center [118, 460] width 68 height 13
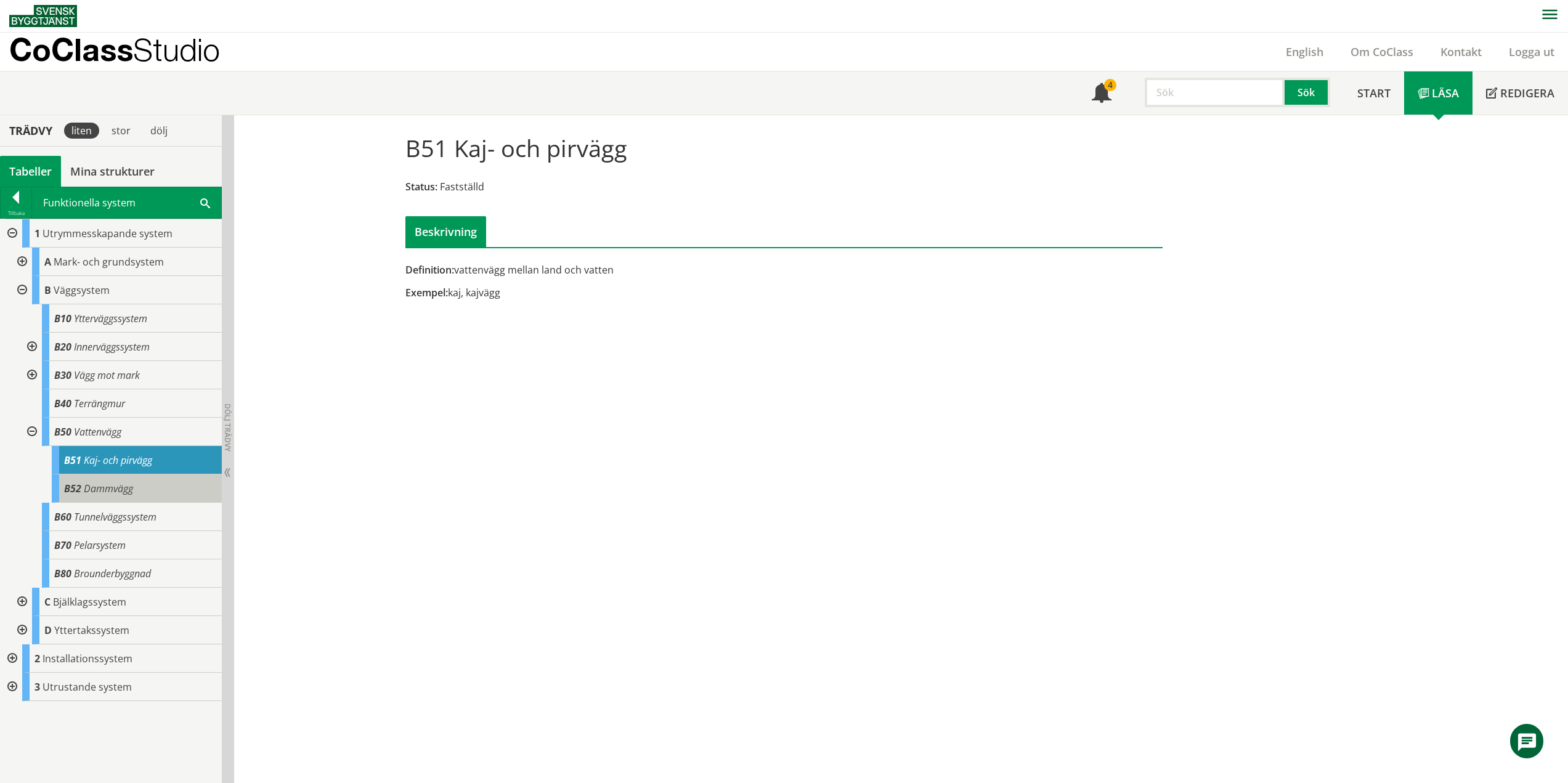
click at [125, 490] on span "Dammvägg" at bounding box center [108, 488] width 49 height 13
click at [117, 486] on span "Dammvägg" at bounding box center [108, 488] width 49 height 13
click at [129, 489] on span "Dammvägg" at bounding box center [108, 488] width 49 height 13
click at [76, 498] on div "B52 Dammvägg" at bounding box center [137, 489] width 170 height 29
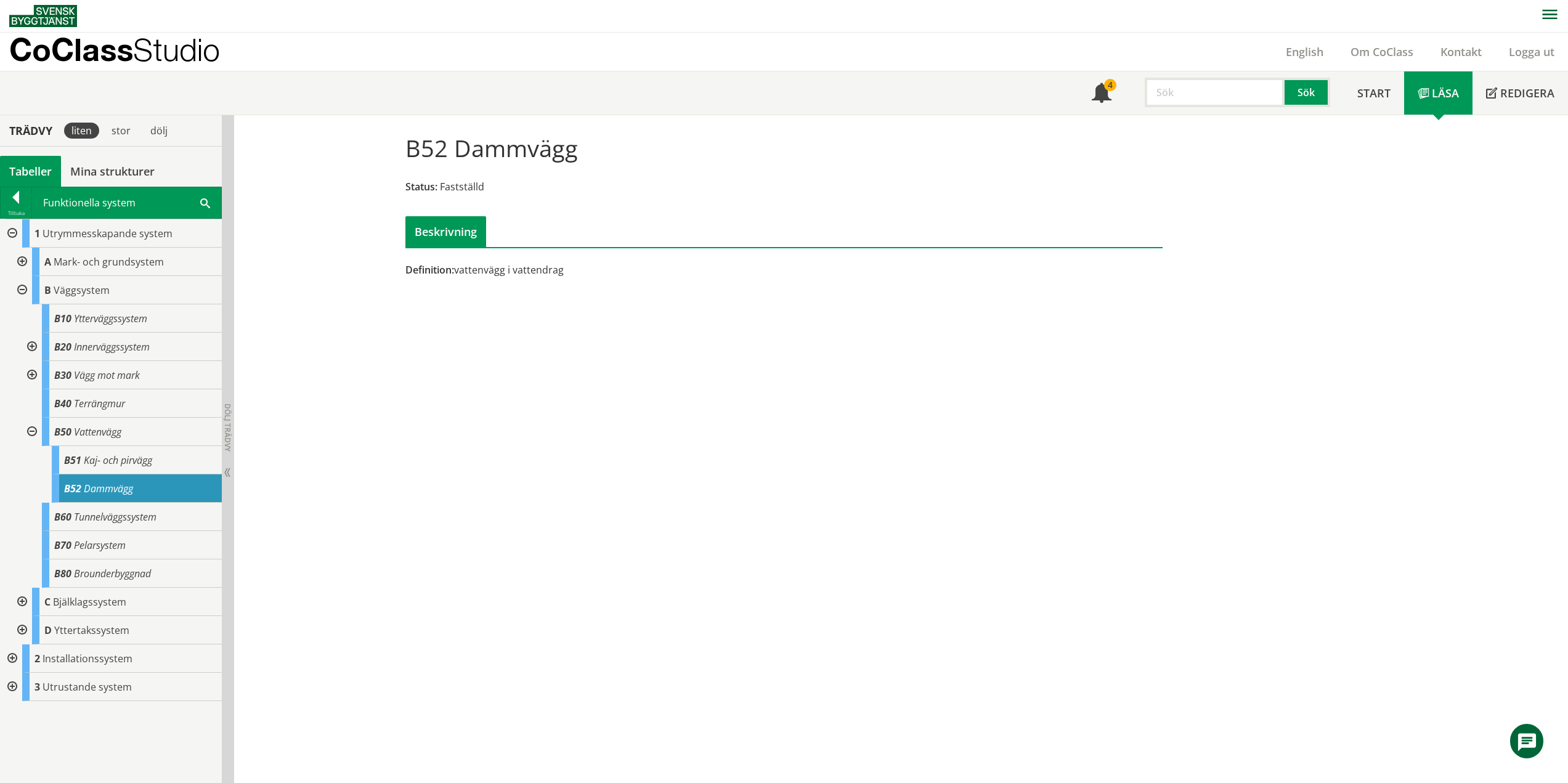
click at [32, 430] on div at bounding box center [30, 432] width 22 height 29
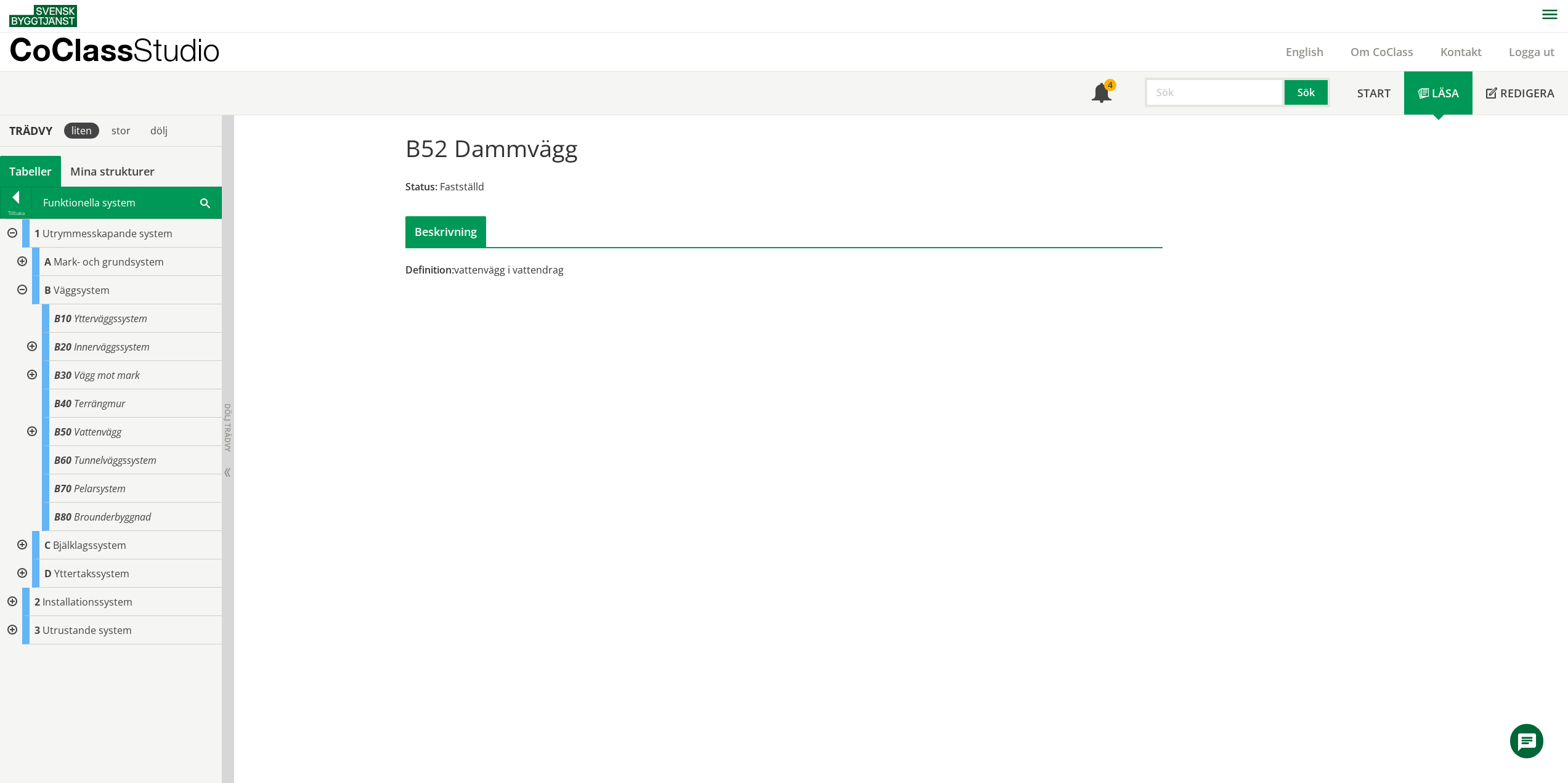
click at [22, 286] on div at bounding box center [21, 291] width 22 height 29
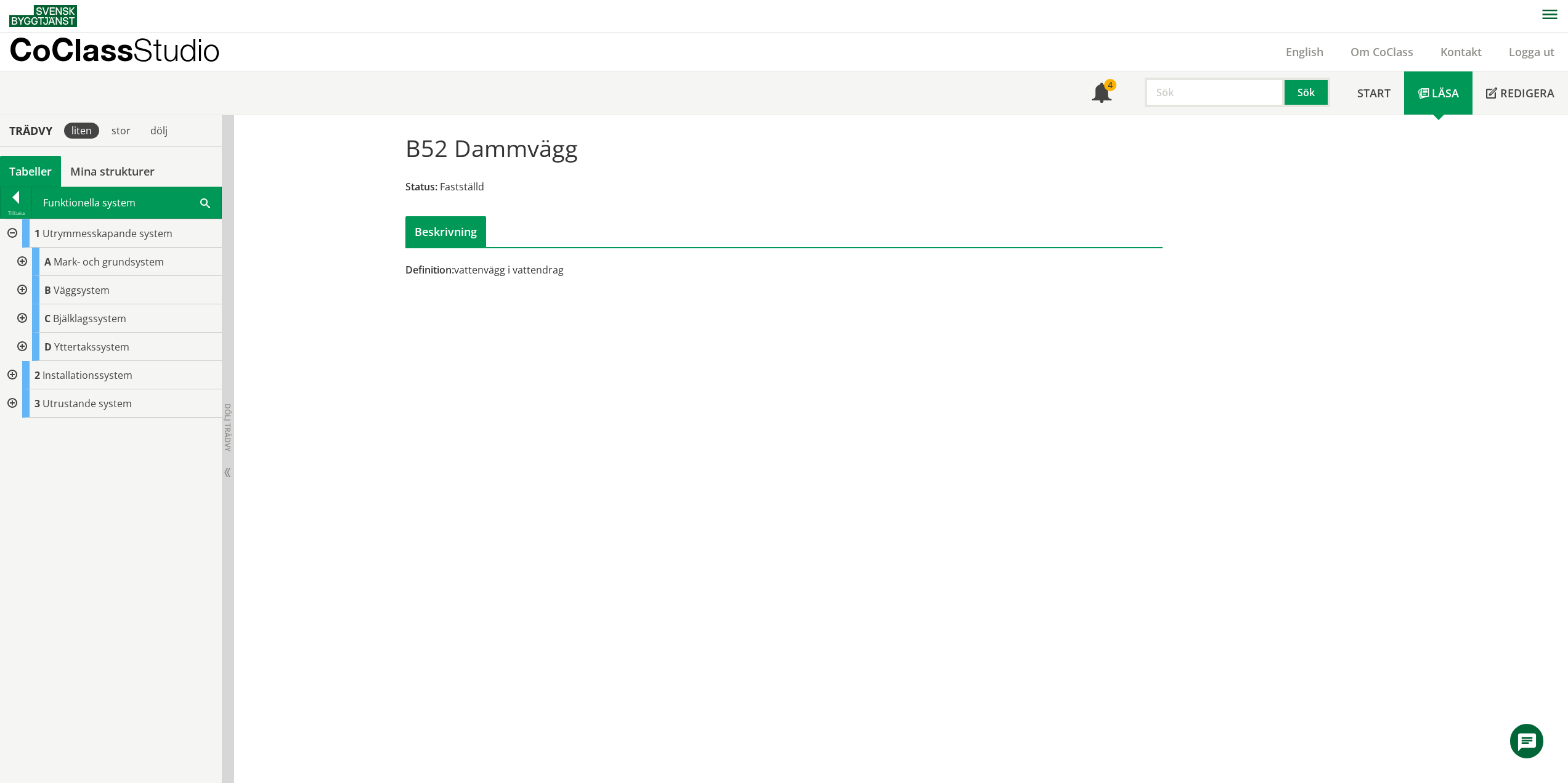
click at [22, 312] on div at bounding box center [21, 318] width 22 height 29
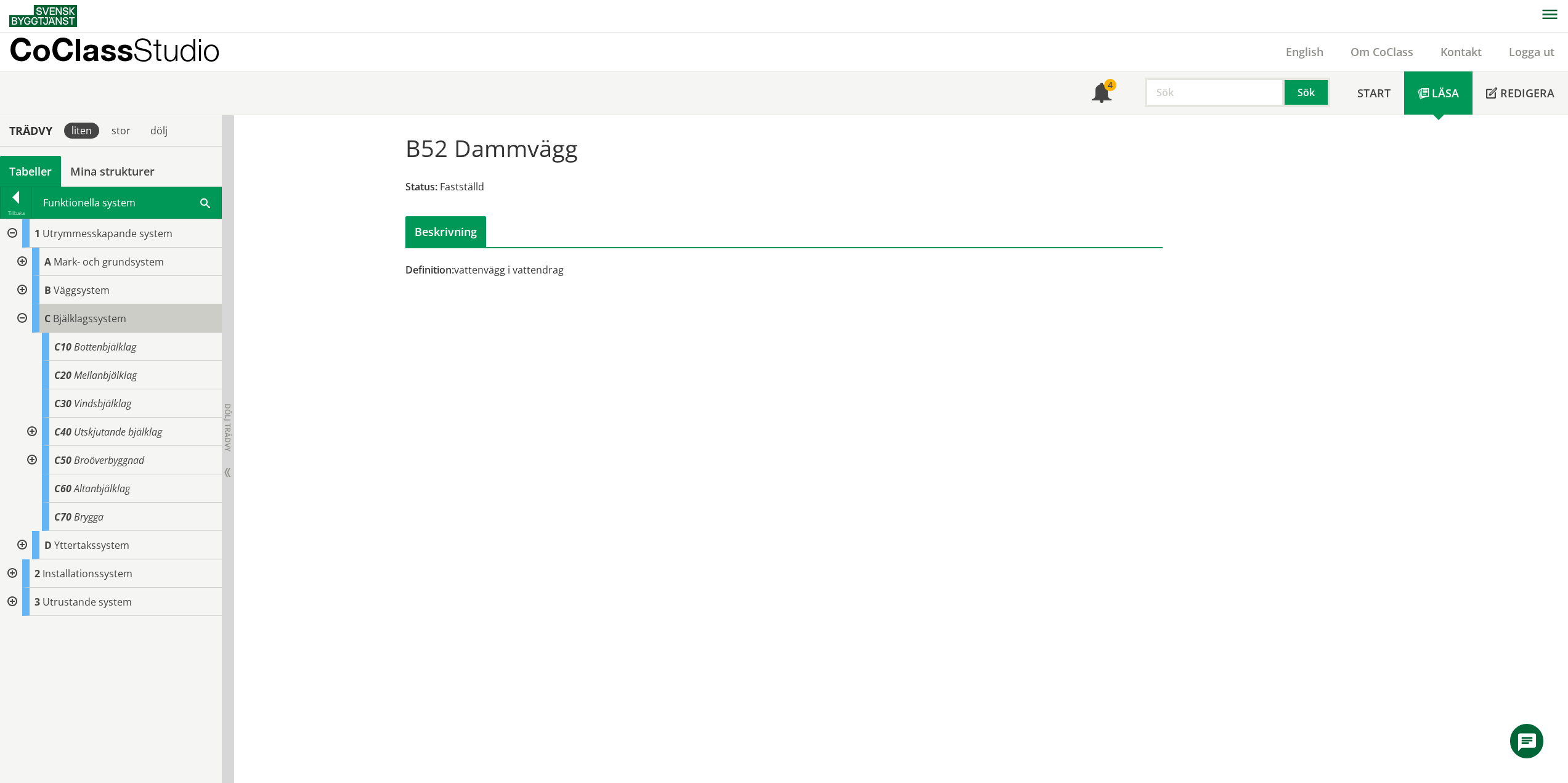
click at [89, 326] on div "C Bjälklagssystem" at bounding box center [127, 318] width 190 height 29
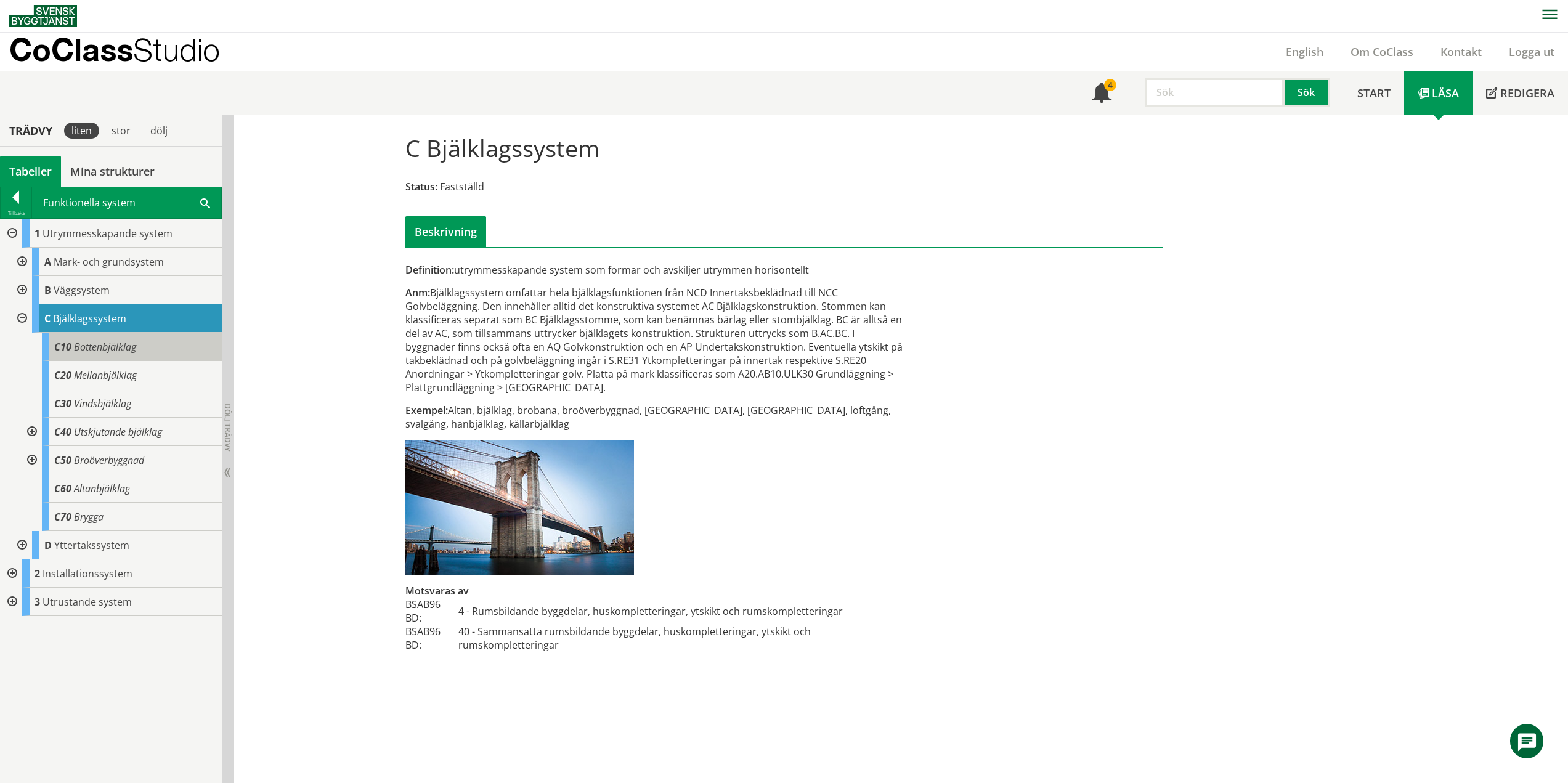
click at [125, 351] on span "Bottenbjälklag" at bounding box center [104, 346] width 62 height 13
